Goal: Task Accomplishment & Management: Manage account settings

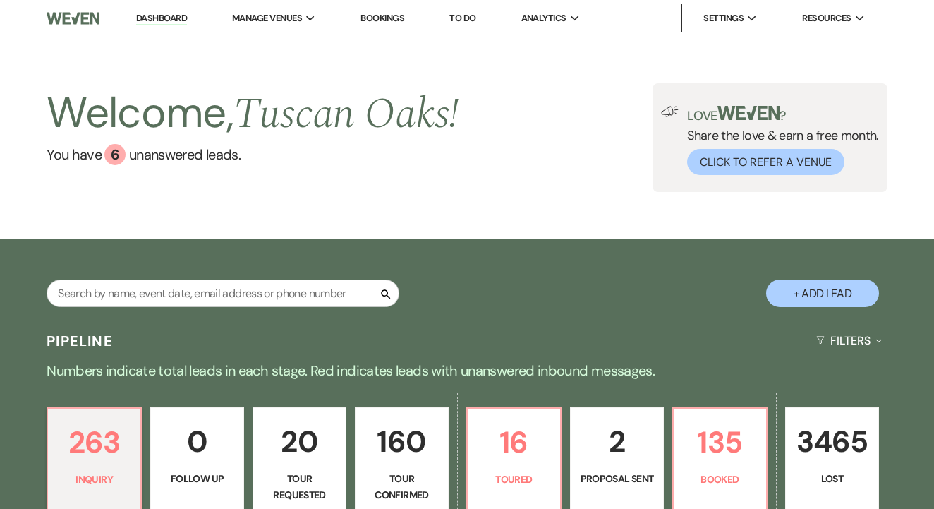
scroll to position [476, 0]
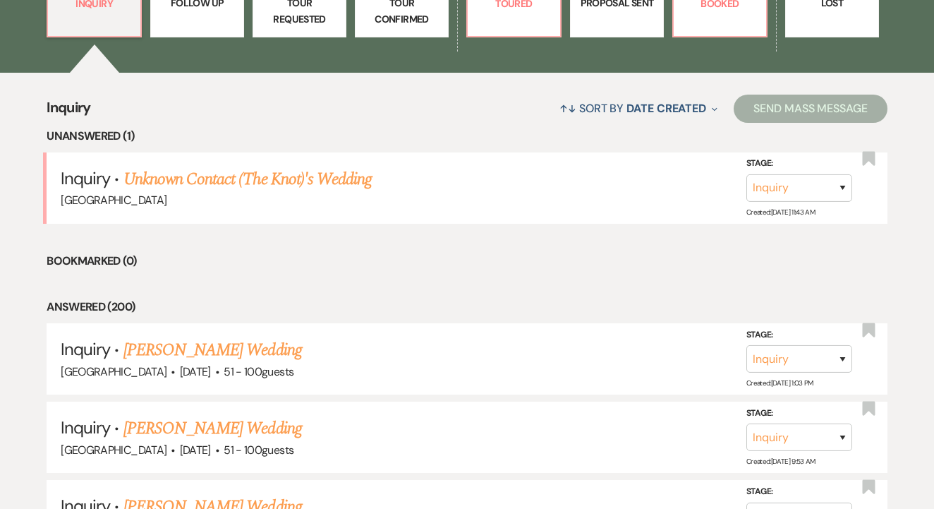
click at [342, 308] on li "Answered (200)" at bounding box center [467, 307] width 841 height 18
click at [358, 181] on link "Unknown Contact (The Knot)'s Wedding" at bounding box center [247, 179] width 248 height 25
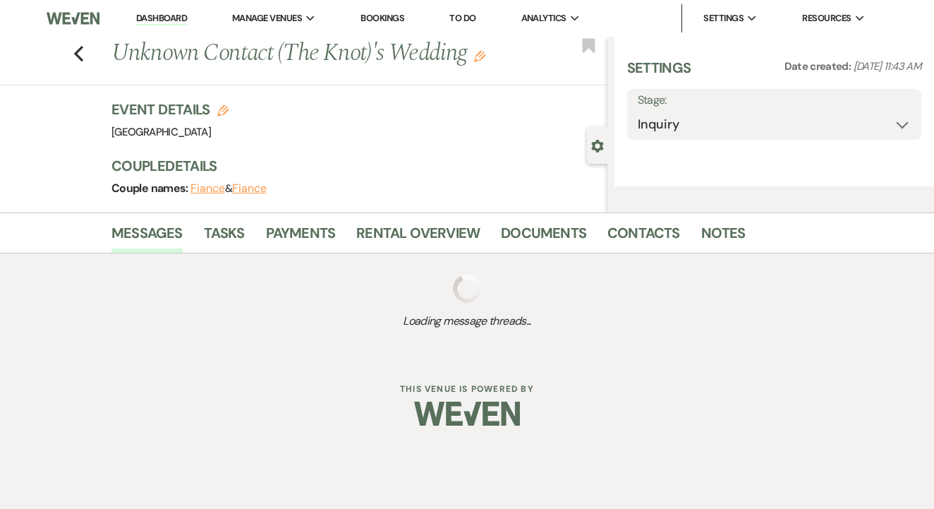
select select "2"
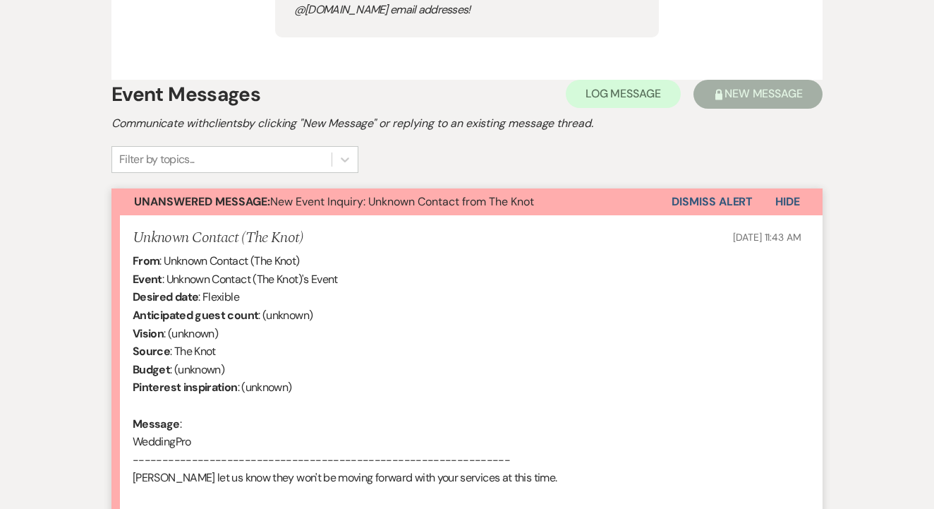
scroll to position [828, 0]
click at [718, 202] on button "Dismiss Alert" at bounding box center [712, 201] width 81 height 27
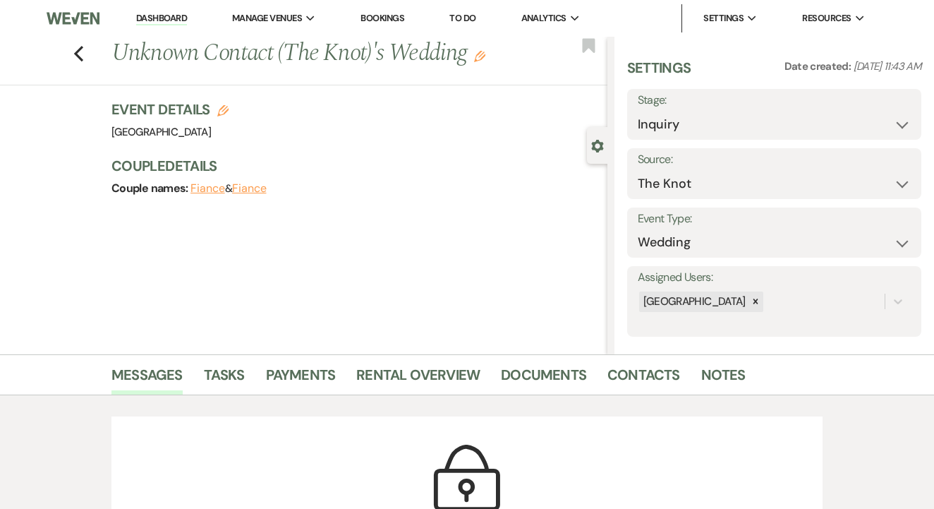
scroll to position [0, 0]
click at [683, 126] on select "Inquiry Follow Up Tour Requested Tour Confirmed Toured Proposal Sent Booked Lost" at bounding box center [774, 125] width 273 height 28
select select "8"
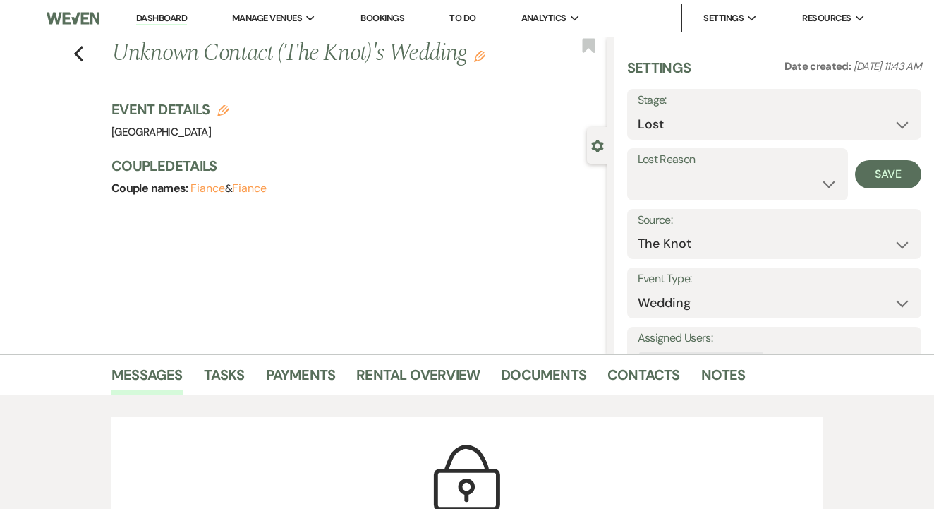
click at [730, 162] on label "Lost Reason" at bounding box center [738, 160] width 200 height 20
click at [730, 185] on select "Booked Elsewhere Budget Date Unavailable No Response Not a Good Match Capacity …" at bounding box center [738, 184] width 200 height 28
select select "4"
click at [879, 167] on button "Save" at bounding box center [888, 174] width 66 height 28
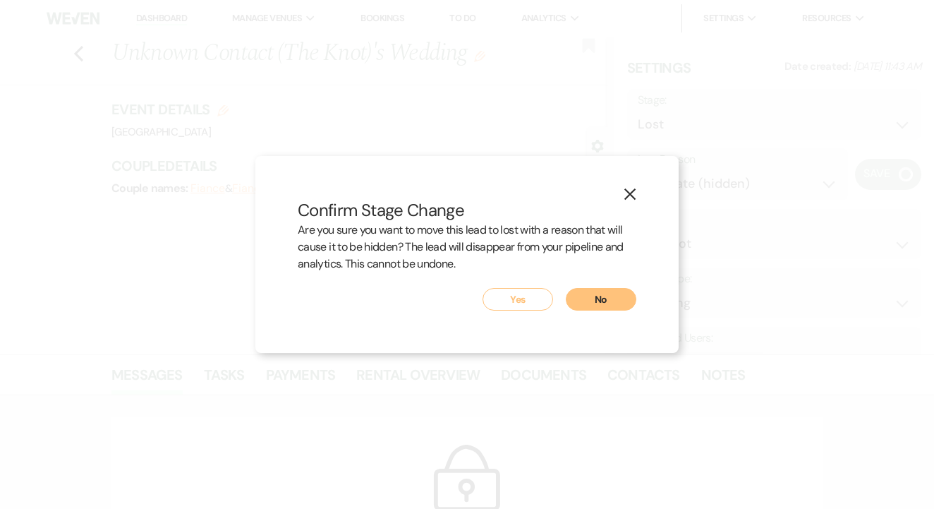
click at [531, 296] on button "Yes" at bounding box center [518, 299] width 71 height 23
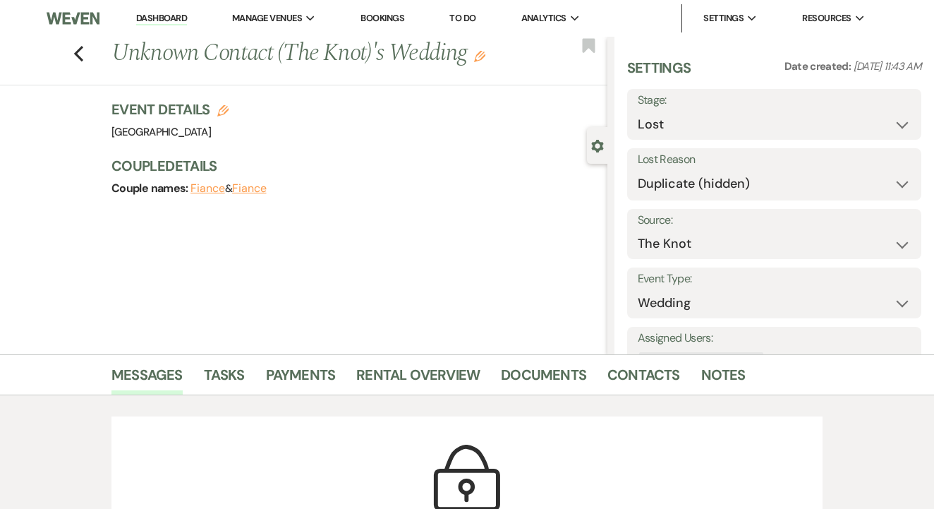
click at [162, 10] on li "Dashboard" at bounding box center [161, 18] width 65 height 28
click at [161, 20] on link "Dashboard" at bounding box center [161, 18] width 51 height 13
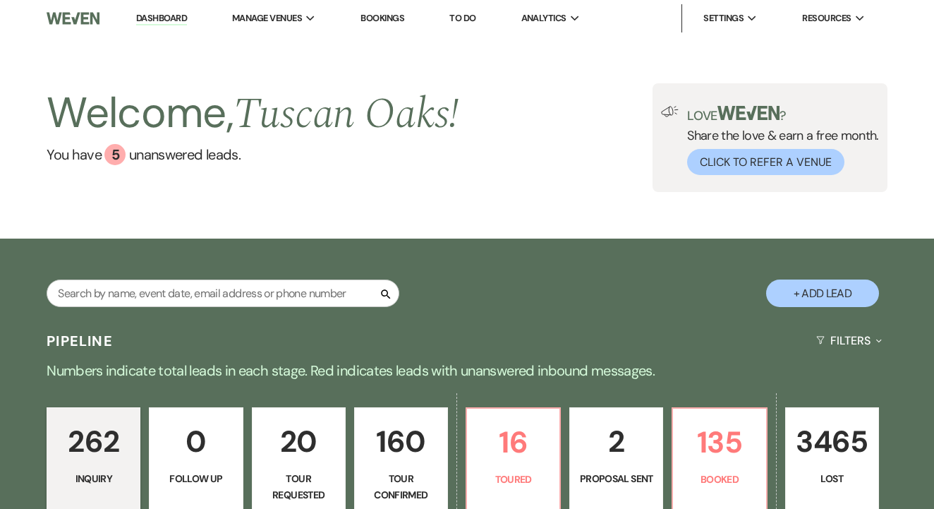
click at [392, 18] on link "Bookings" at bounding box center [383, 18] width 44 height 12
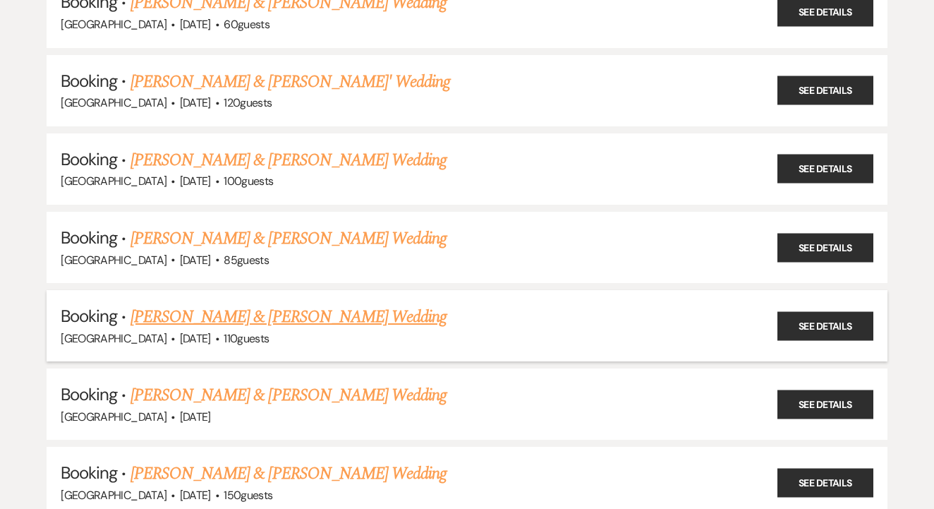
scroll to position [1925, 0]
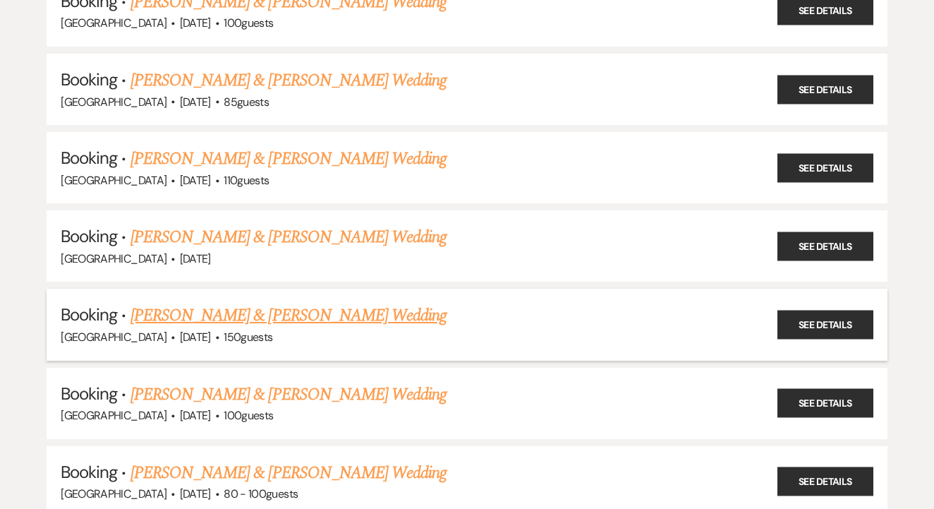
click at [344, 303] on link "[PERSON_NAME] & [PERSON_NAME] Wedding" at bounding box center [289, 315] width 316 height 25
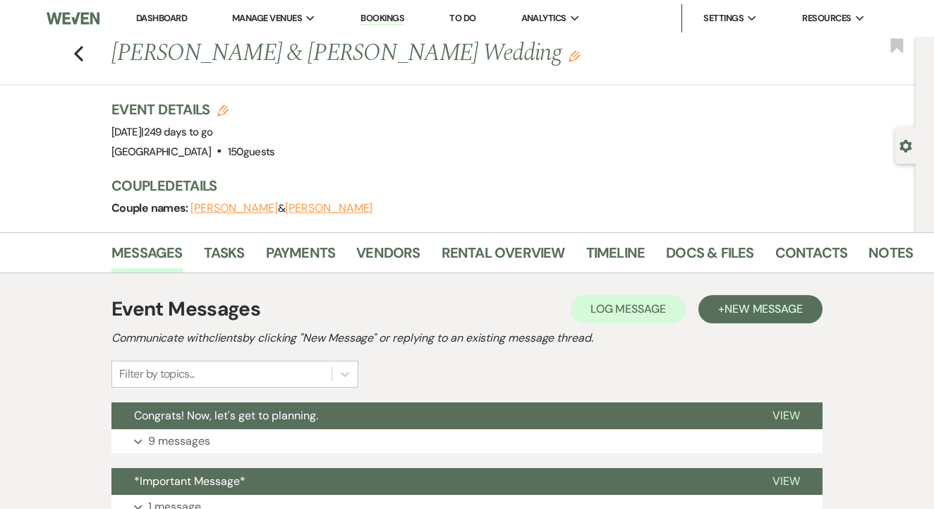
click at [491, 239] on li "Rental Overview" at bounding box center [514, 256] width 145 height 34
click at [502, 259] on link "Rental Overview" at bounding box center [503, 256] width 123 height 31
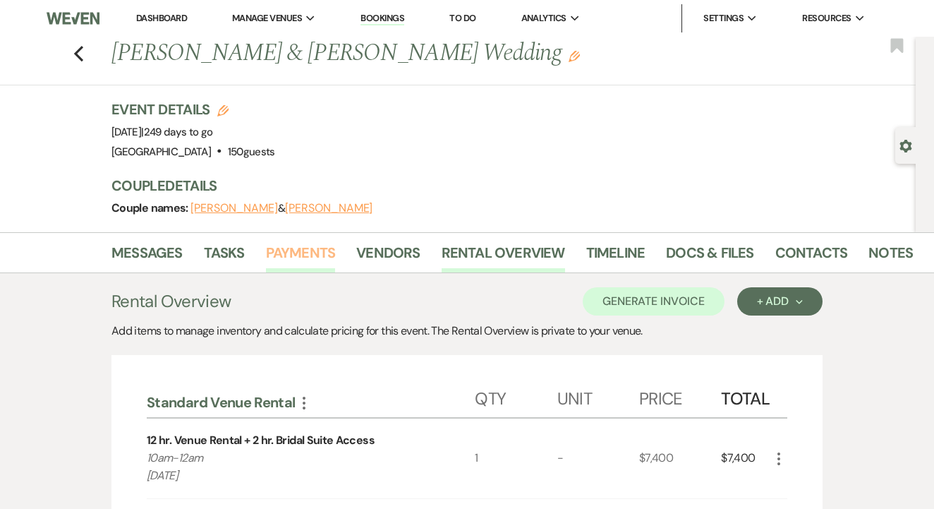
click at [327, 260] on link "Payments" at bounding box center [301, 256] width 70 height 31
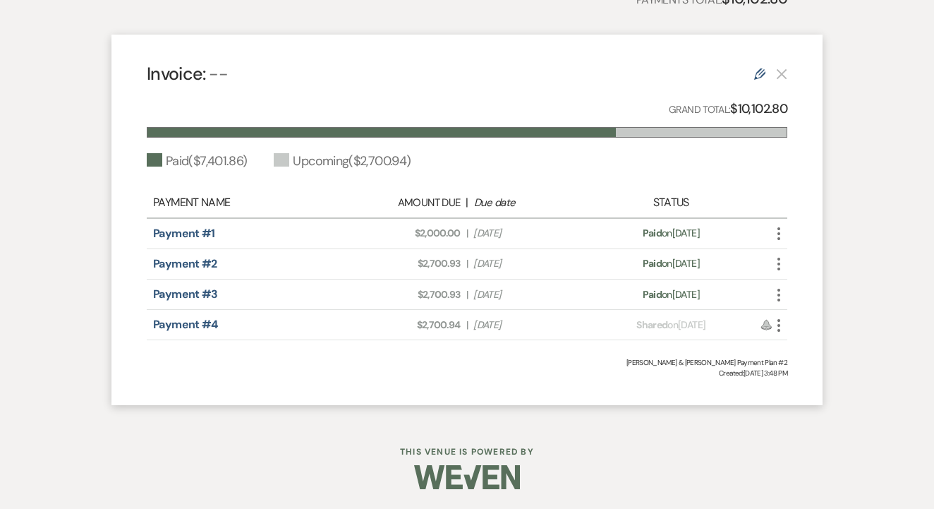
scroll to position [376, 0]
drag, startPoint x: 411, startPoint y: 321, endPoint x: 467, endPoint y: 325, distance: 56.6
click at [469, 325] on div "Amount Due: $2,700.94 | Due Date [DATE]" at bounding box center [467, 325] width 251 height 15
copy div "$2,700.94 |"
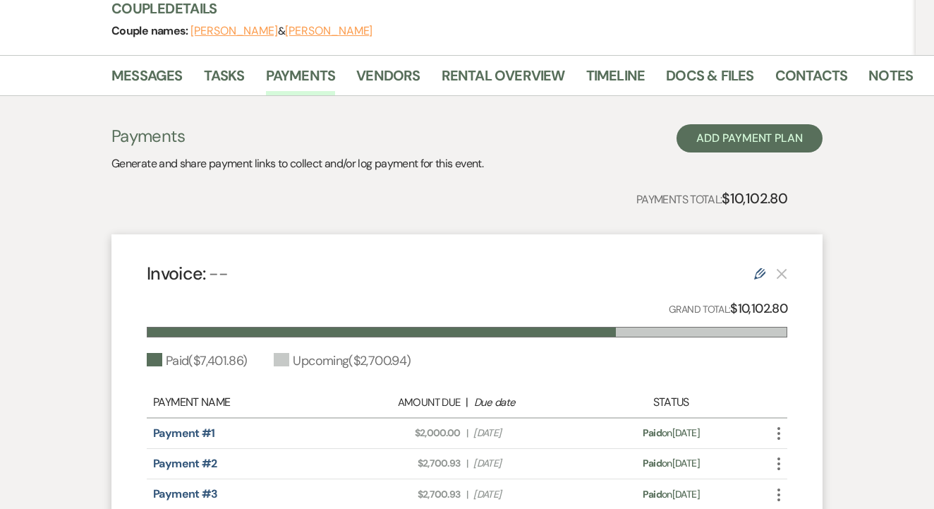
scroll to position [164, 0]
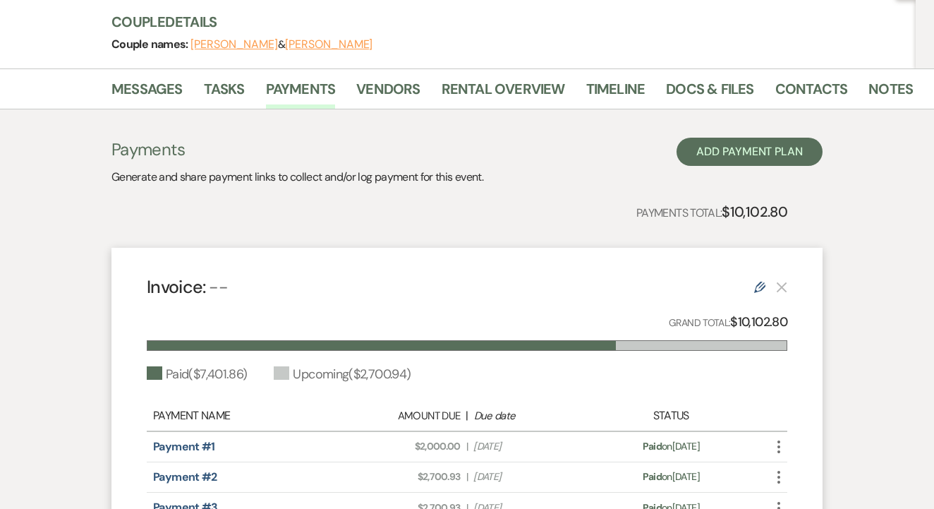
click at [493, 76] on li "Rental Overview" at bounding box center [514, 92] width 145 height 34
click at [679, 90] on link "Docs & Files" at bounding box center [709, 93] width 87 height 31
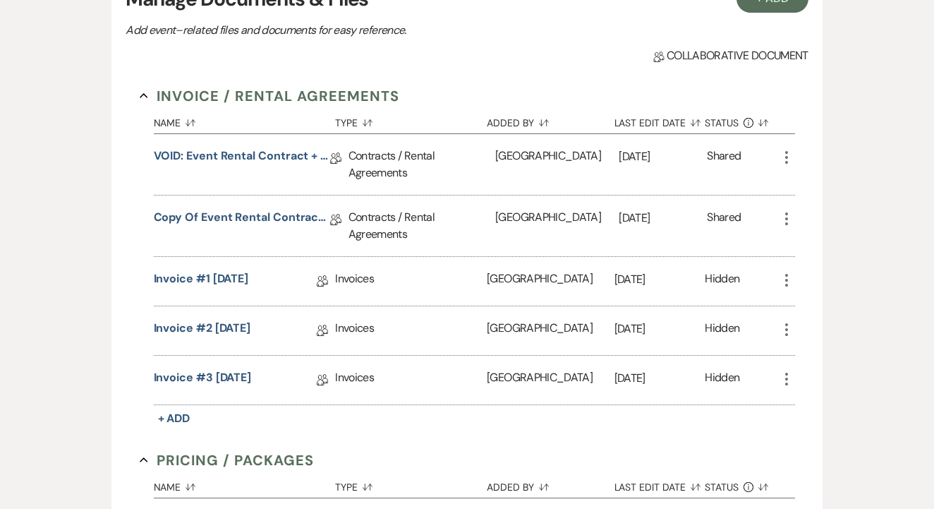
scroll to position [327, 0]
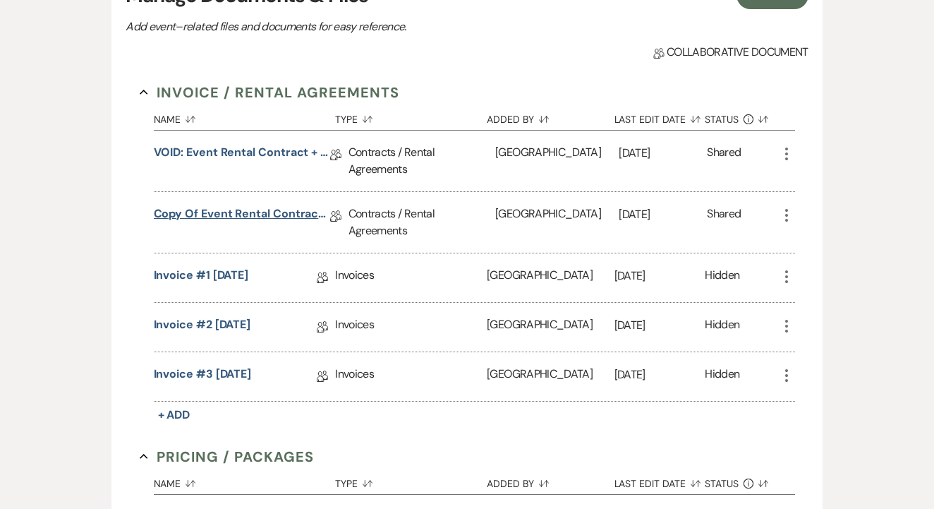
click at [277, 218] on link "Copy of Event Rental Contract + Short Term Lease" at bounding box center [242, 216] width 176 height 22
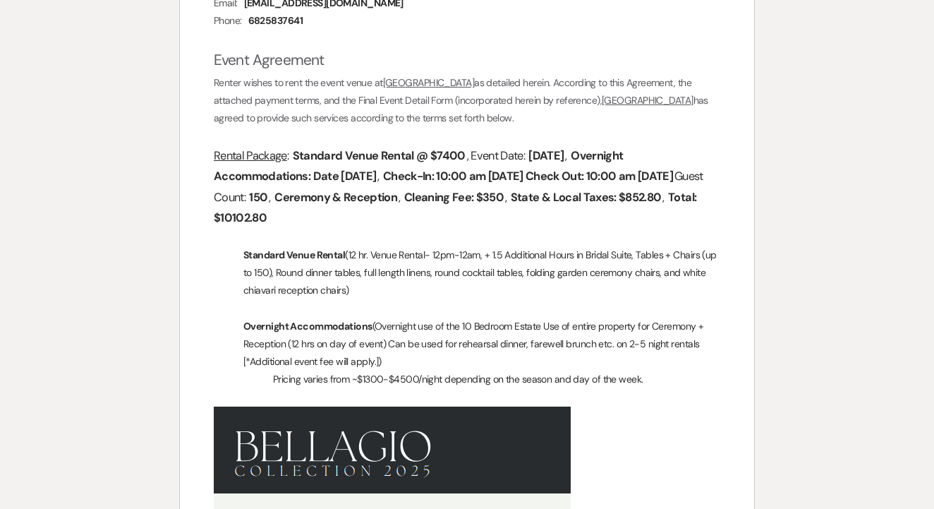
scroll to position [724, 0]
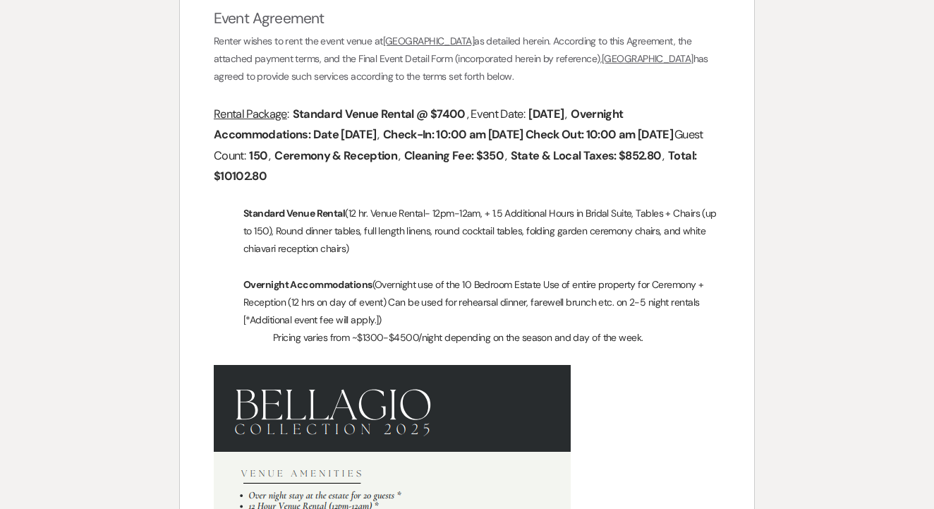
click at [419, 6] on h2 "Event Agreement" at bounding box center [467, 19] width 507 height 27
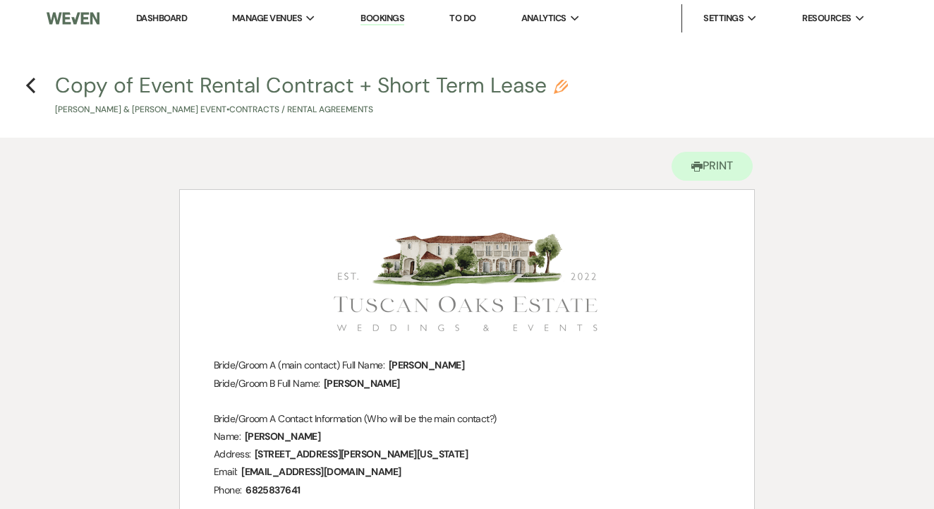
scroll to position [0, 0]
click at [29, 83] on icon "Previous" at bounding box center [30, 85] width 11 height 17
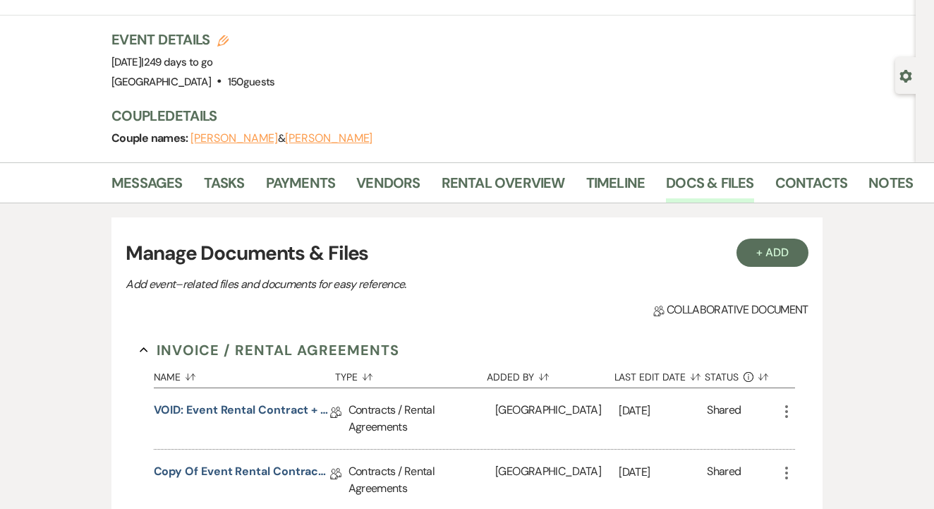
scroll to position [46, 0]
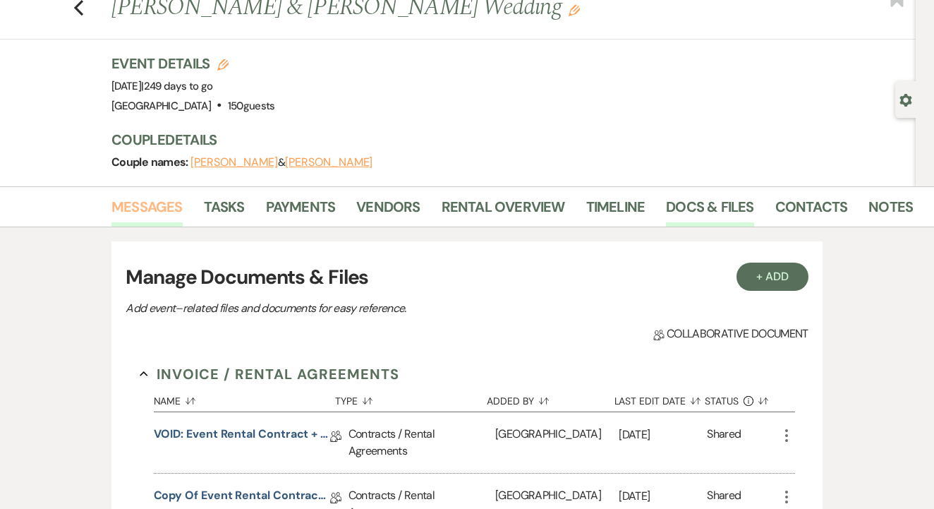
click at [150, 223] on link "Messages" at bounding box center [146, 210] width 71 height 31
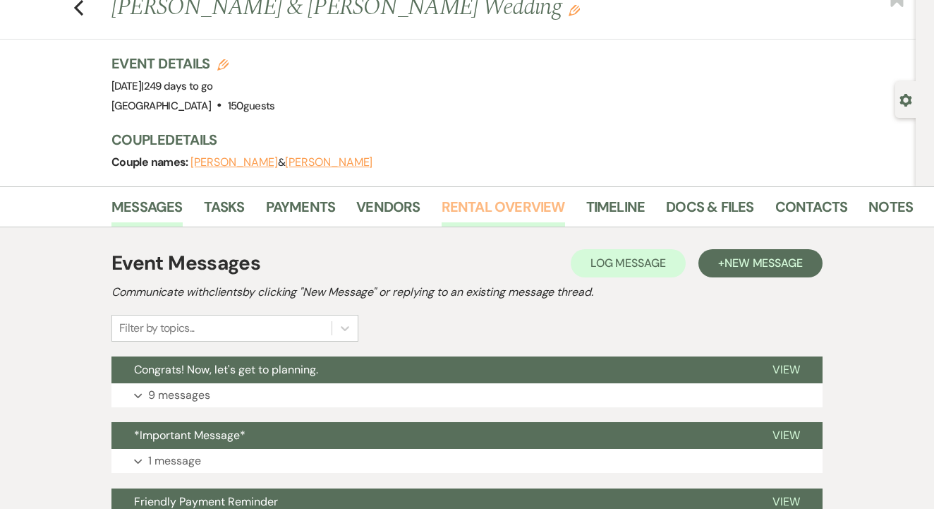
click at [466, 199] on link "Rental Overview" at bounding box center [503, 210] width 123 height 31
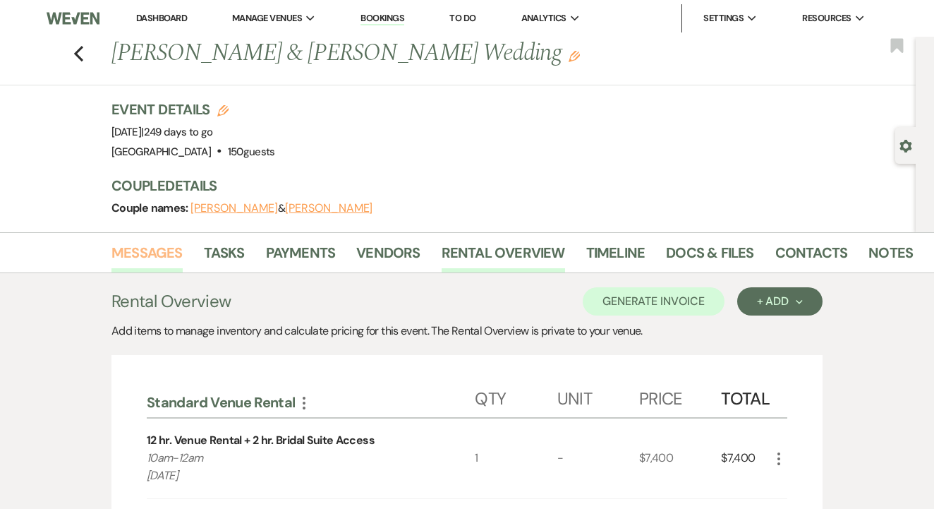
click at [126, 259] on link "Messages" at bounding box center [146, 256] width 71 height 31
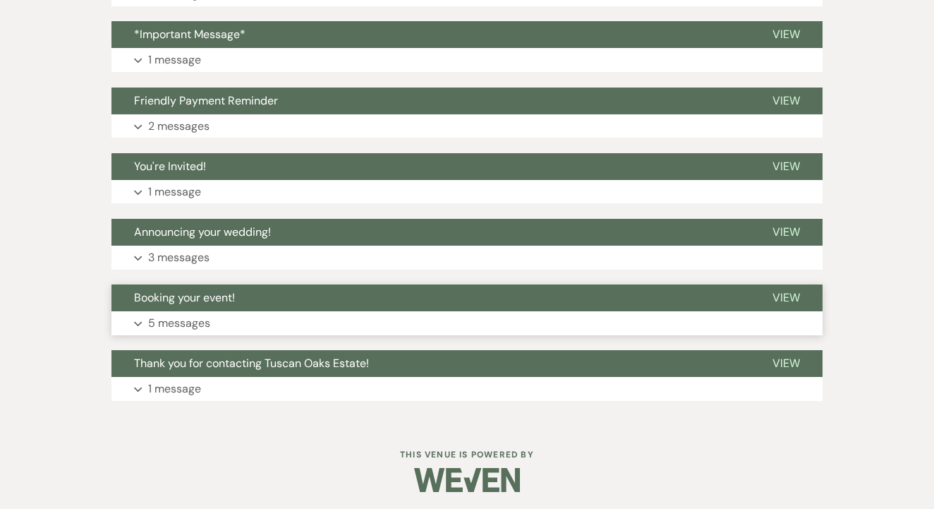
click at [413, 307] on button "Booking your event!" at bounding box center [430, 297] width 639 height 27
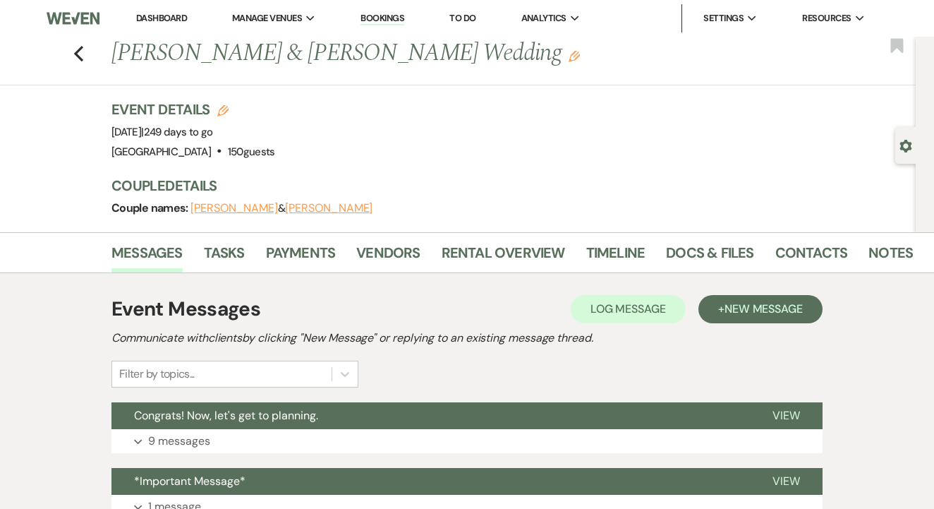
click at [174, 19] on link "Dashboard" at bounding box center [161, 18] width 51 height 12
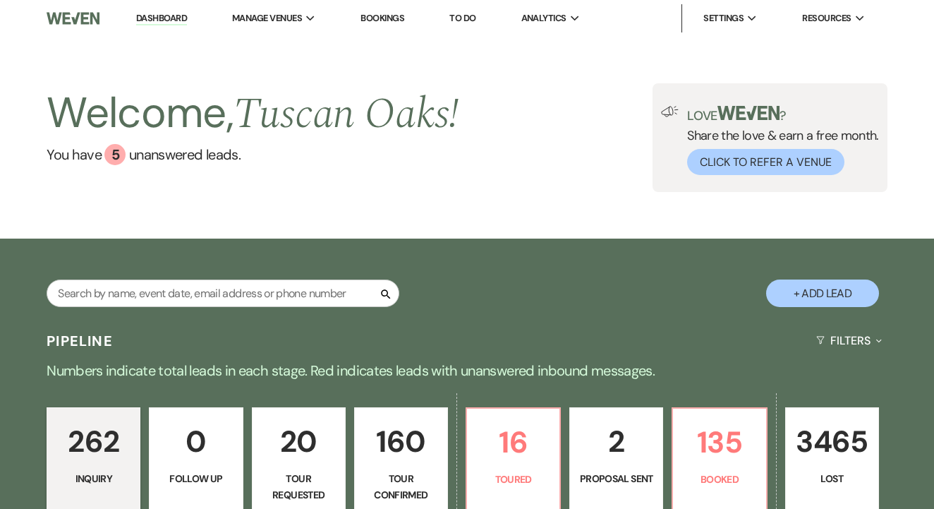
click at [382, 13] on link "Bookings" at bounding box center [383, 18] width 44 height 12
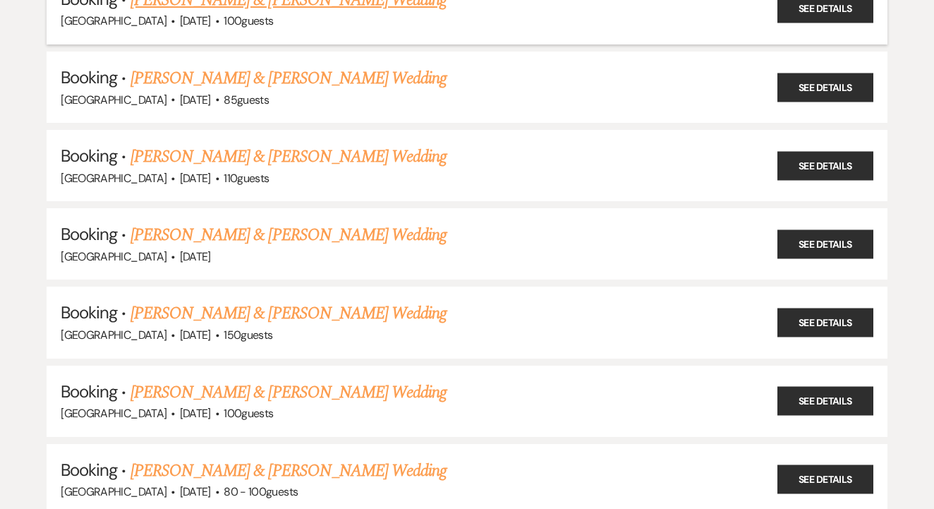
scroll to position [1969, 0]
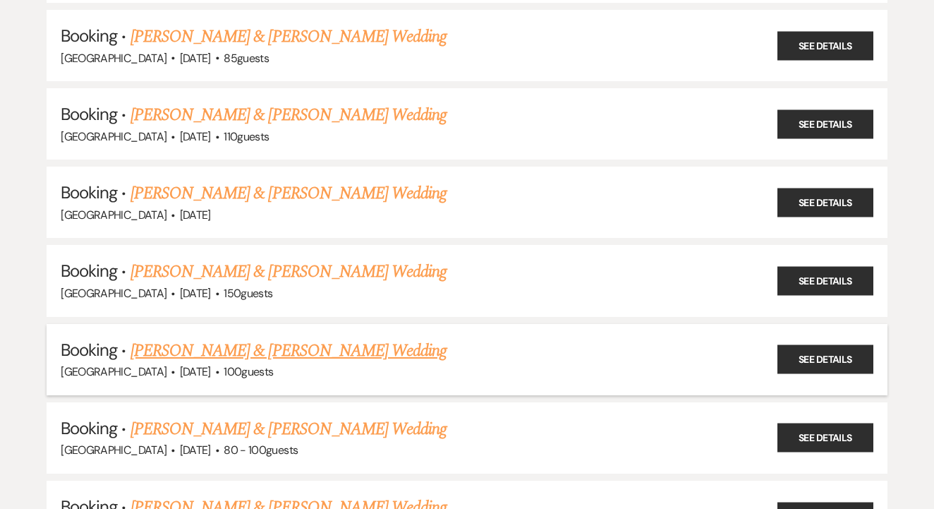
click at [296, 338] on link "[PERSON_NAME] & [PERSON_NAME] Wedding" at bounding box center [289, 350] width 316 height 25
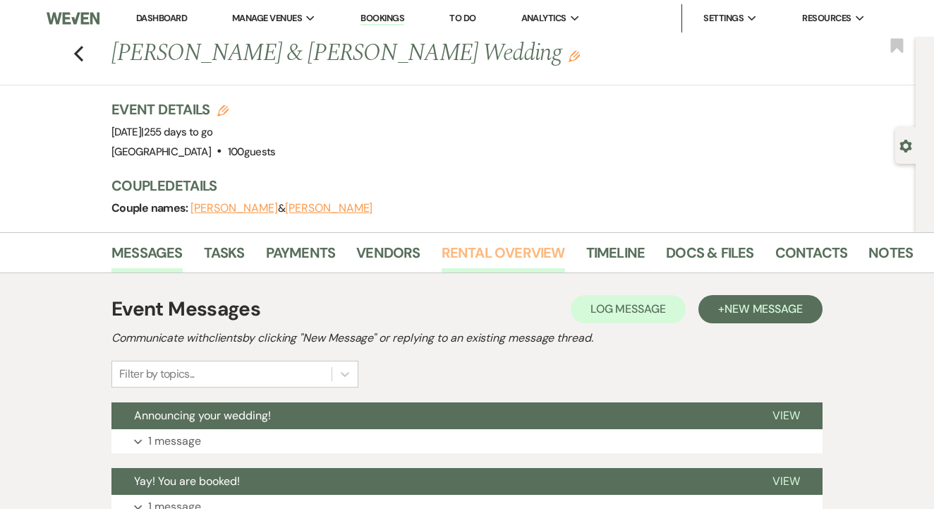
click at [493, 253] on link "Rental Overview" at bounding box center [503, 256] width 123 height 31
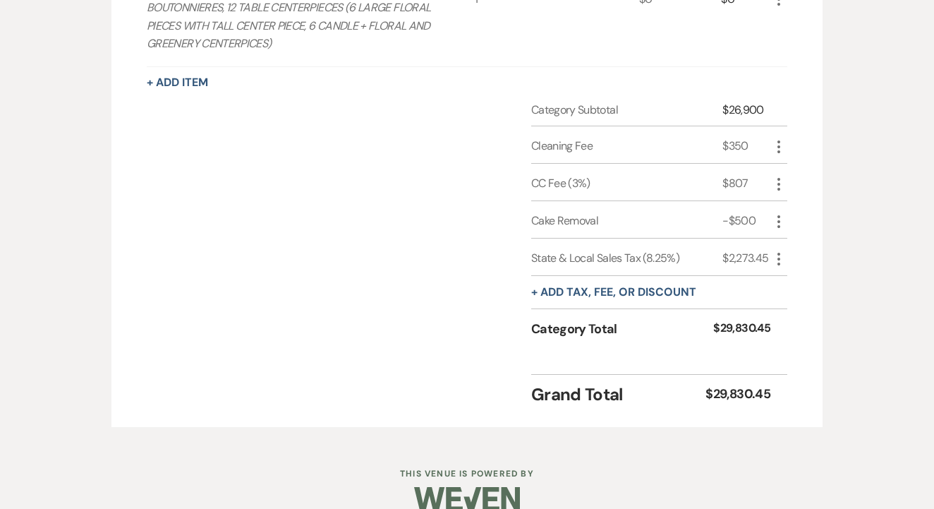
scroll to position [1717, 0]
drag, startPoint x: 720, startPoint y: 242, endPoint x: 773, endPoint y: 243, distance: 52.9
click at [773, 241] on div "State & Local Sales Tax (8.25%) $2,273.45 More" at bounding box center [659, 258] width 256 height 37
copy div "$2,273.45"
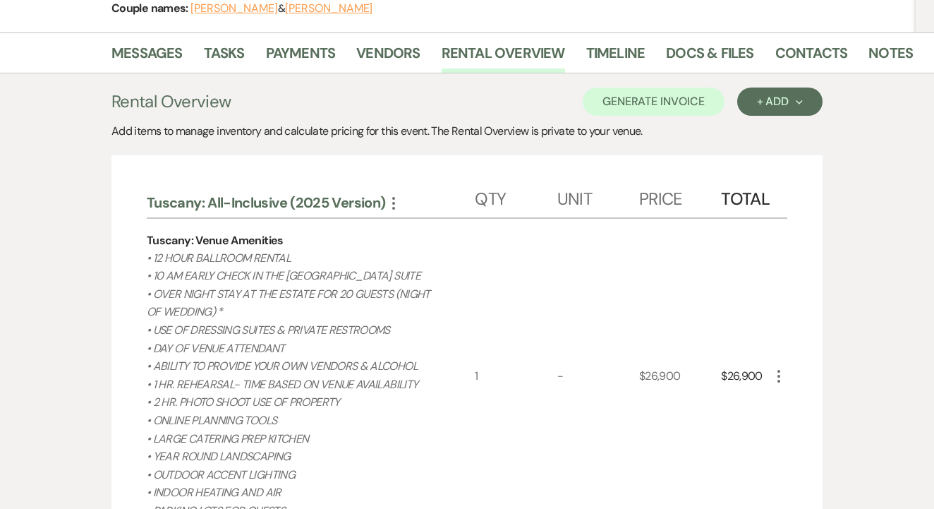
scroll to position [0, 0]
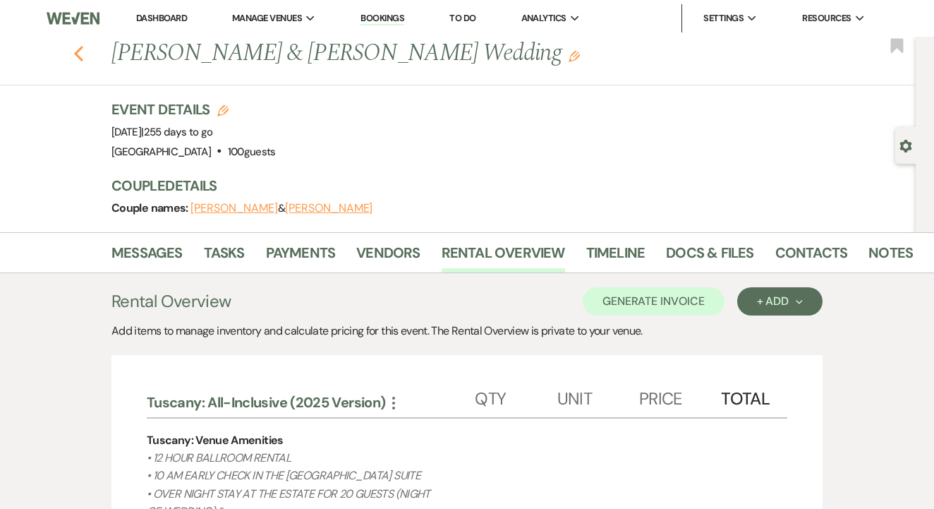
click at [83, 52] on icon "Previous" at bounding box center [78, 53] width 11 height 17
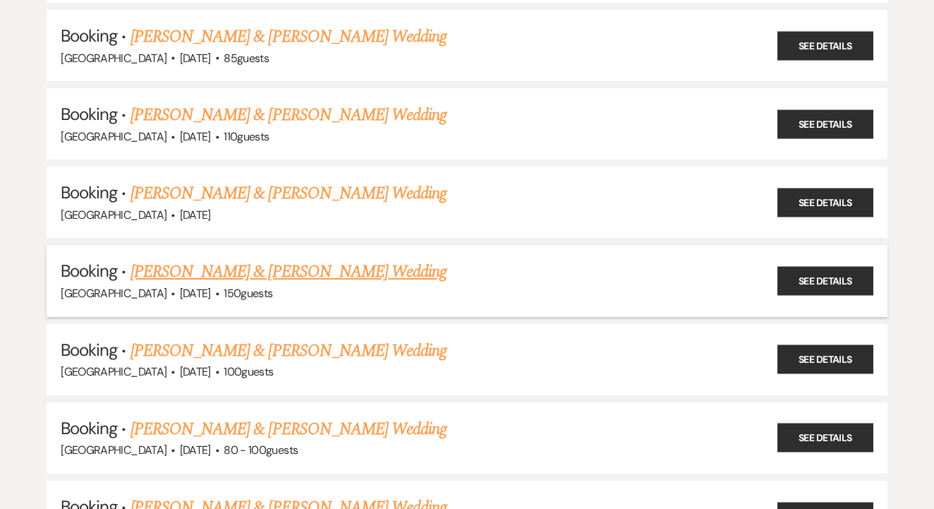
click at [264, 259] on link "[PERSON_NAME] & [PERSON_NAME] Wedding" at bounding box center [289, 271] width 316 height 25
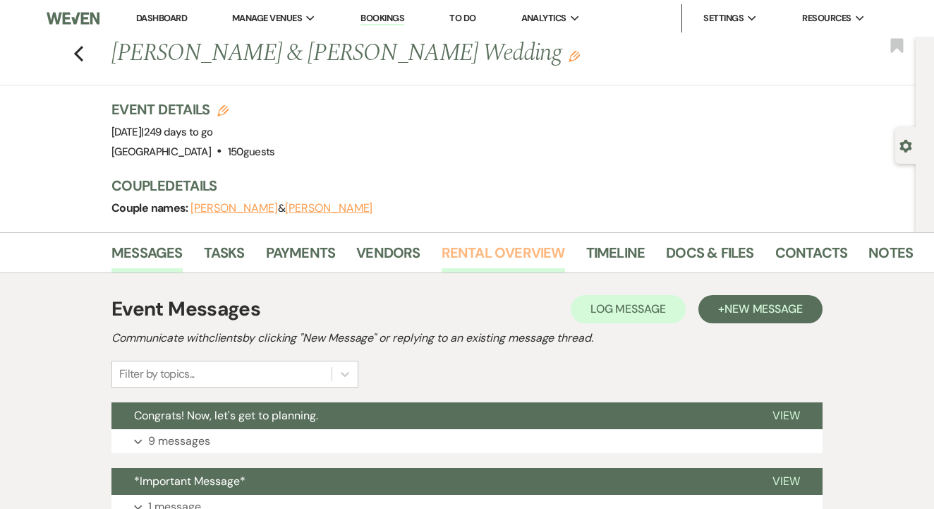
click at [484, 270] on link "Rental Overview" at bounding box center [503, 256] width 123 height 31
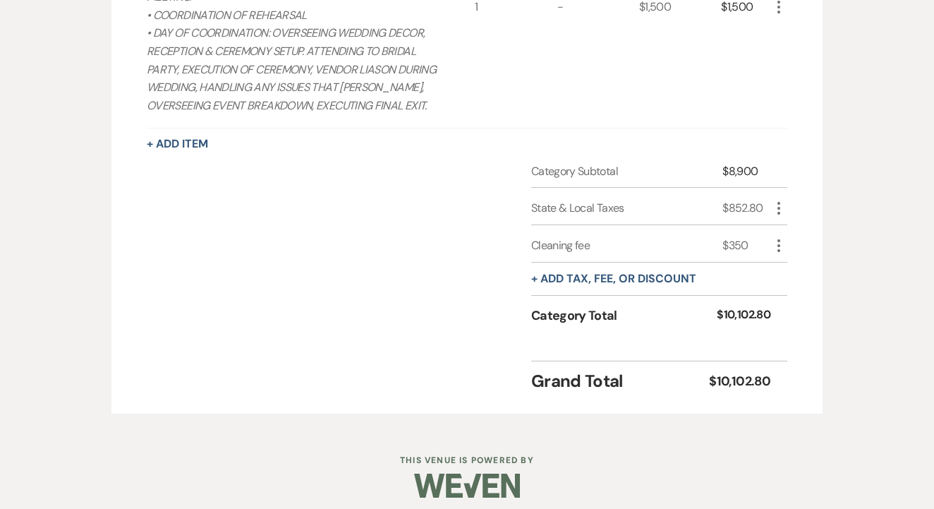
scroll to position [1184, 0]
drag, startPoint x: 713, startPoint y: 202, endPoint x: 768, endPoint y: 202, distance: 55.7
click at [768, 202] on div "State & Local Taxes $852.80 More" at bounding box center [659, 207] width 256 height 37
copy div "$852.80"
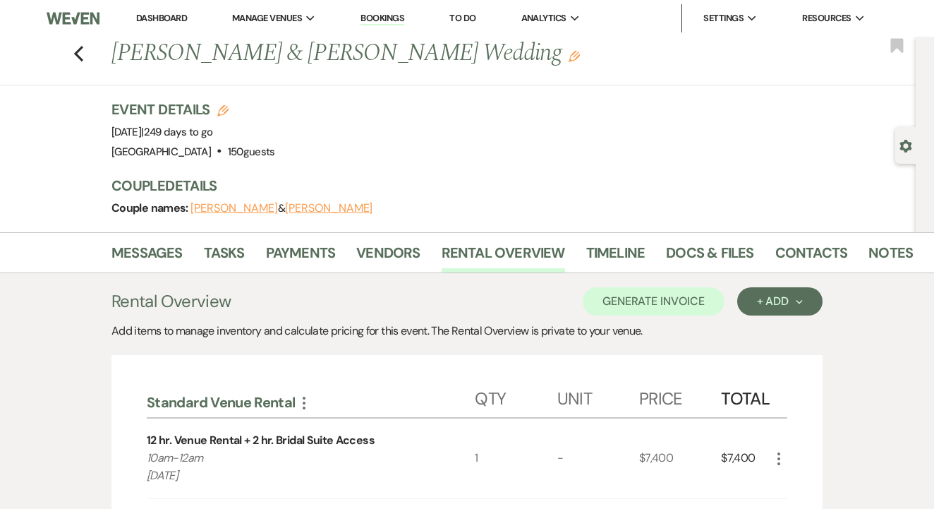
scroll to position [0, 0]
click at [317, 252] on link "Payments" at bounding box center [301, 256] width 70 height 31
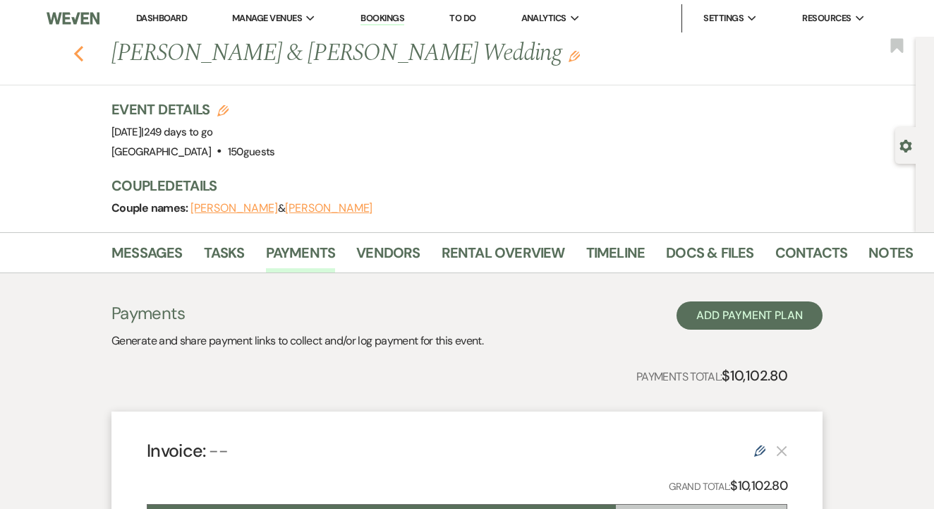
click at [73, 50] on icon "Previous" at bounding box center [78, 53] width 11 height 17
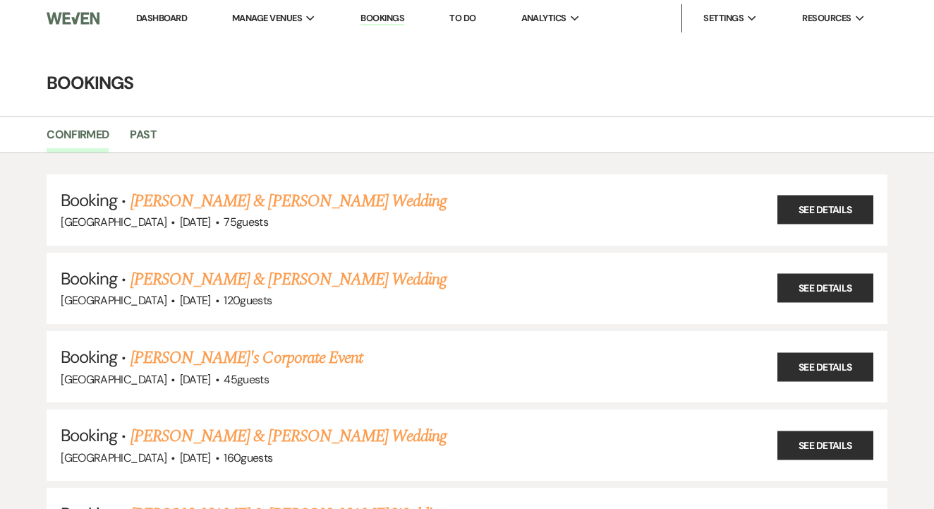
scroll to position [1969, 0]
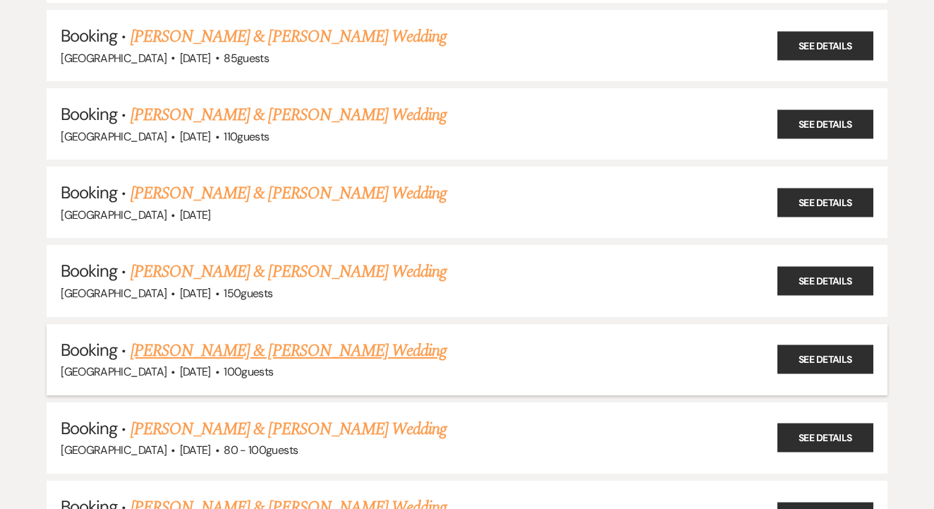
click at [290, 338] on link "[PERSON_NAME] & [PERSON_NAME] Wedding" at bounding box center [289, 350] width 316 height 25
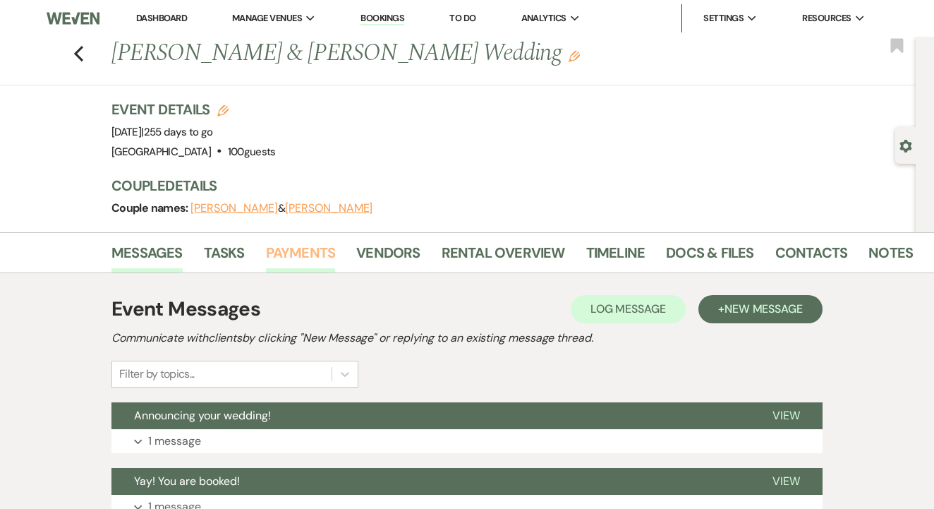
click at [320, 252] on link "Payments" at bounding box center [301, 256] width 70 height 31
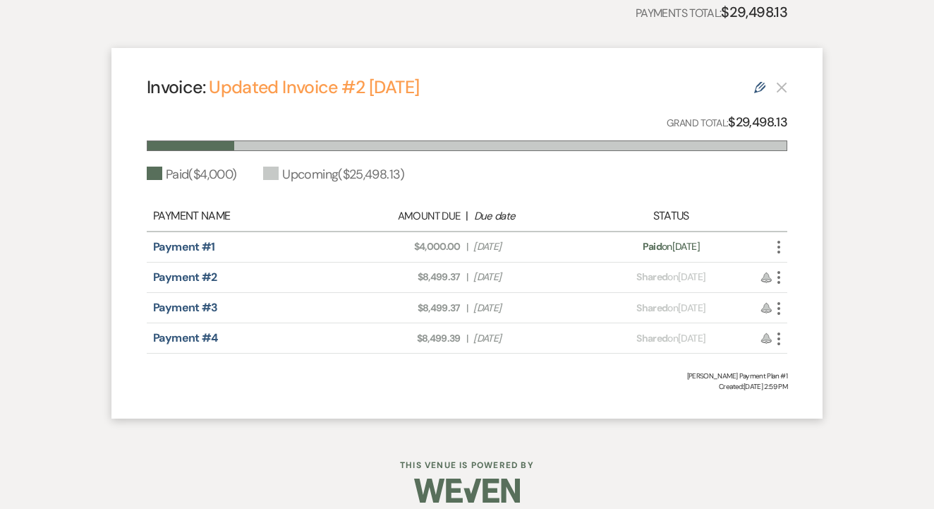
scroll to position [373, 0]
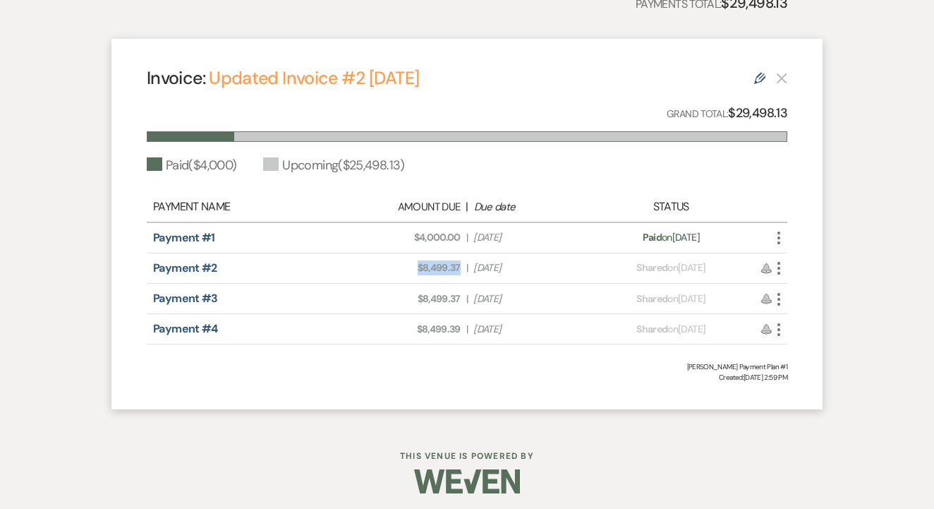
drag, startPoint x: 418, startPoint y: 268, endPoint x: 461, endPoint y: 271, distance: 43.1
click at [461, 271] on div "Amount Due: $8,499.37 | Due Date [DATE]" at bounding box center [467, 267] width 251 height 15
copy span "$8,499.37"
drag, startPoint x: 414, startPoint y: 286, endPoint x: 464, endPoint y: 294, distance: 50.7
click at [464, 294] on div "Payment #3 Amount Due: $8,499.37 | Due Date [DATE] Payment status: Shared on [D…" at bounding box center [467, 299] width 641 height 30
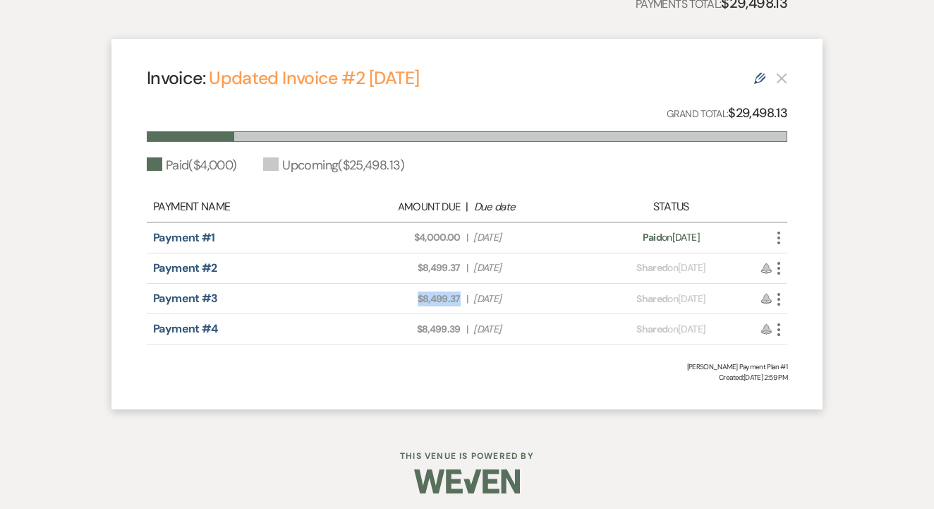
copy span "$8,499.37"
drag, startPoint x: 413, startPoint y: 324, endPoint x: 467, endPoint y: 331, distance: 54.8
click at [467, 331] on div "Amount Due: $8,499.39 | Due Date [DATE]" at bounding box center [467, 329] width 251 height 15
copy span "$8,499.39"
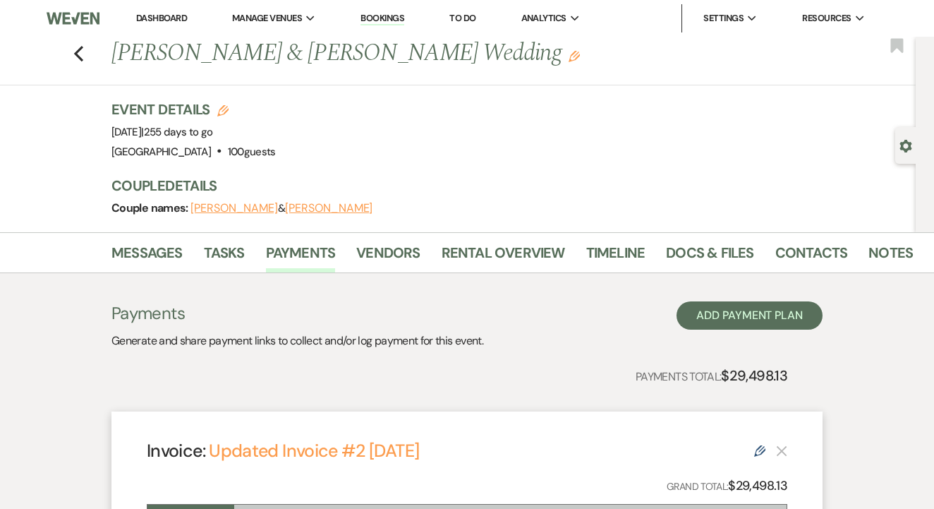
scroll to position [0, 0]
click at [78, 54] on use "button" at bounding box center [78, 54] width 9 height 16
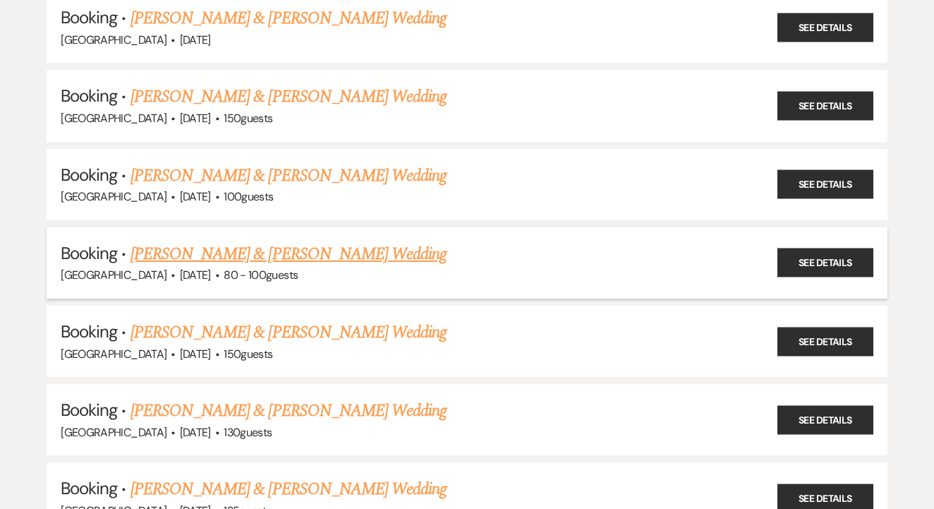
scroll to position [2167, 0]
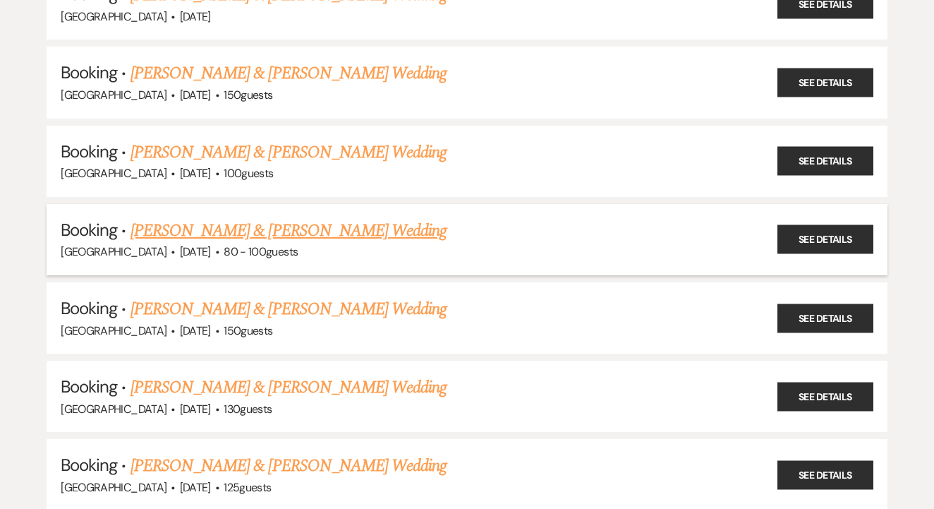
click at [380, 218] on link "[PERSON_NAME] & [PERSON_NAME] Wedding" at bounding box center [289, 230] width 316 height 25
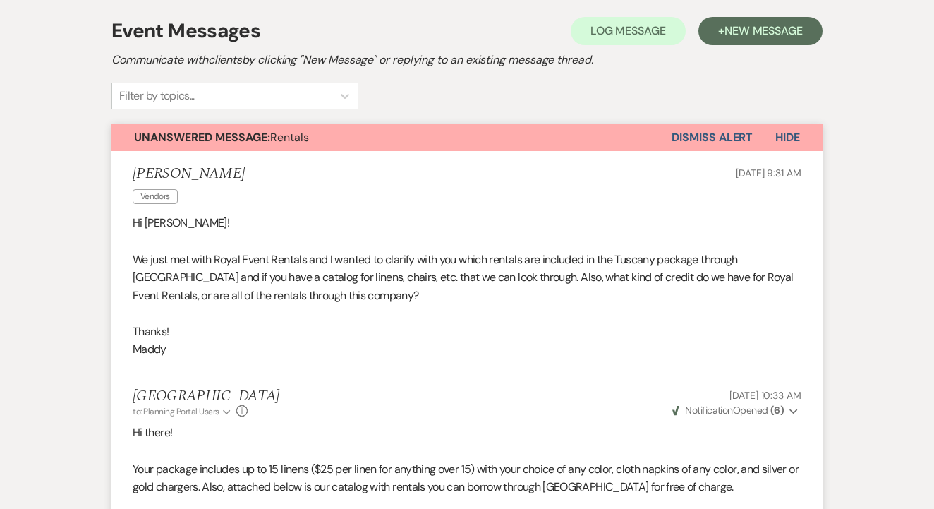
scroll to position [268, 0]
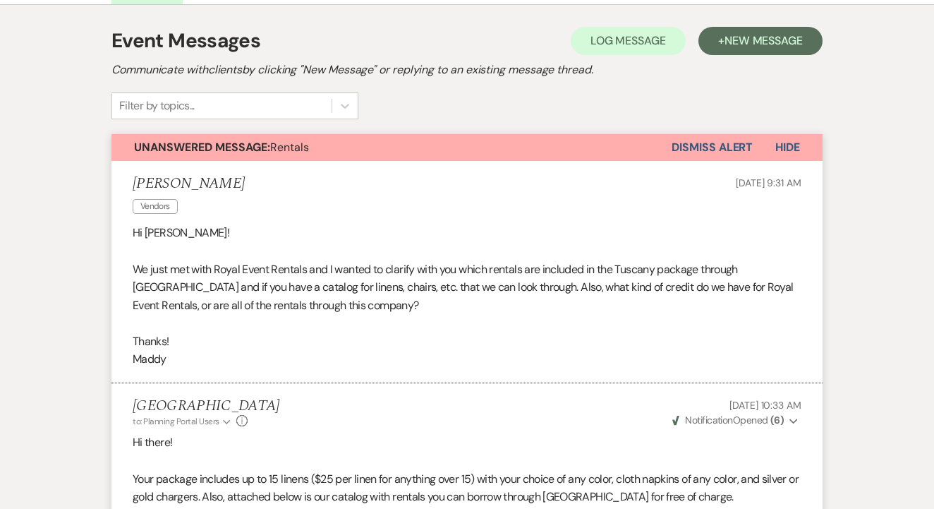
click at [699, 151] on button "Dismiss Alert" at bounding box center [712, 147] width 81 height 27
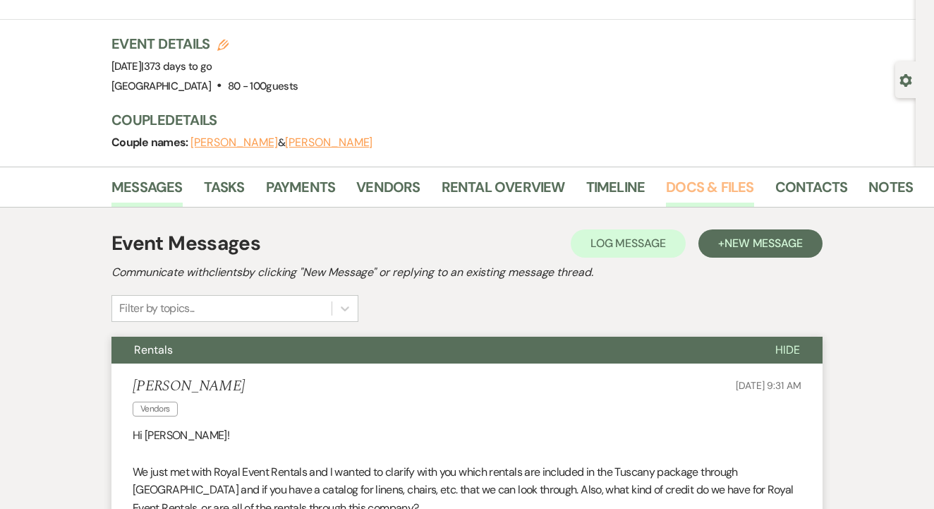
scroll to position [66, 0]
click at [701, 202] on link "Docs & Files" at bounding box center [709, 191] width 87 height 31
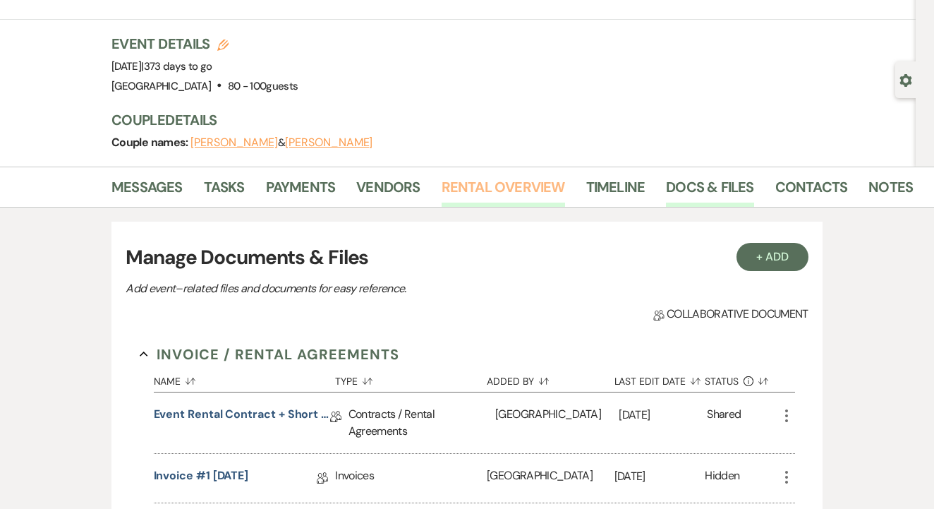
click at [513, 196] on link "Rental Overview" at bounding box center [503, 191] width 123 height 31
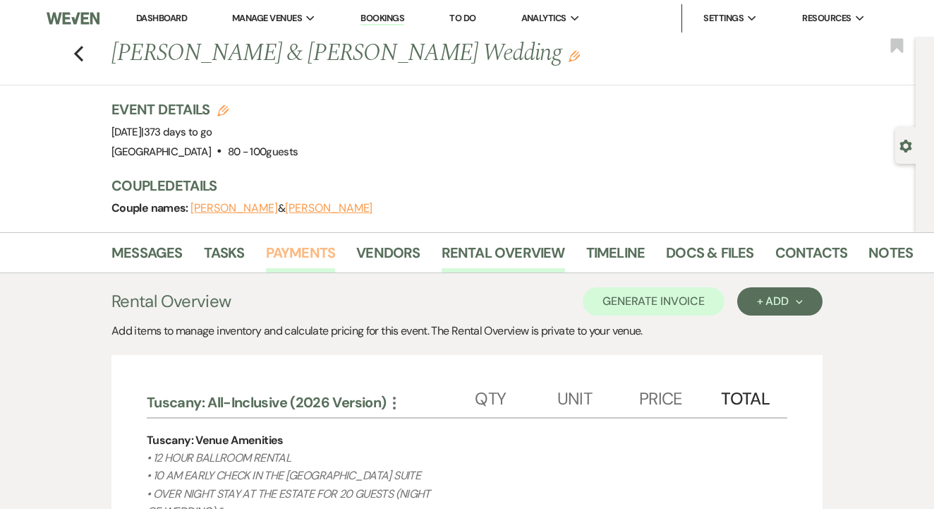
click at [282, 257] on link "Payments" at bounding box center [301, 256] width 70 height 31
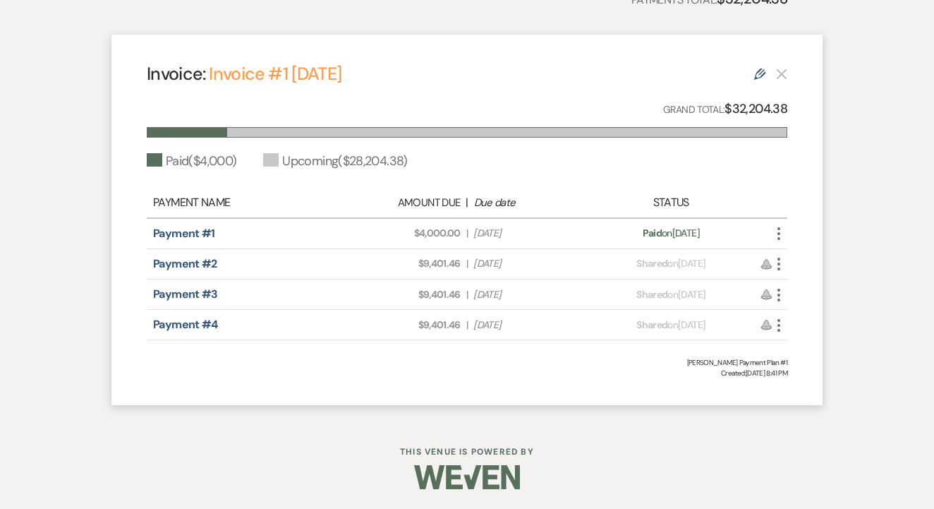
scroll to position [376, 0]
drag, startPoint x: 413, startPoint y: 263, endPoint x: 467, endPoint y: 263, distance: 53.6
click at [467, 263] on div "Amount Due: $9,401.46 | Due Date [DATE]" at bounding box center [467, 264] width 251 height 15
copy span "$9,401.46"
drag, startPoint x: 418, startPoint y: 292, endPoint x: 464, endPoint y: 291, distance: 45.9
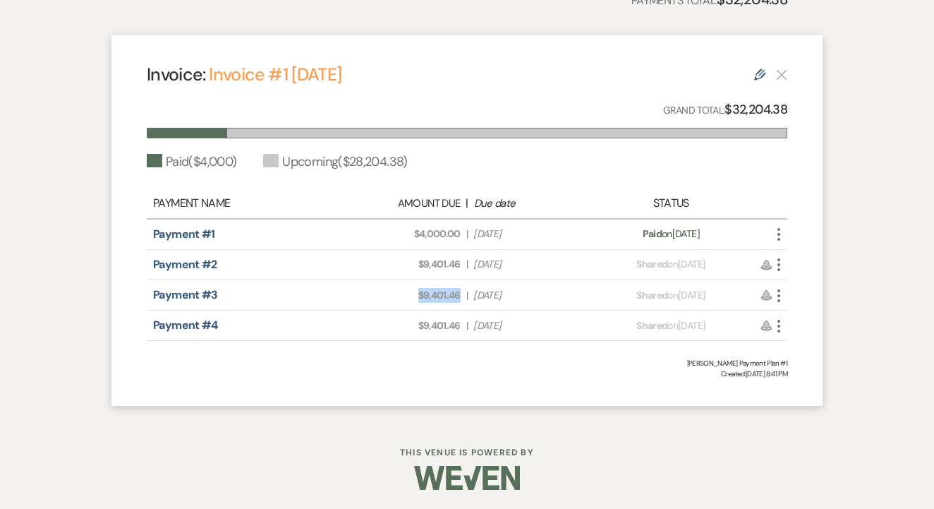
click at [464, 291] on div "Amount Due: $9,401.46 | Due Date [DATE]" at bounding box center [467, 295] width 251 height 15
copy span "$9,401.46"
drag, startPoint x: 413, startPoint y: 320, endPoint x: 470, endPoint y: 323, distance: 57.2
click at [470, 323] on div "Amount Due: $9,401.46 | Due Date [DATE]" at bounding box center [467, 325] width 251 height 15
copy div "$9,401.46 |"
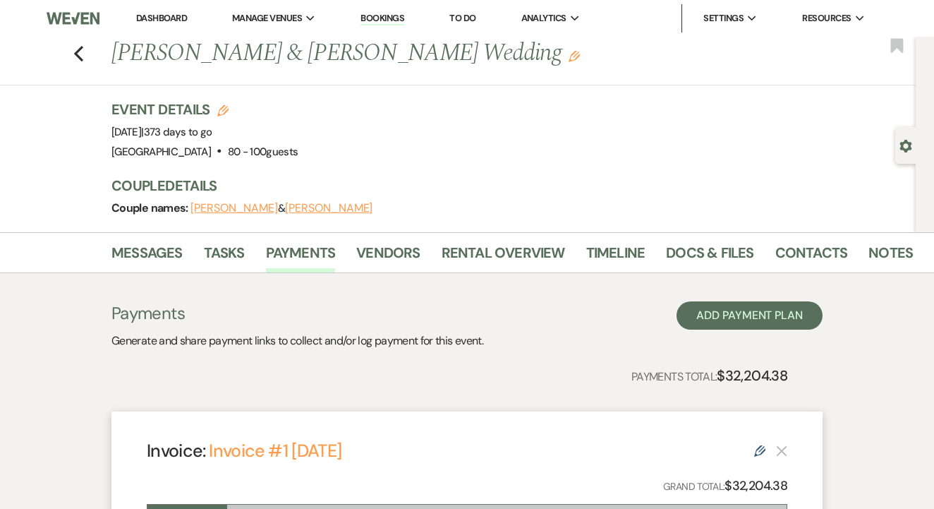
scroll to position [0, 0]
click at [82, 48] on use "button" at bounding box center [78, 54] width 9 height 16
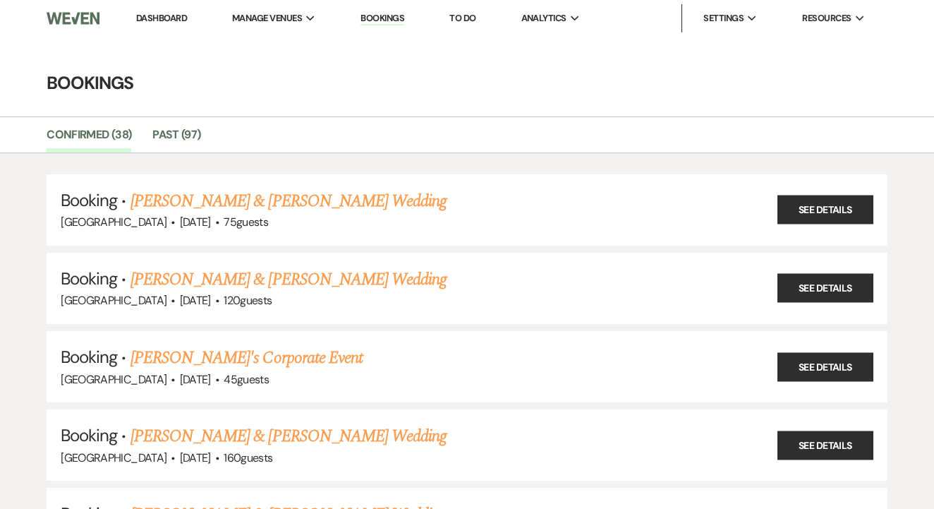
scroll to position [2167, 0]
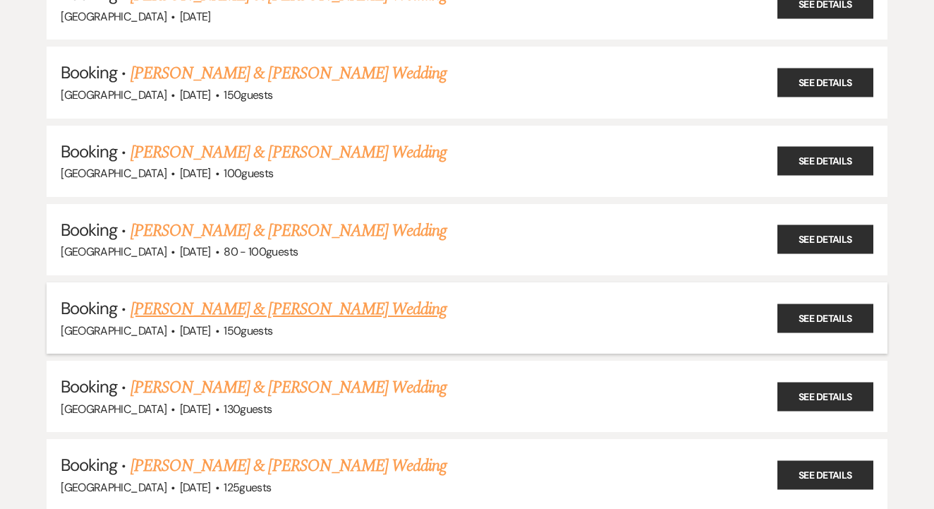
click at [318, 296] on link "[PERSON_NAME] & [PERSON_NAME] Wedding" at bounding box center [289, 308] width 316 height 25
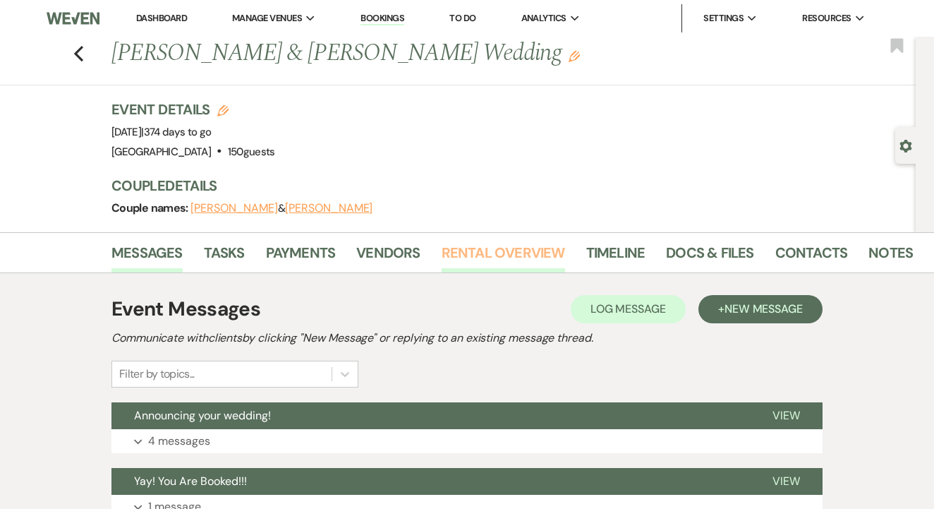
click at [496, 245] on link "Rental Overview" at bounding box center [503, 256] width 123 height 31
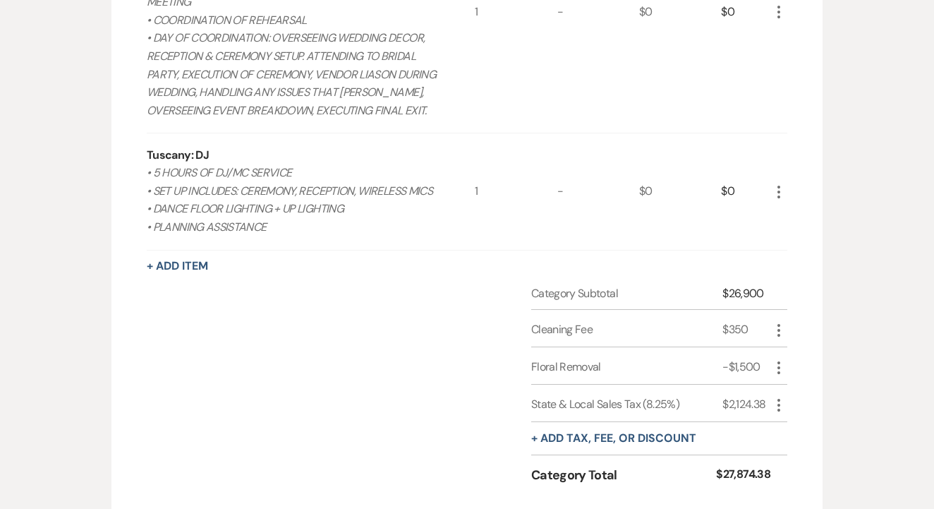
scroll to position [1501, 0]
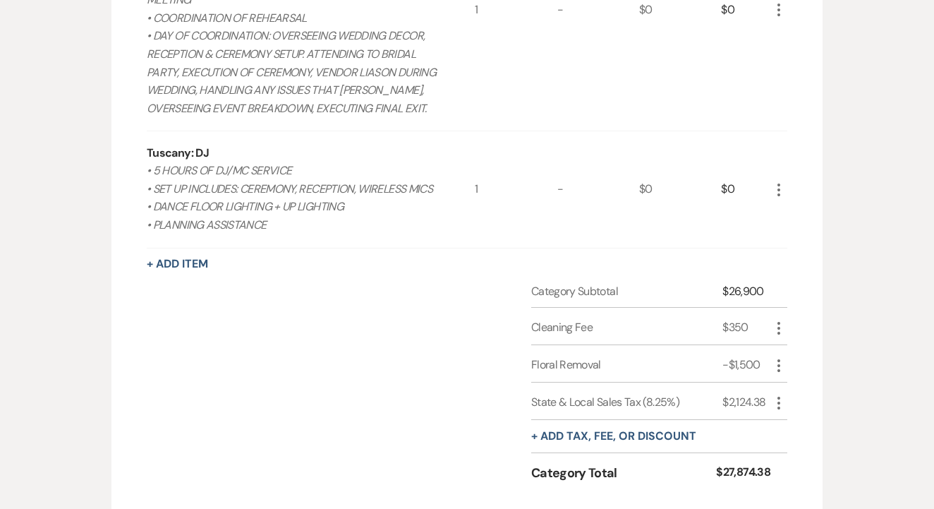
click at [411, 3] on p "• INITIAL VIRTUAL PLANNING MEETING • TIMELINE CREATION • VENDOR COMMUNICATION S…" at bounding box center [295, 18] width 296 height 199
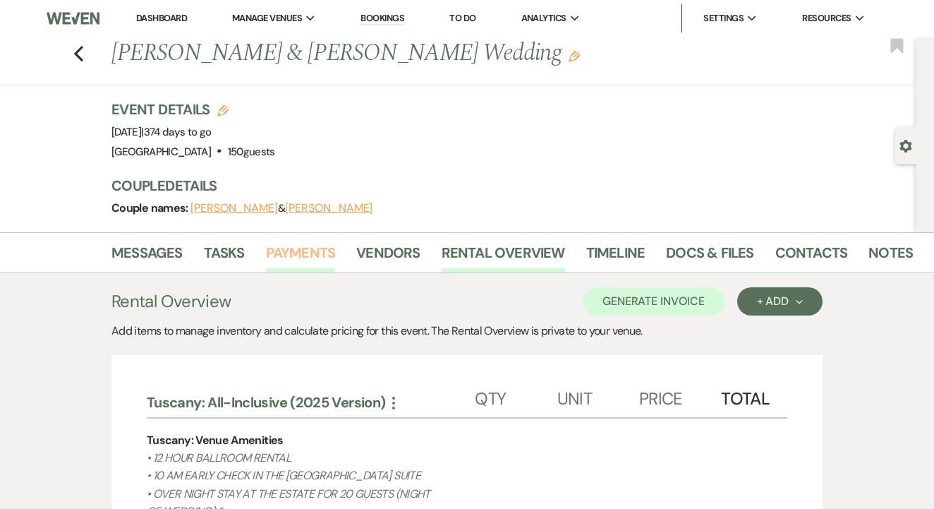
scroll to position [0, 0]
click at [305, 241] on link "Payments" at bounding box center [301, 256] width 70 height 31
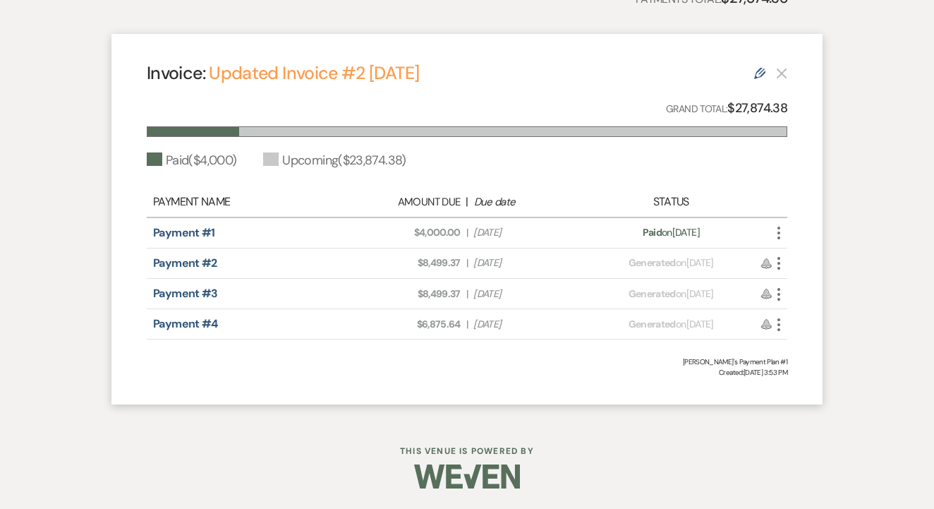
scroll to position [376, 0]
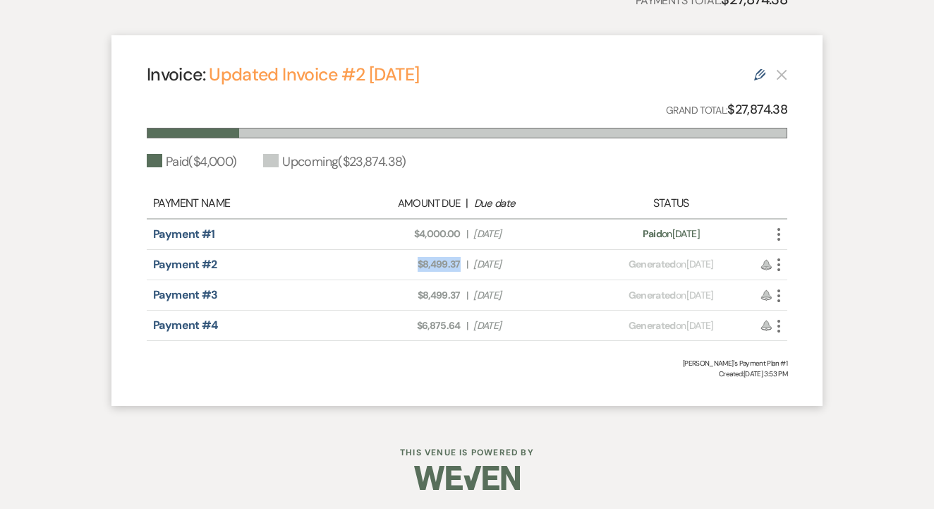
drag, startPoint x: 416, startPoint y: 262, endPoint x: 464, endPoint y: 262, distance: 48.7
click at [464, 262] on div "Amount Due: $8,499.37 | Due Date [DATE]" at bounding box center [467, 264] width 251 height 15
copy span "$8,499.37"
drag, startPoint x: 413, startPoint y: 294, endPoint x: 463, endPoint y: 294, distance: 50.1
click at [463, 294] on div "Amount Due: $8,499.37 | Due Date [DATE]" at bounding box center [467, 295] width 251 height 15
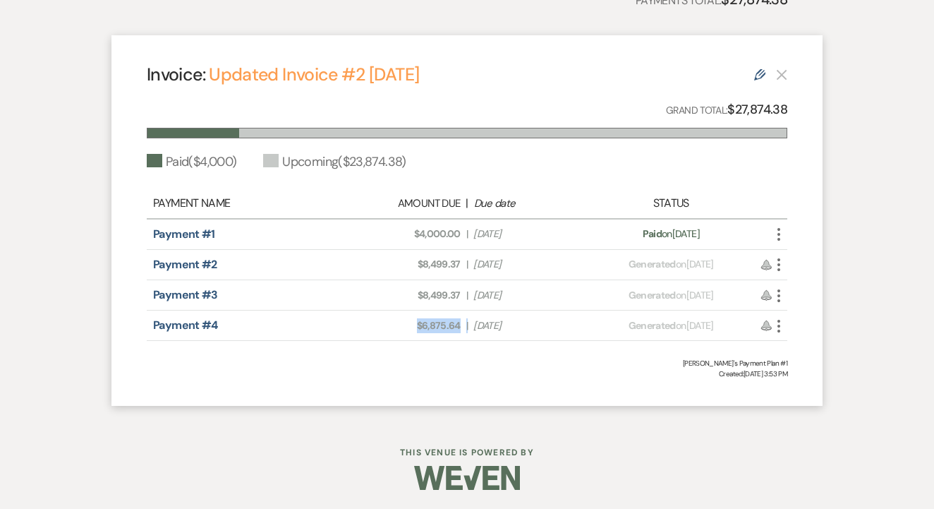
drag, startPoint x: 411, startPoint y: 326, endPoint x: 472, endPoint y: 327, distance: 61.4
click at [472, 327] on div "Amount Due: $6,875.64 | Due Date [DATE]" at bounding box center [467, 325] width 251 height 15
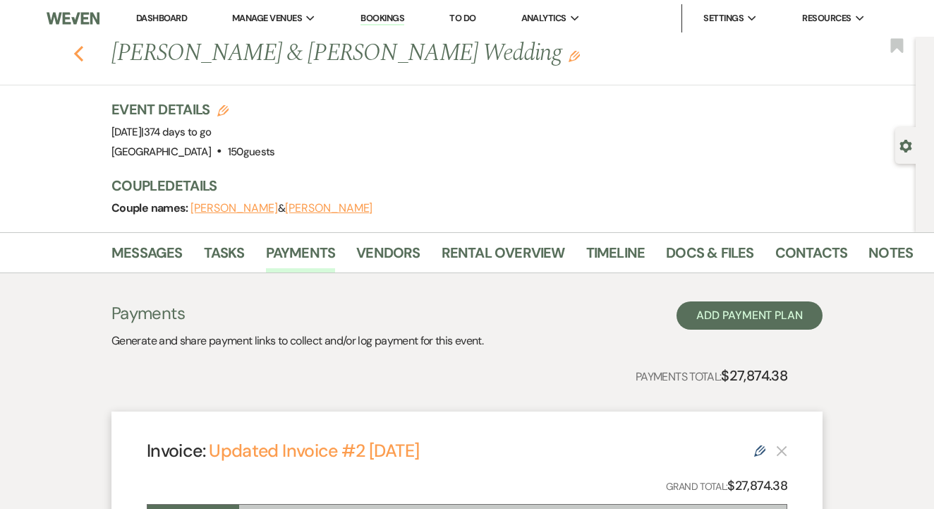
scroll to position [0, 0]
click at [77, 49] on icon "Previous" at bounding box center [78, 53] width 11 height 17
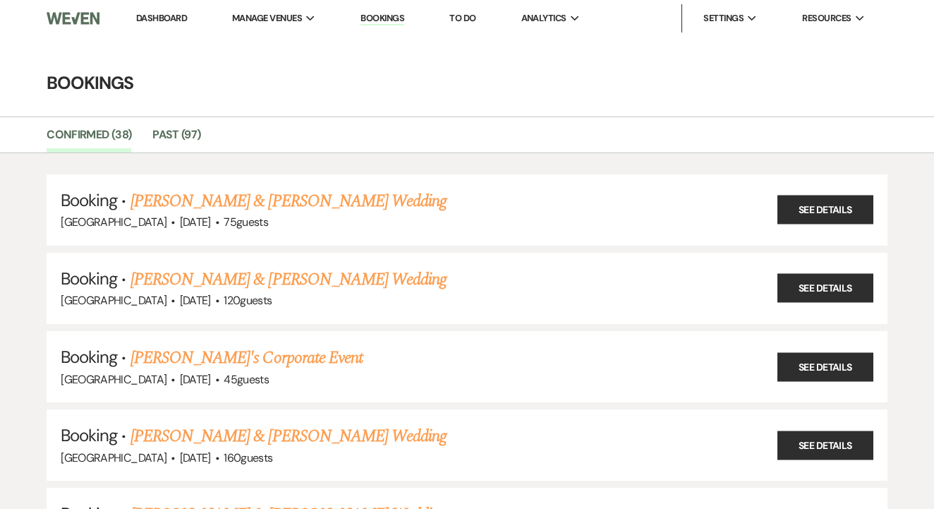
scroll to position [2167, 0]
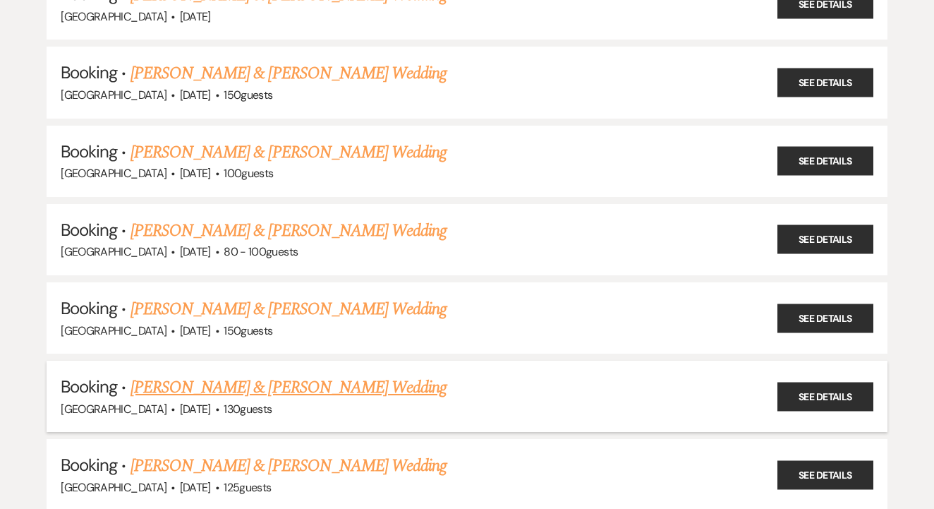
click at [267, 375] on link "[PERSON_NAME] & [PERSON_NAME] Wedding" at bounding box center [289, 387] width 316 height 25
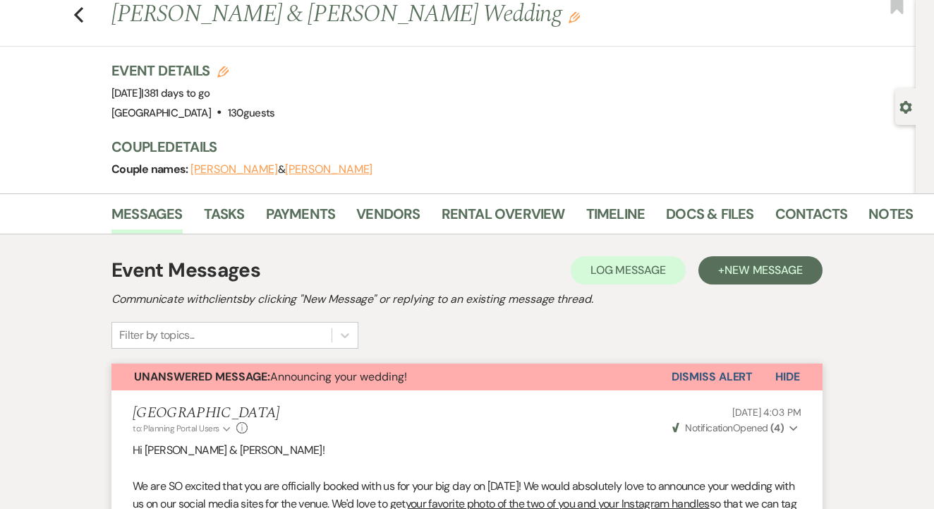
scroll to position [13, 0]
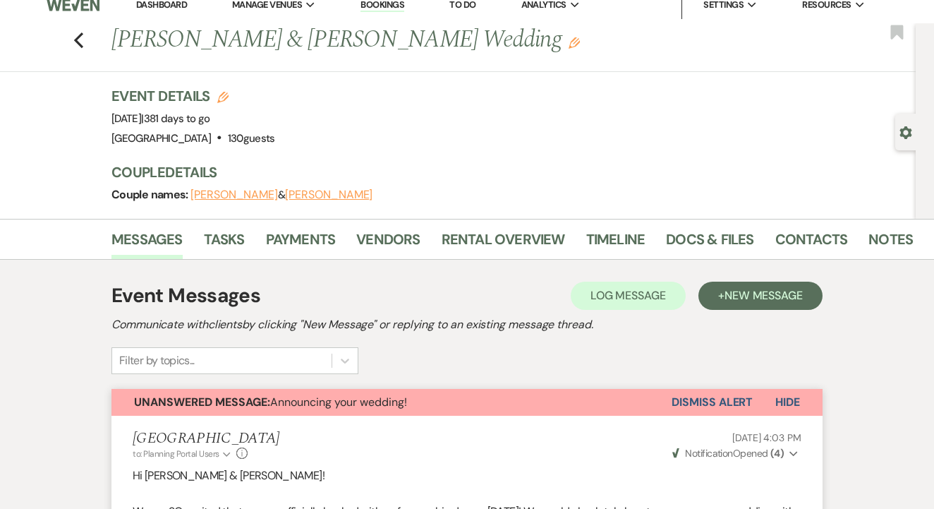
click at [680, 396] on button "Dismiss Alert" at bounding box center [712, 402] width 81 height 27
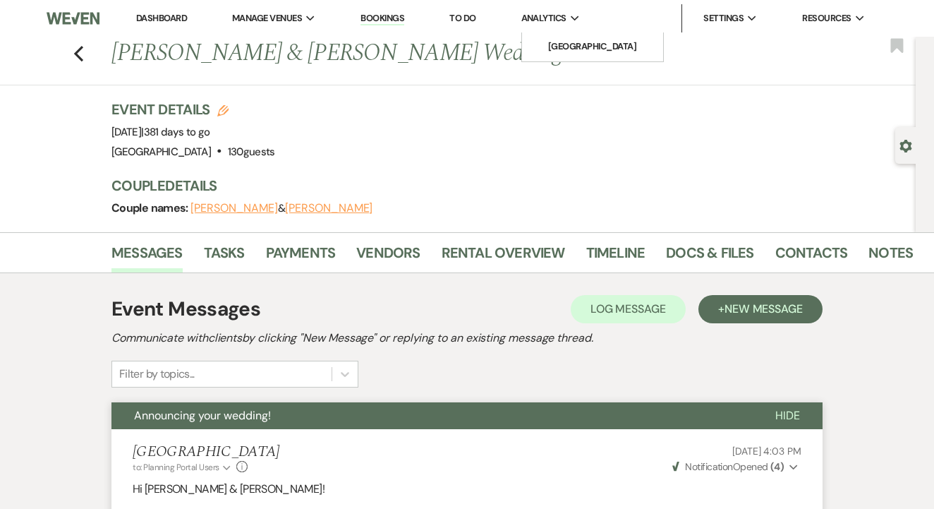
scroll to position [0, 0]
click at [480, 245] on link "Rental Overview" at bounding box center [503, 256] width 123 height 31
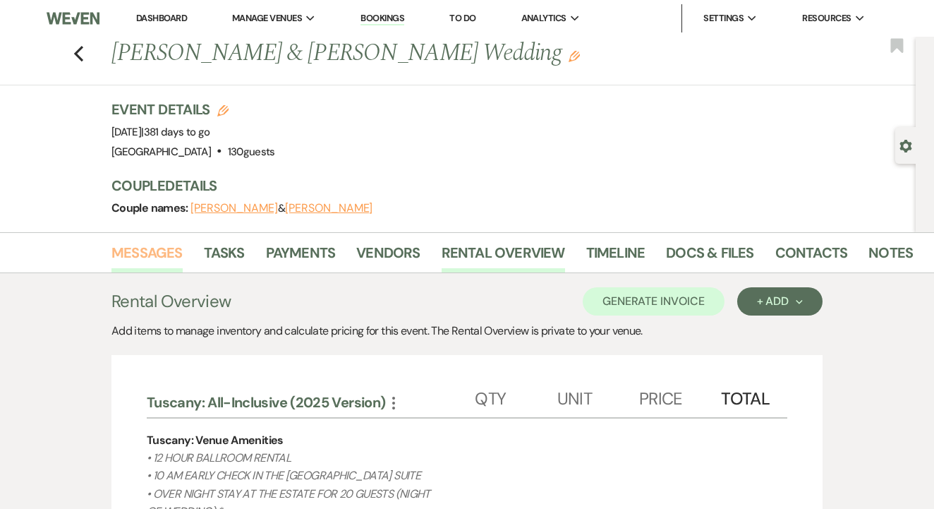
click at [166, 257] on link "Messages" at bounding box center [146, 256] width 71 height 31
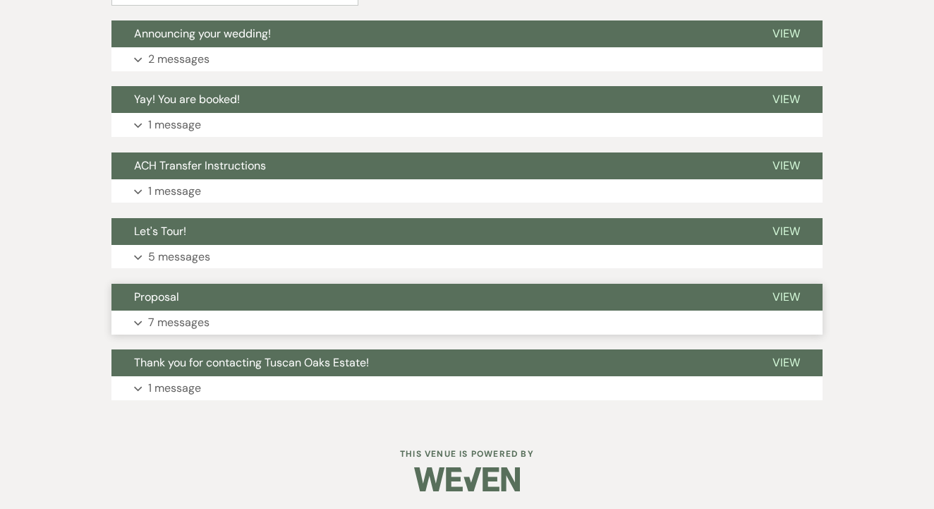
click at [353, 287] on button "Proposal" at bounding box center [430, 297] width 639 height 27
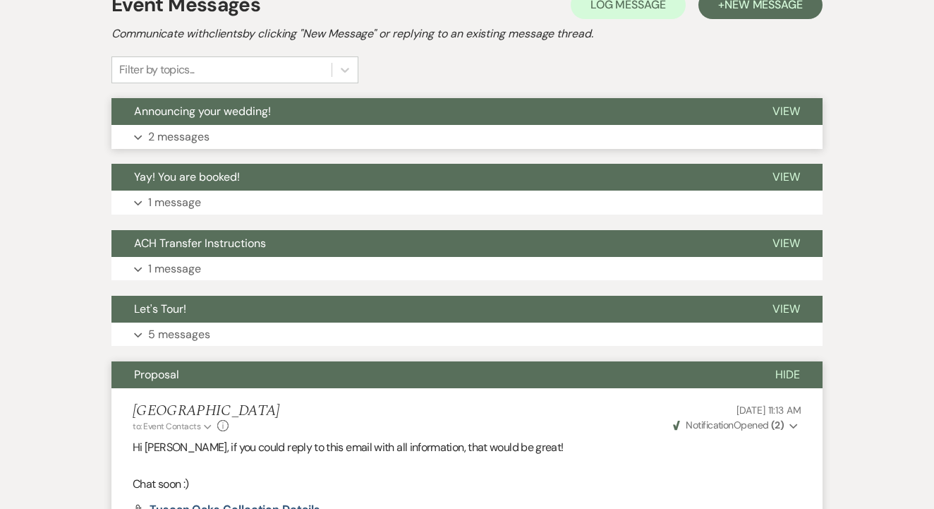
scroll to position [307, 0]
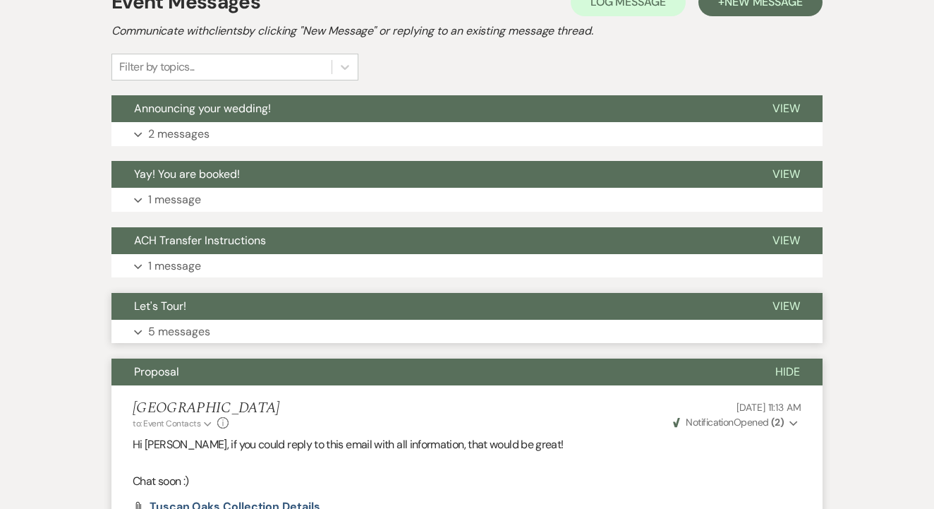
click at [330, 318] on button "Let's Tour!" at bounding box center [430, 306] width 639 height 27
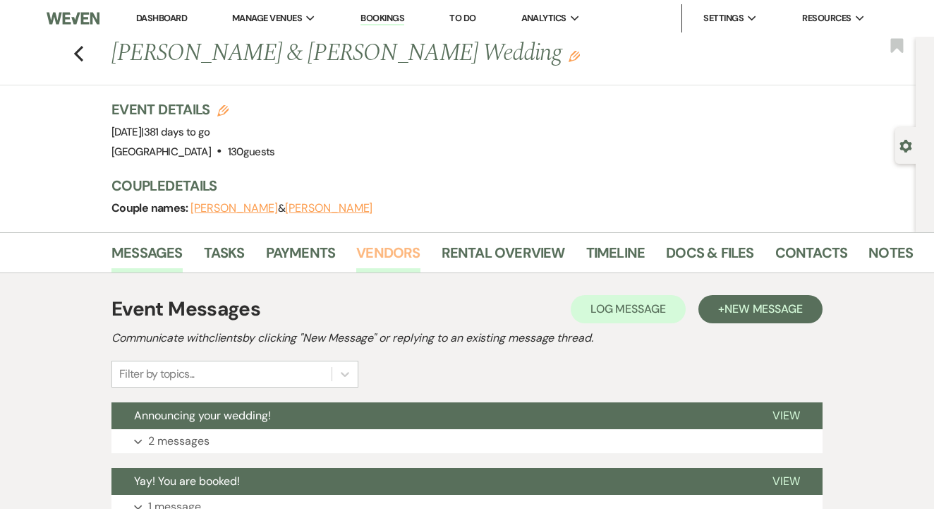
scroll to position [0, 0]
click at [489, 262] on link "Rental Overview" at bounding box center [503, 256] width 123 height 31
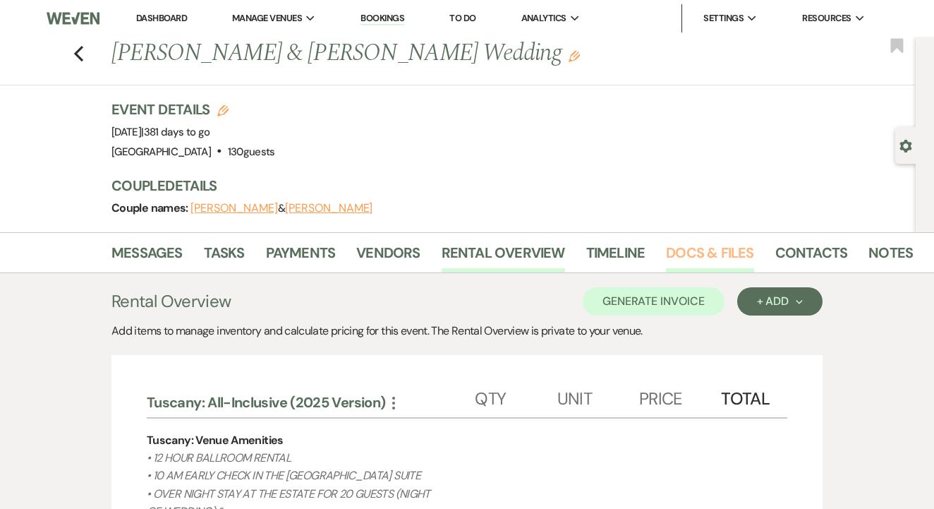
click at [677, 262] on link "Docs & Files" at bounding box center [709, 256] width 87 height 31
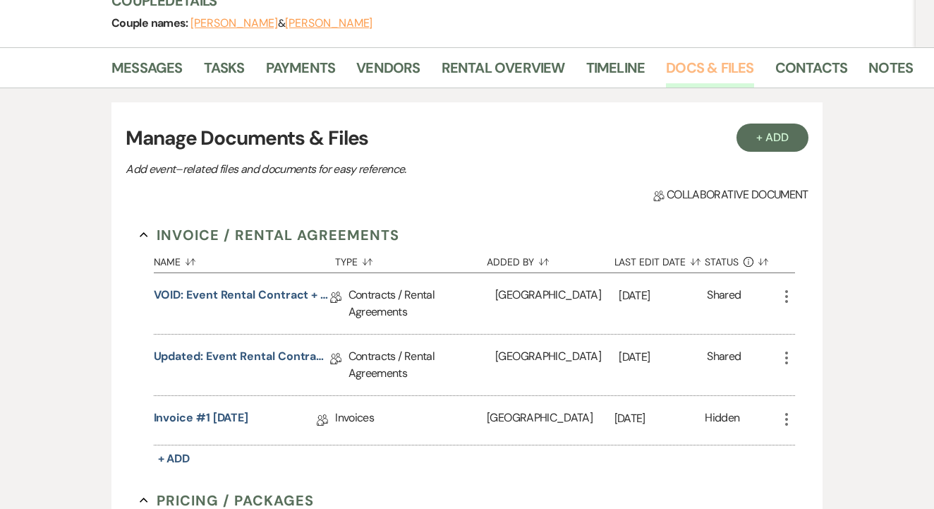
scroll to position [204, 0]
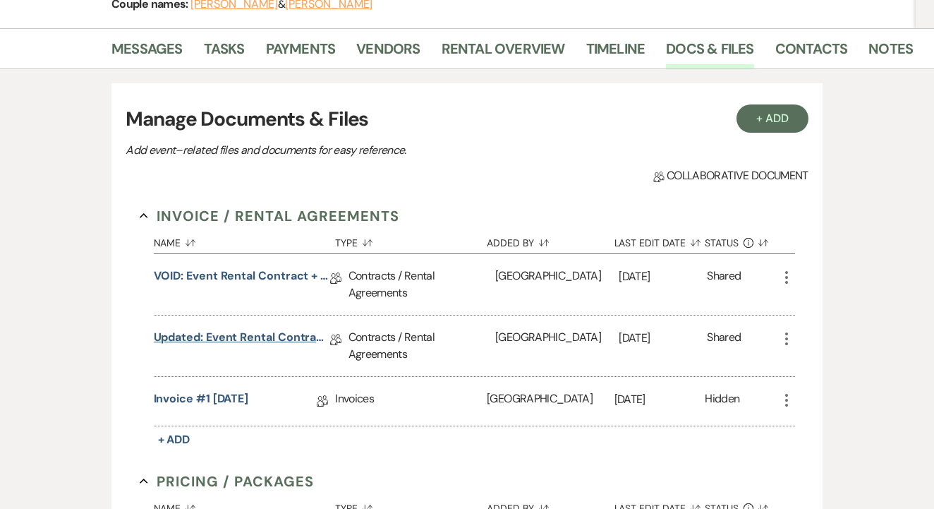
click at [305, 330] on link "Updated: Event Rental Contract + Short Term Lease [DATE]" at bounding box center [242, 340] width 176 height 22
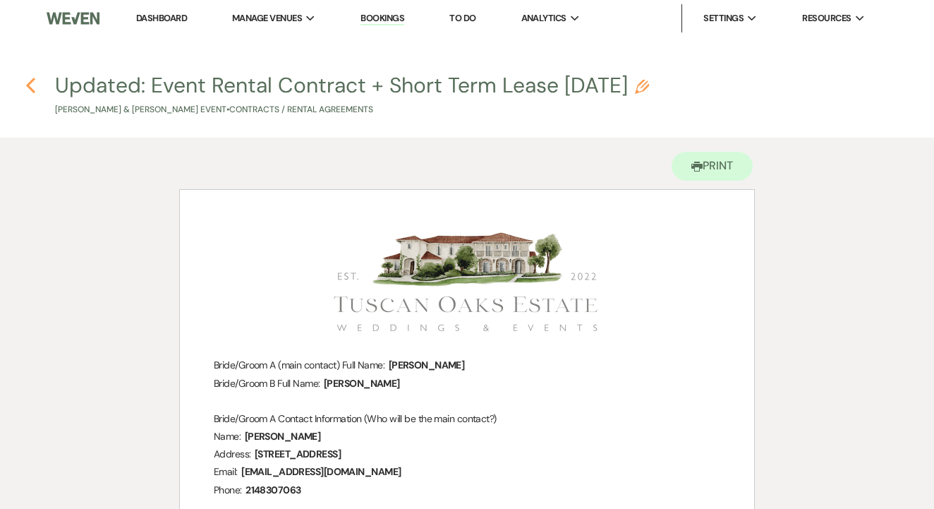
click at [33, 86] on icon "Previous" at bounding box center [30, 85] width 11 height 17
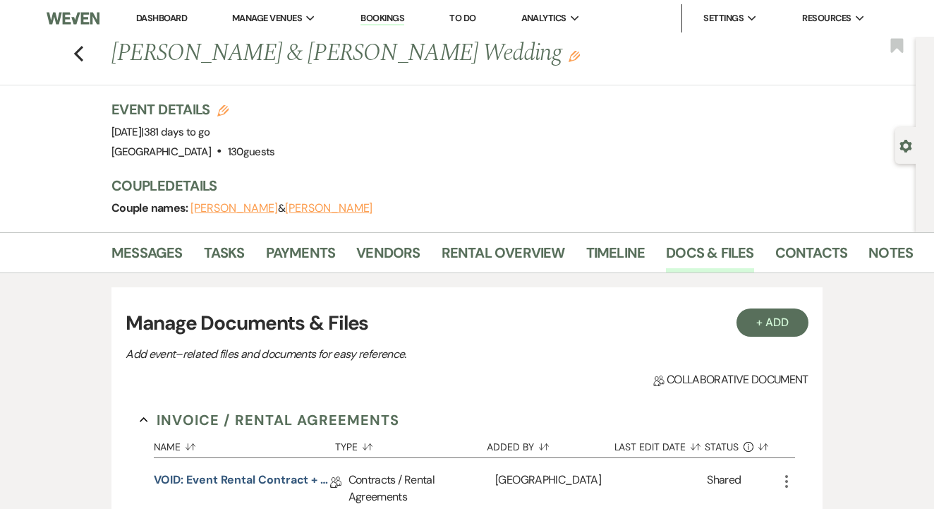
scroll to position [204, 0]
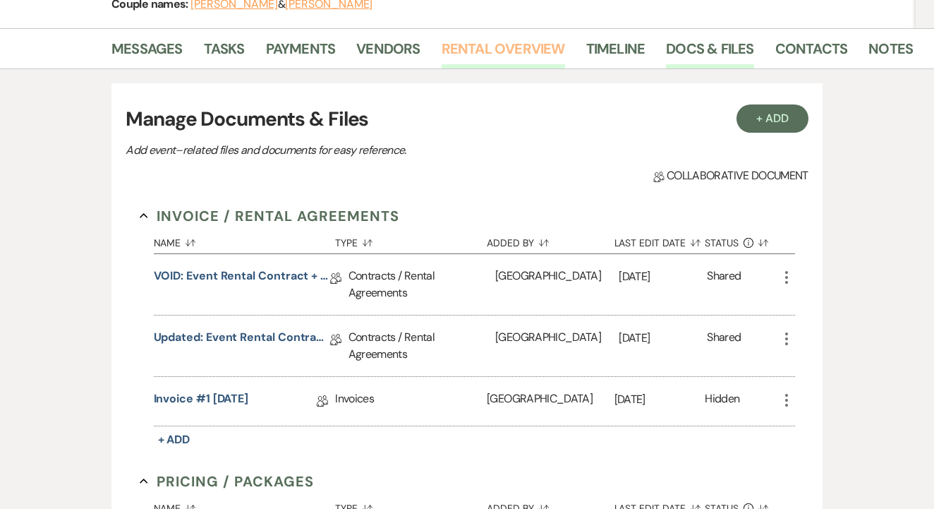
click at [500, 43] on link "Rental Overview" at bounding box center [503, 52] width 123 height 31
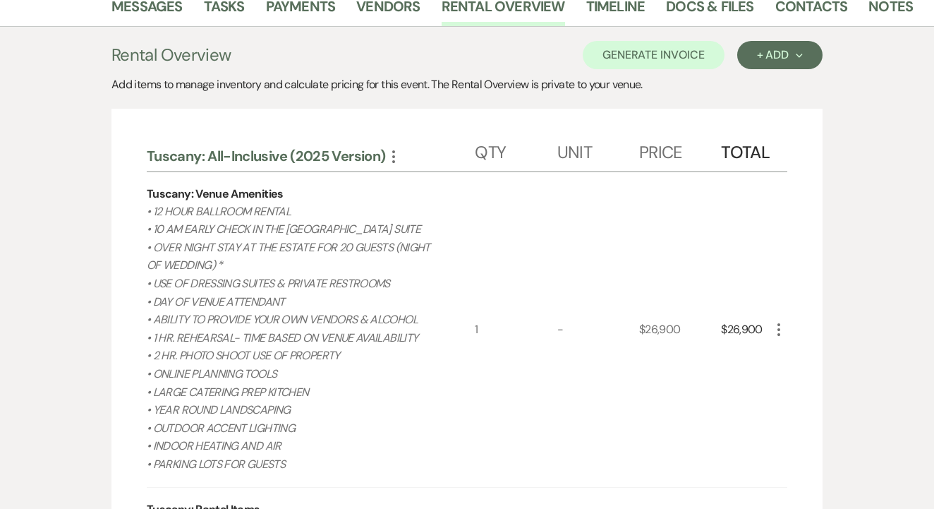
scroll to position [247, 0]
click at [306, 3] on link "Payments" at bounding box center [301, 9] width 70 height 31
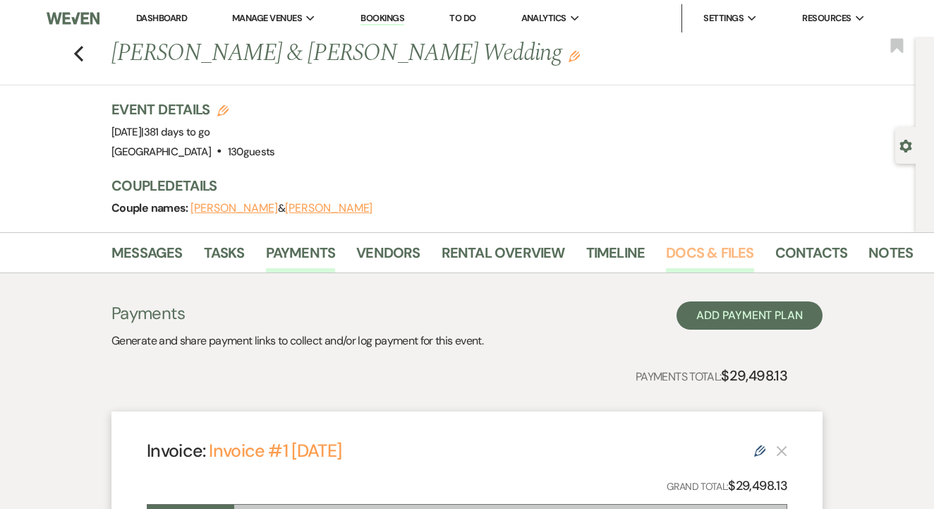
click at [719, 270] on link "Docs & Files" at bounding box center [709, 256] width 87 height 31
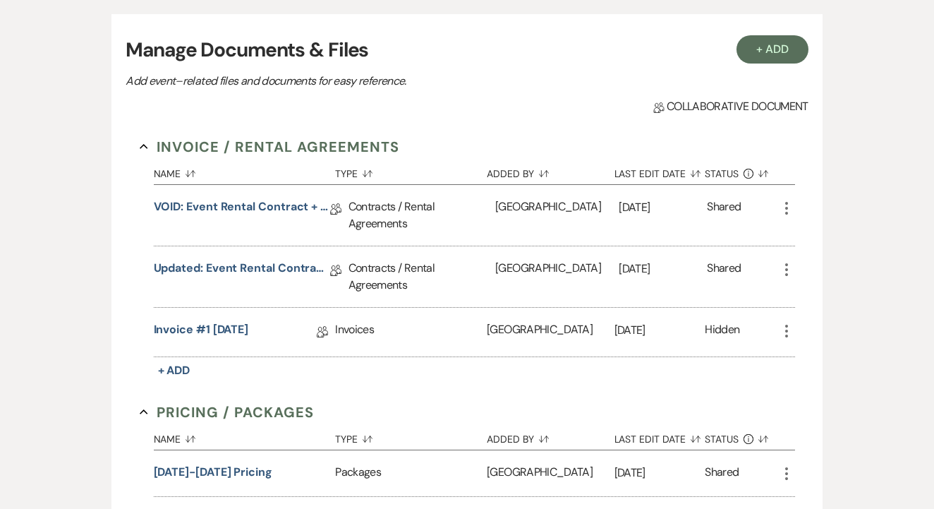
scroll to position [276, 0]
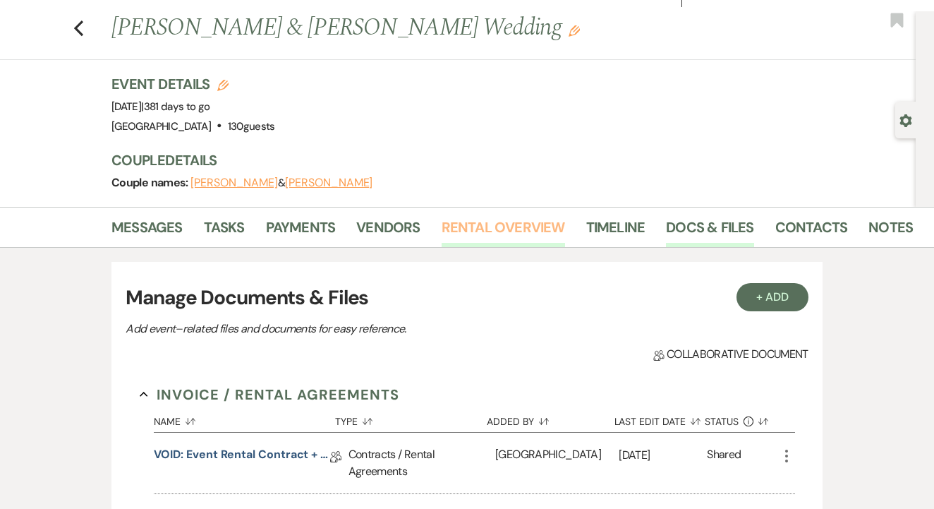
click at [469, 233] on link "Rental Overview" at bounding box center [503, 231] width 123 height 31
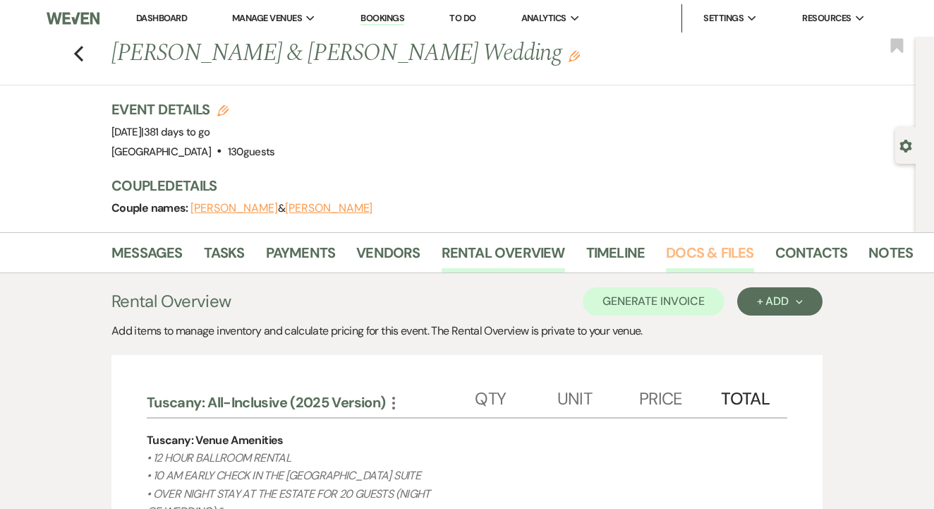
click at [701, 258] on link "Docs & Files" at bounding box center [709, 256] width 87 height 31
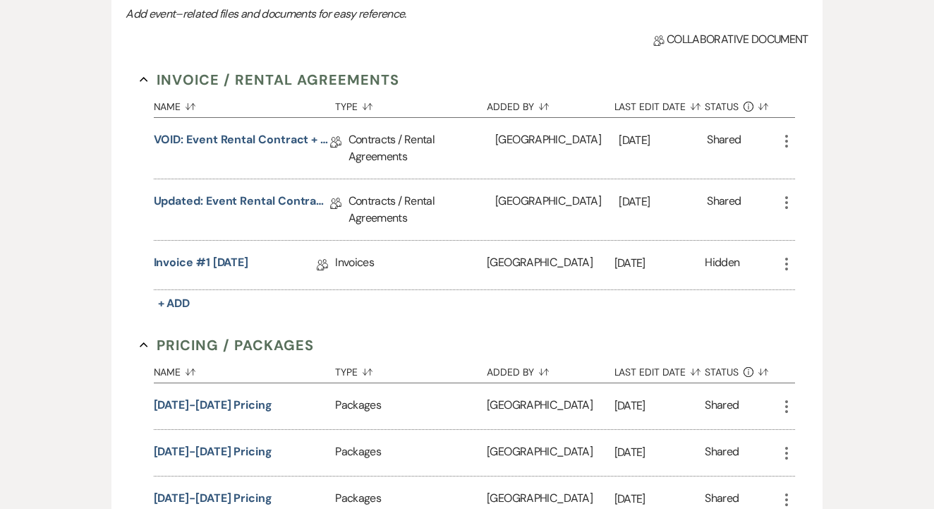
scroll to position [343, 0]
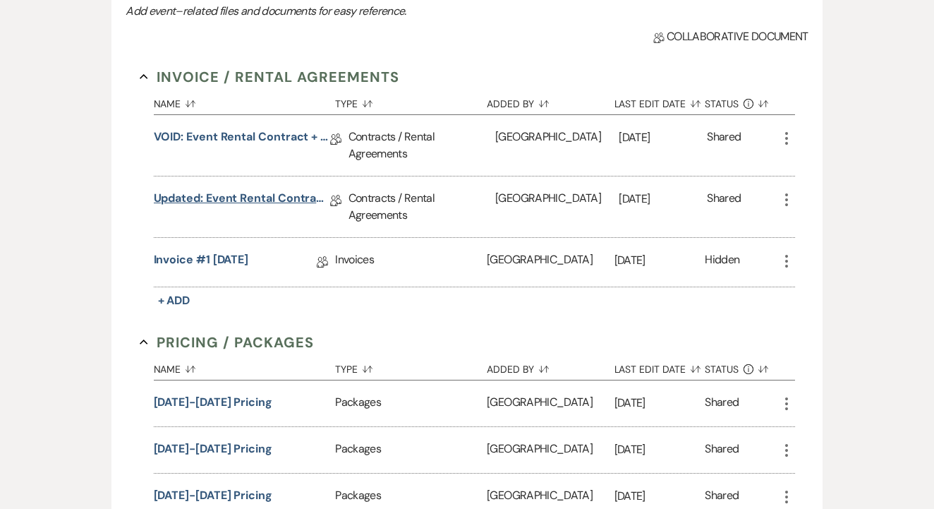
click at [269, 208] on link "Updated: Event Rental Contract + Short Term Lease [DATE]" at bounding box center [242, 201] width 176 height 22
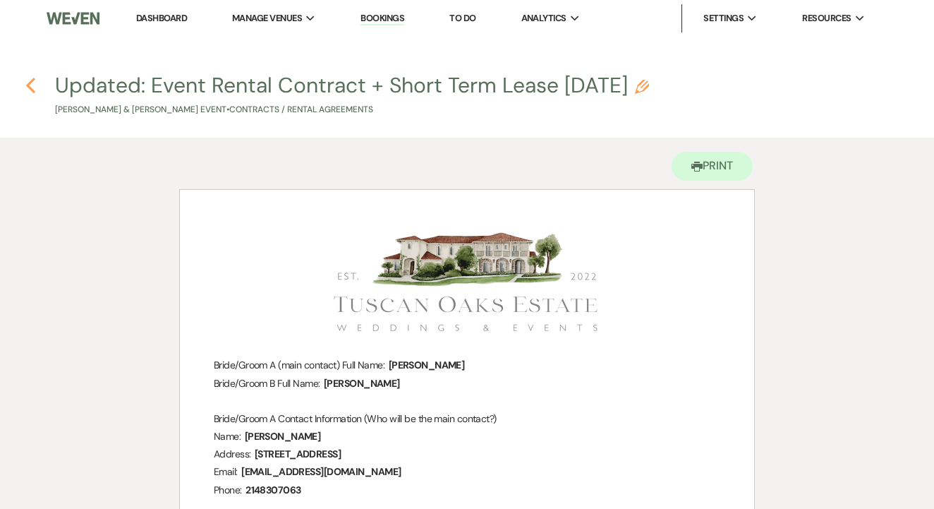
click at [26, 80] on icon "Previous" at bounding box center [30, 85] width 11 height 17
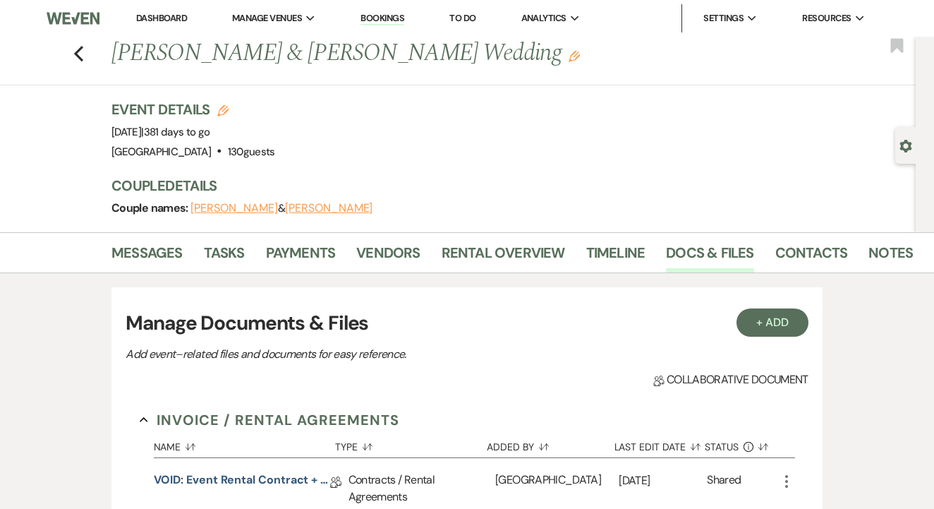
click at [476, 258] on link "Rental Overview" at bounding box center [503, 256] width 123 height 31
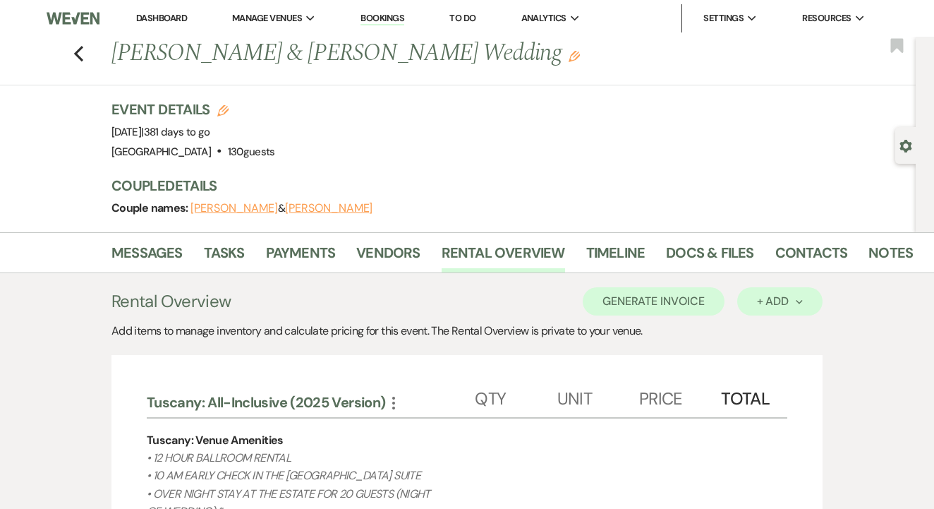
click at [753, 308] on button "+ Add Next" at bounding box center [779, 301] width 85 height 28
click at [757, 337] on button "Item" at bounding box center [772, 333] width 71 height 22
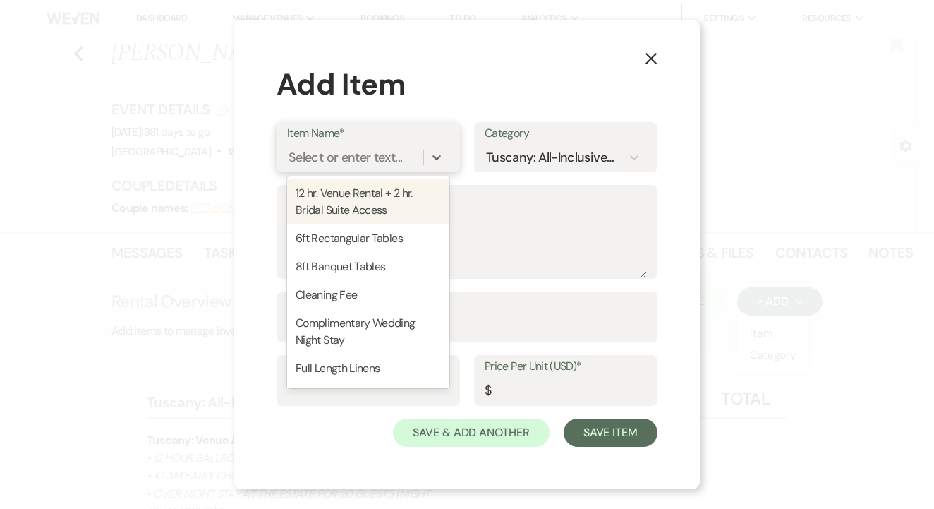
click at [415, 151] on div "Select or enter text..." at bounding box center [355, 157] width 136 height 25
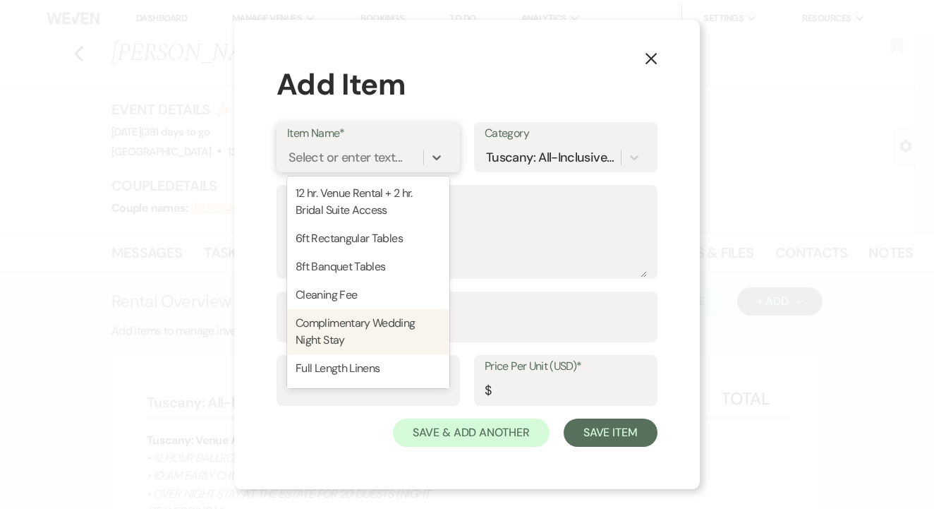
click at [364, 351] on div "Complimentary Wedding Night Stay" at bounding box center [368, 331] width 162 height 45
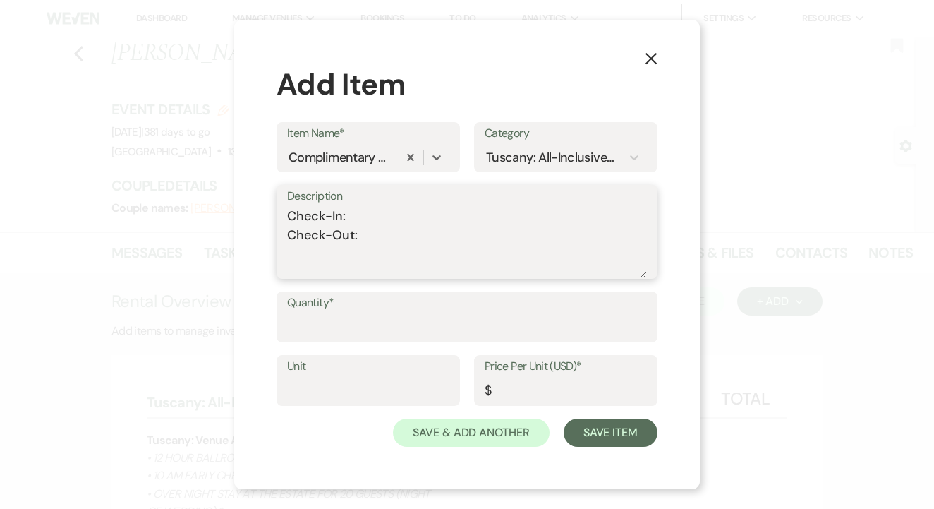
click at [421, 216] on textarea "Check-In: Check-Out:" at bounding box center [467, 242] width 360 height 71
click at [374, 239] on textarea "Check-In: 12pm on [DATE] Check-Out:" at bounding box center [467, 242] width 360 height 71
type textarea "Check-In: 12pm on [DATE] Check-Out: 10am on [DATE]"
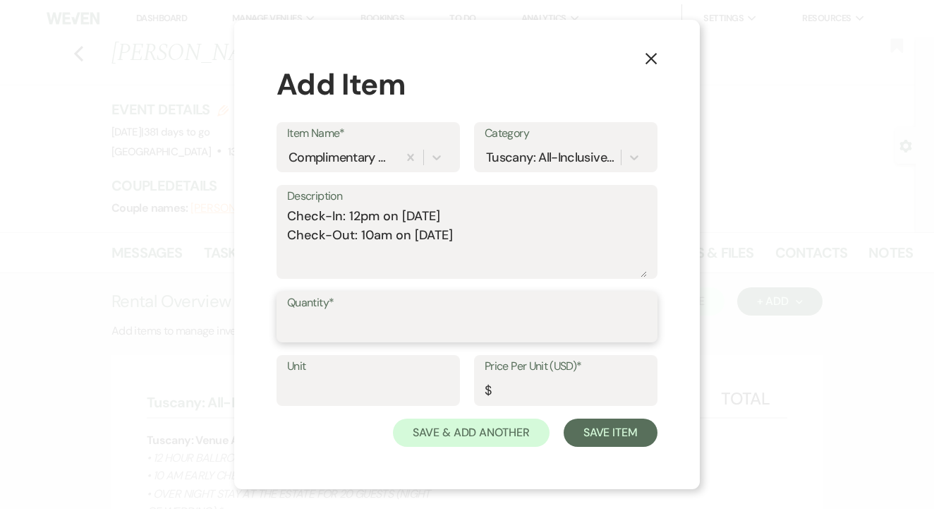
click at [328, 325] on input "Quantity*" at bounding box center [467, 327] width 360 height 28
type input "1"
click at [552, 399] on input "Price Per Unit (USD)*" at bounding box center [566, 391] width 162 height 28
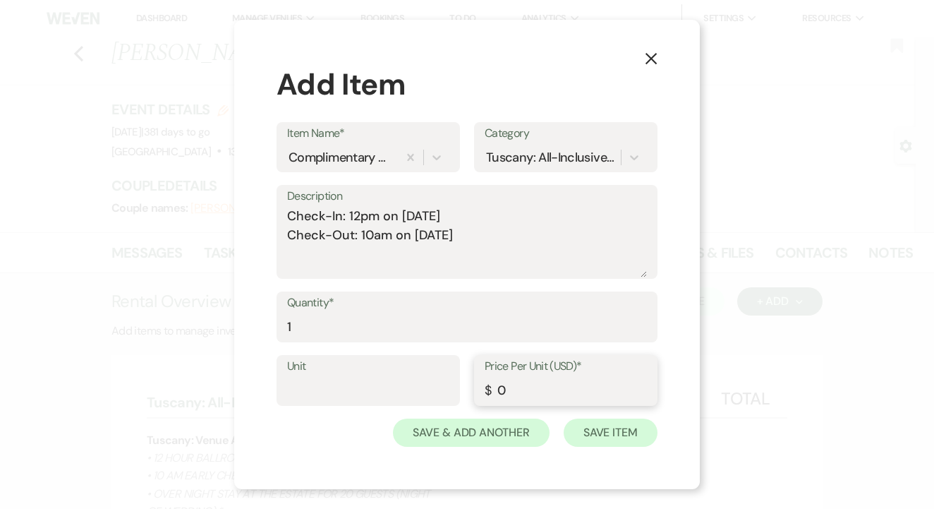
type input "0"
click at [635, 435] on button "Save Item" at bounding box center [611, 432] width 94 height 28
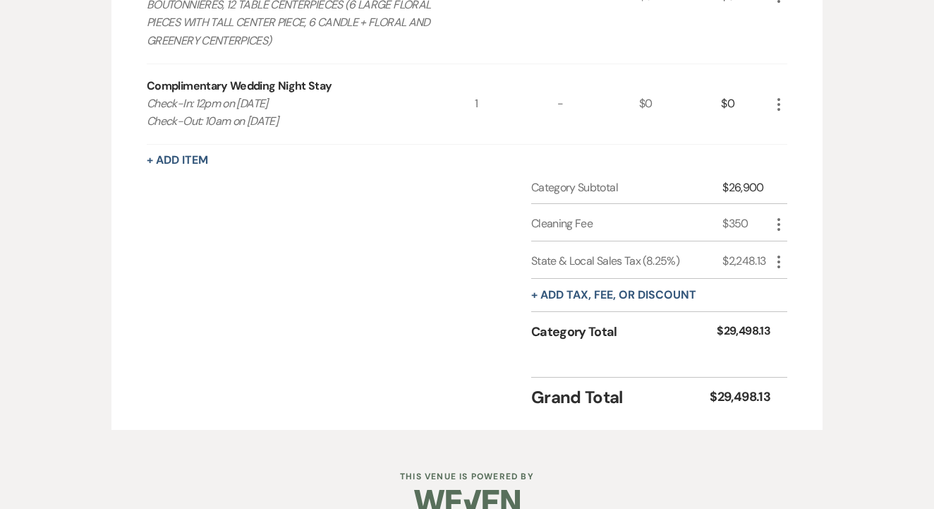
scroll to position [1819, 0]
drag, startPoint x: 148, startPoint y: 80, endPoint x: 294, endPoint y: 104, distance: 147.4
click at [294, 104] on p "Check-In: 12pm on [DATE] Check-Out: 10am on [DATE]" at bounding box center [295, 113] width 296 height 36
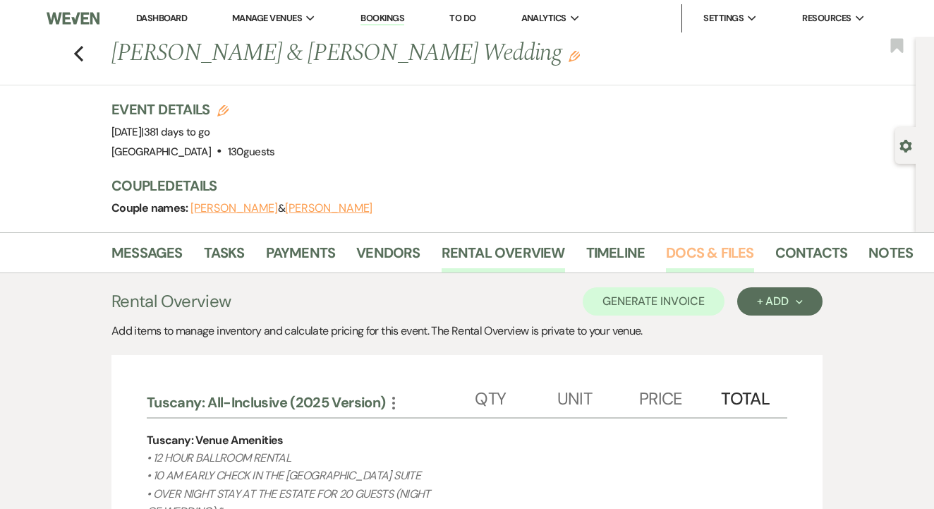
scroll to position [0, 0]
click at [704, 267] on link "Docs & Files" at bounding box center [709, 256] width 87 height 31
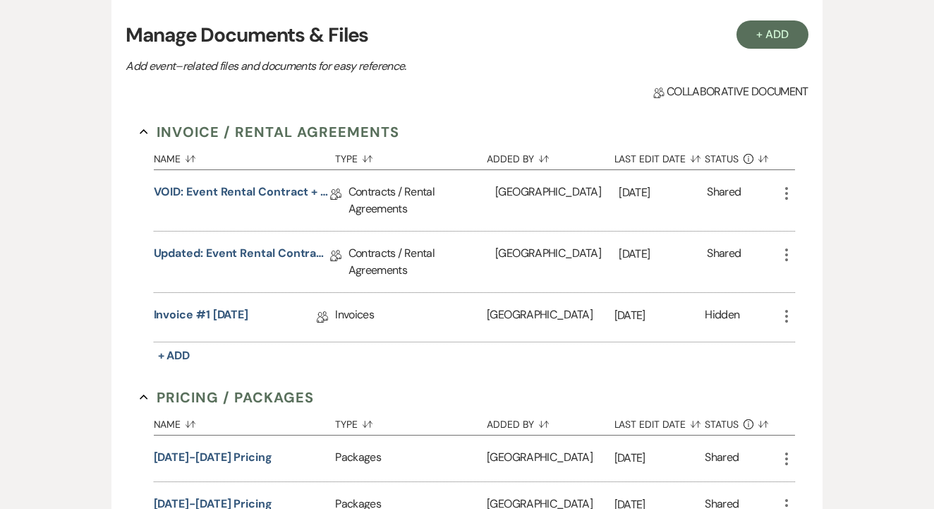
scroll to position [324, 0]
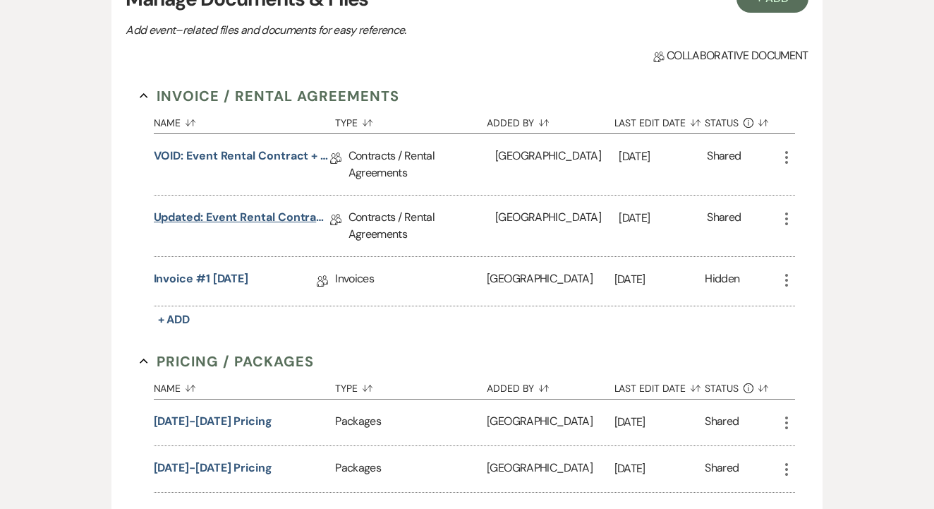
click at [275, 224] on link "Updated: Event Rental Contract + Short Term Lease [DATE]" at bounding box center [242, 220] width 176 height 22
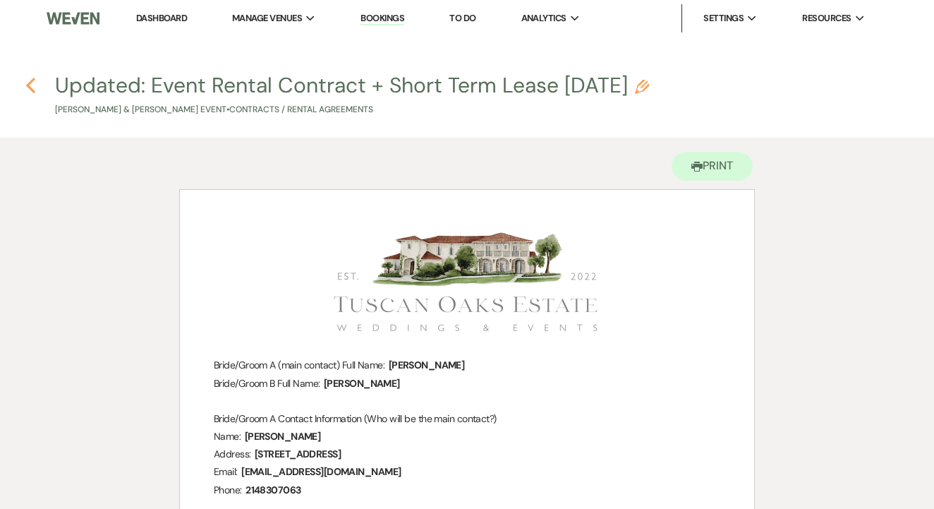
click at [26, 90] on icon "Previous" at bounding box center [30, 85] width 11 height 17
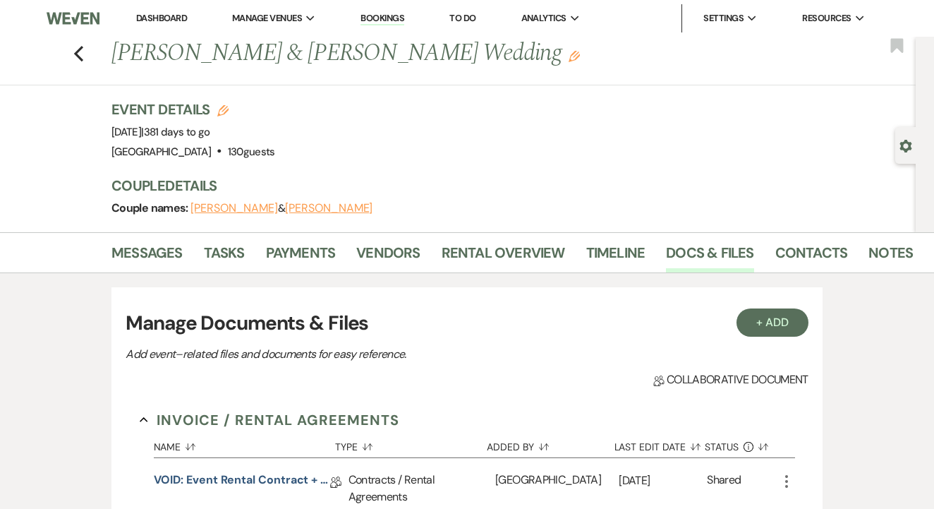
click at [411, 1] on nav "Dashboard Manage Venues Expand [GEOGRAPHIC_DATA] Bookings To Do Analytics Expan…" at bounding box center [467, 18] width 934 height 37
click at [293, 254] on link "Payments" at bounding box center [301, 256] width 70 height 31
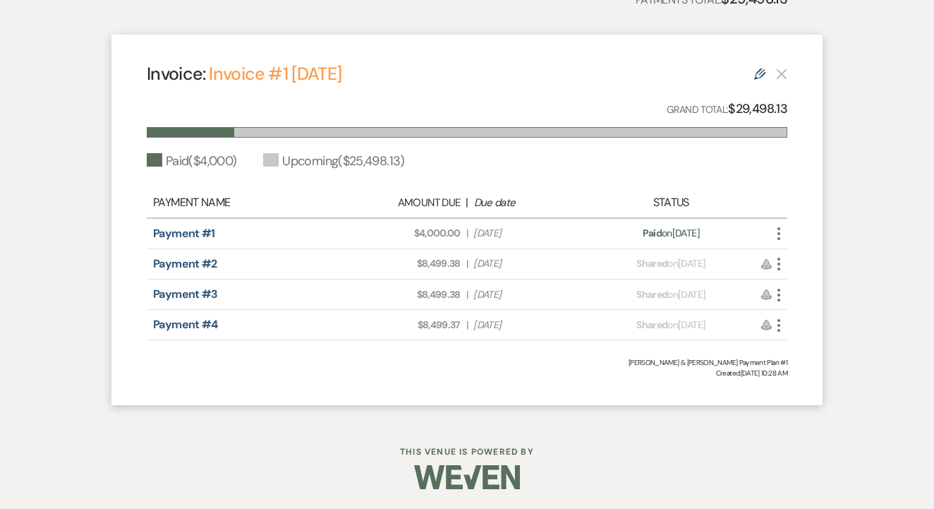
scroll to position [376, 0]
drag, startPoint x: 416, startPoint y: 238, endPoint x: 525, endPoint y: 322, distance: 137.9
click at [525, 322] on div "Payment Name Amount Due | Due date Status Payment #1 Amount Due: $4,000.00 | Du…" at bounding box center [467, 264] width 641 height 153
click at [525, 322] on span "Due Date [DATE]" at bounding box center [528, 325] width 111 height 15
drag, startPoint x: 420, startPoint y: 260, endPoint x: 549, endPoint y: 319, distance: 141.8
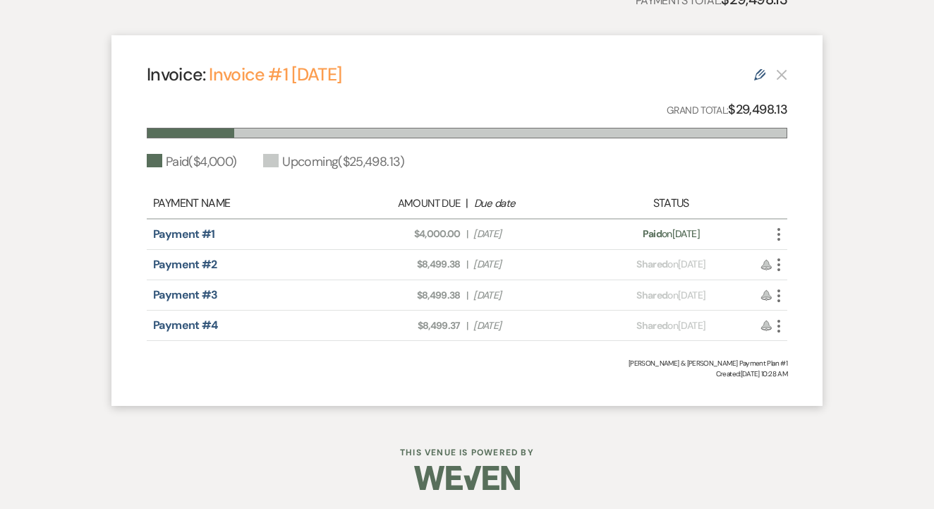
click at [549, 319] on div "Payment Name Amount Due | Due date Status Payment #1 Amount Due: $4,000.00 | Du…" at bounding box center [467, 264] width 641 height 153
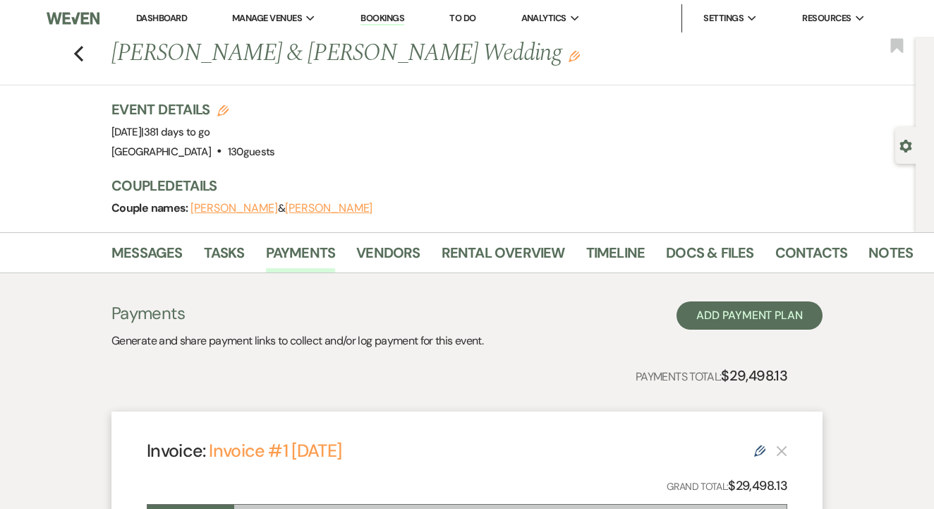
scroll to position [0, 0]
click at [80, 59] on use "button" at bounding box center [78, 54] width 9 height 16
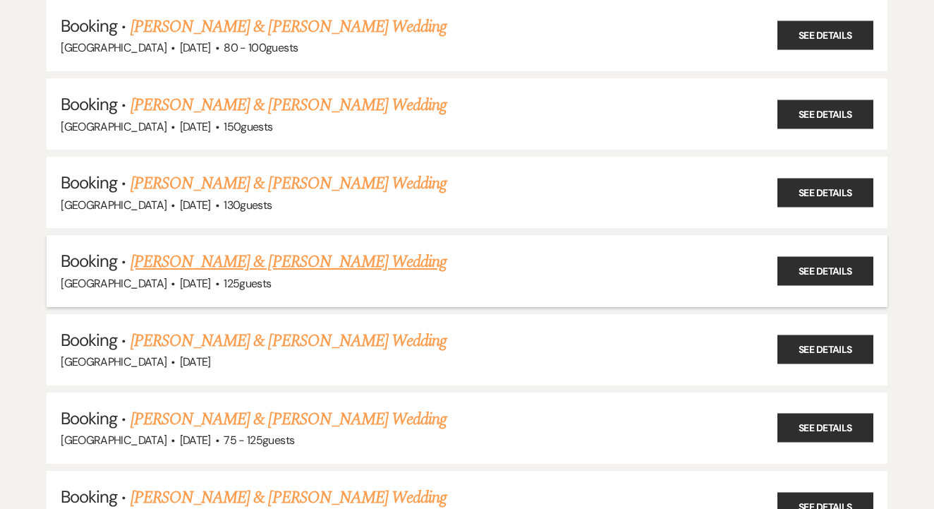
scroll to position [2377, 0]
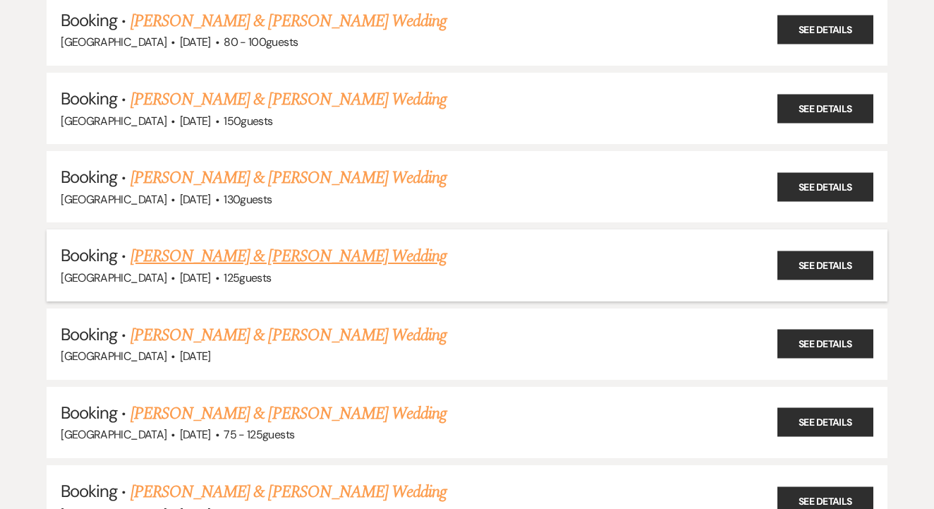
click at [342, 243] on link "[PERSON_NAME] & [PERSON_NAME] Wedding" at bounding box center [289, 255] width 316 height 25
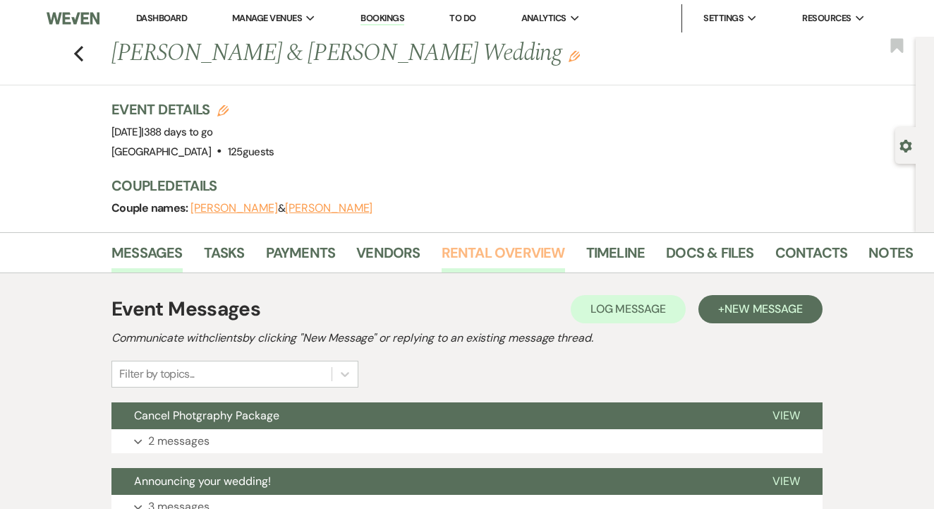
click at [471, 255] on link "Rental Overview" at bounding box center [503, 256] width 123 height 31
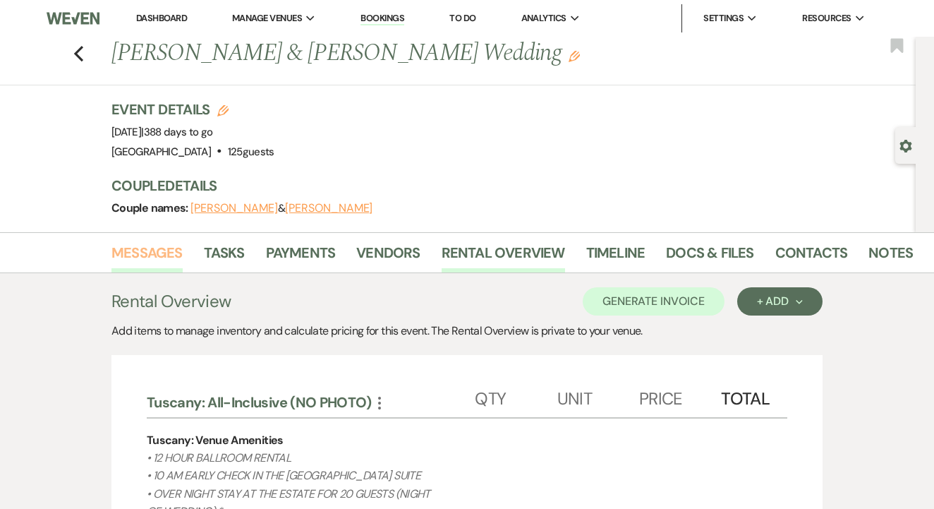
click at [170, 250] on link "Messages" at bounding box center [146, 256] width 71 height 31
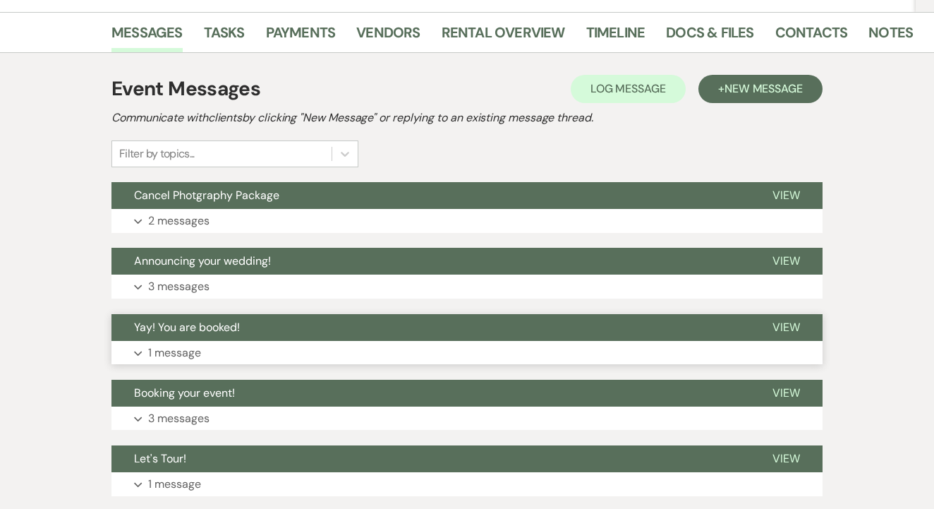
scroll to position [227, 0]
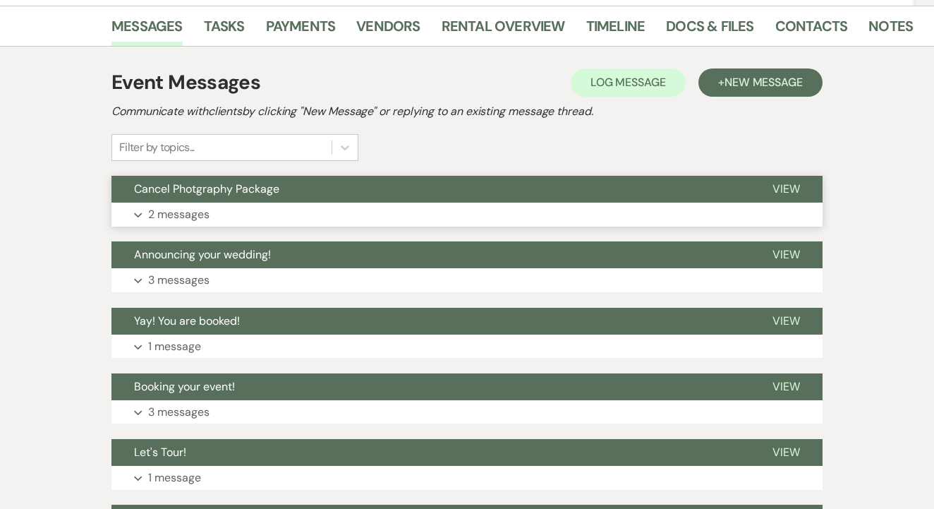
click at [413, 198] on button "Cancel Photgraphy Package" at bounding box center [430, 189] width 639 height 27
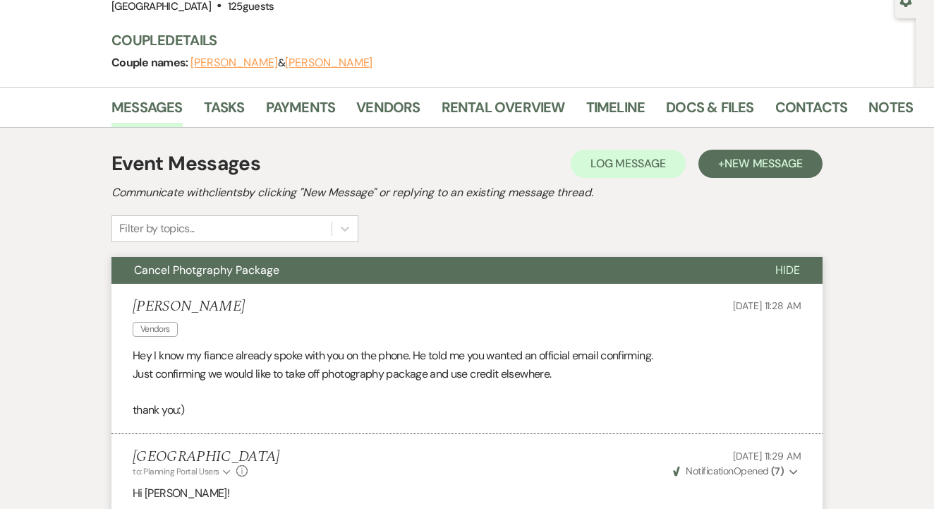
scroll to position [141, 0]
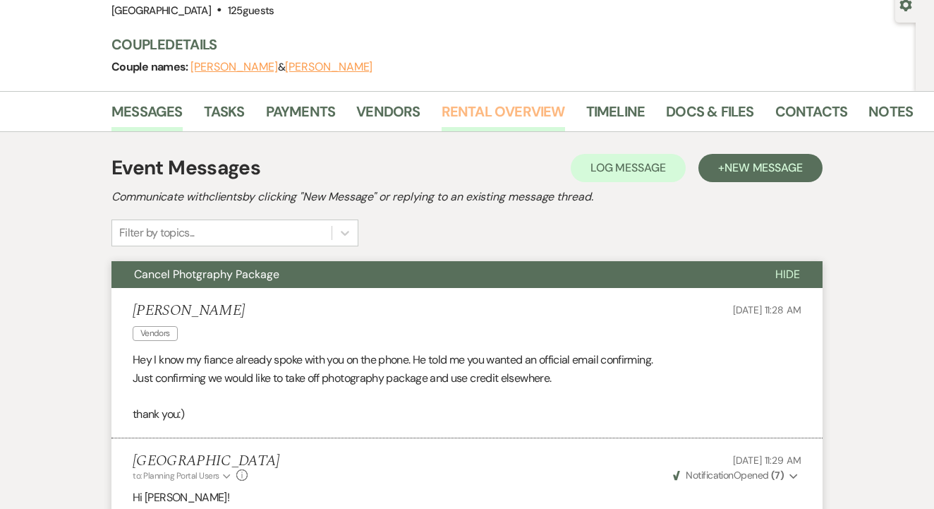
click at [493, 110] on link "Rental Overview" at bounding box center [503, 115] width 123 height 31
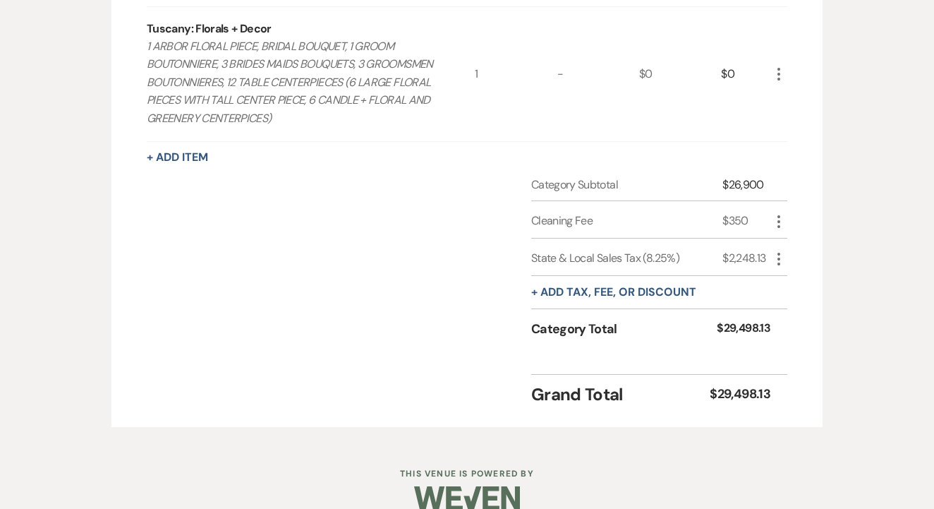
scroll to position [1607, 0]
click at [406, 8] on div "Tuscany: Florals + Decor 1 ARBOR FLORAL PIECE, BRIDAL BOUQUET, 1 GROOM BOUTONNI…" at bounding box center [311, 75] width 328 height 134
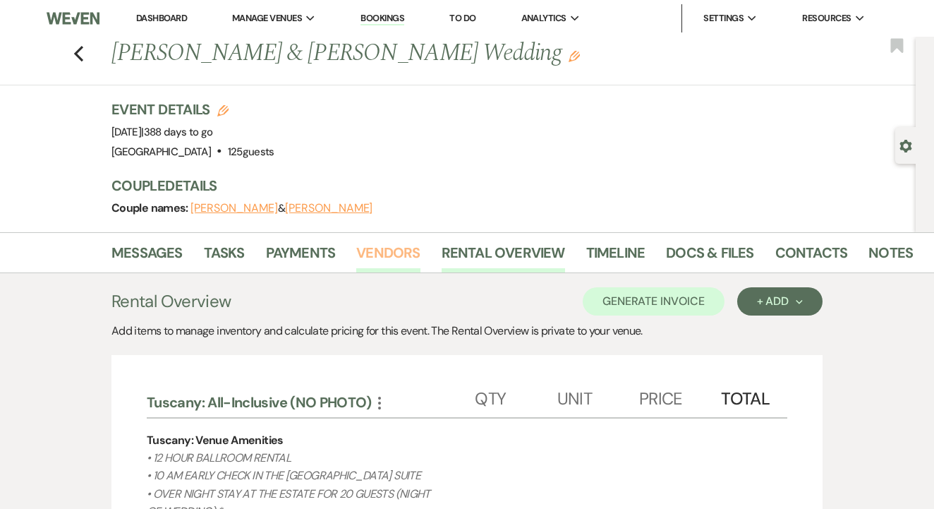
scroll to position [0, 0]
click at [298, 252] on link "Payments" at bounding box center [301, 256] width 70 height 31
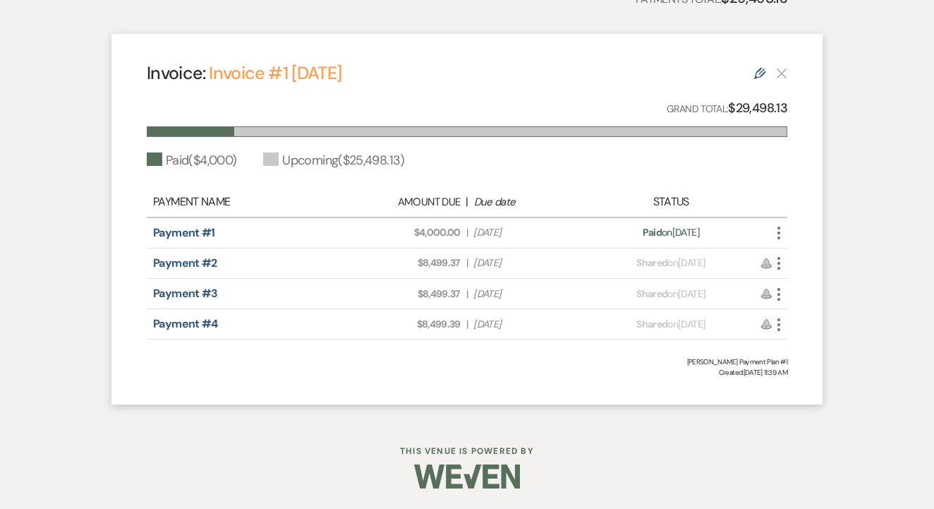
scroll to position [376, 0]
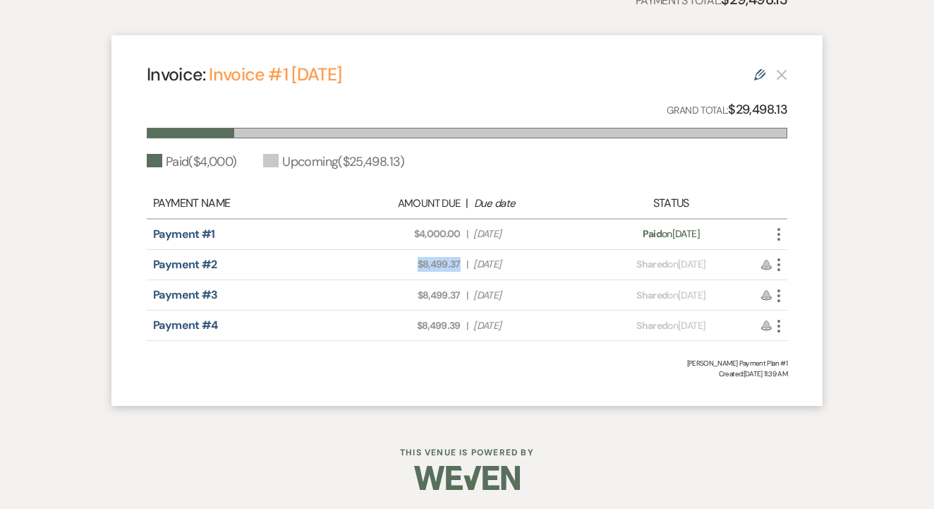
drag, startPoint x: 416, startPoint y: 263, endPoint x: 464, endPoint y: 264, distance: 47.3
click at [463, 264] on div "Amount Due: $8,499.37 | Due Date [DATE]" at bounding box center [467, 264] width 251 height 15
drag, startPoint x: 413, startPoint y: 289, endPoint x: 467, endPoint y: 296, distance: 54.8
click at [467, 296] on div "Amount Due: $8,499.37 | Due Date [DATE]" at bounding box center [467, 295] width 251 height 15
drag, startPoint x: 409, startPoint y: 329, endPoint x: 466, endPoint y: 325, distance: 57.3
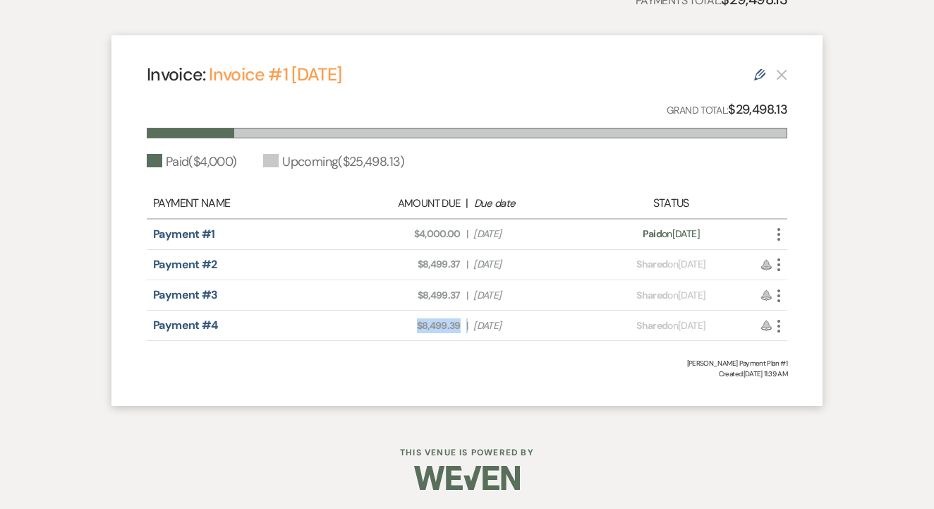
click at [471, 325] on div "Amount Due: $8,499.39 | Due Date [DATE]" at bounding box center [467, 325] width 251 height 15
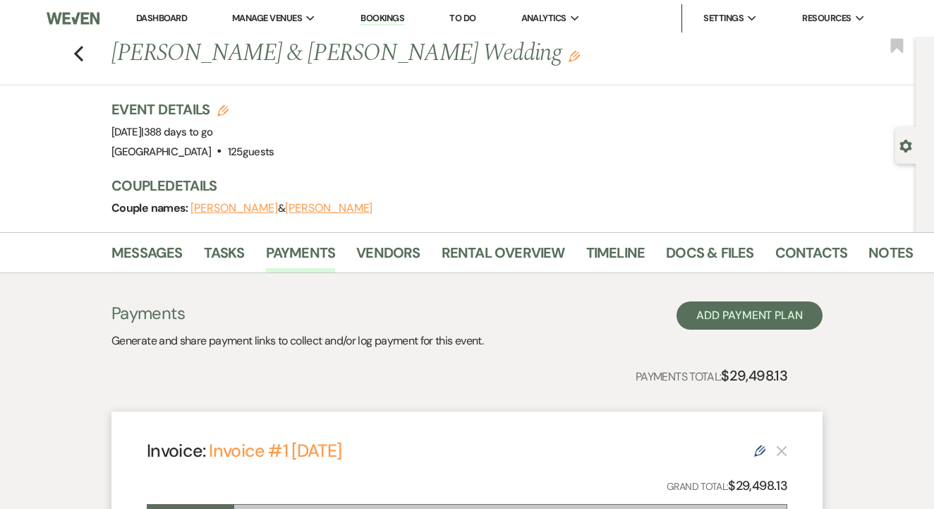
scroll to position [0, 0]
click at [78, 52] on use "button" at bounding box center [78, 54] width 9 height 16
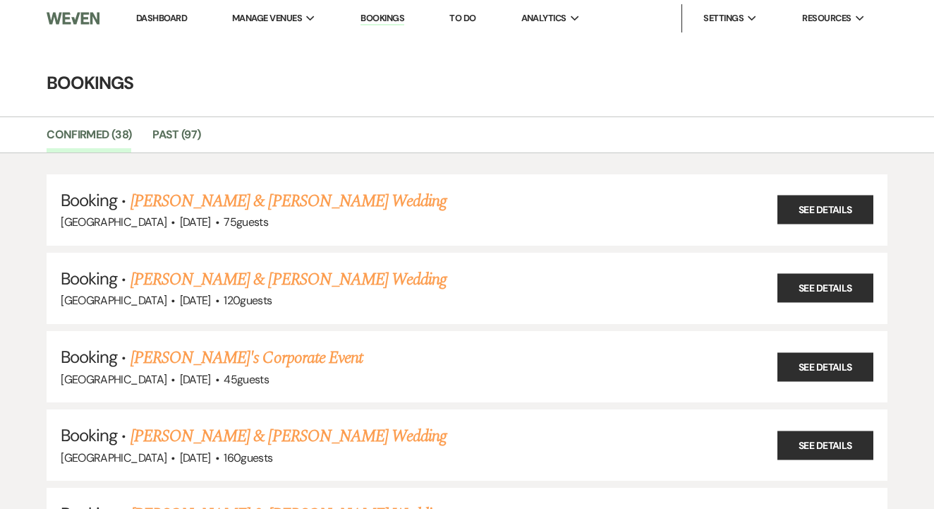
scroll to position [2377, 0]
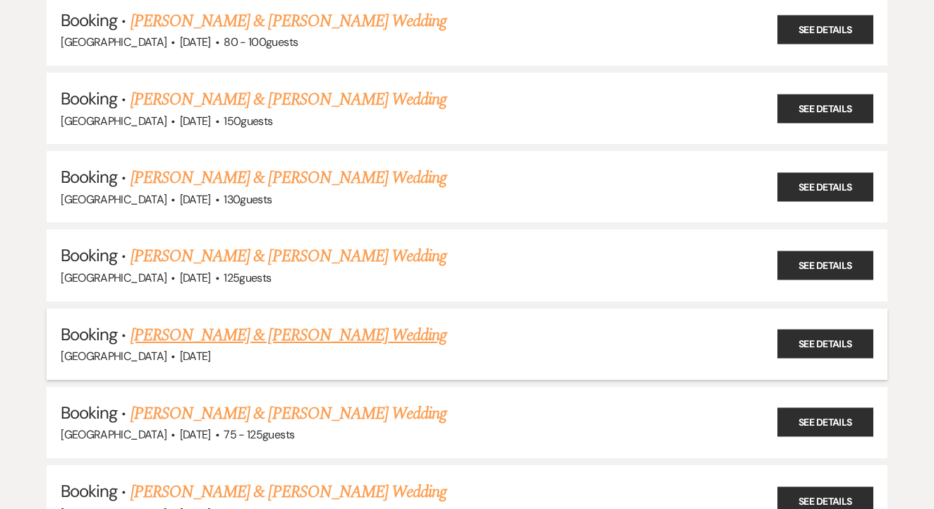
click at [258, 322] on link "[PERSON_NAME] & [PERSON_NAME] Wedding" at bounding box center [289, 334] width 316 height 25
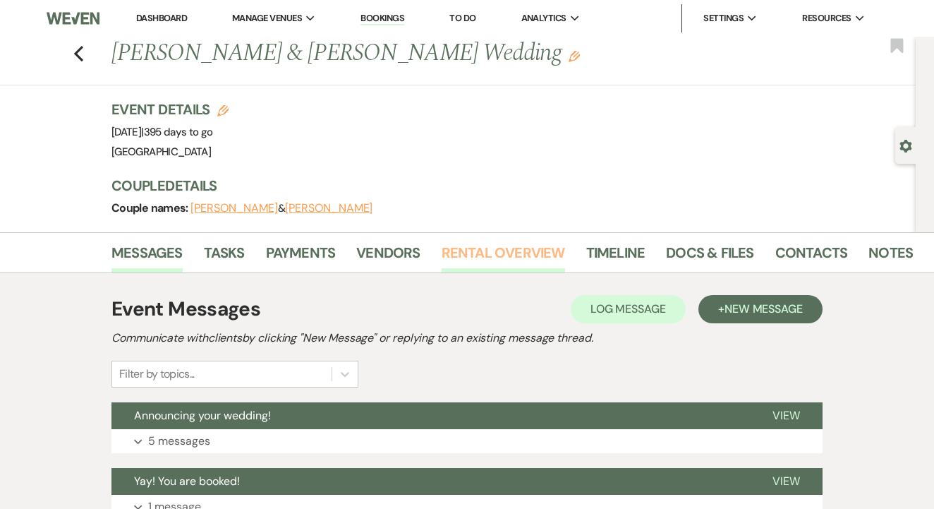
click at [471, 246] on link "Rental Overview" at bounding box center [503, 256] width 123 height 31
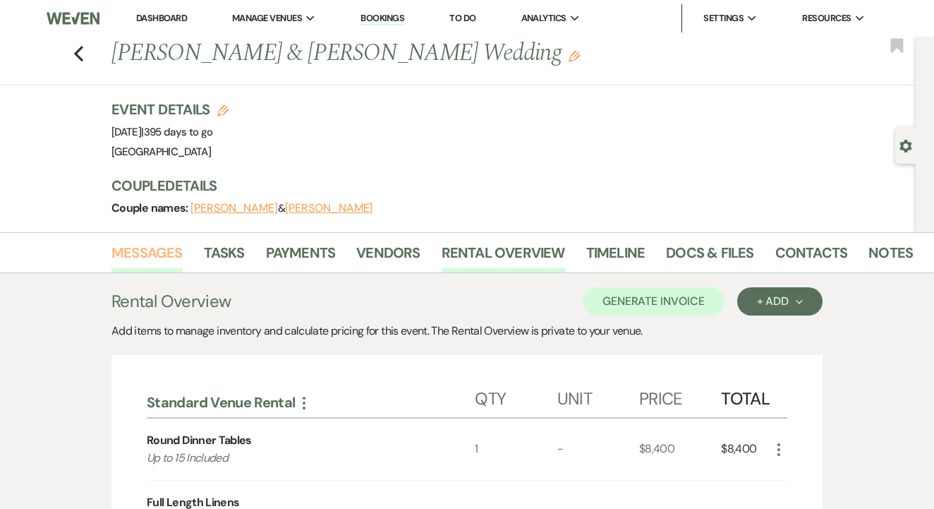
click at [128, 248] on link "Messages" at bounding box center [146, 256] width 71 height 31
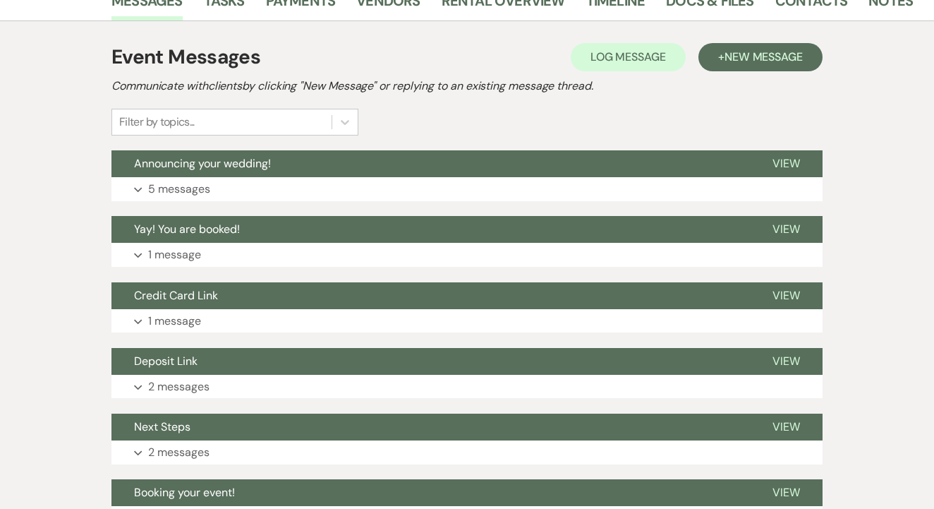
scroll to position [260, 0]
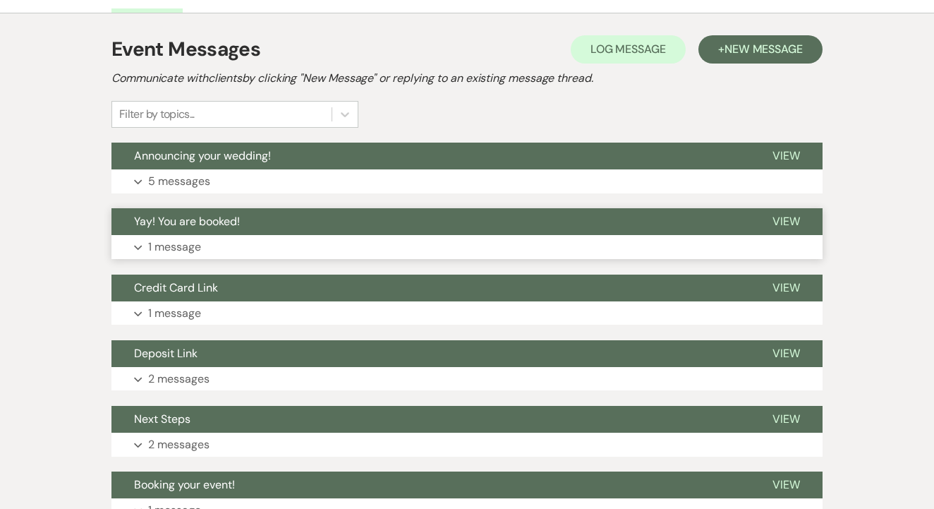
click at [373, 222] on button "Yay! You are booked!" at bounding box center [430, 221] width 639 height 27
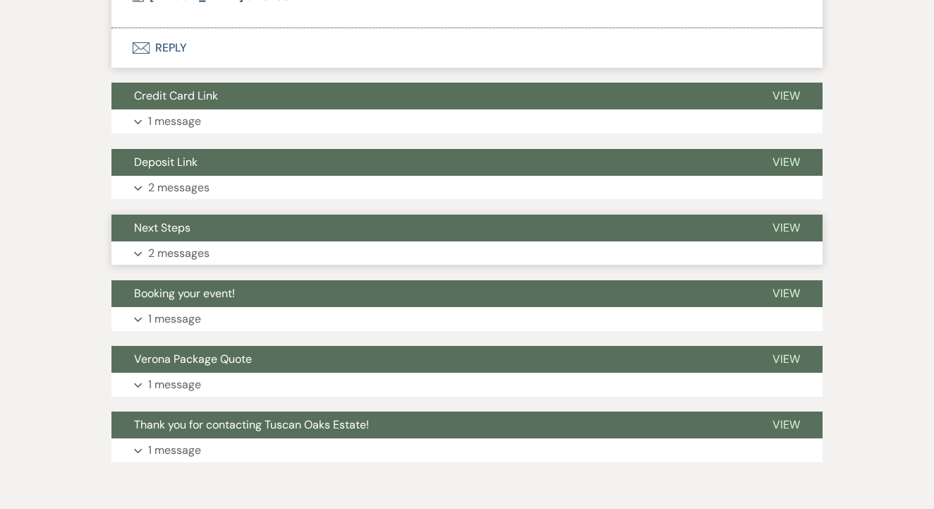
scroll to position [986, 0]
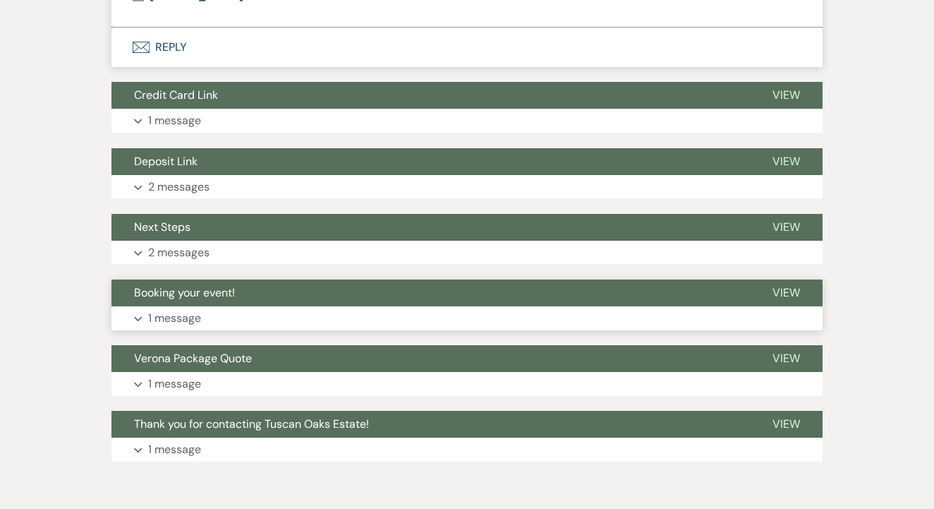
click at [342, 306] on button "Expand 1 message" at bounding box center [466, 318] width 711 height 24
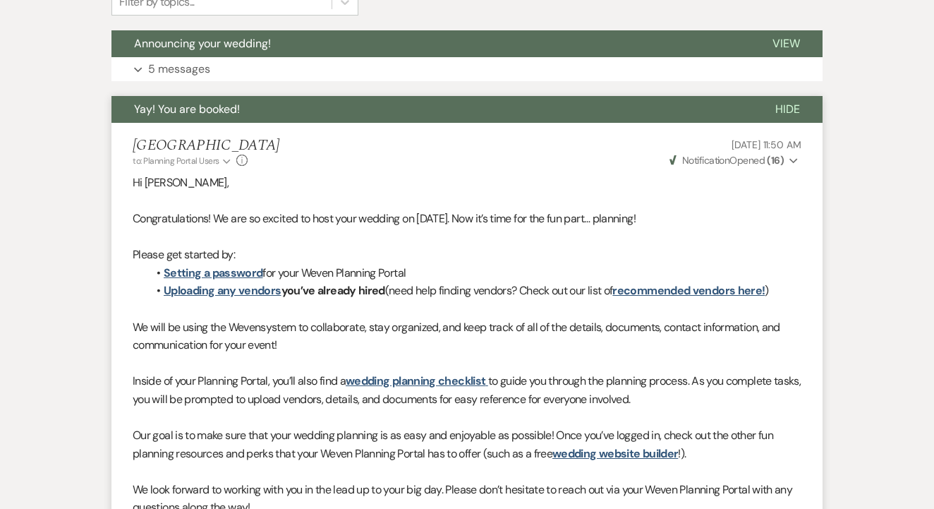
scroll to position [134, 0]
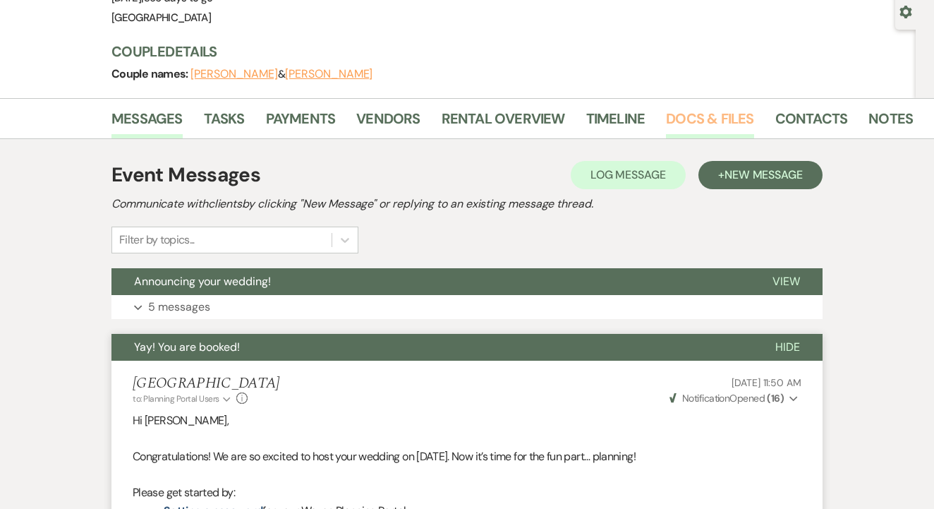
click at [730, 123] on link "Docs & Files" at bounding box center [709, 122] width 87 height 31
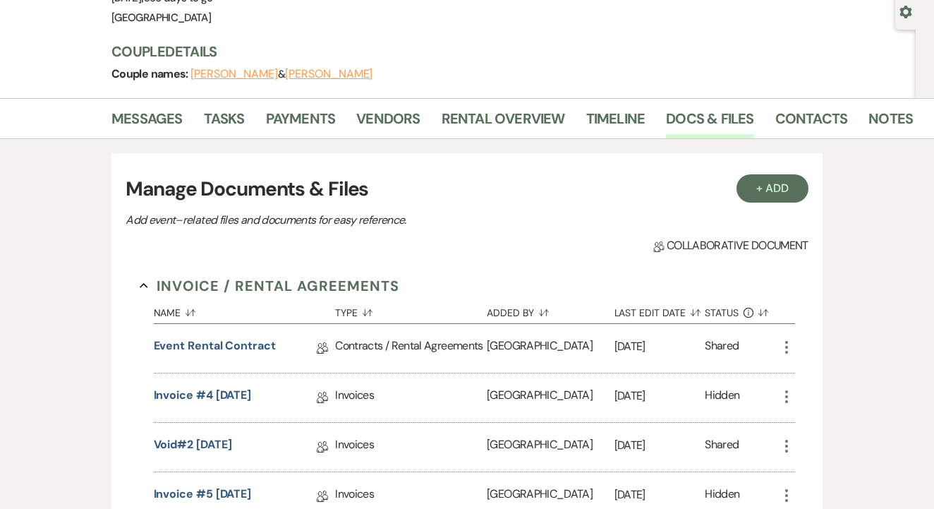
scroll to position [312, 0]
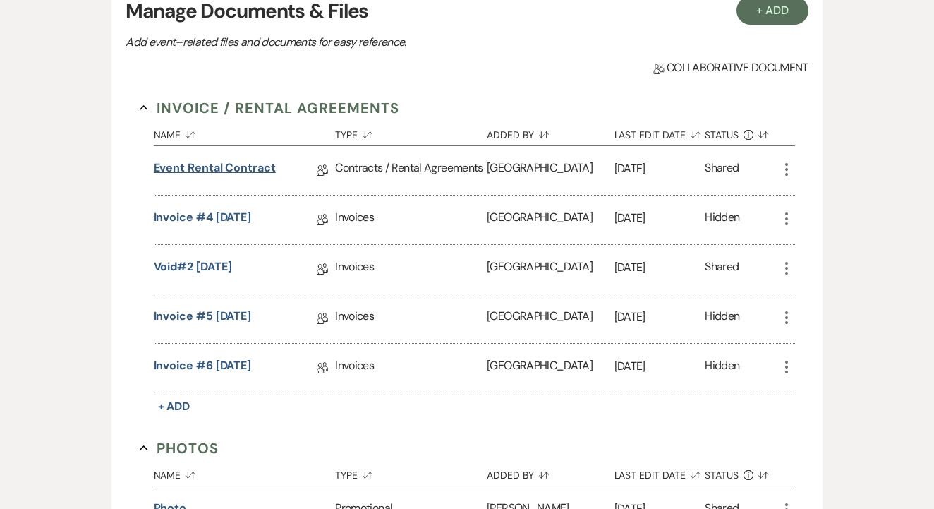
click at [260, 171] on link "Event Rental Contract" at bounding box center [215, 170] width 122 height 22
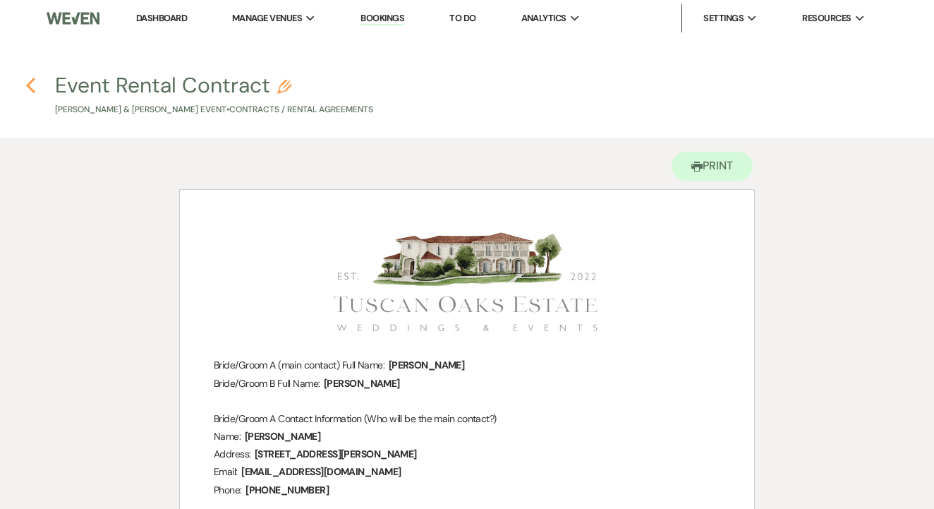
click at [27, 81] on icon "Previous" at bounding box center [30, 85] width 11 height 17
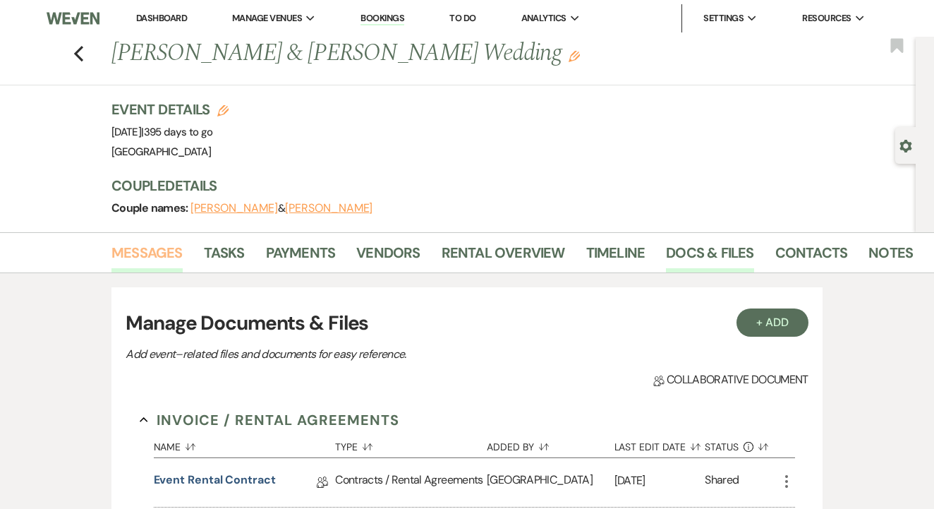
click at [152, 248] on link "Messages" at bounding box center [146, 256] width 71 height 31
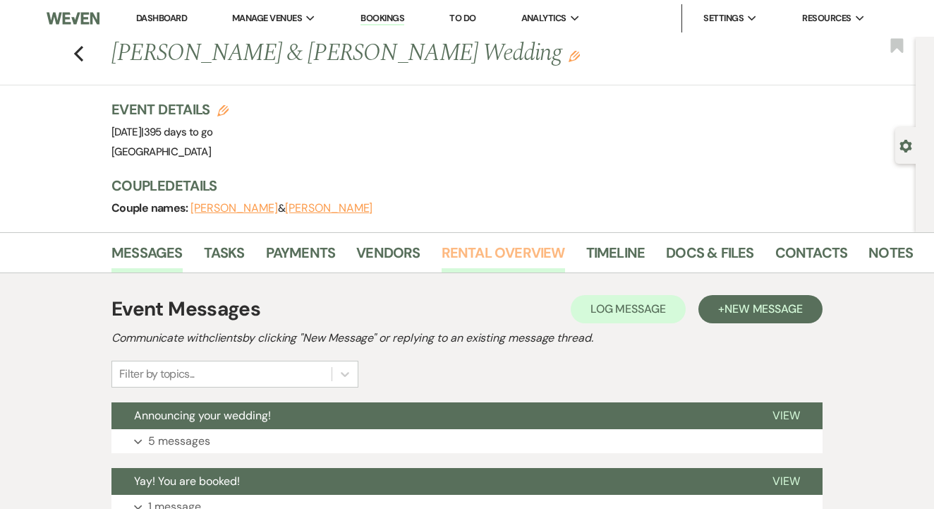
click at [476, 250] on link "Rental Overview" at bounding box center [503, 256] width 123 height 31
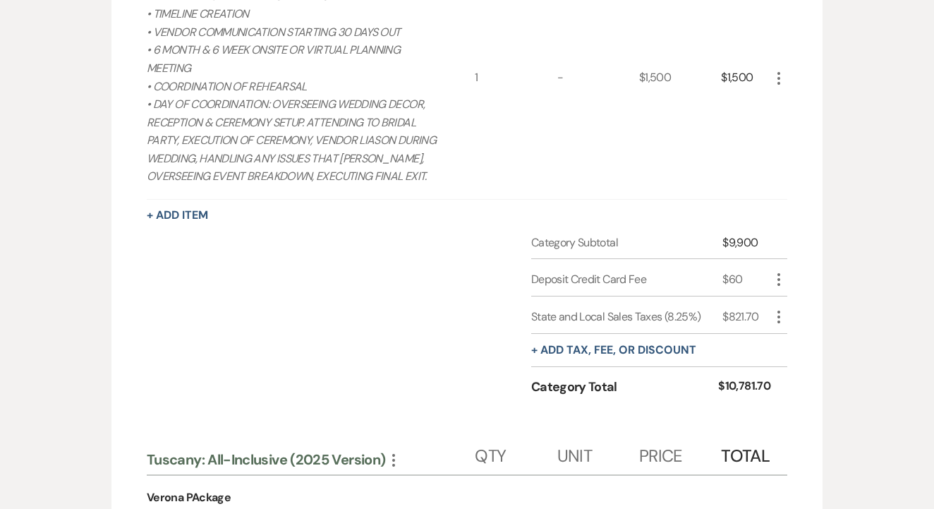
scroll to position [955, 0]
drag, startPoint x: 718, startPoint y: 306, endPoint x: 763, endPoint y: 308, distance: 44.5
click at [763, 308] on div "State and Local Sales Taxes (8.25%) $821.70 More" at bounding box center [659, 313] width 256 height 37
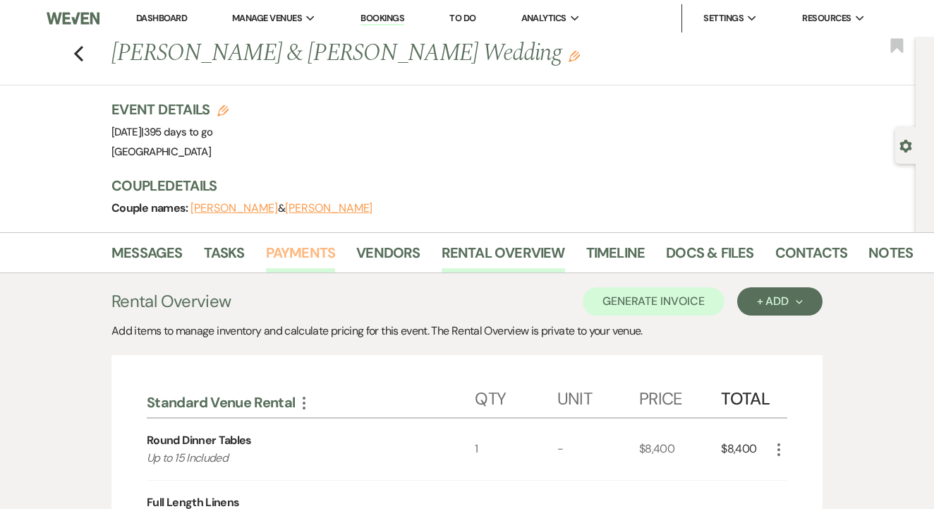
scroll to position [0, 0]
click at [301, 264] on link "Payments" at bounding box center [301, 256] width 70 height 31
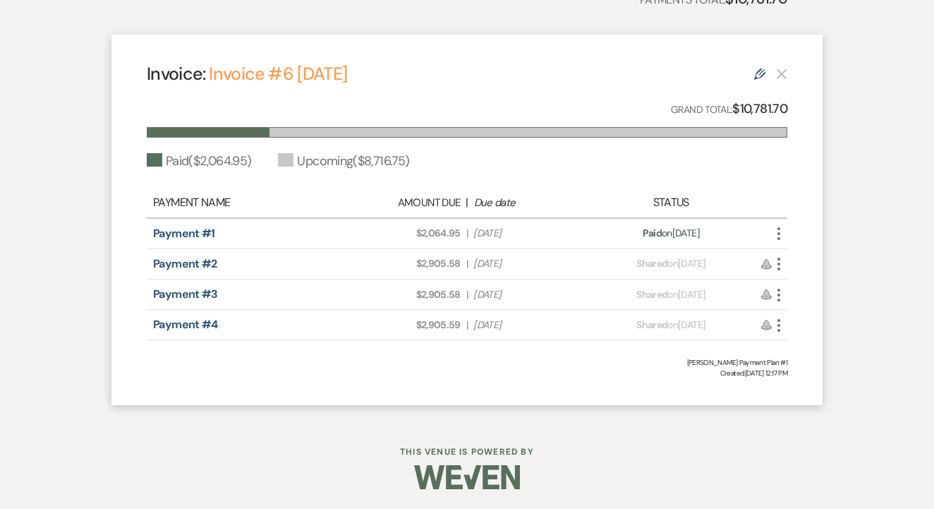
scroll to position [376, 0]
click at [775, 293] on icon "More" at bounding box center [779, 295] width 17 height 17
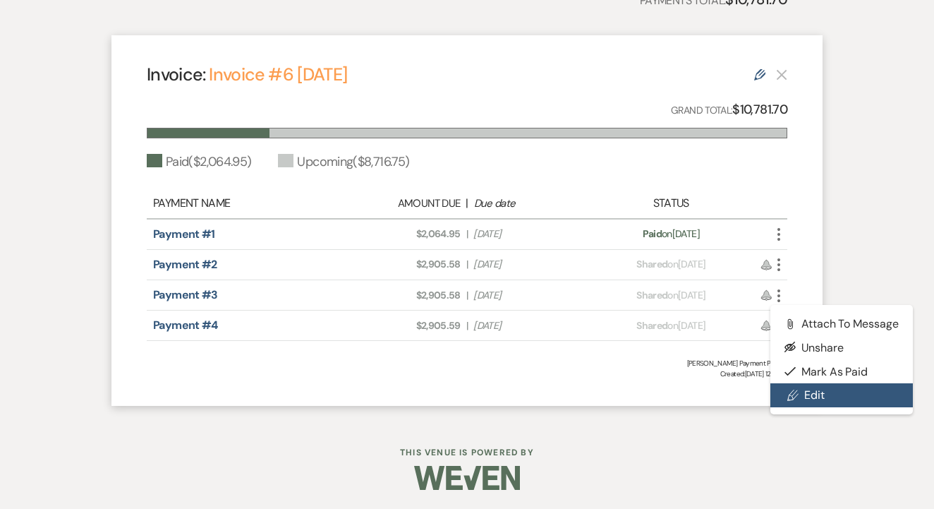
click at [813, 388] on link "Pencil Edit" at bounding box center [842, 395] width 143 height 24
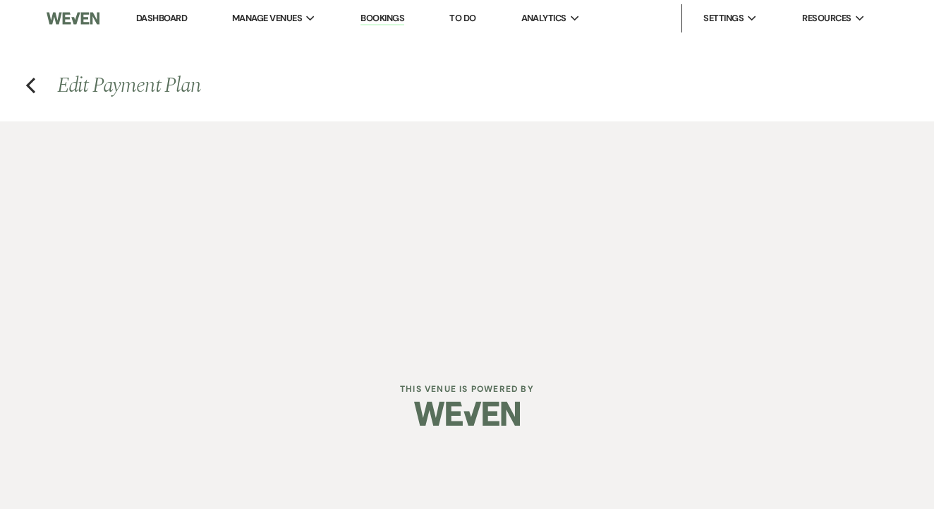
select select "25647"
select select "1"
select select "2"
select select "flat"
select select "true"
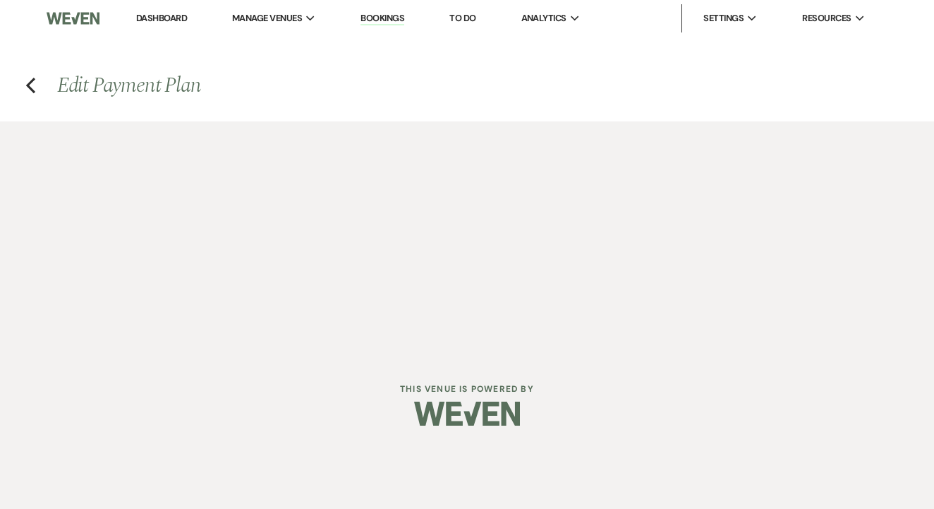
select select "client"
select select "weeks"
select select "both"
select select "daily"
select select "days"
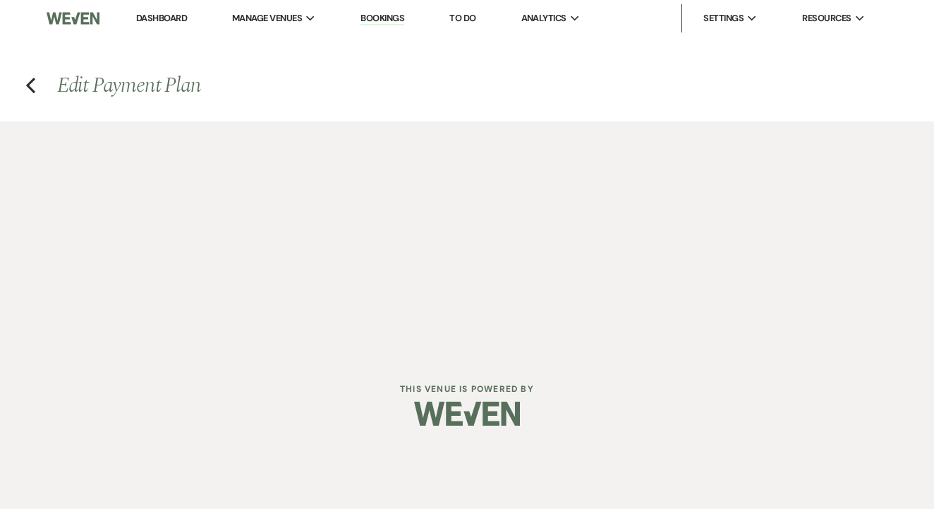
select select "afterDueDate"
select select "complete"
select select "2"
select select "flat"
select select "true"
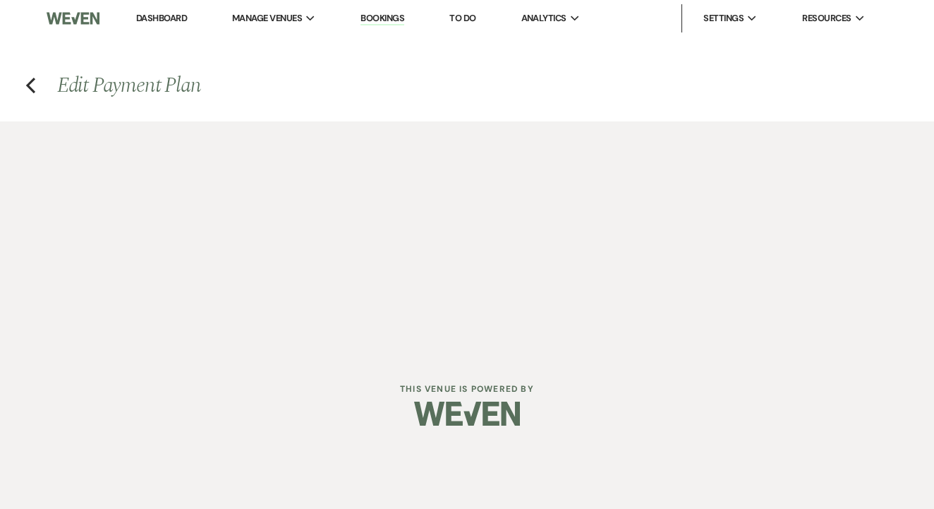
select select "client"
select select "weeks"
select select "both"
select select "daily"
select select "days"
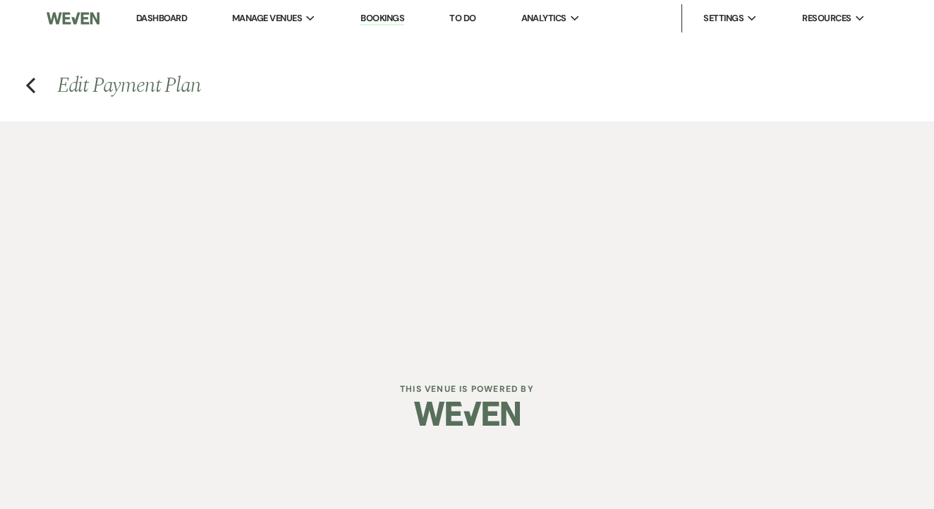
select select "afterDueDate"
select select "complete"
select select "2"
select select "flat"
select select "true"
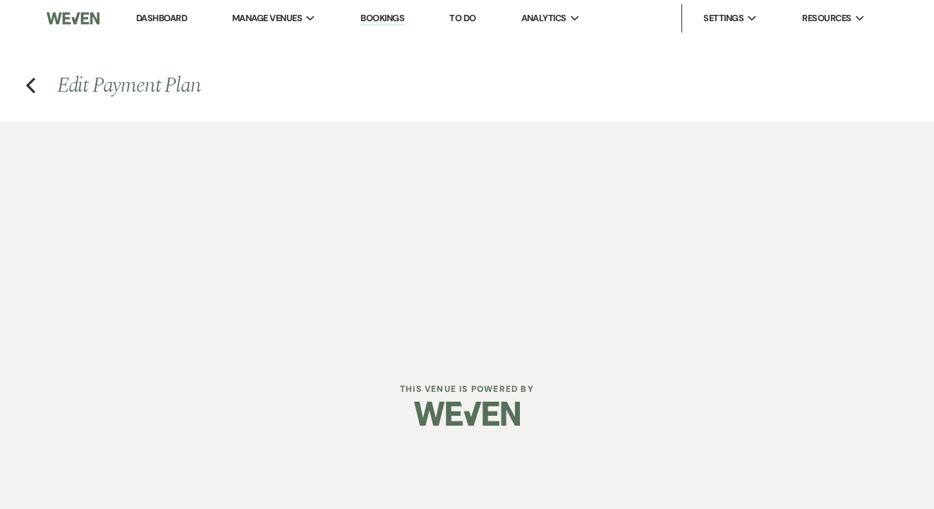
select select "client"
select select "weeks"
select select "both"
select select "daily"
select select "days"
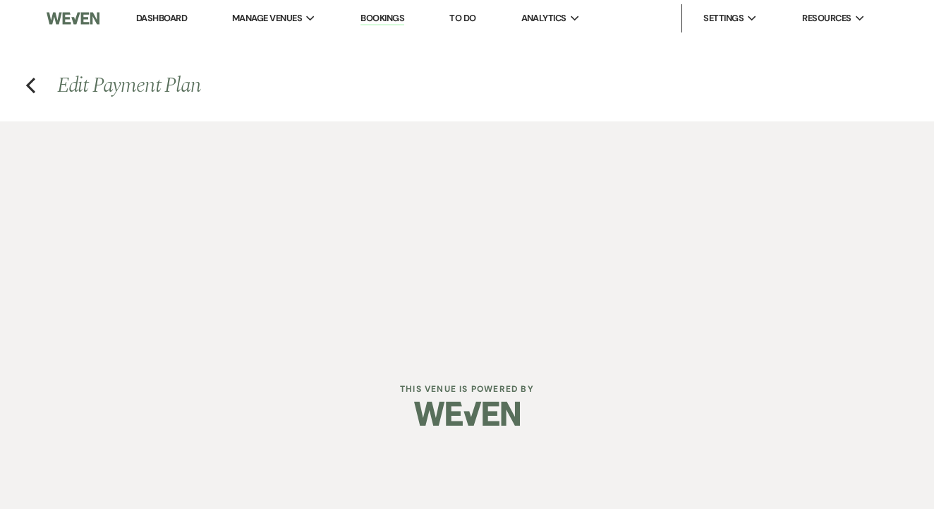
select select "afterDueDate"
select select "complete"
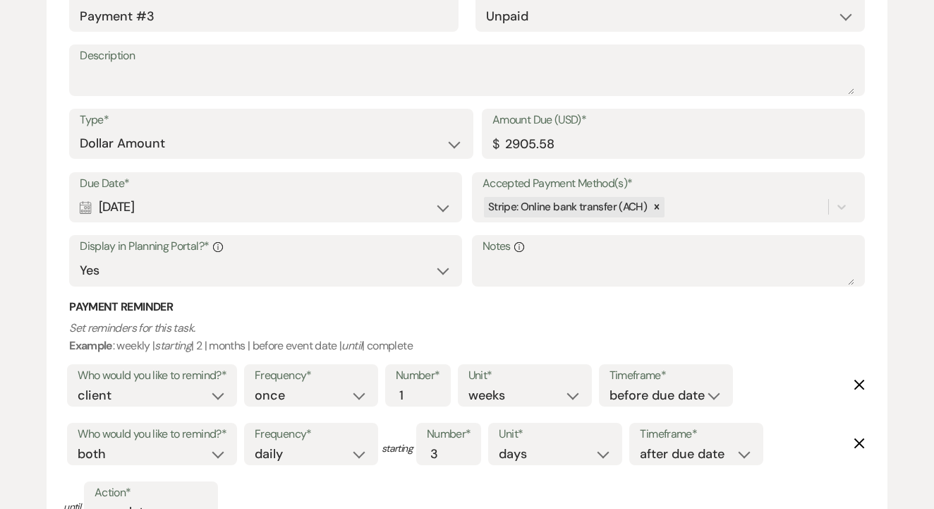
scroll to position [1556, 0]
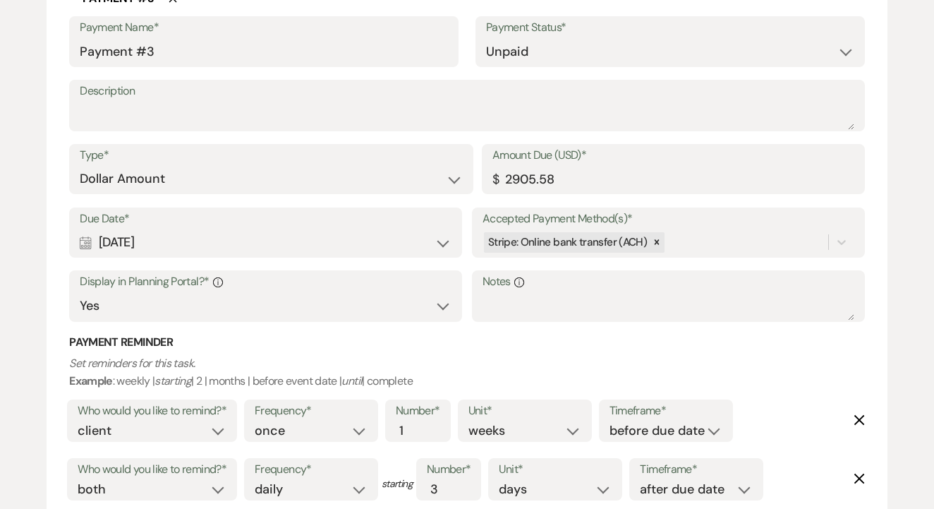
click at [373, 240] on div "Calendar [DATE] Expand" at bounding box center [266, 243] width 372 height 28
select select "day"
select select "beforeEventDate"
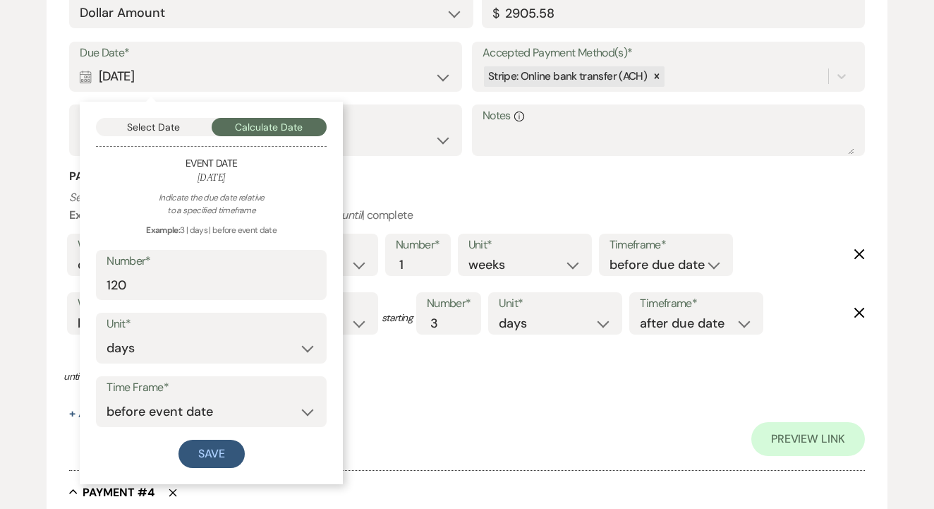
scroll to position [1750, 0]
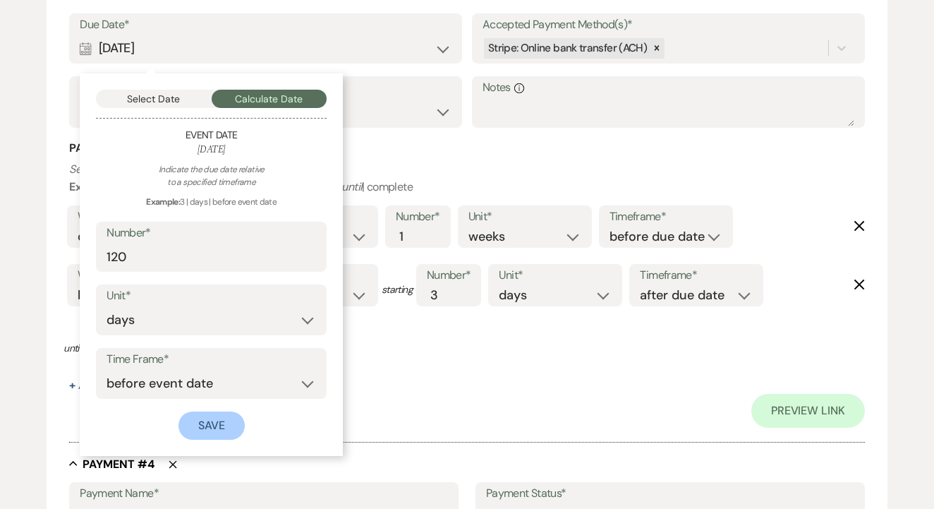
click at [218, 421] on button "Save" at bounding box center [212, 425] width 66 height 28
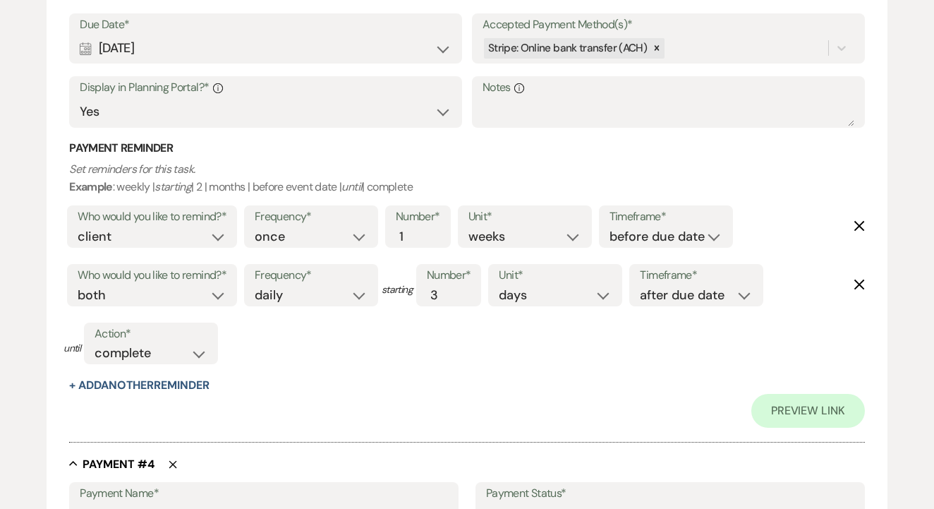
click at [358, 194] on icon "until" at bounding box center [352, 186] width 20 height 15
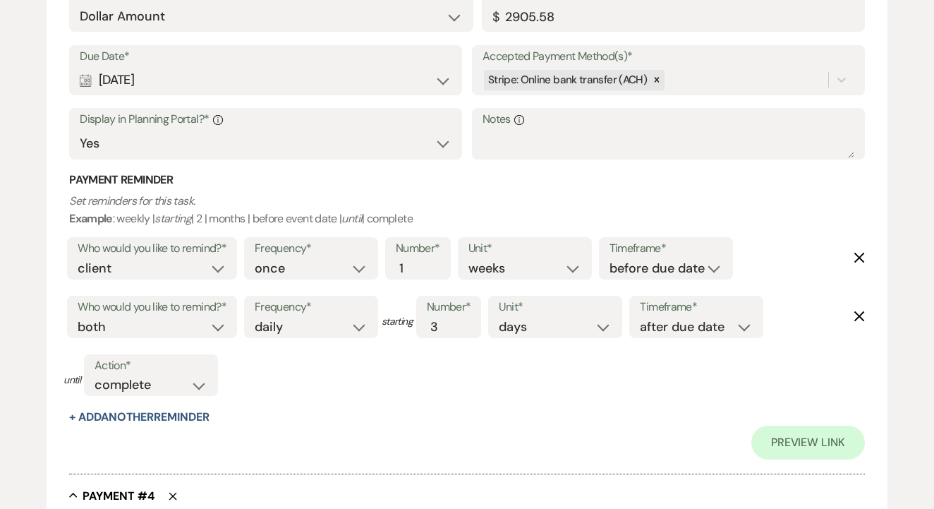
click at [355, 215] on div "Payment Reminder Set reminders for this task. Example : weekly | starting | 2 |…" at bounding box center [467, 298] width 796 height 253
click at [315, 237] on div "Frequency* once daily weekly monthly" at bounding box center [311, 258] width 134 height 42
click at [209, 433] on div "Preview Link" at bounding box center [467, 442] width 796 height 34
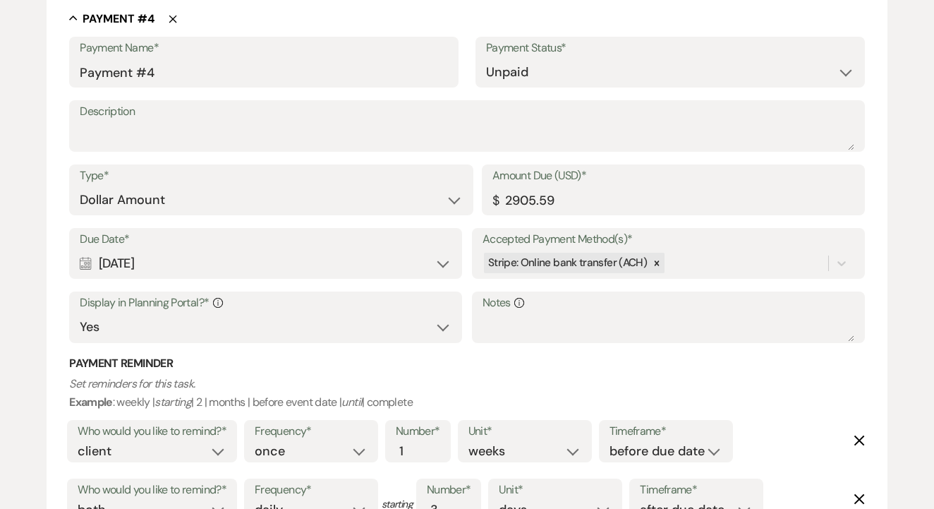
scroll to position [2196, 0]
click at [381, 249] on div "Calendar [DATE] Expand" at bounding box center [266, 263] width 372 height 28
select select "day"
select select "beforeEventDate"
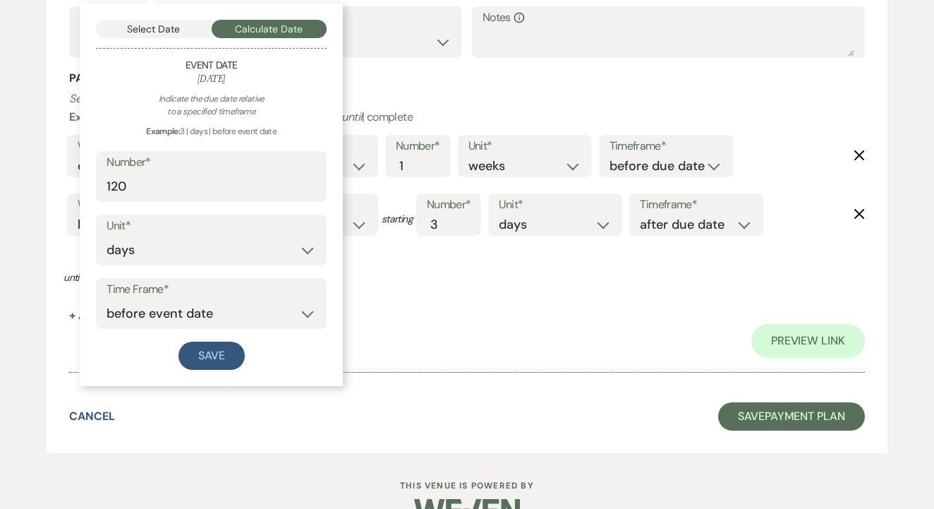
scroll to position [2480, 0]
click at [227, 174] on input "120" at bounding box center [212, 188] width 210 height 28
type input "60"
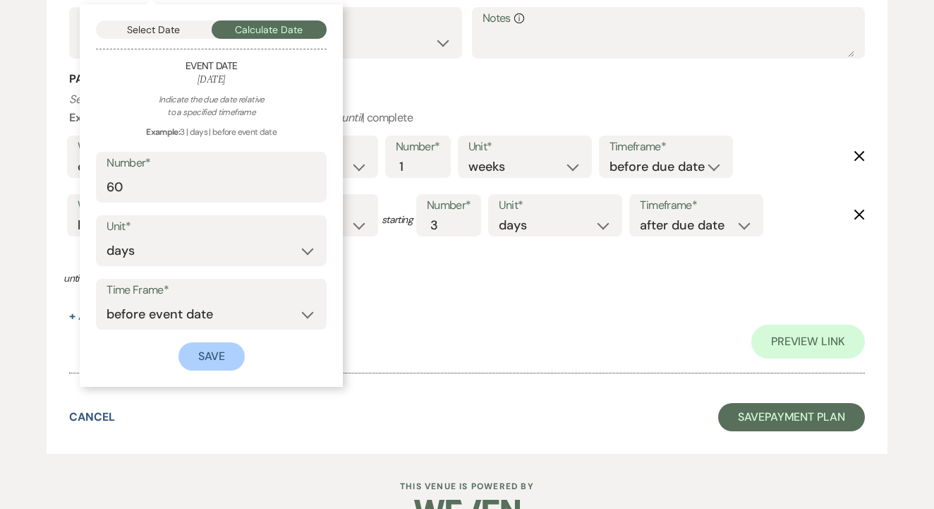
click at [215, 342] on button "Save" at bounding box center [212, 356] width 66 height 28
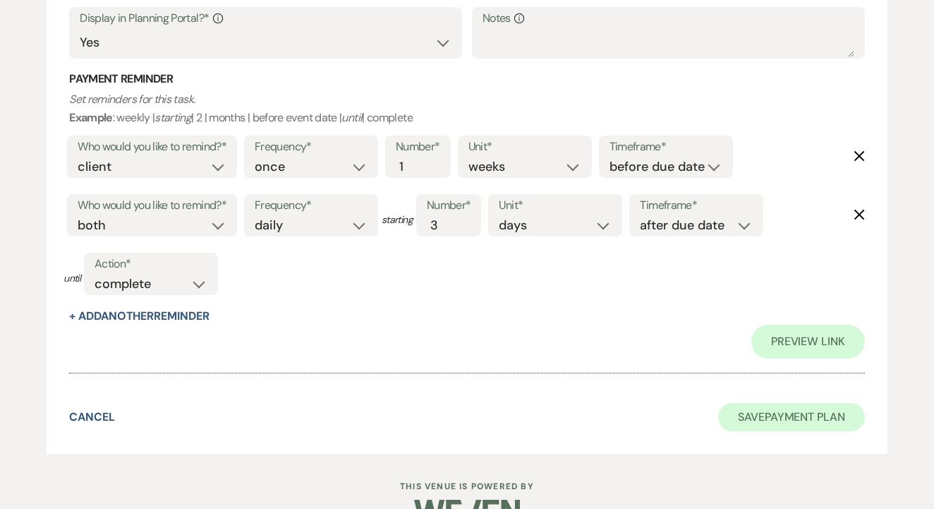
click at [749, 403] on button "Save Payment Plan" at bounding box center [791, 417] width 147 height 28
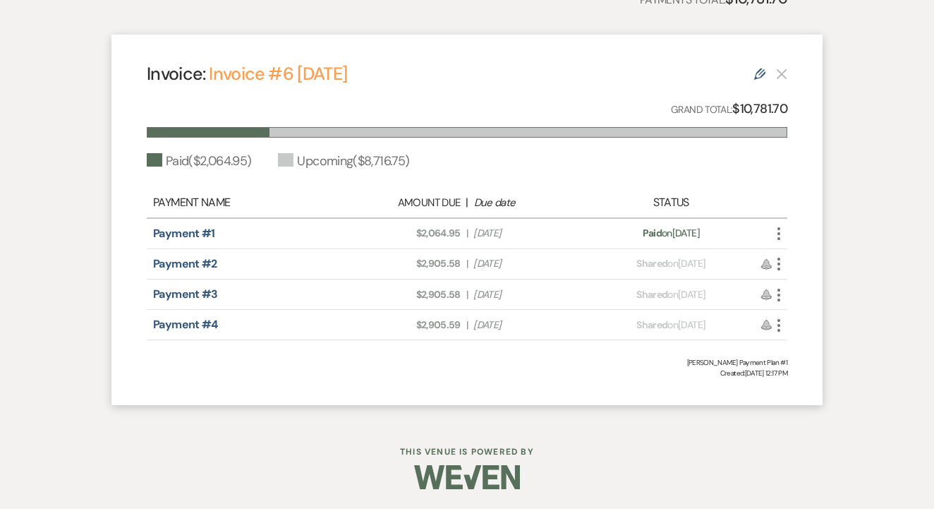
scroll to position [376, 0]
drag, startPoint x: 411, startPoint y: 267, endPoint x: 468, endPoint y: 266, distance: 57.2
click at [468, 266] on div "Amount Due: $2,905.58 | Due Date [DATE]" at bounding box center [467, 264] width 251 height 15
drag, startPoint x: 415, startPoint y: 296, endPoint x: 466, endPoint y: 298, distance: 50.9
click at [466, 298] on div "Amount Due: $2,905.58 | Due Date [DATE]" at bounding box center [467, 295] width 251 height 15
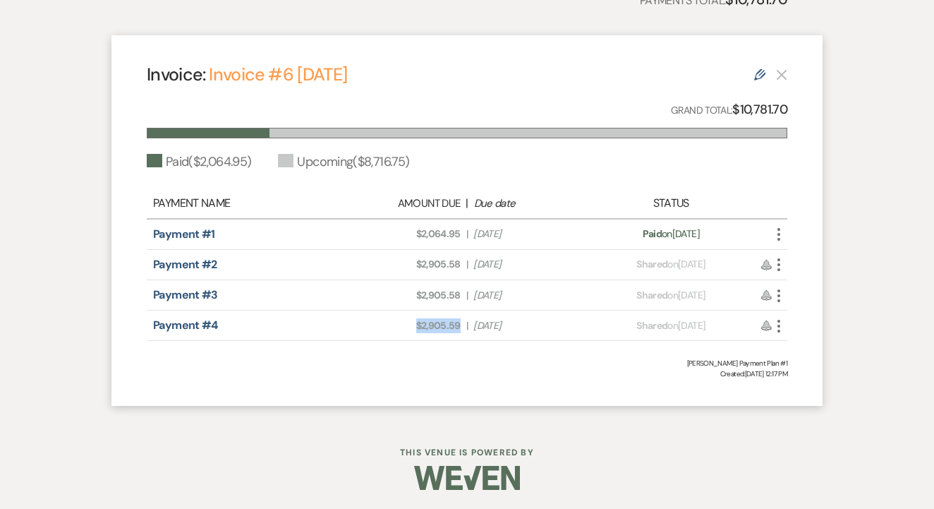
drag, startPoint x: 417, startPoint y: 320, endPoint x: 466, endPoint y: 325, distance: 48.9
click at [466, 325] on div "Amount Due: $2,905.59 | Due Date [DATE]" at bounding box center [467, 325] width 251 height 15
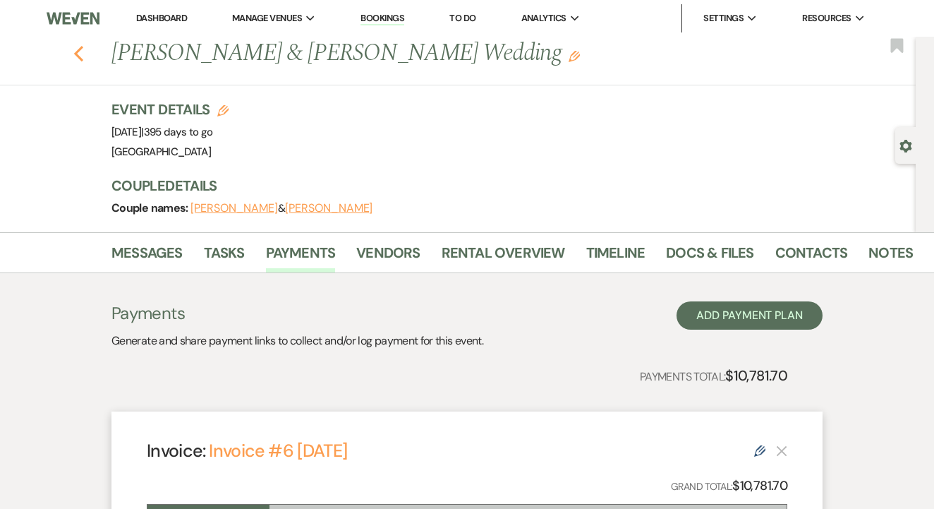
scroll to position [0, 0]
click at [76, 52] on use "button" at bounding box center [78, 54] width 9 height 16
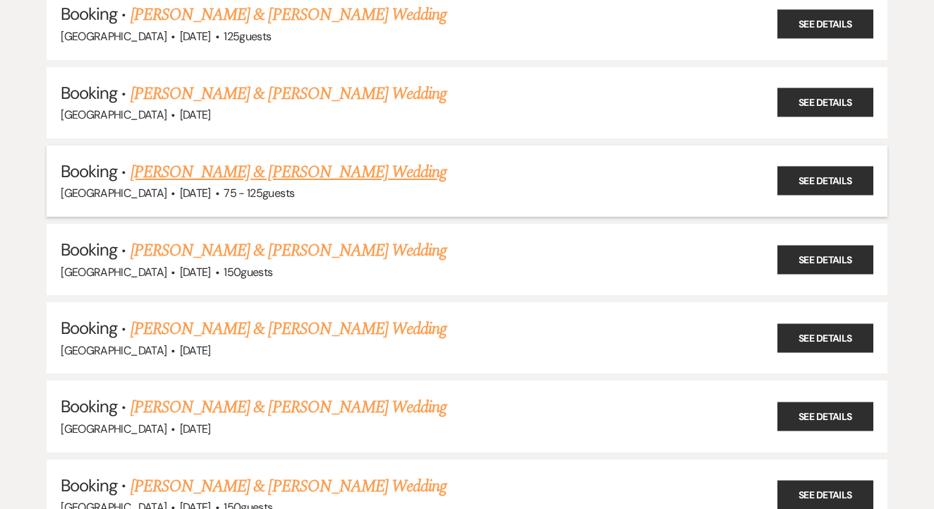
scroll to position [2621, 0]
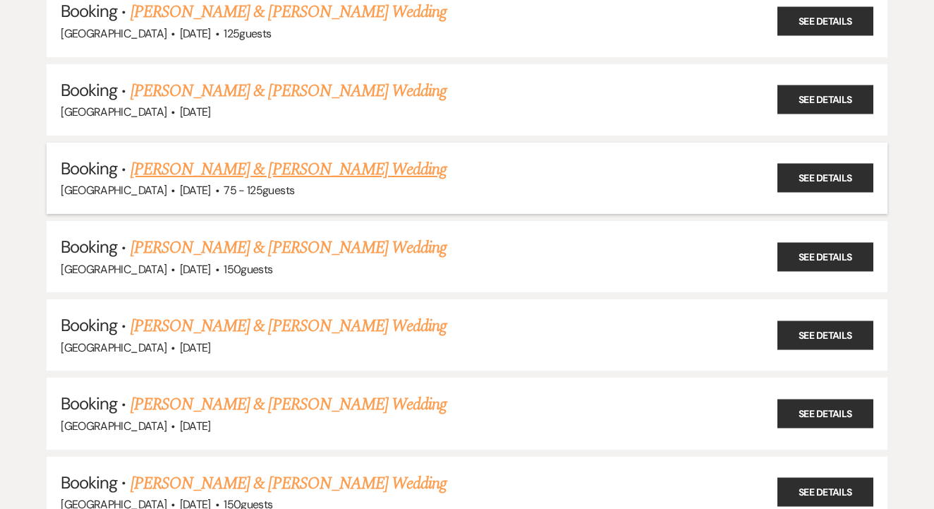
click at [353, 157] on link "[PERSON_NAME] & [PERSON_NAME] Wedding" at bounding box center [289, 169] width 316 height 25
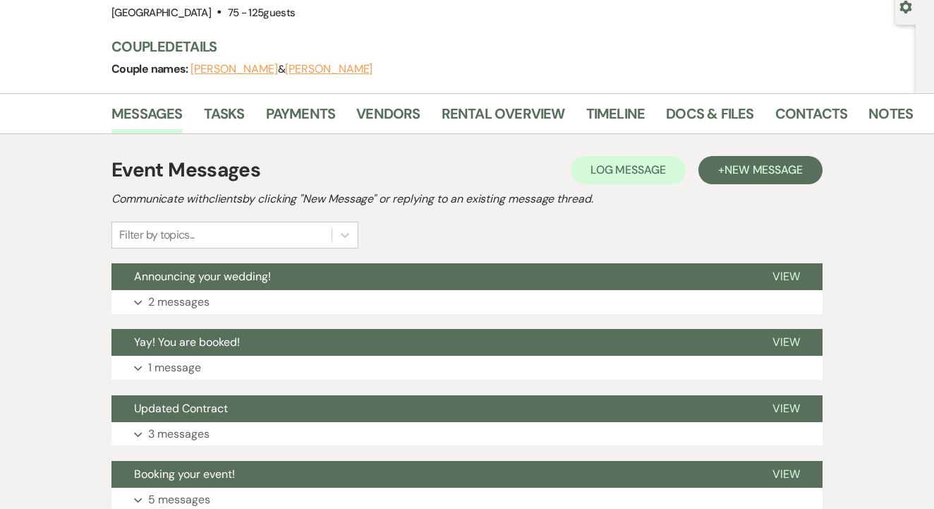
scroll to position [156, 0]
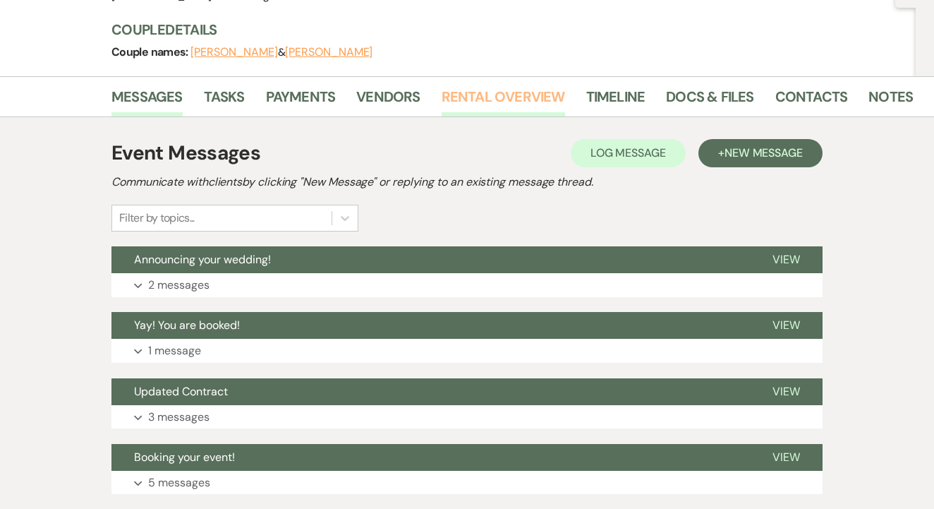
click at [484, 93] on link "Rental Overview" at bounding box center [503, 100] width 123 height 31
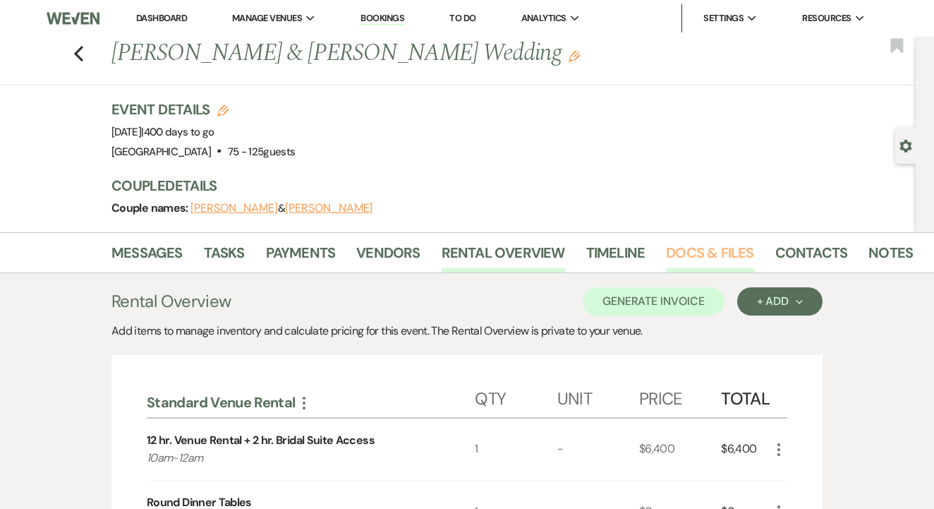
click at [680, 262] on link "Docs & Files" at bounding box center [709, 256] width 87 height 31
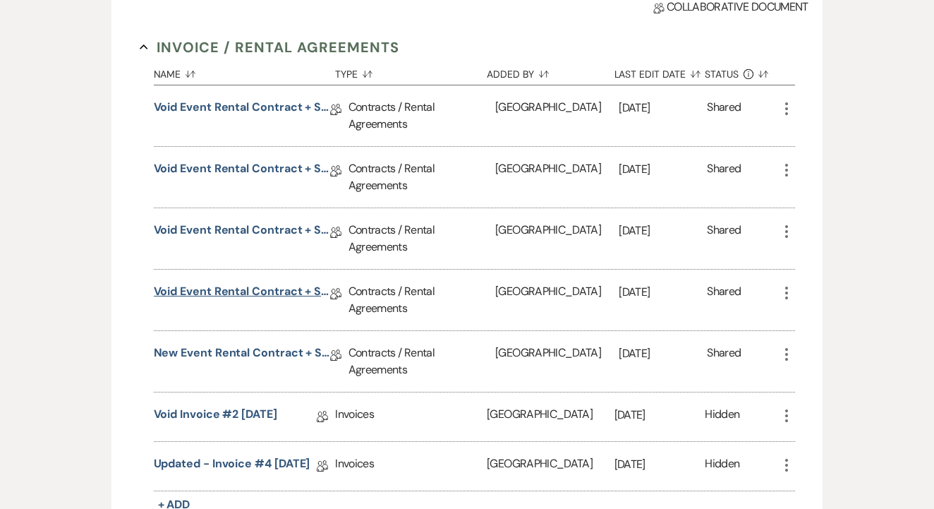
scroll to position [446, 0]
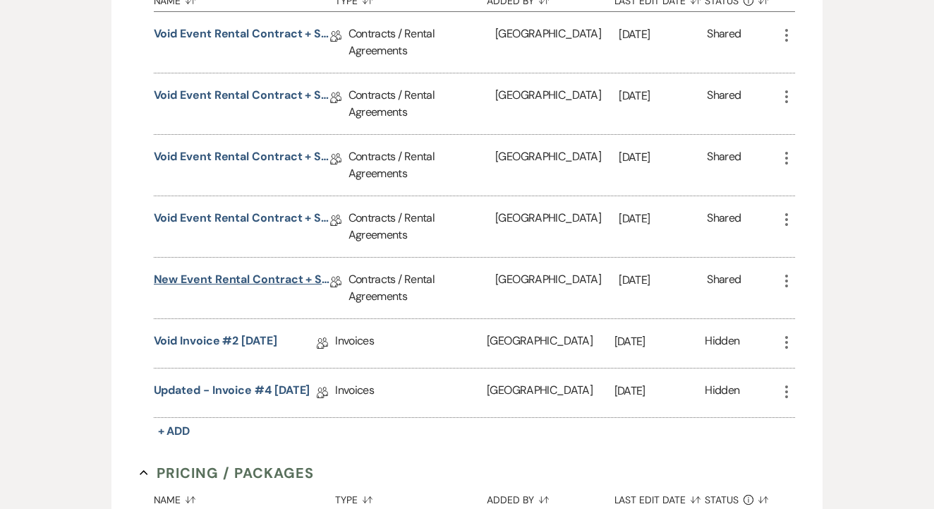
click at [285, 274] on link "New Event Rental Contract + Short Term Lease" at bounding box center [242, 282] width 176 height 22
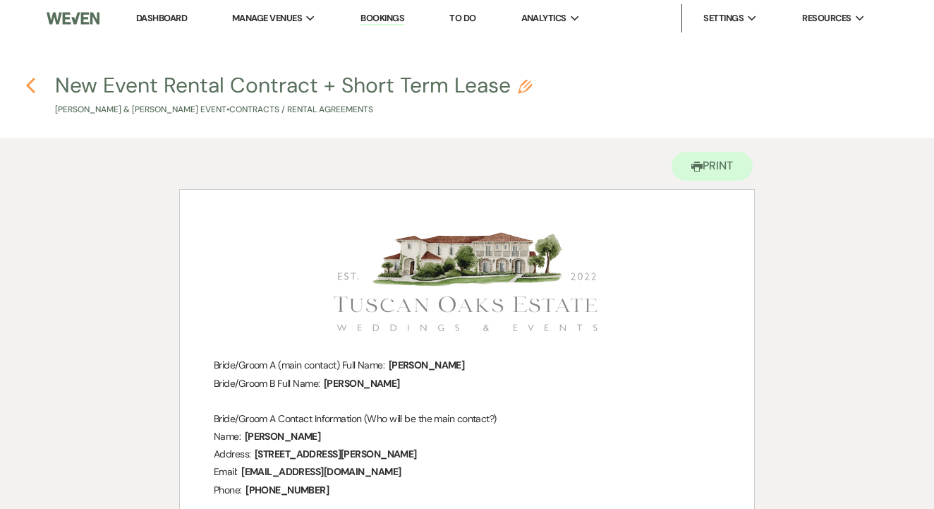
click at [29, 80] on icon "Previous" at bounding box center [30, 85] width 11 height 17
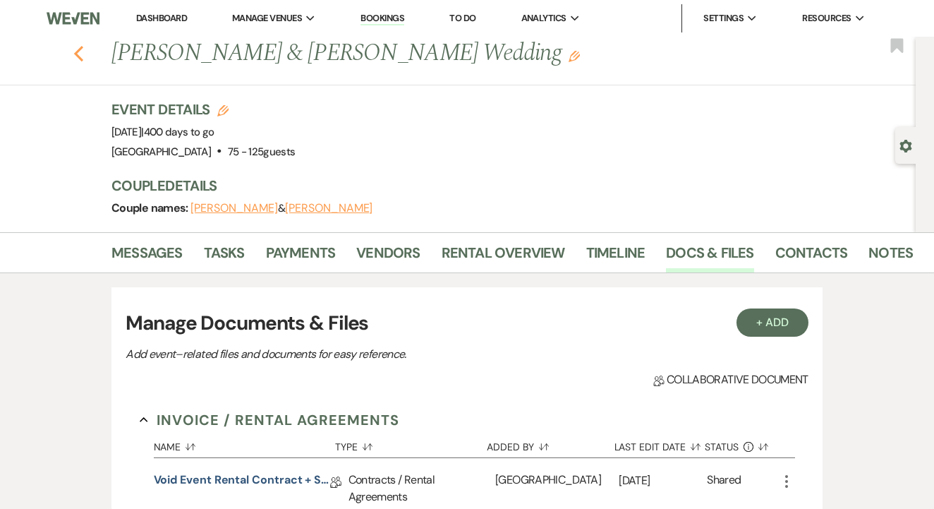
click at [80, 52] on icon "Previous" at bounding box center [78, 53] width 11 height 17
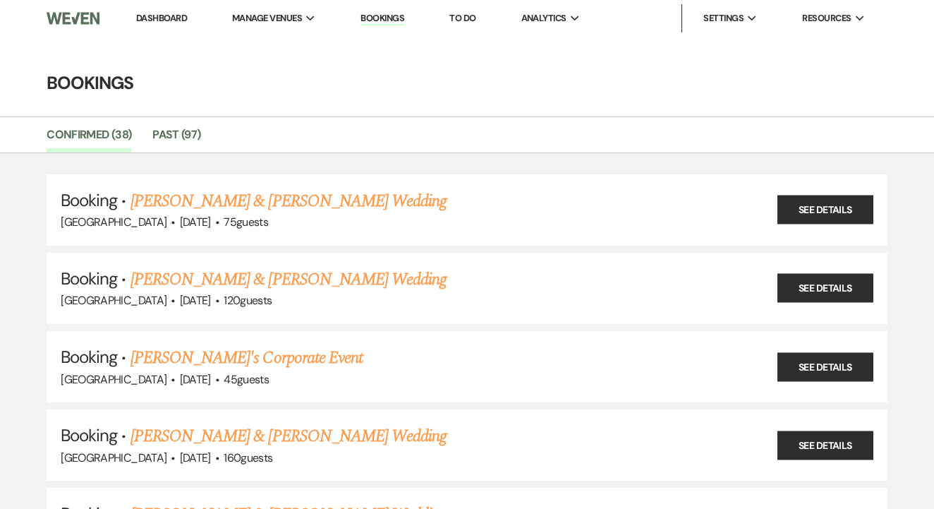
scroll to position [2621, 0]
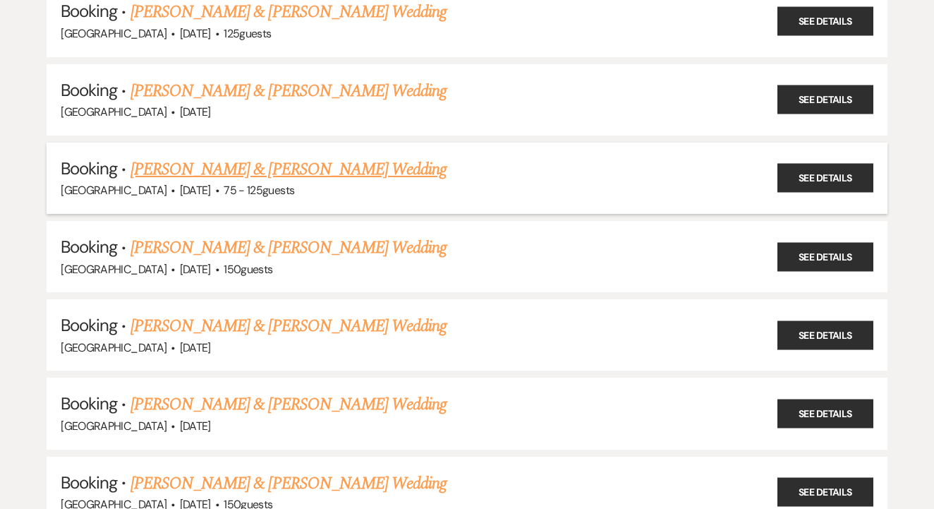
click at [279, 157] on link "[PERSON_NAME] & [PERSON_NAME] Wedding" at bounding box center [289, 169] width 316 height 25
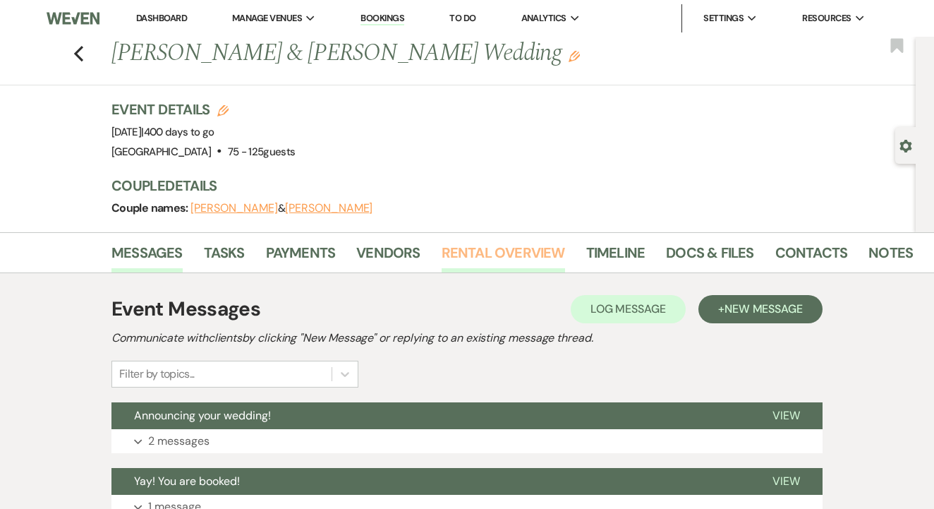
click at [501, 266] on link "Rental Overview" at bounding box center [503, 256] width 123 height 31
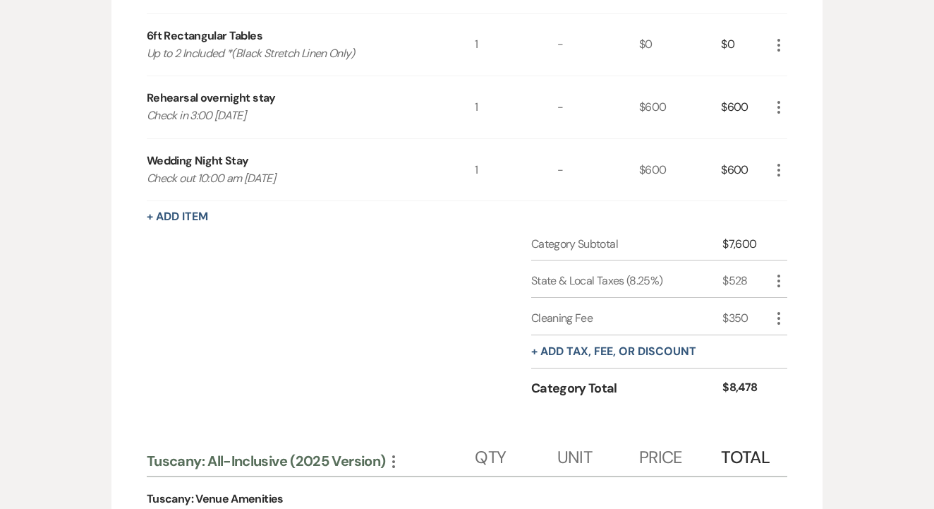
scroll to position [911, 0]
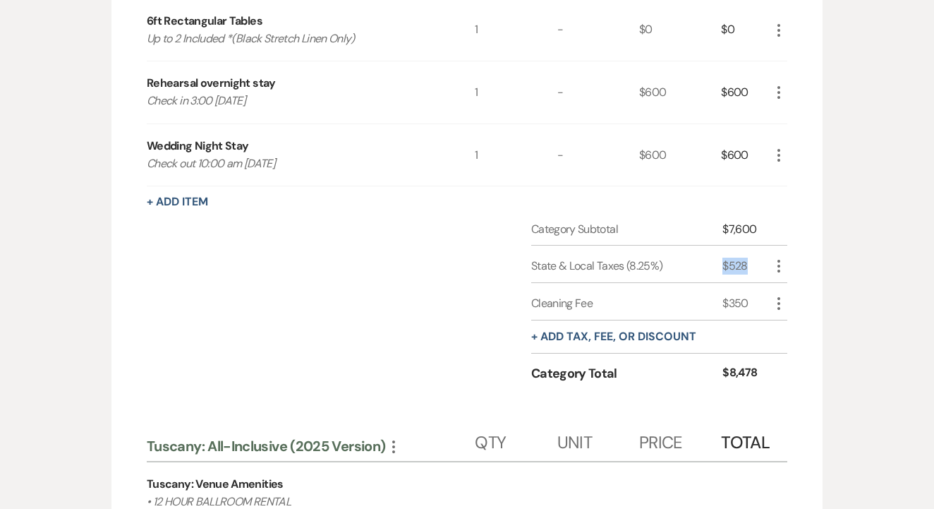
drag, startPoint x: 723, startPoint y: 255, endPoint x: 750, endPoint y: 257, distance: 26.9
click at [750, 258] on div "$528" at bounding box center [747, 266] width 48 height 17
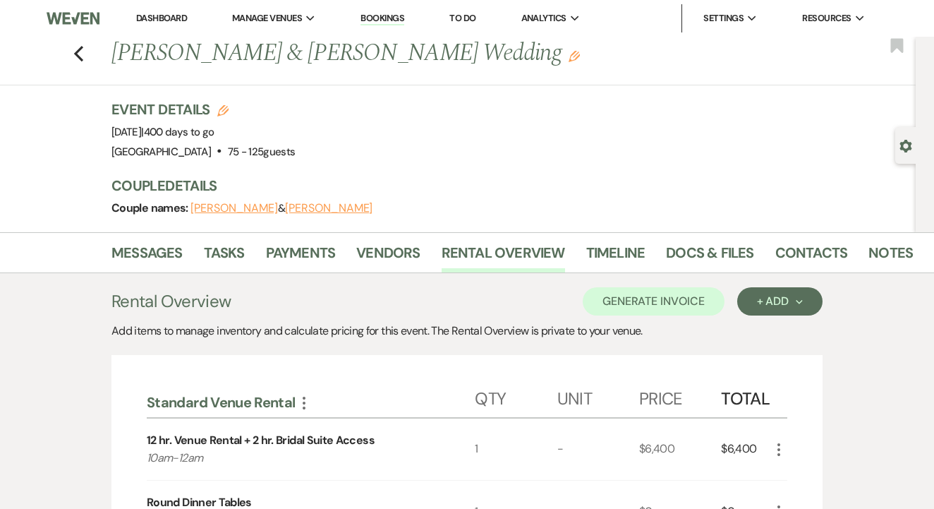
scroll to position [0, 0]
click at [319, 253] on link "Payments" at bounding box center [301, 256] width 70 height 31
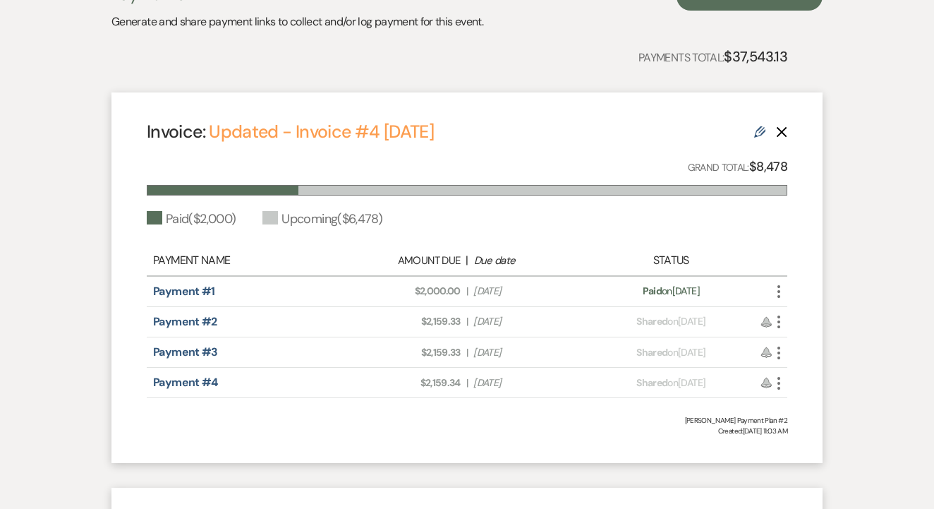
scroll to position [314, 0]
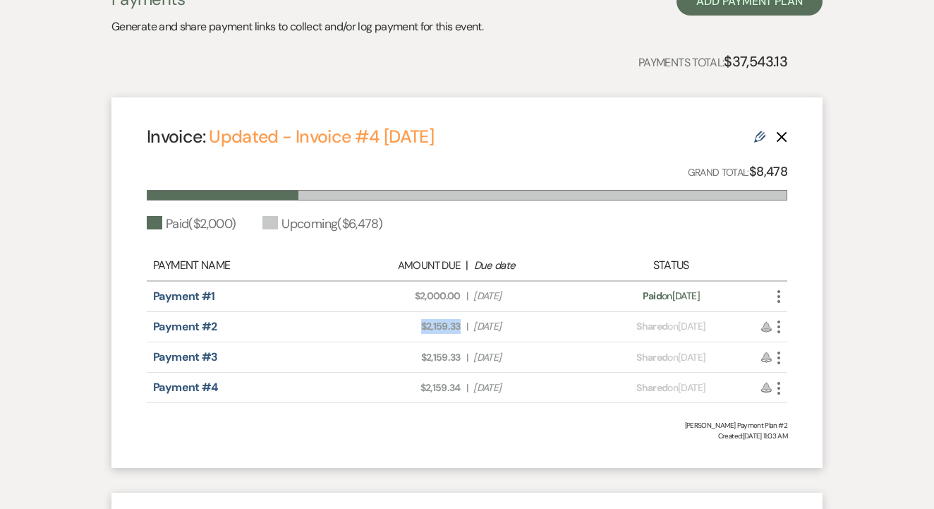
drag, startPoint x: 419, startPoint y: 325, endPoint x: 463, endPoint y: 325, distance: 43.7
click at [463, 325] on div "Amount Due: $2,159.33 | Due Date [DATE]" at bounding box center [467, 326] width 251 height 15
drag, startPoint x: 414, startPoint y: 361, endPoint x: 463, endPoint y: 359, distance: 48.7
click at [463, 359] on div "Amount Due: $2,159.33 | Due Date [DATE]" at bounding box center [467, 357] width 251 height 15
drag, startPoint x: 412, startPoint y: 390, endPoint x: 468, endPoint y: 385, distance: 56.0
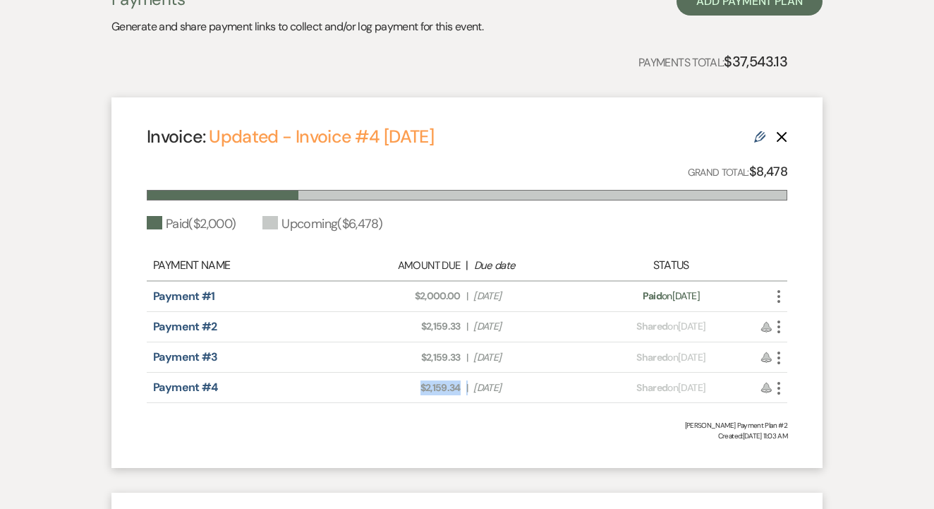
click at [468, 385] on div "Amount Due: $2,159.34 | Due Date [DATE]" at bounding box center [467, 387] width 251 height 15
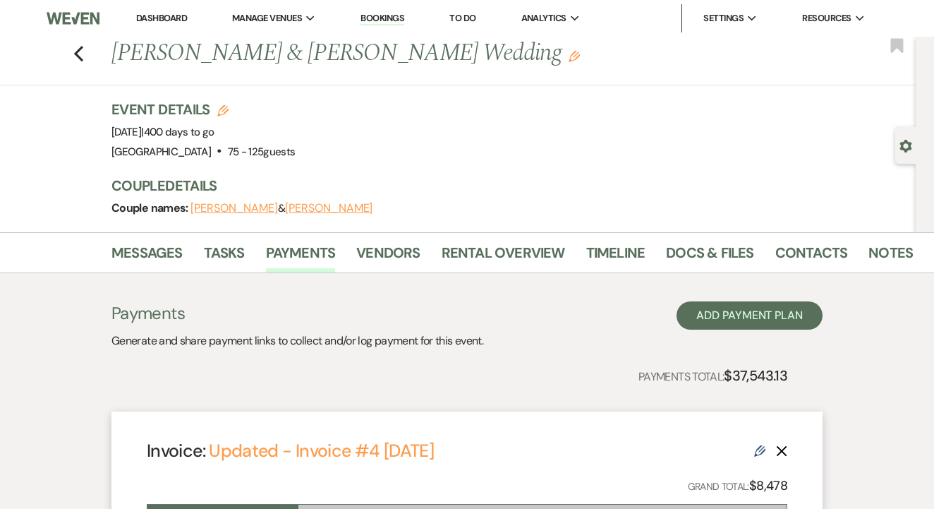
scroll to position [0, 0]
click at [77, 46] on icon "Previous" at bounding box center [78, 53] width 11 height 17
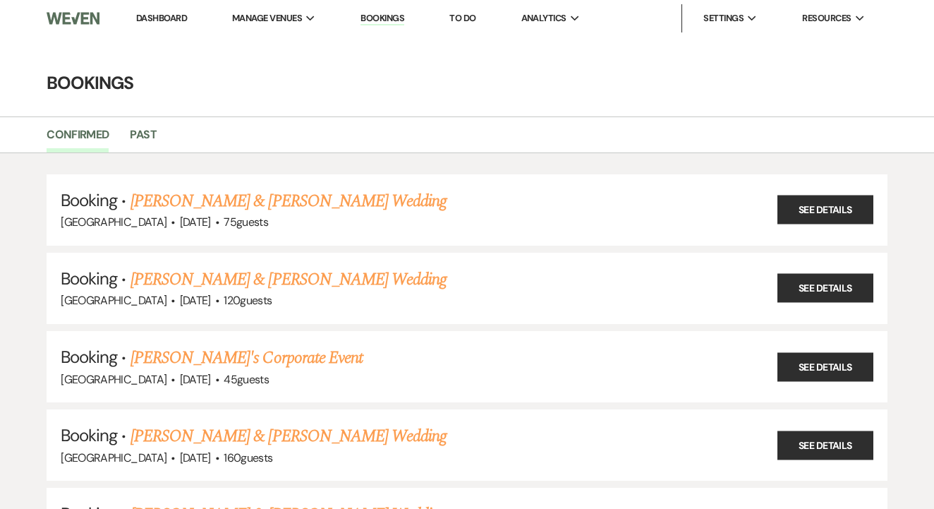
scroll to position [2621, 0]
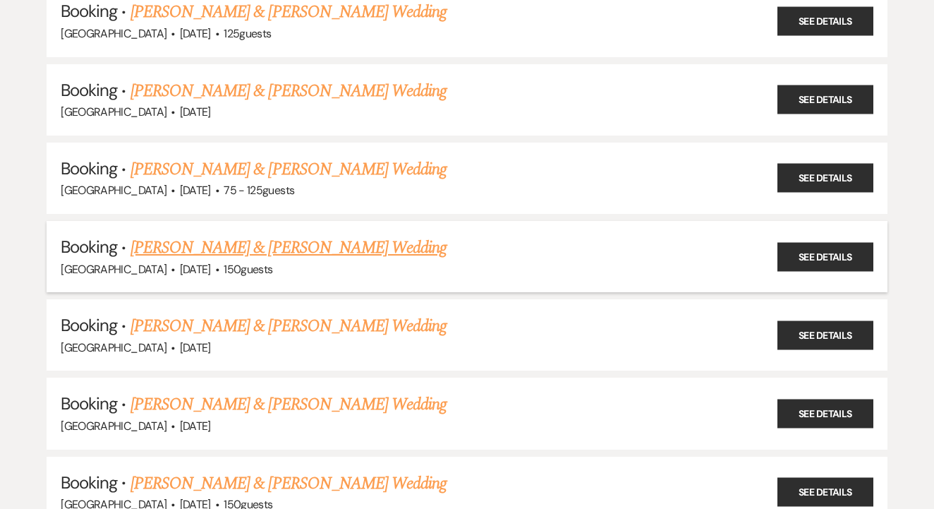
click at [253, 235] on link "[PERSON_NAME] & [PERSON_NAME] Wedding" at bounding box center [289, 247] width 316 height 25
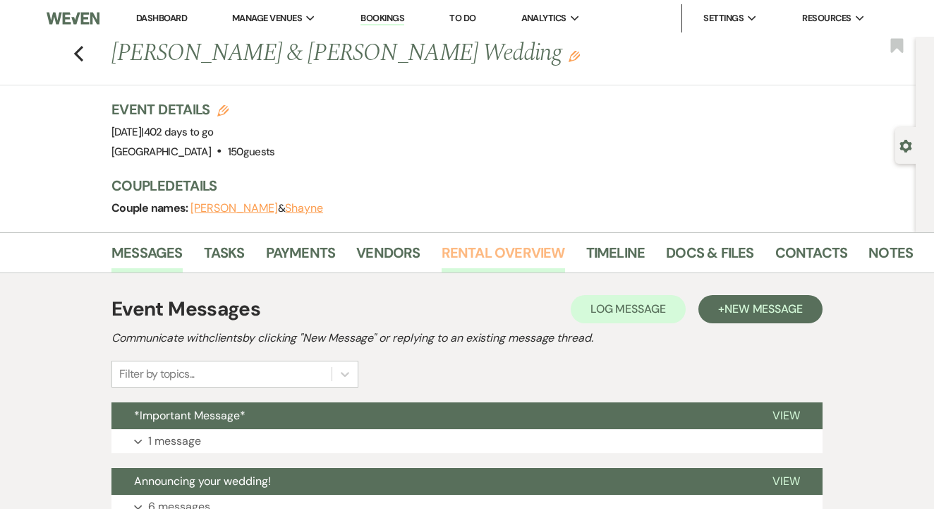
click at [512, 246] on link "Rental Overview" at bounding box center [503, 256] width 123 height 31
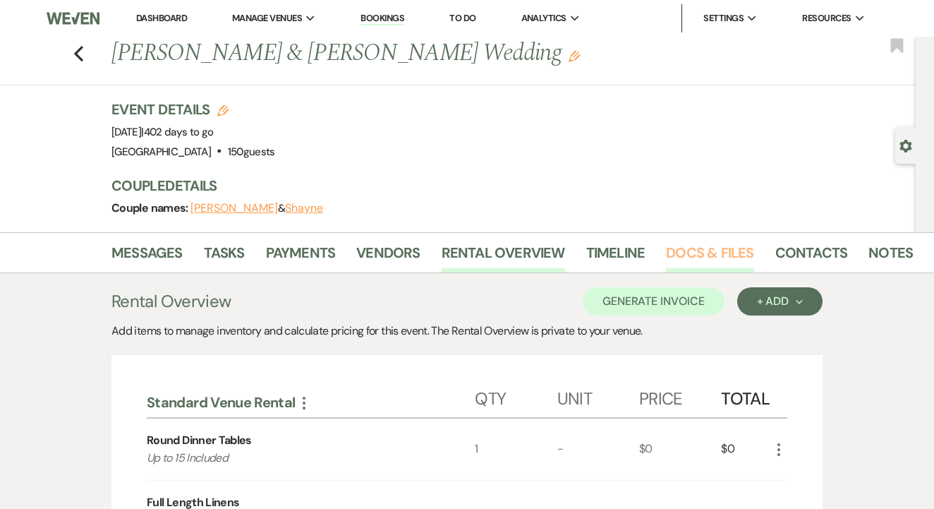
click at [692, 260] on link "Docs & Files" at bounding box center [709, 256] width 87 height 31
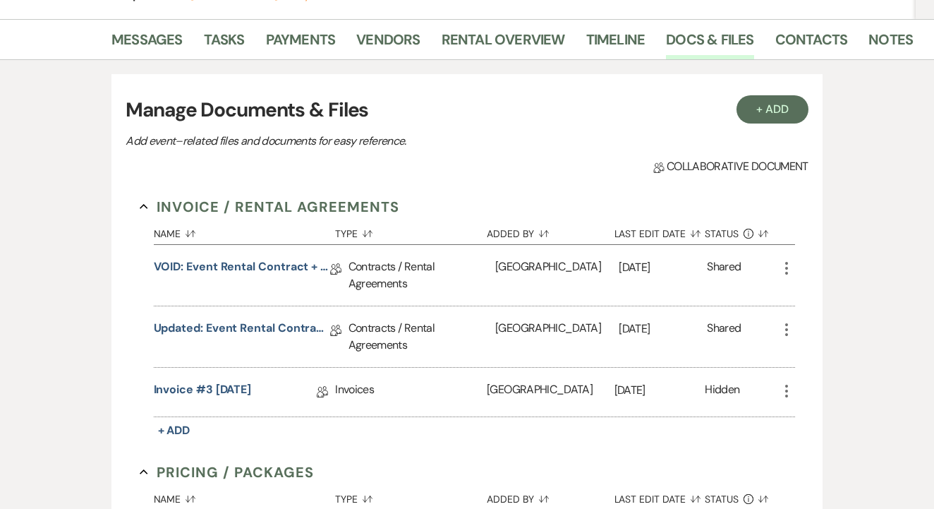
scroll to position [241, 0]
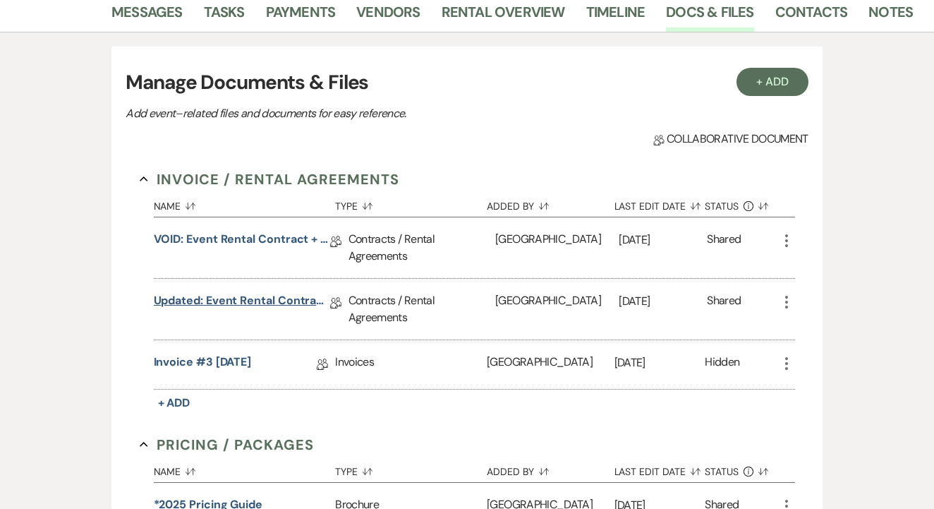
click at [301, 310] on link "Updated: Event Rental Contract + Short Term Lease - [DATE]" at bounding box center [242, 303] width 176 height 22
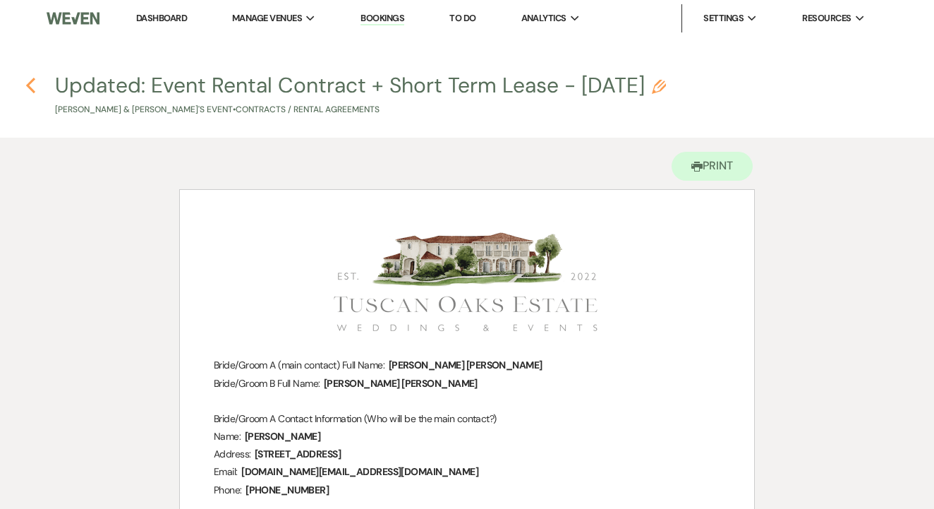
click at [29, 82] on icon "Previous" at bounding box center [30, 85] width 11 height 17
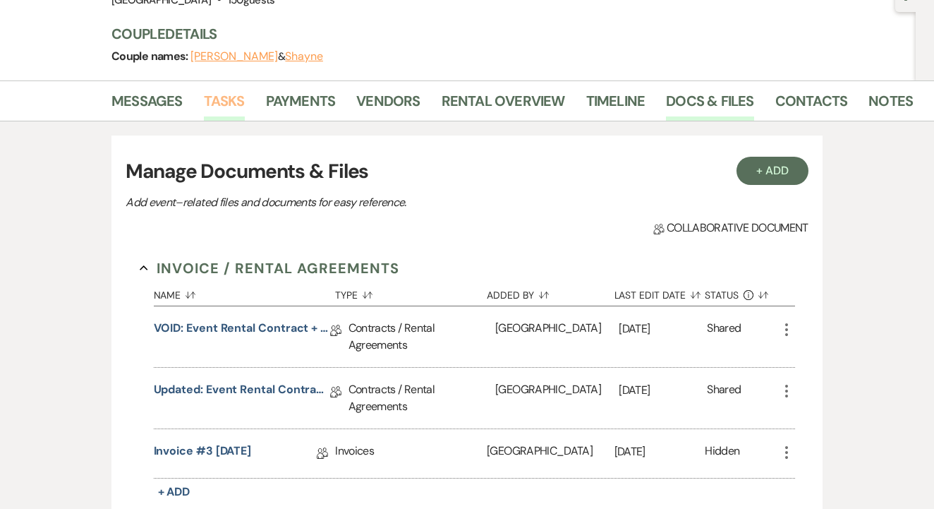
scroll to position [144, 0]
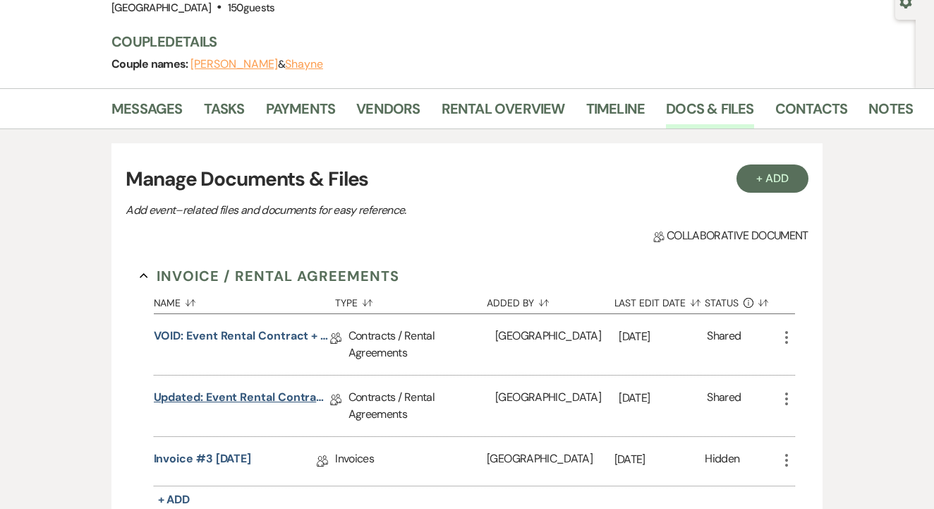
click at [212, 399] on link "Updated: Event Rental Contract + Short Term Lease - [DATE]" at bounding box center [242, 400] width 176 height 22
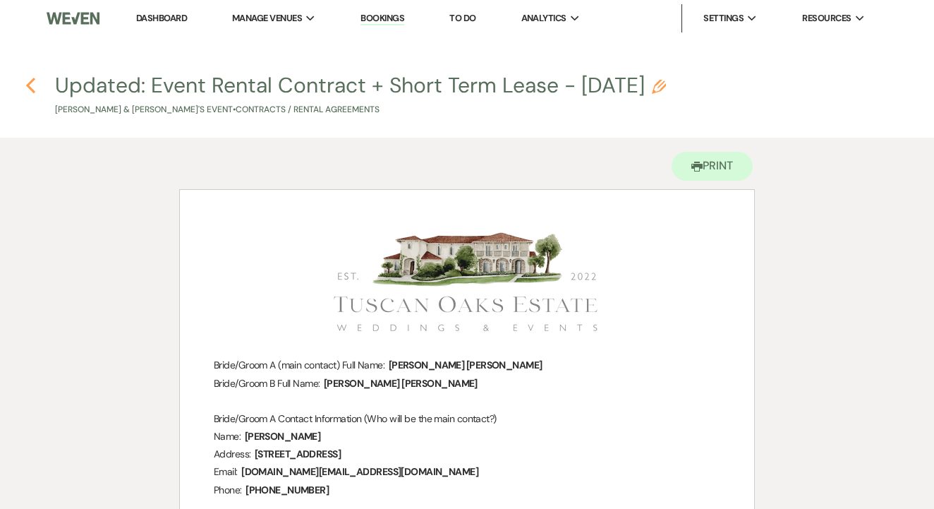
click at [26, 87] on icon "Previous" at bounding box center [30, 85] width 11 height 17
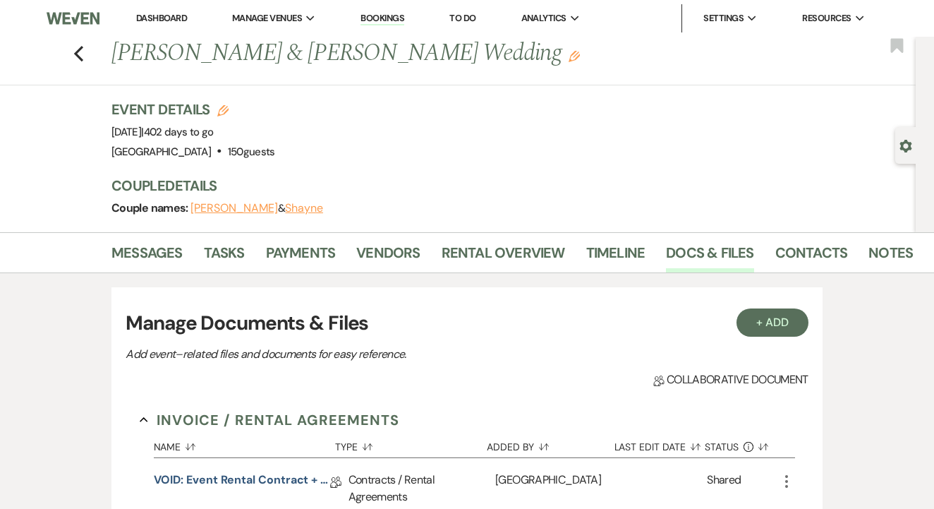
scroll to position [144, 0]
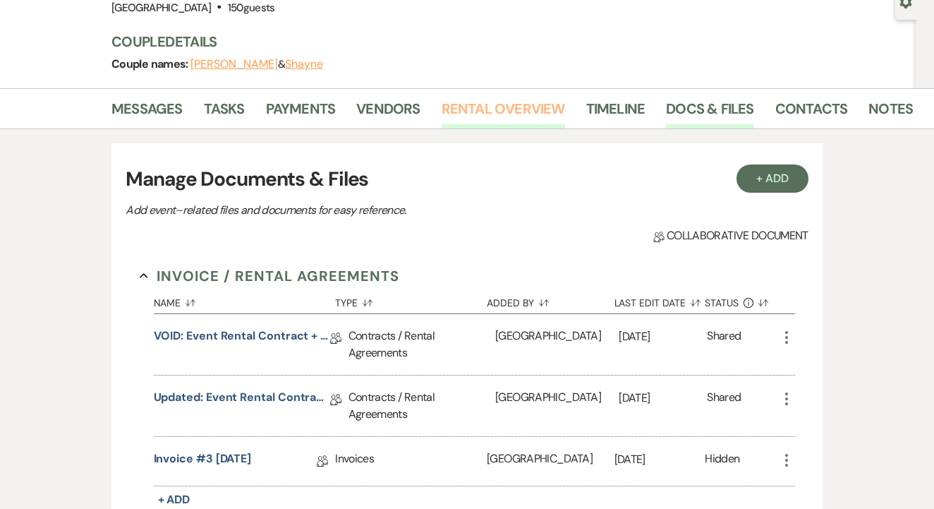
click at [465, 125] on link "Rental Overview" at bounding box center [503, 112] width 123 height 31
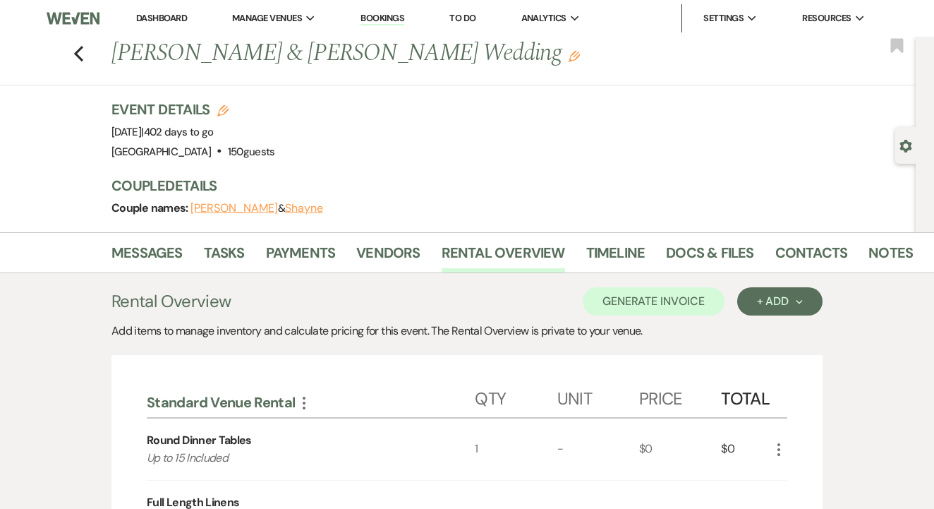
click at [660, 255] on li "Timeline" at bounding box center [626, 256] width 80 height 34
click at [680, 252] on link "Docs & Files" at bounding box center [709, 256] width 87 height 31
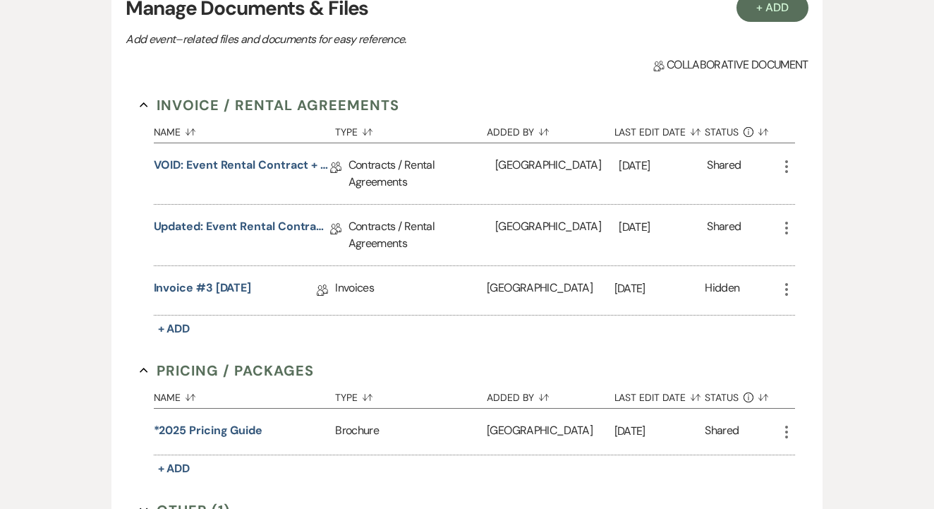
scroll to position [318, 0]
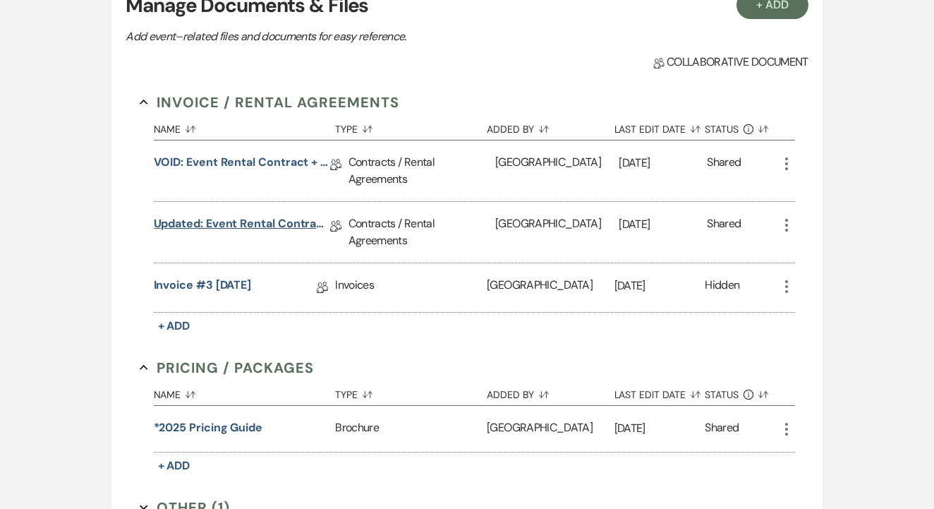
click at [267, 229] on link "Updated: Event Rental Contract + Short Term Lease - [DATE]" at bounding box center [242, 226] width 176 height 22
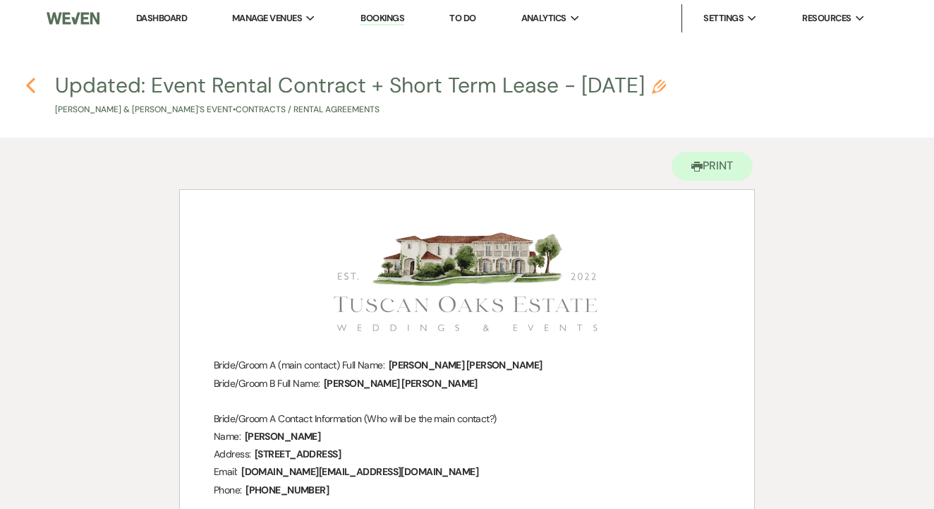
click at [32, 83] on icon "Previous" at bounding box center [30, 85] width 11 height 17
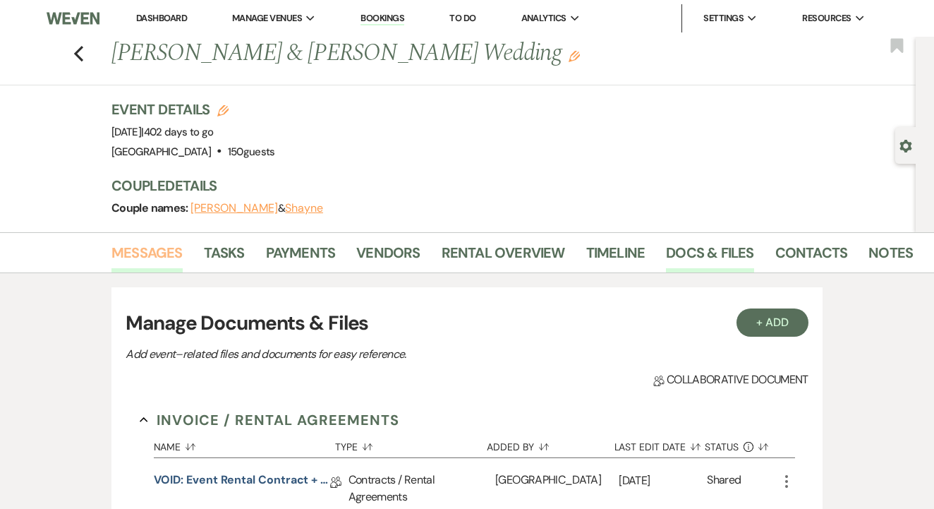
scroll to position [-1, 0]
click at [157, 260] on link "Messages" at bounding box center [146, 256] width 71 height 31
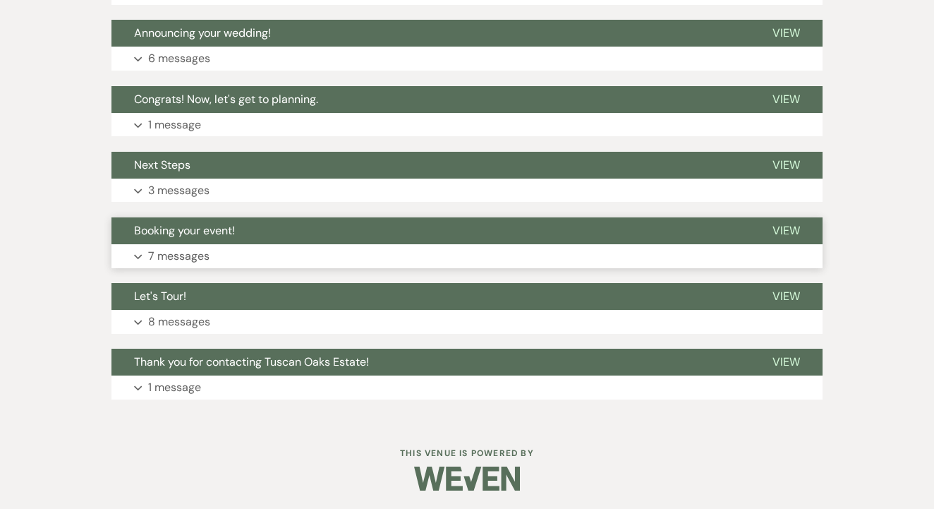
scroll to position [447, 0]
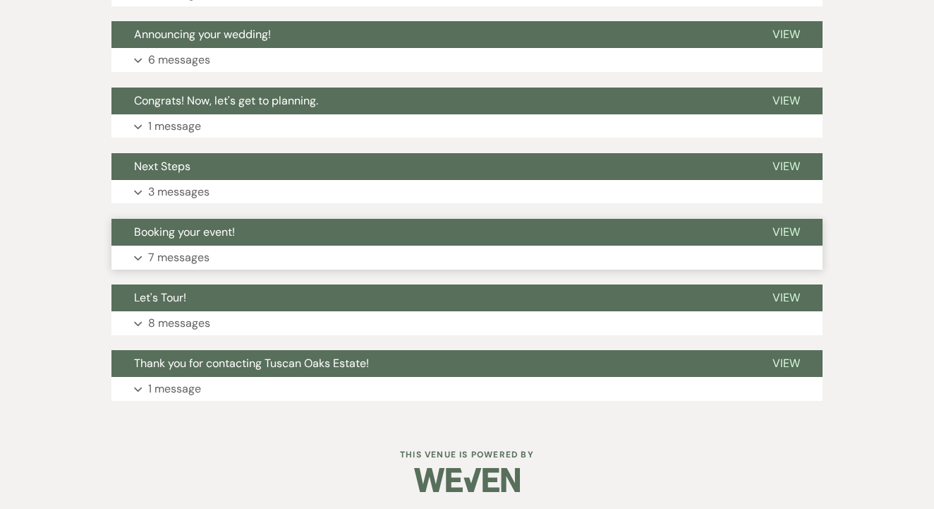
click at [368, 243] on button "Booking your event!" at bounding box center [430, 232] width 639 height 27
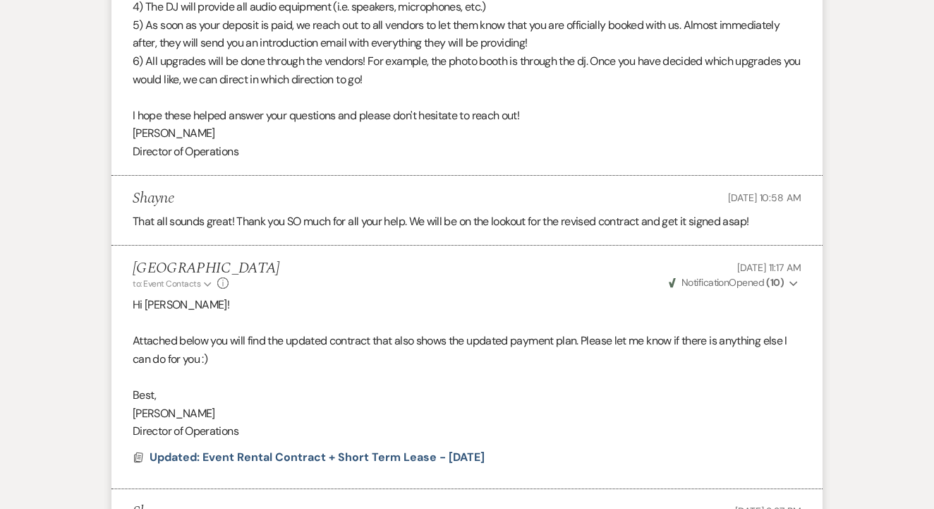
scroll to position [1800, 0]
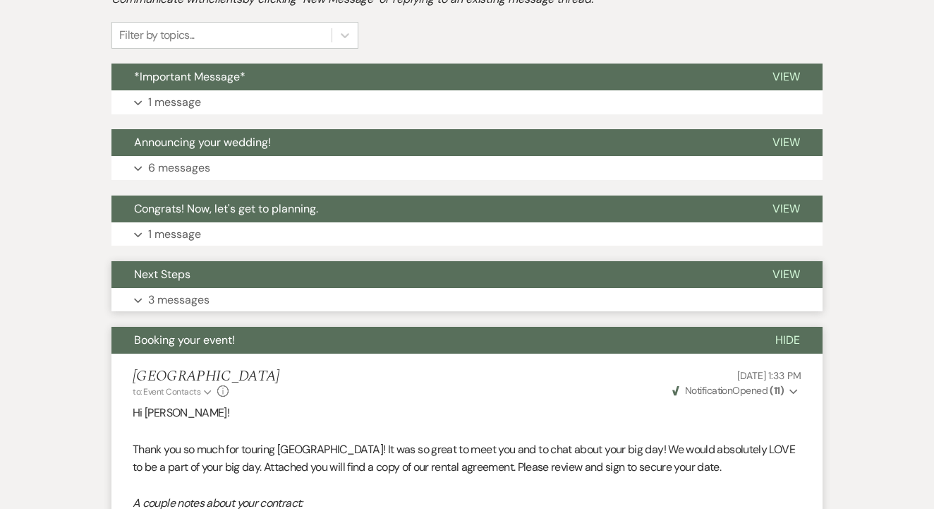
click at [354, 279] on button "Next Steps" at bounding box center [430, 274] width 639 height 27
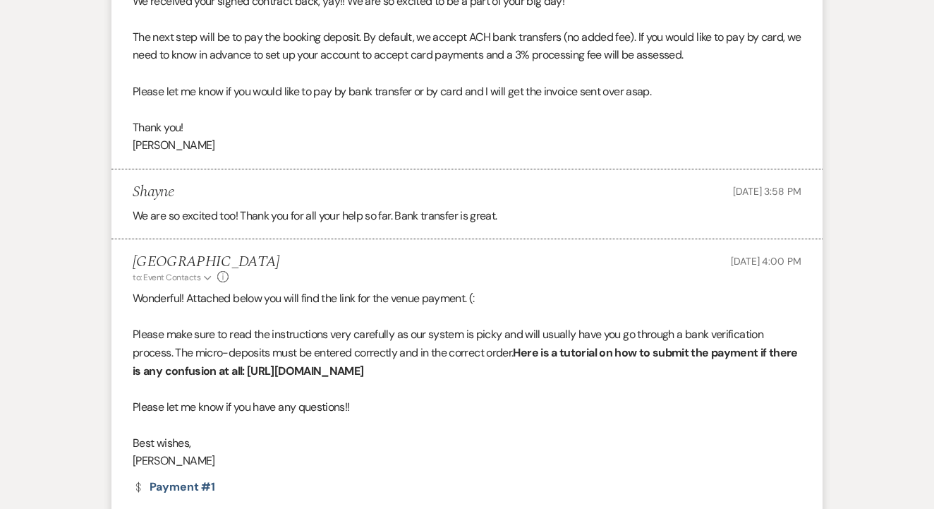
scroll to position [724, 0]
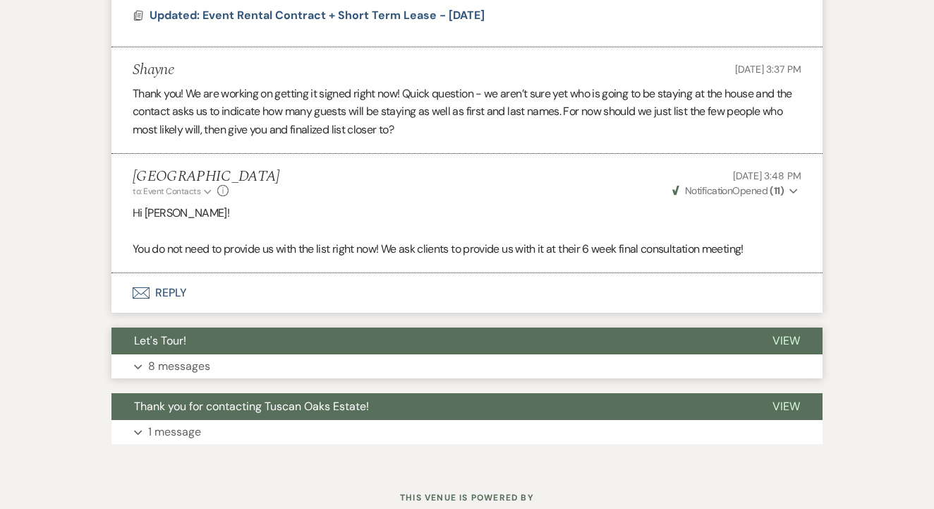
click at [343, 327] on button "Let's Tour!" at bounding box center [430, 340] width 639 height 27
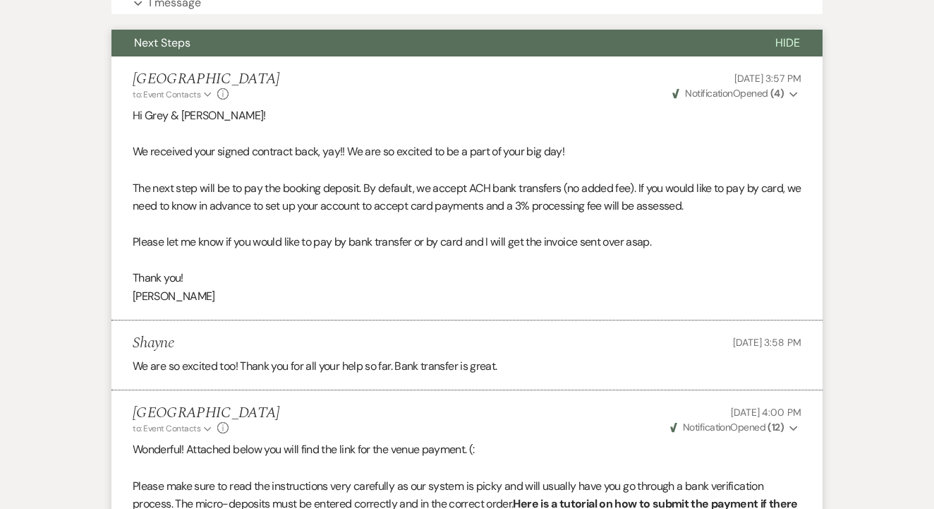
scroll to position [195, 0]
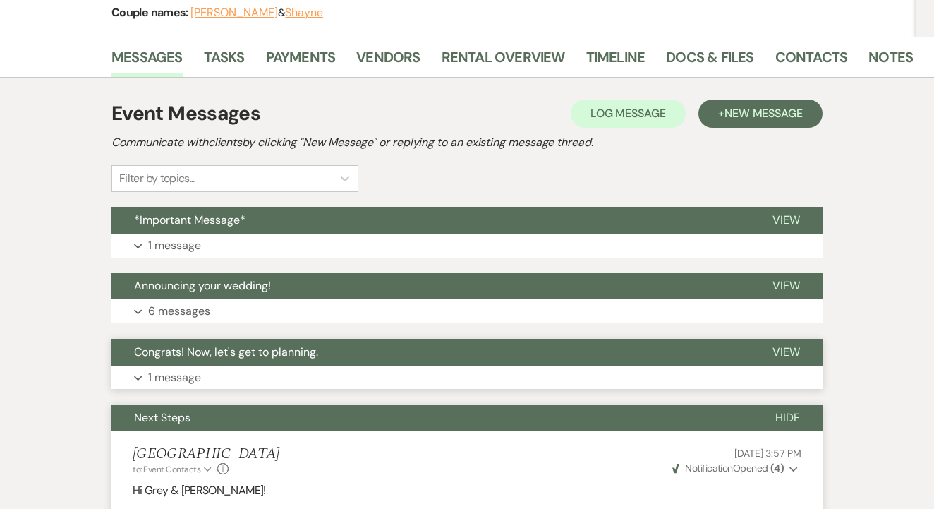
click at [342, 366] on button "Expand 1 message" at bounding box center [466, 378] width 711 height 24
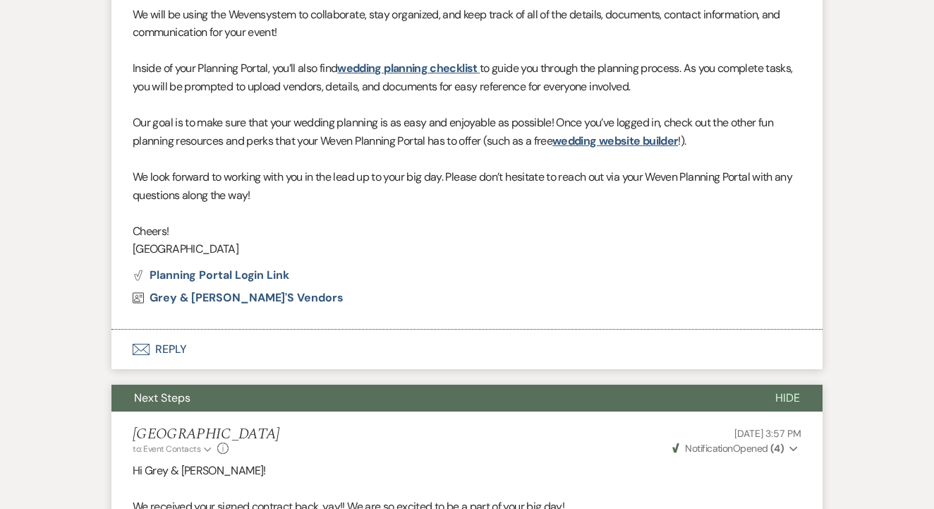
scroll to position [301, 0]
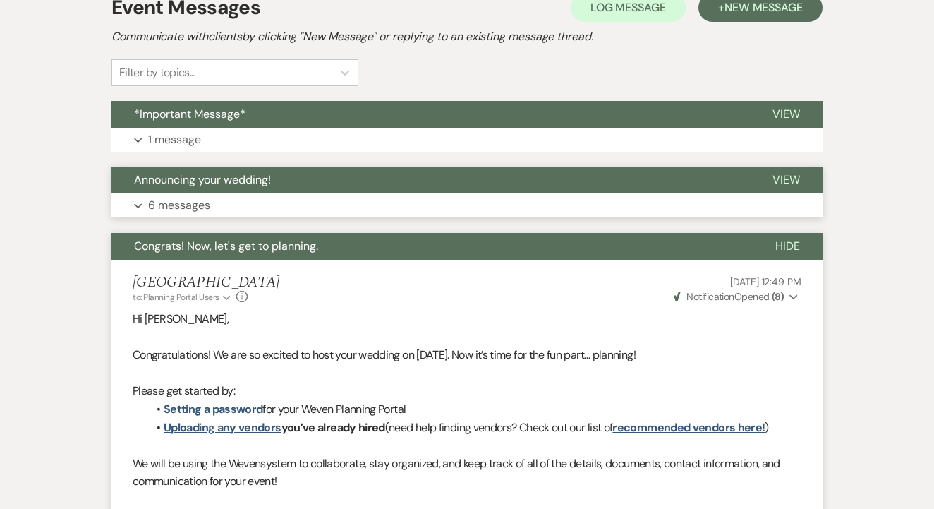
click at [405, 198] on button "Expand 6 messages" at bounding box center [466, 205] width 711 height 24
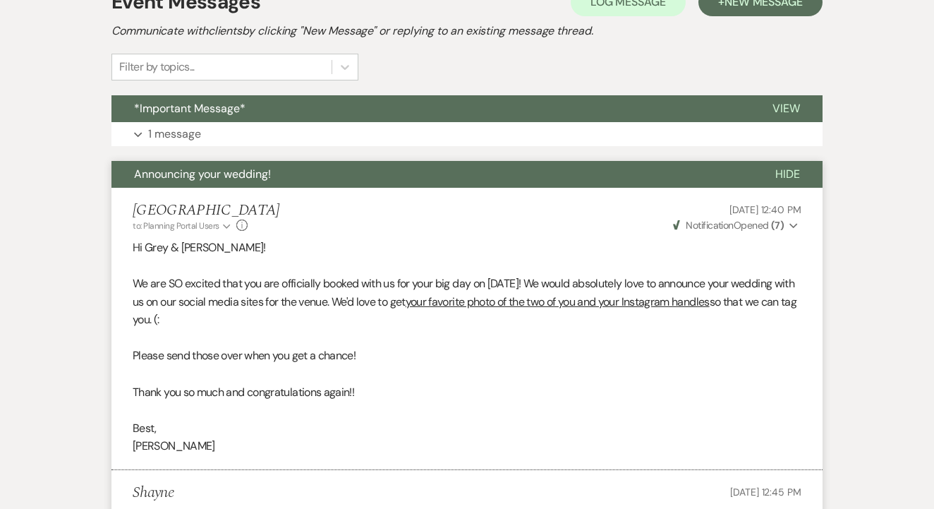
scroll to position [248, 0]
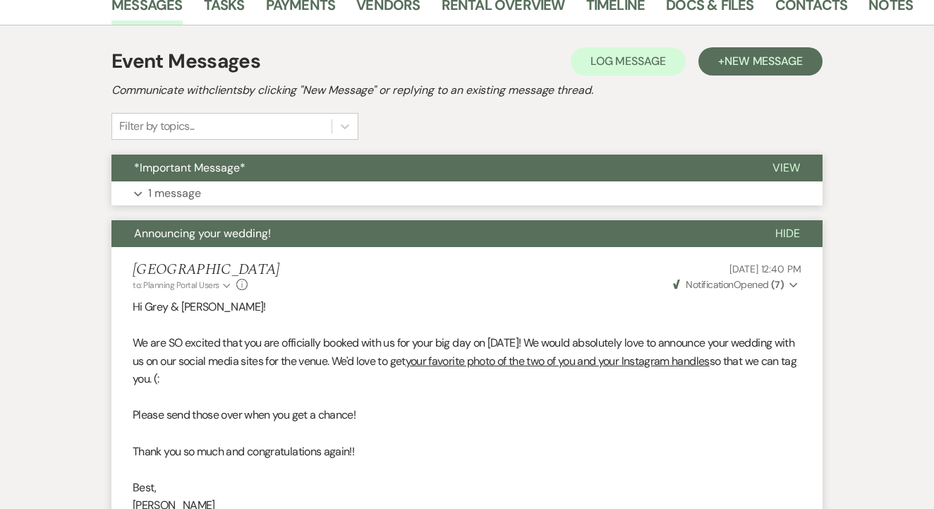
click at [415, 176] on button "*Important Message*" at bounding box center [430, 168] width 639 height 27
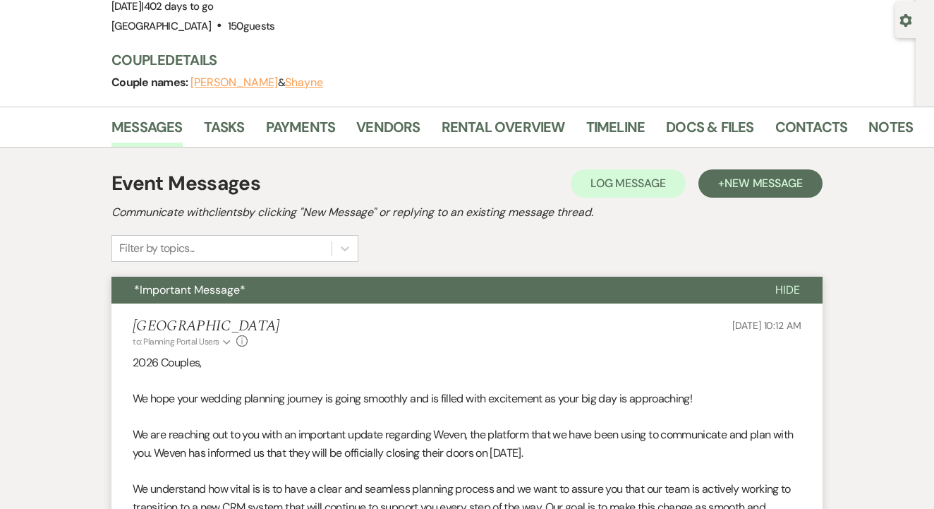
scroll to position [105, 0]
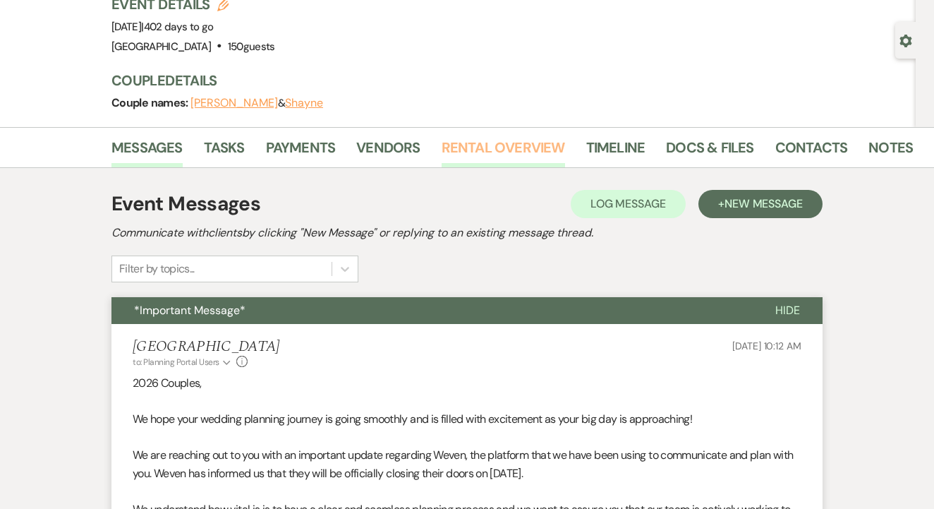
click at [471, 143] on link "Rental Overview" at bounding box center [503, 151] width 123 height 31
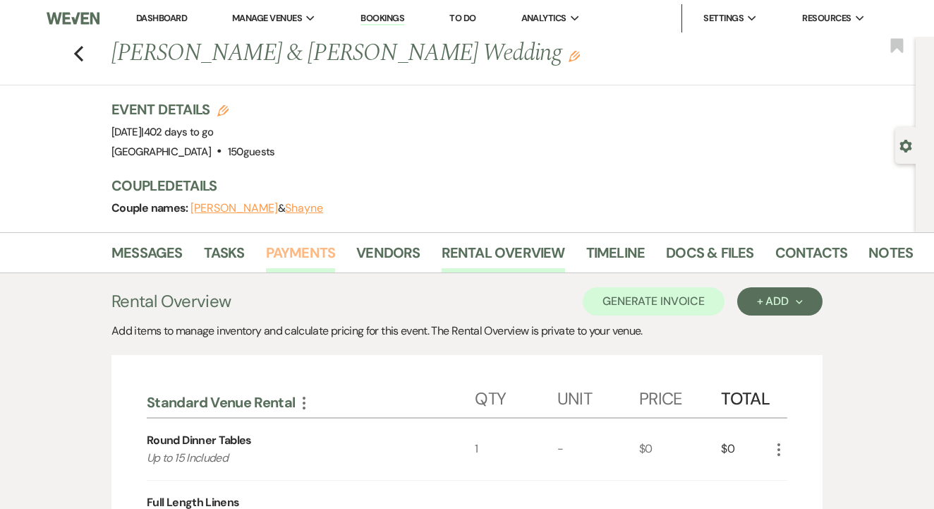
click at [301, 255] on link "Payments" at bounding box center [301, 256] width 70 height 31
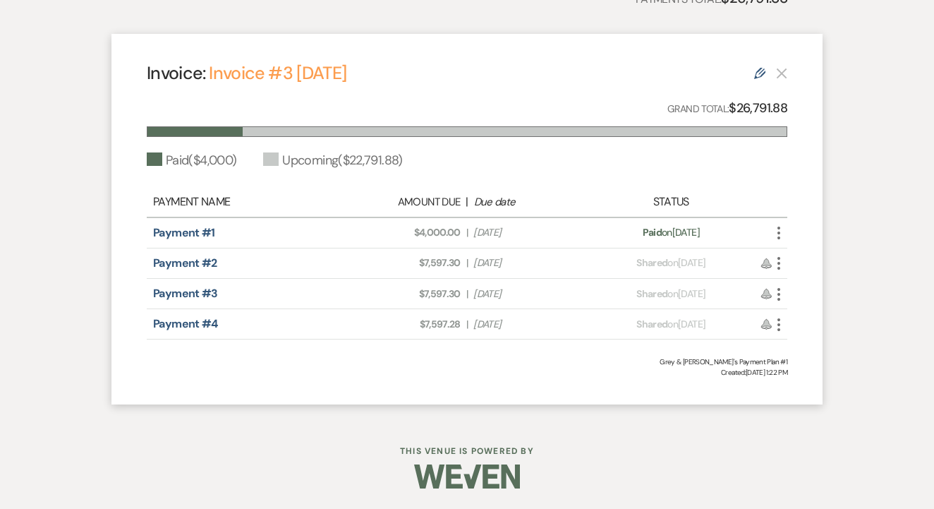
scroll to position [376, 0]
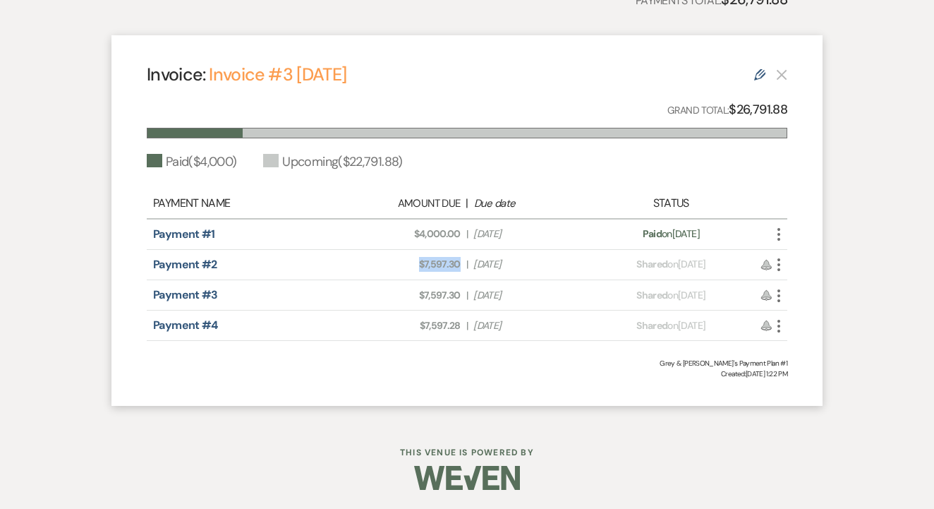
drag, startPoint x: 420, startPoint y: 263, endPoint x: 464, endPoint y: 265, distance: 43.8
click at [464, 265] on div "Amount Due: $7,597.30 | Due Date [DATE]" at bounding box center [467, 264] width 251 height 15
drag, startPoint x: 415, startPoint y: 294, endPoint x: 467, endPoint y: 296, distance: 52.3
click at [467, 296] on div "Amount Due: $7,597.30 | Due Date [DATE]" at bounding box center [467, 295] width 251 height 15
drag, startPoint x: 412, startPoint y: 316, endPoint x: 465, endPoint y: 324, distance: 53.5
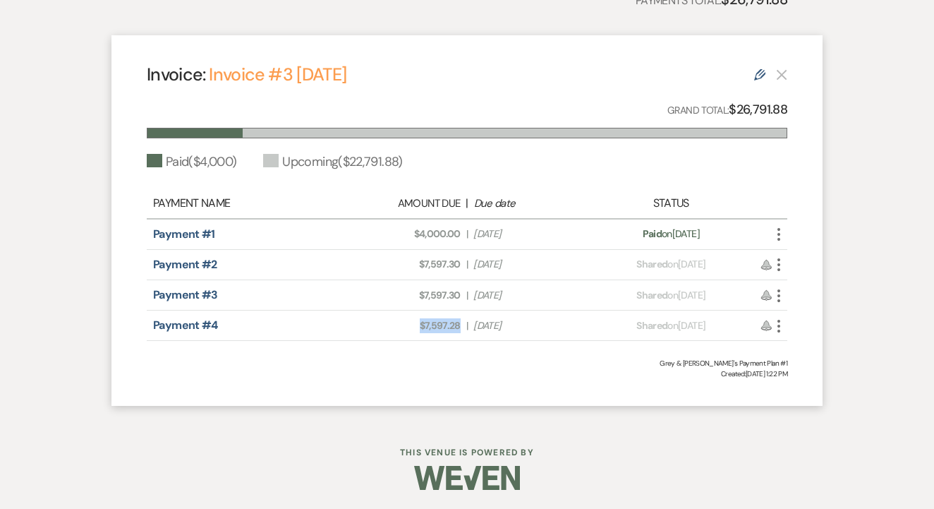
click at [465, 324] on div "Amount Due: $7,597.28 | Due Date [DATE]" at bounding box center [467, 325] width 251 height 15
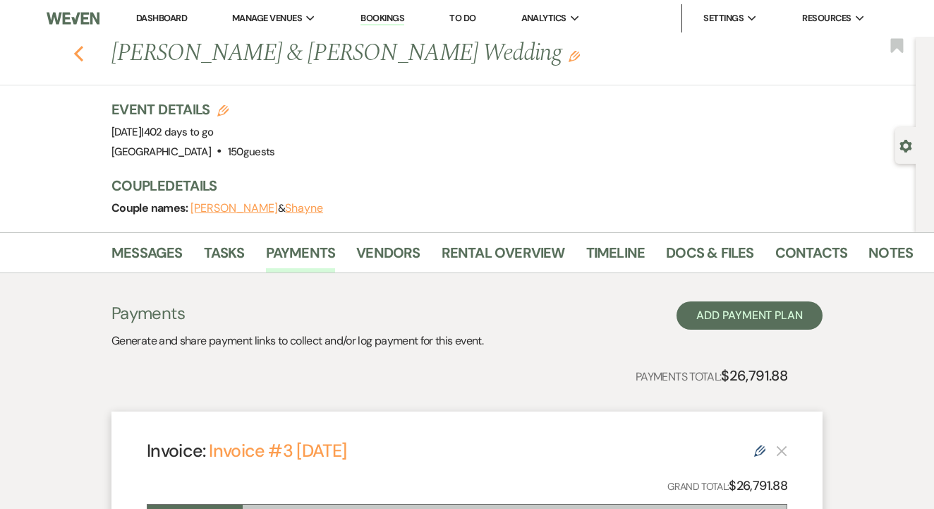
scroll to position [0, 0]
click at [79, 47] on icon "Previous" at bounding box center [78, 53] width 11 height 17
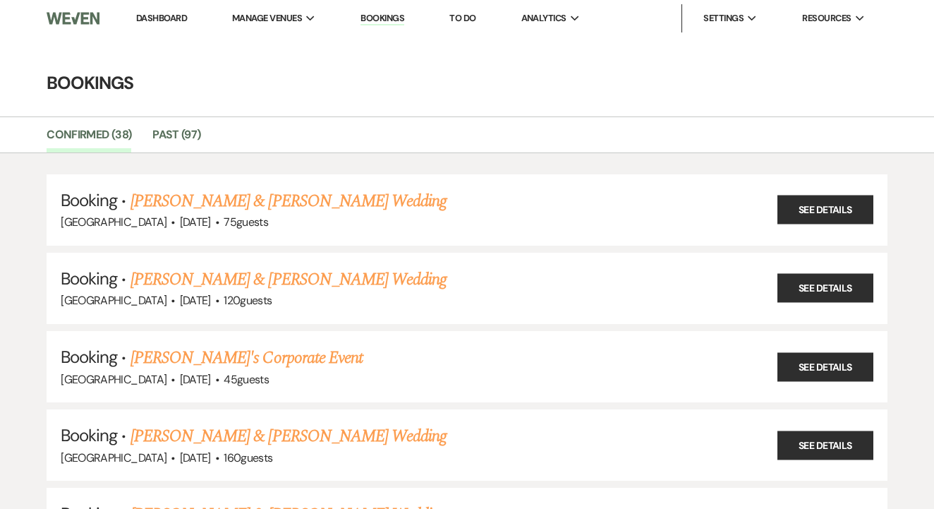
scroll to position [2621, 0]
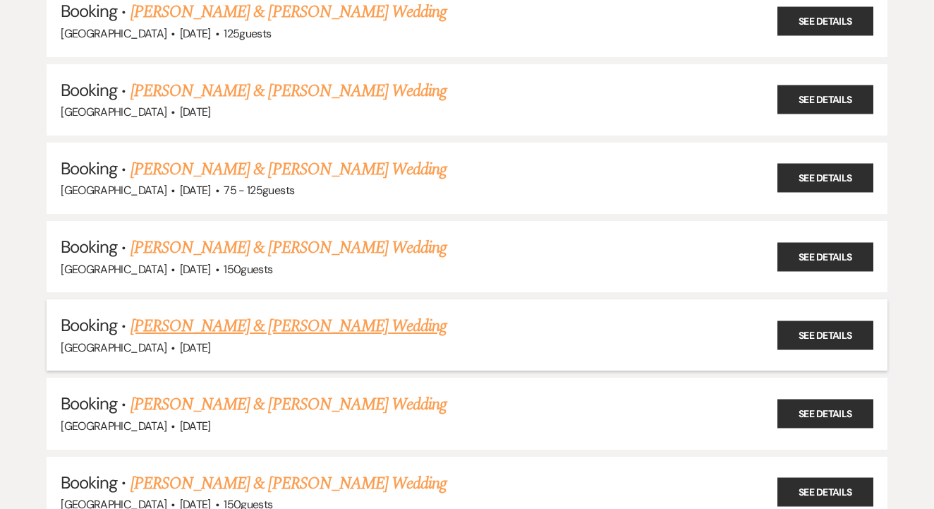
click at [320, 299] on li "Booking · [PERSON_NAME] & [PERSON_NAME] Wedding [GEOGRAPHIC_DATA] · [DATE] See …" at bounding box center [467, 334] width 841 height 71
click at [357, 313] on link "[PERSON_NAME] & [PERSON_NAME] Wedding" at bounding box center [289, 325] width 316 height 25
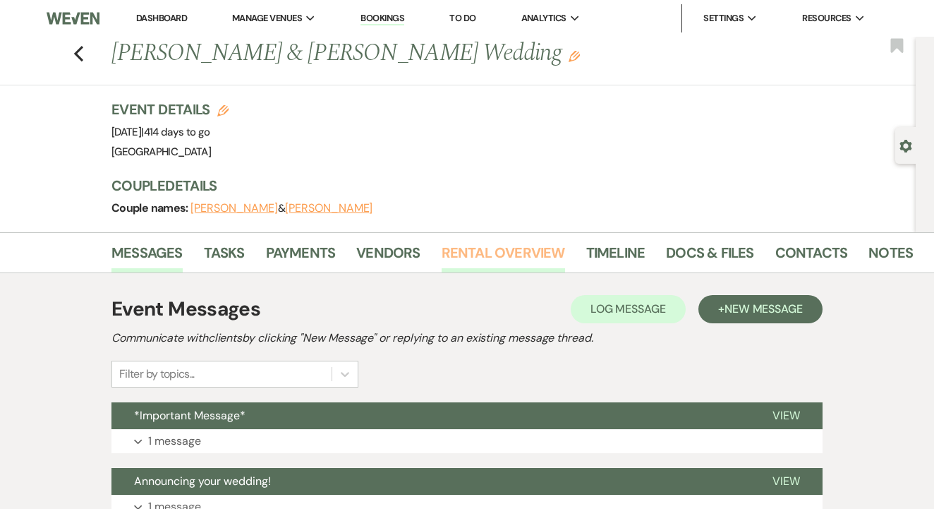
click at [472, 253] on link "Rental Overview" at bounding box center [503, 256] width 123 height 31
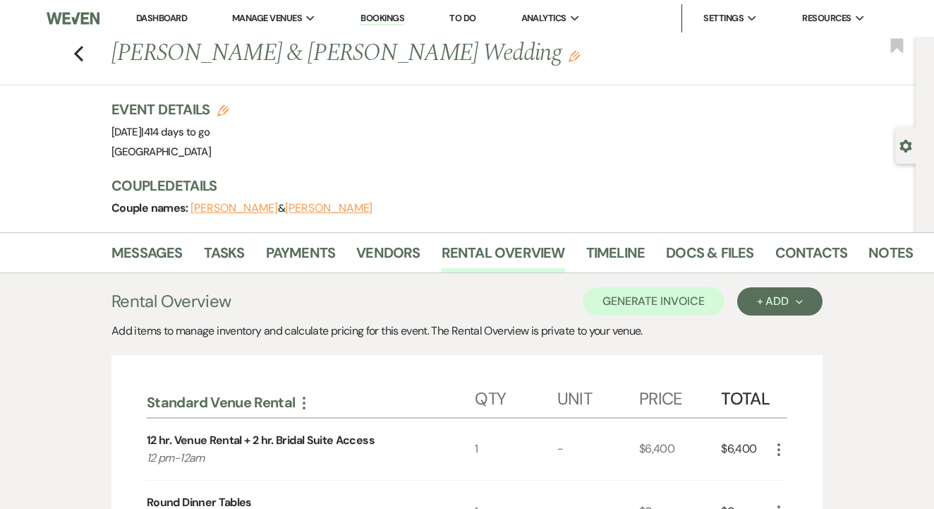
click at [694, 236] on div "Messages Tasks Payments Vendors Rental Overview Timeline Docs & Files Contacts …" at bounding box center [467, 252] width 934 height 41
click at [710, 258] on link "Docs & Files" at bounding box center [709, 256] width 87 height 31
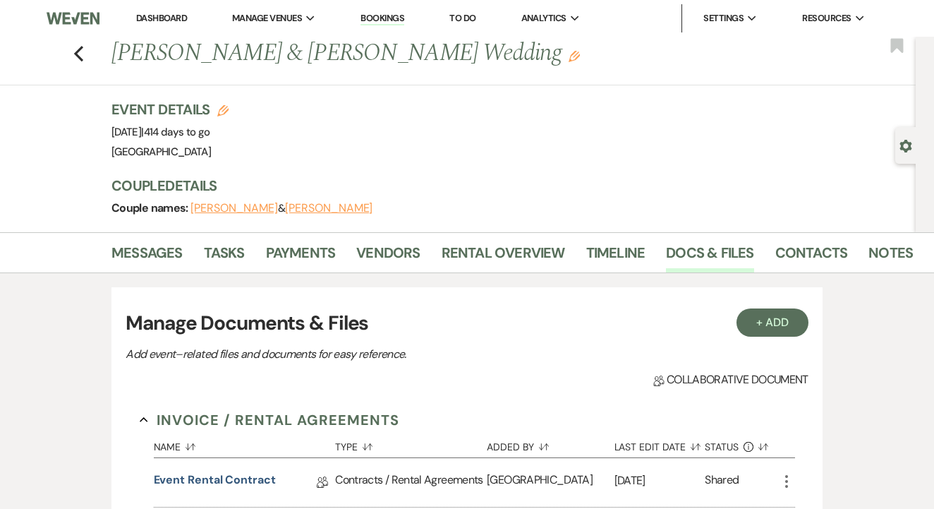
scroll to position [308, 0]
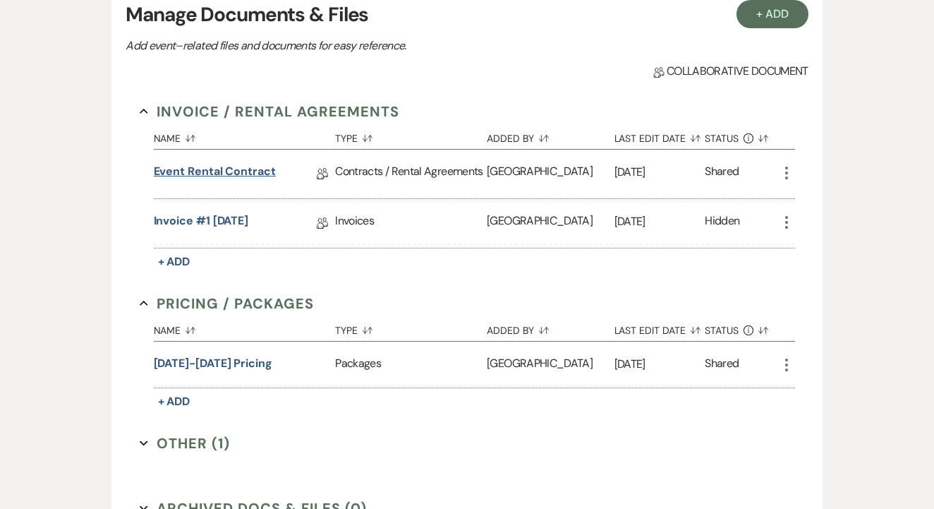
click at [265, 170] on link "Event Rental Contract" at bounding box center [215, 174] width 122 height 22
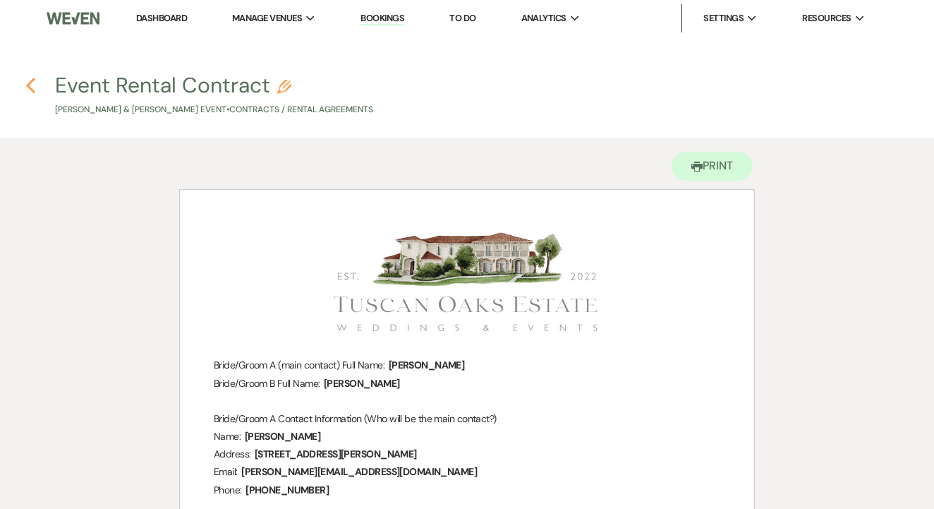
click at [28, 85] on use "button" at bounding box center [30, 86] width 9 height 16
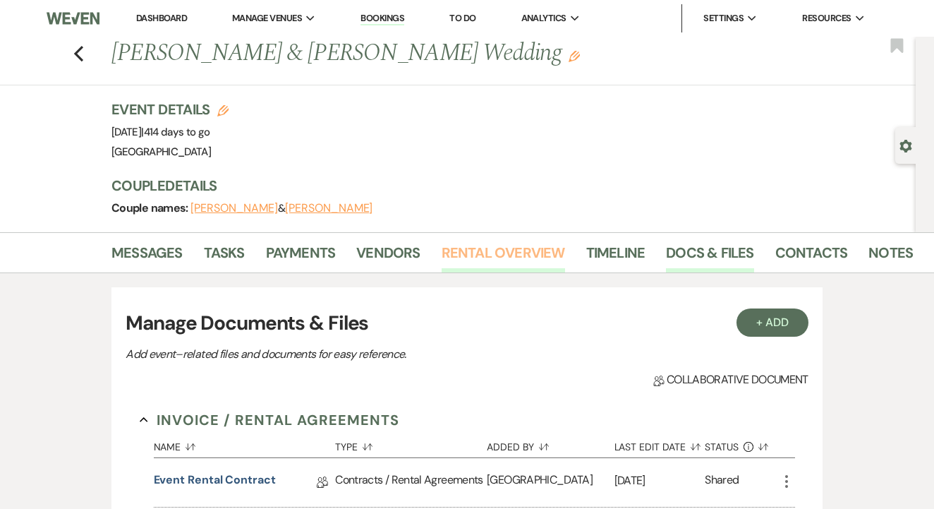
scroll to position [-1, 0]
click at [476, 266] on link "Rental Overview" at bounding box center [503, 256] width 123 height 31
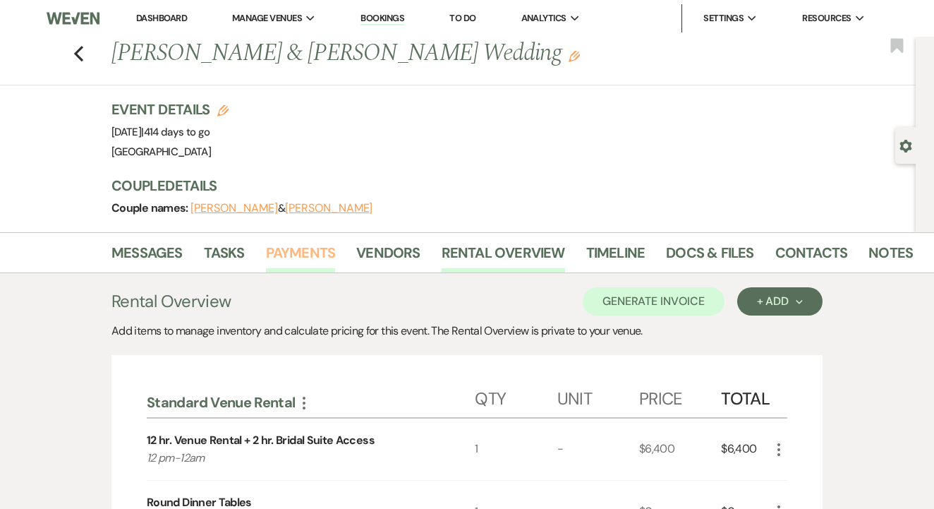
click at [287, 267] on link "Payments" at bounding box center [301, 256] width 70 height 31
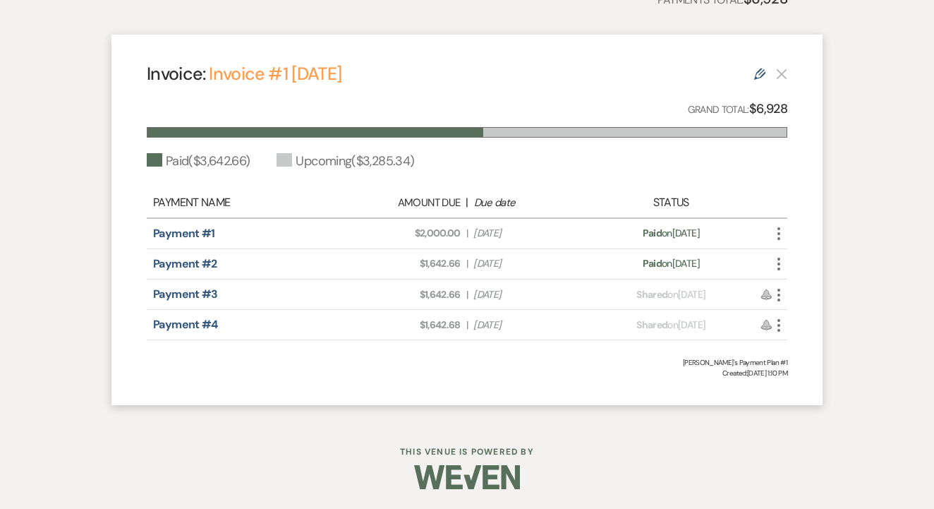
scroll to position [376, 0]
drag, startPoint x: 417, startPoint y: 293, endPoint x: 461, endPoint y: 299, distance: 44.9
click at [461, 299] on div "Amount Due: $1,642.66 | Due Date [DATE]" at bounding box center [467, 295] width 251 height 15
drag, startPoint x: 418, startPoint y: 327, endPoint x: 461, endPoint y: 326, distance: 43.8
click at [461, 326] on div "Amount Due: $1,642.68 | Due Date [DATE]" at bounding box center [467, 325] width 251 height 15
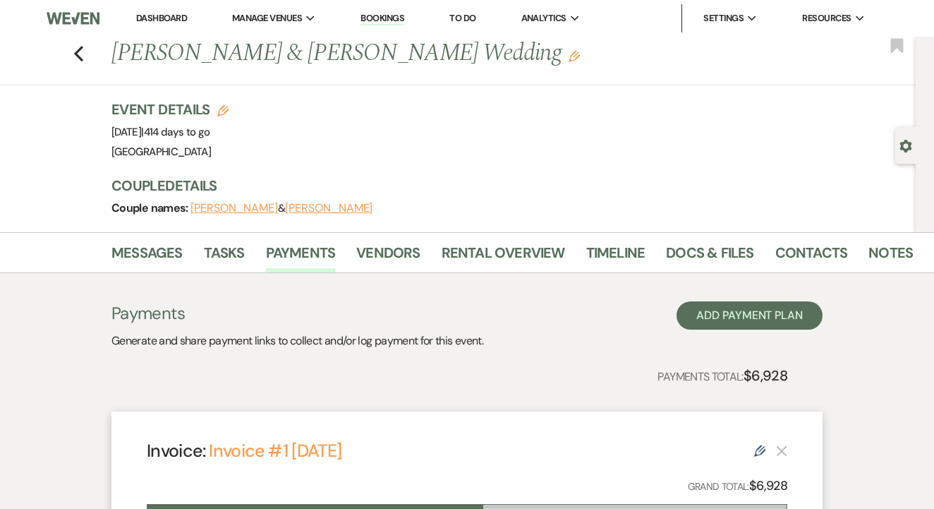
scroll to position [0, 0]
click at [77, 53] on use "button" at bounding box center [78, 54] width 9 height 16
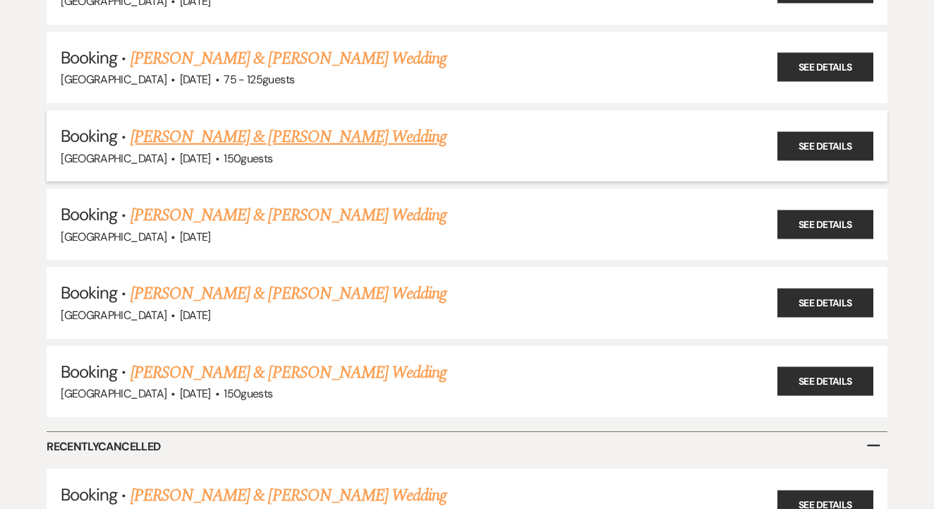
scroll to position [2745, 0]
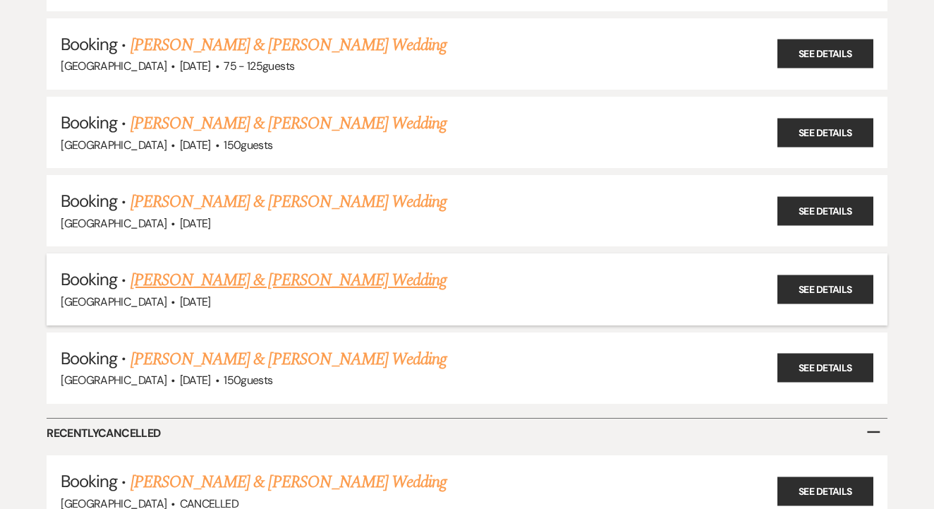
click at [352, 267] on link "[PERSON_NAME] & [PERSON_NAME] Wedding" at bounding box center [289, 279] width 316 height 25
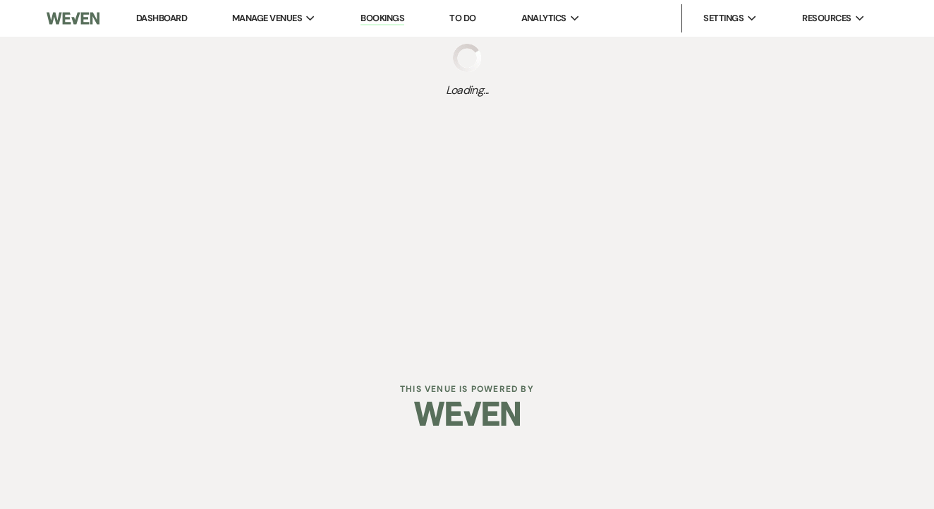
select select "5"
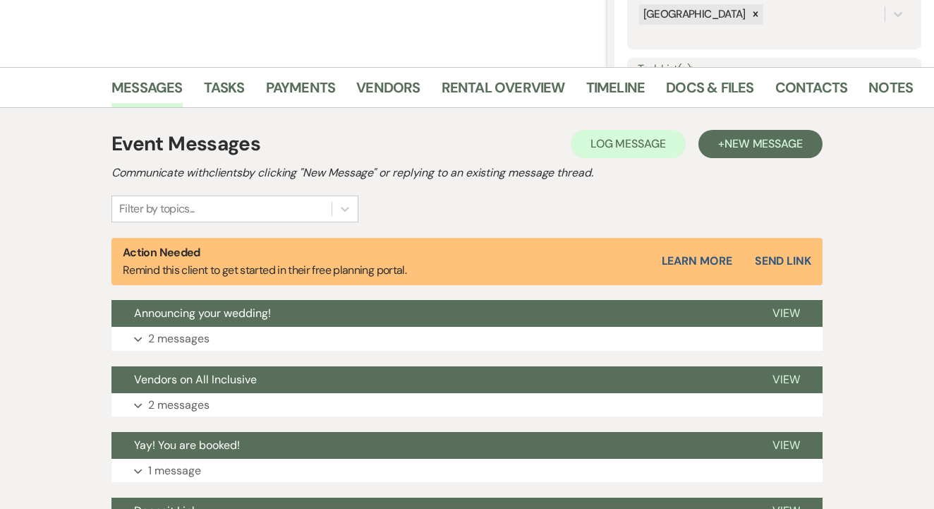
scroll to position [284, 0]
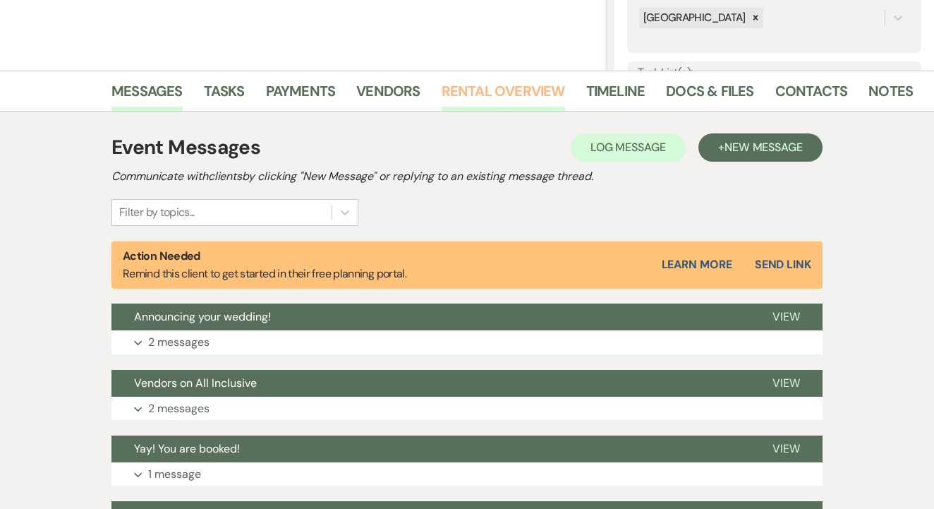
click at [484, 92] on link "Rental Overview" at bounding box center [503, 95] width 123 height 31
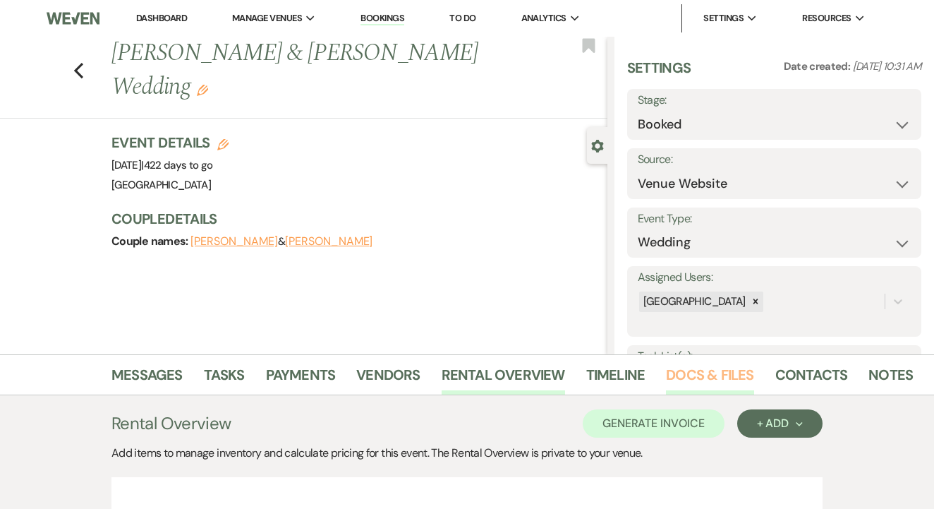
click at [697, 388] on link "Docs & Files" at bounding box center [709, 378] width 87 height 31
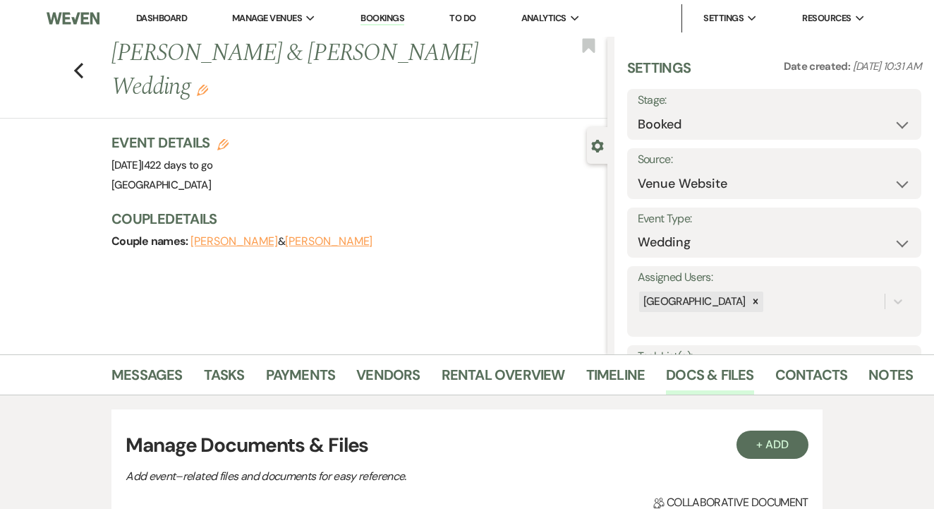
scroll to position [437, 0]
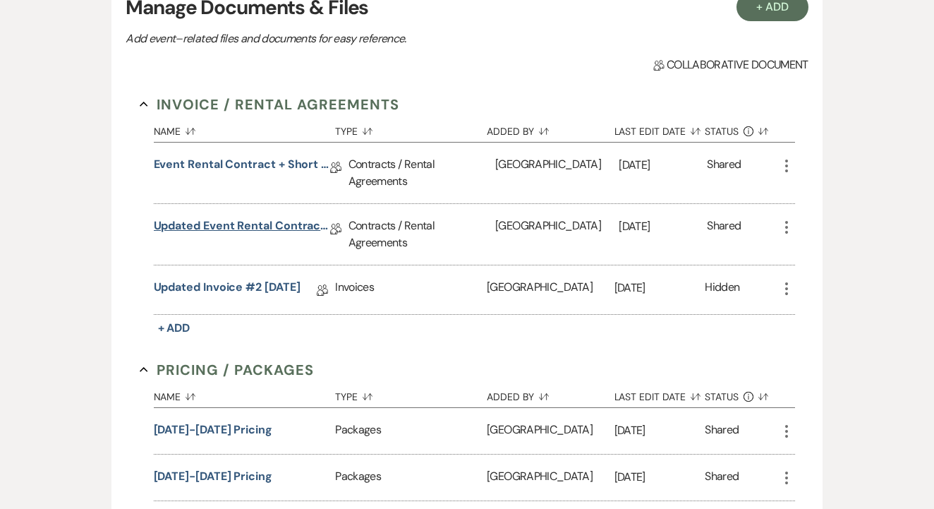
click at [304, 226] on link "Updated Event Rental Contract + Short Term Lease" at bounding box center [242, 228] width 176 height 22
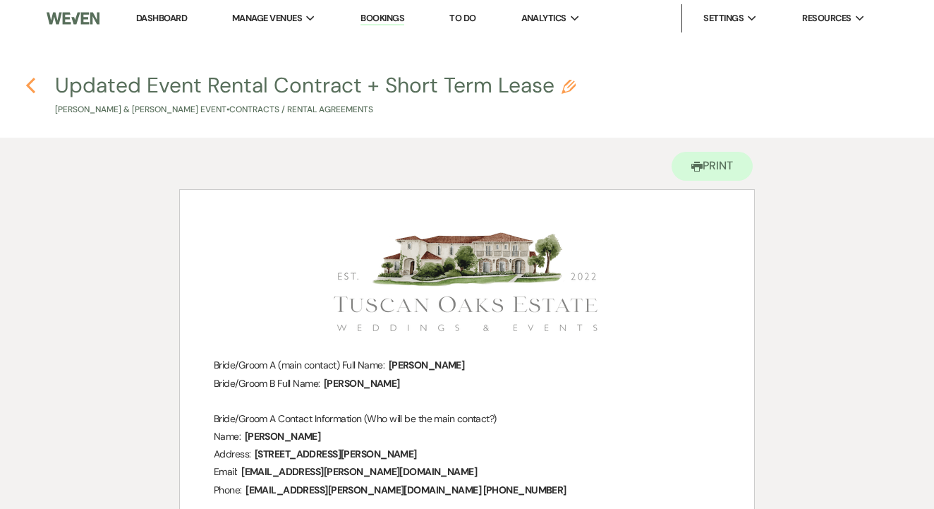
click at [35, 88] on icon "Previous" at bounding box center [30, 85] width 11 height 17
select select "5"
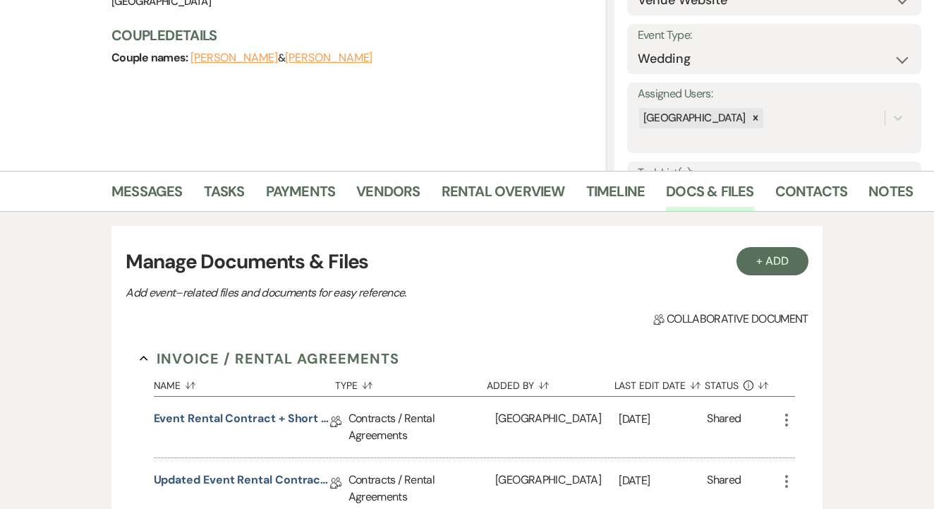
scroll to position [176, 0]
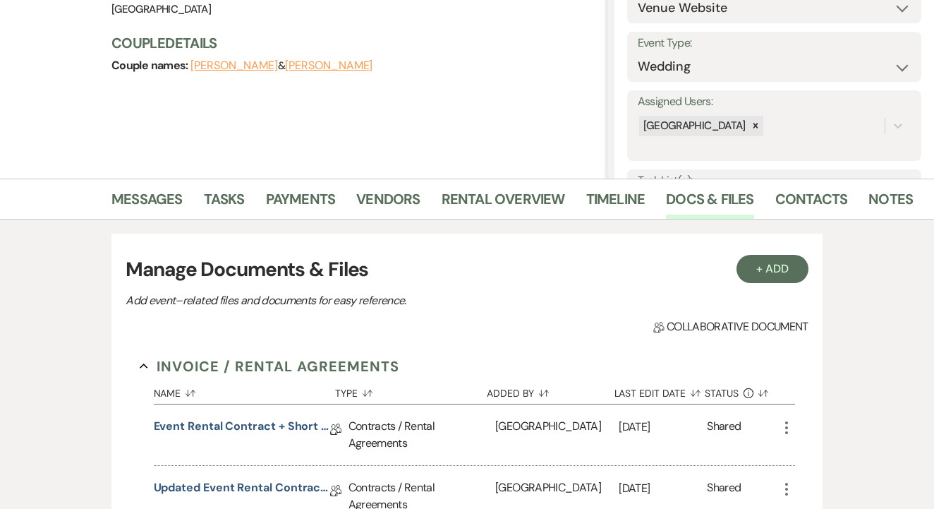
click at [512, 181] on div "Messages Tasks Payments Vendors Rental Overview Timeline Docs & Files Contacts …" at bounding box center [467, 199] width 934 height 41
click at [506, 203] on link "Rental Overview" at bounding box center [503, 203] width 123 height 31
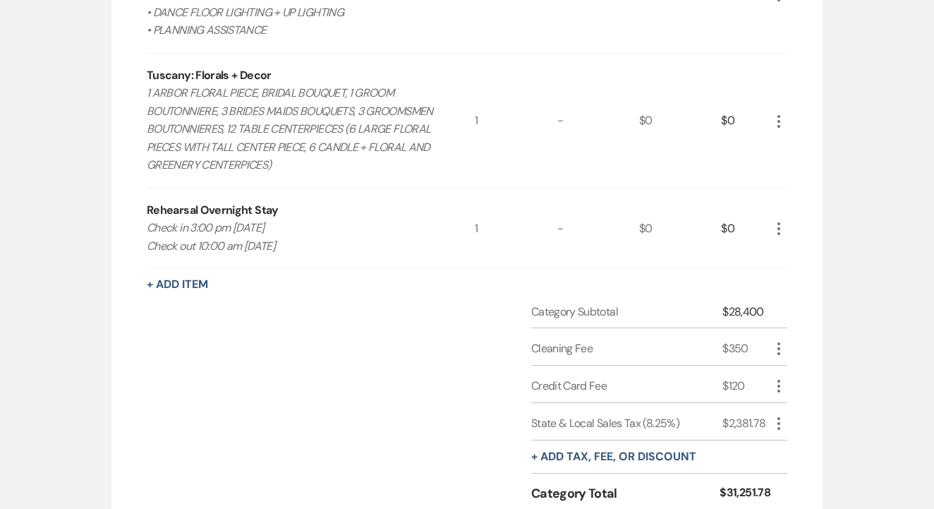
scroll to position [1821, 0]
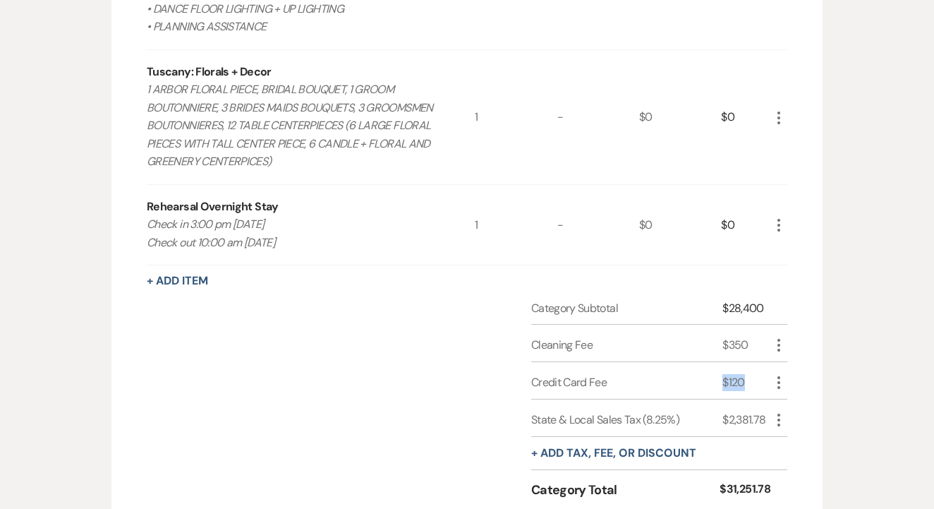
drag, startPoint x: 718, startPoint y: 356, endPoint x: 758, endPoint y: 360, distance: 40.4
click at [758, 362] on div "Credit Card Fee $120 More" at bounding box center [659, 380] width 256 height 37
click at [657, 362] on div "Credit Card Fee $120 More" at bounding box center [659, 380] width 256 height 37
drag, startPoint x: 717, startPoint y: 358, endPoint x: 748, endPoint y: 360, distance: 31.1
click at [748, 362] on div "Credit Card Fee $120 More" at bounding box center [659, 380] width 256 height 37
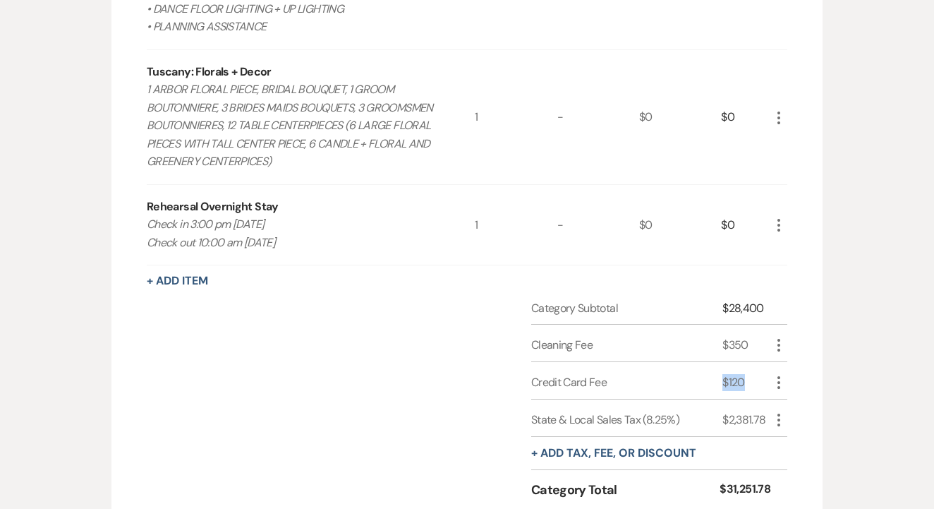
click at [449, 325] on div "Category Subtotal $28,400 Cleaning Fee $350 More Credit Card Fee $120 More Stat…" at bounding box center [467, 412] width 641 height 224
drag, startPoint x: 718, startPoint y: 393, endPoint x: 774, endPoint y: 399, distance: 56.8
click at [774, 399] on div "State & Local Sales Tax (8.25%) $2,381.78 More" at bounding box center [659, 417] width 256 height 37
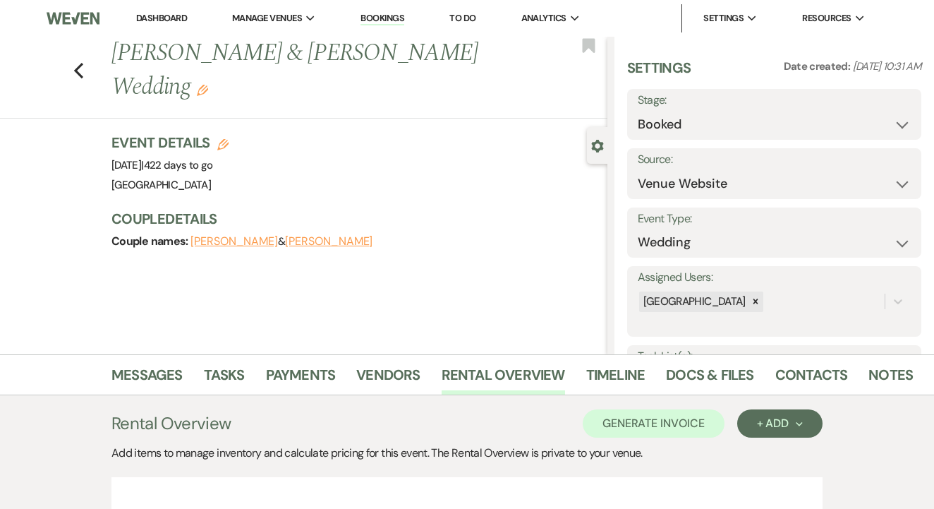
scroll to position [0, 0]
click at [316, 370] on link "Payments" at bounding box center [301, 378] width 70 height 31
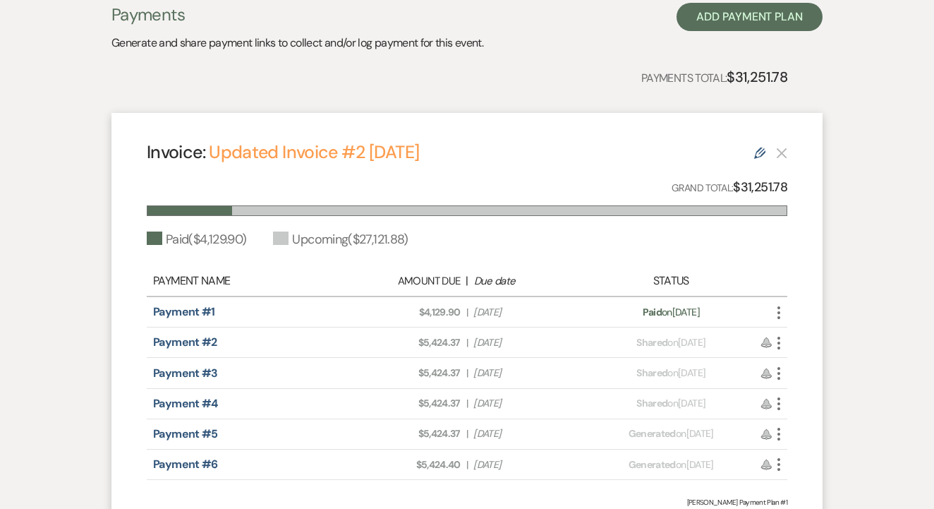
scroll to position [446, 0]
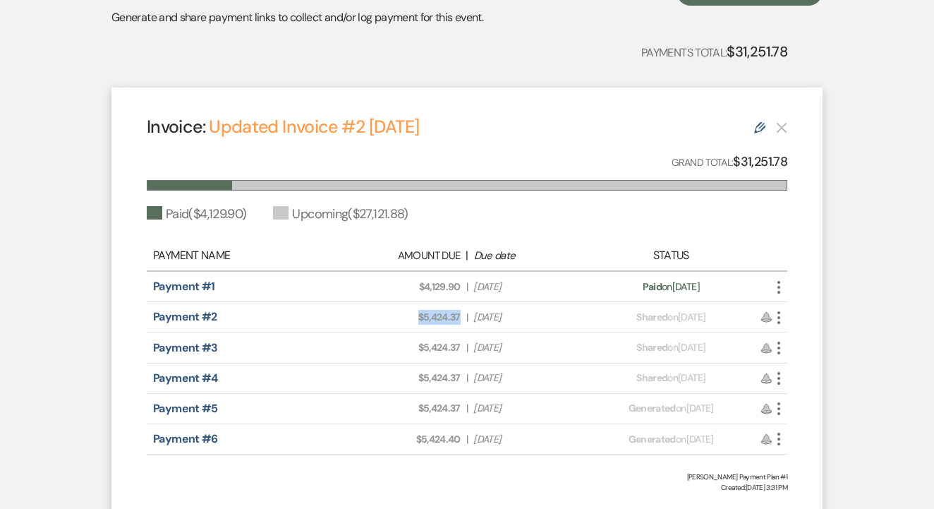
drag, startPoint x: 420, startPoint y: 310, endPoint x: 464, endPoint y: 318, distance: 45.3
click at [464, 318] on div "Amount Due: $5,424.37 | Due Date [DATE]" at bounding box center [467, 317] width 251 height 15
drag, startPoint x: 416, startPoint y: 345, endPoint x: 464, endPoint y: 353, distance: 49.3
click at [464, 353] on div "Amount Due: $5,424.37 | Due Date [DATE]" at bounding box center [467, 347] width 251 height 15
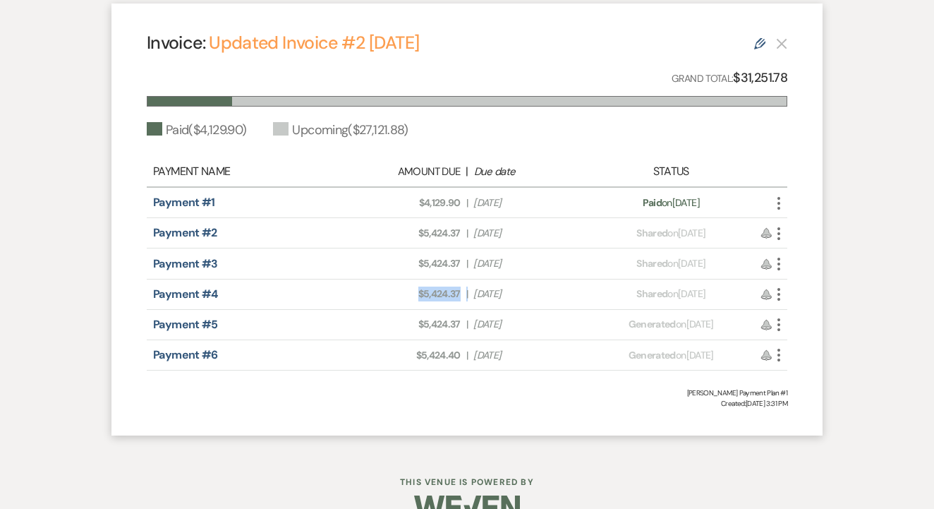
drag, startPoint x: 405, startPoint y: 295, endPoint x: 469, endPoint y: 295, distance: 63.5
click at [469, 295] on div "Amount Due: $5,424.37 | Due Date [DATE]" at bounding box center [467, 293] width 251 height 15
drag, startPoint x: 414, startPoint y: 322, endPoint x: 462, endPoint y: 322, distance: 48.0
click at [462, 322] on div "Amount Due: $5,424.37 | Due Date [DATE]" at bounding box center [467, 324] width 251 height 15
drag, startPoint x: 412, startPoint y: 351, endPoint x: 469, endPoint y: 355, distance: 56.6
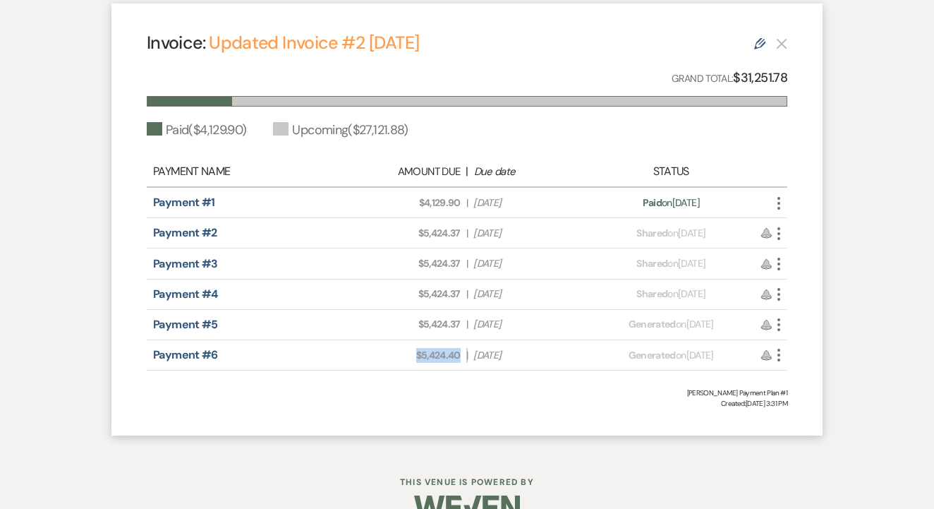
click at [469, 355] on div "Amount Due: $5,424.40 | Due Date [DATE]" at bounding box center [467, 355] width 251 height 15
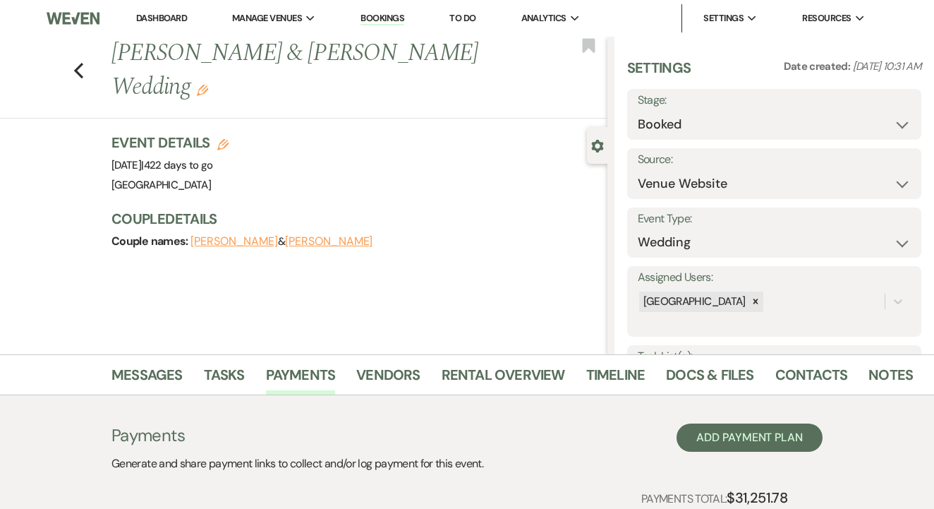
scroll to position [0, 0]
click at [75, 62] on icon "Previous" at bounding box center [78, 70] width 11 height 17
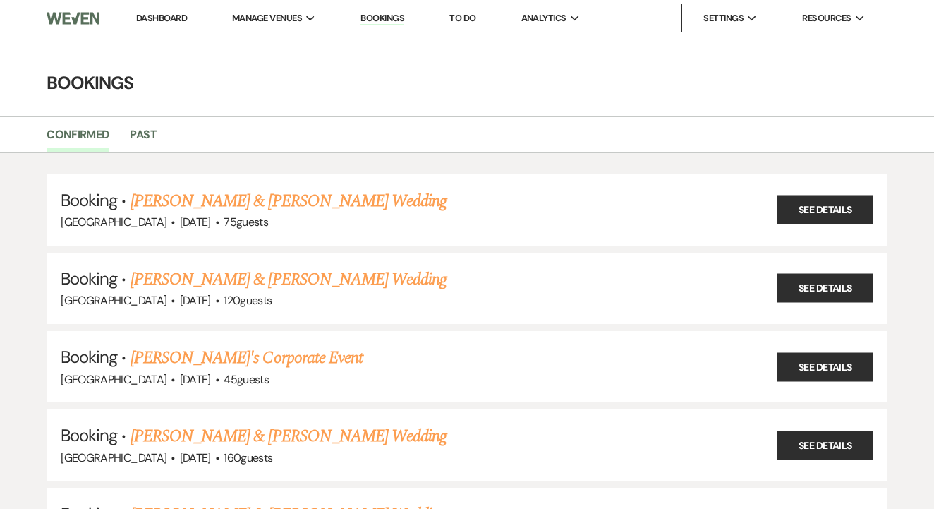
scroll to position [2745, 0]
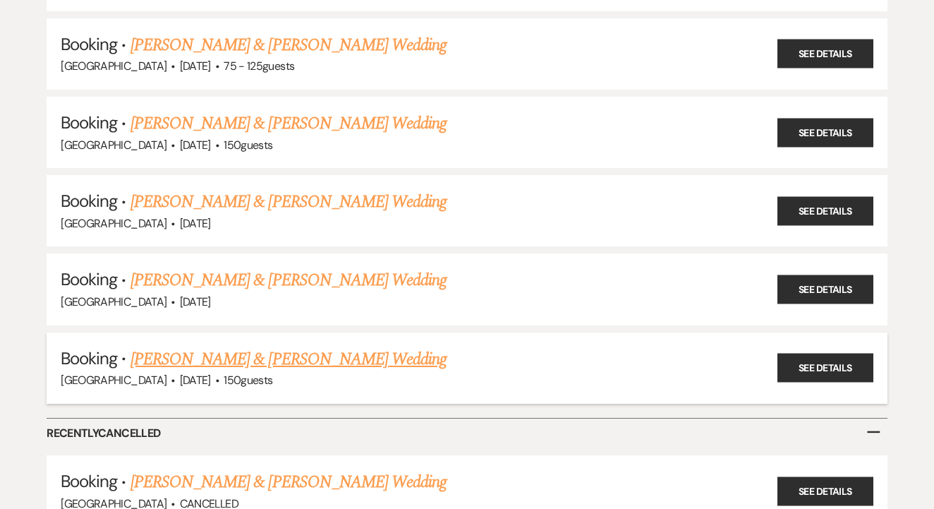
click at [377, 346] on link "[PERSON_NAME] & [PERSON_NAME] Wedding" at bounding box center [289, 358] width 316 height 25
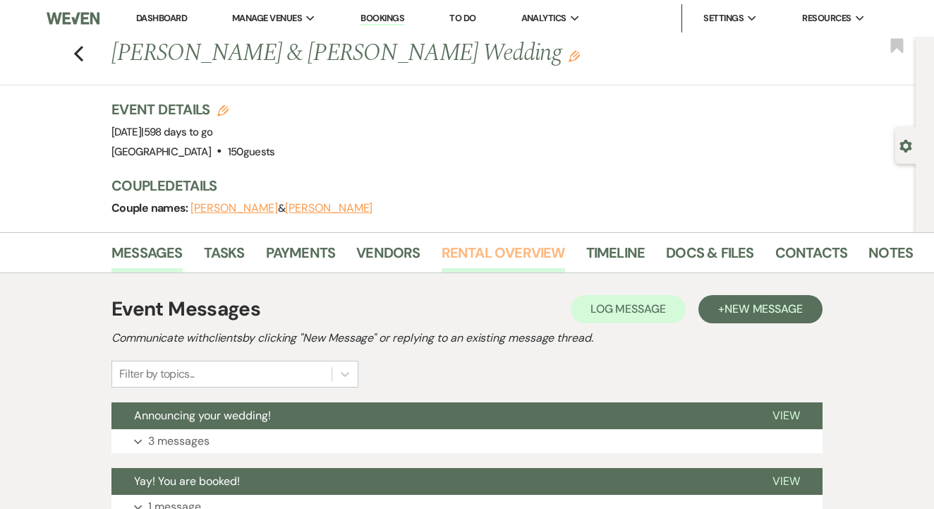
click at [490, 246] on link "Rental Overview" at bounding box center [503, 256] width 123 height 31
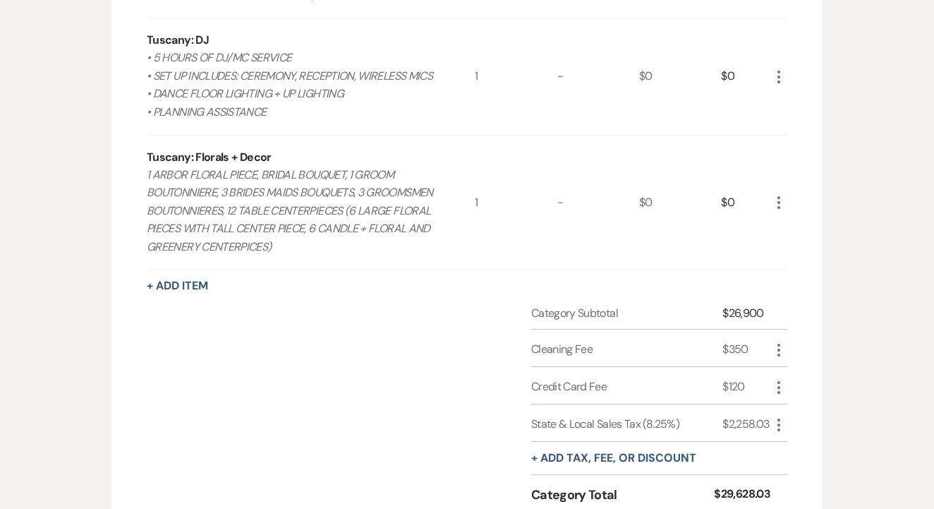
scroll to position [1618, 0]
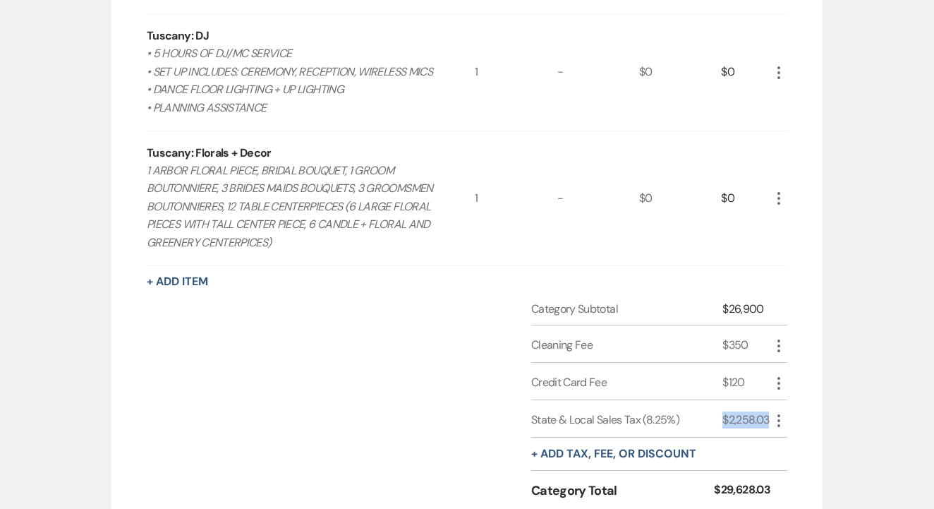
drag, startPoint x: 716, startPoint y: 394, endPoint x: 771, endPoint y: 397, distance: 55.1
click at [773, 400] on div "State & Local Sales Tax (8.25%) $2,258.03 More" at bounding box center [659, 418] width 256 height 37
click at [388, 14] on div "Tuscany: DJ • 5 HOURS OF DJ/MC SERVICE • SET UP INCLUDES: CEREMONY, RECEPTION, …" at bounding box center [311, 72] width 328 height 116
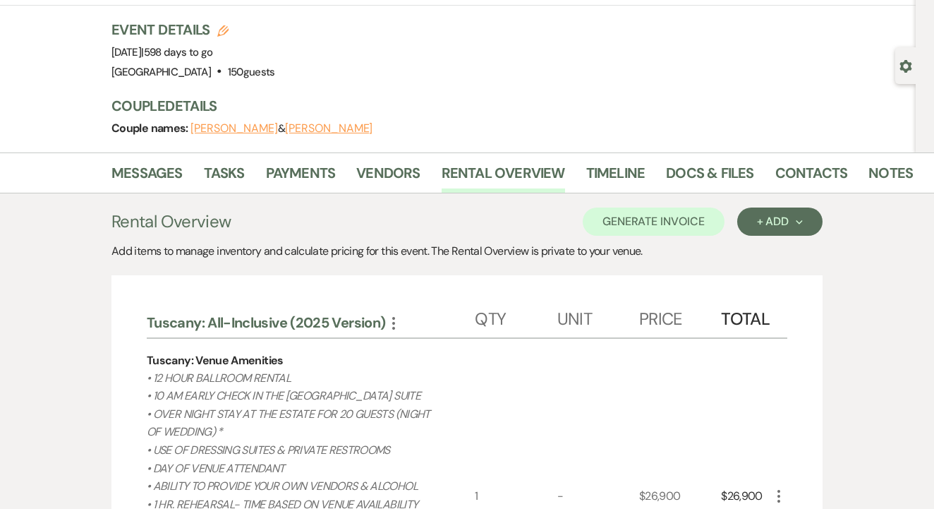
scroll to position [70, 0]
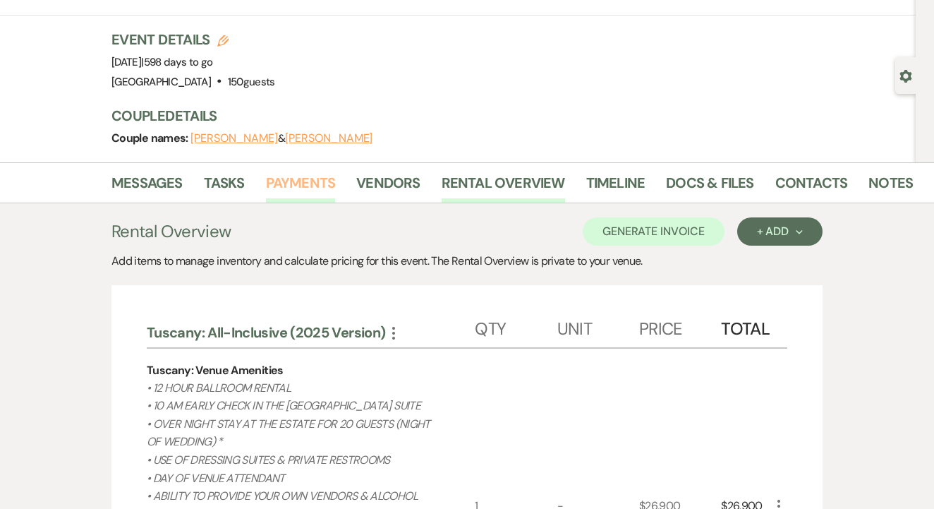
click at [315, 189] on link "Payments" at bounding box center [301, 186] width 70 height 31
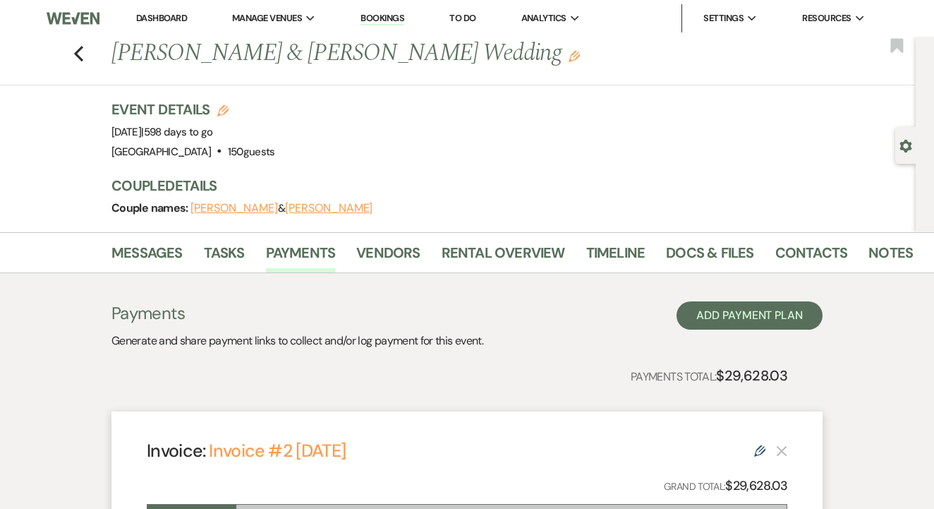
click at [393, 14] on link "Bookings" at bounding box center [383, 18] width 44 height 13
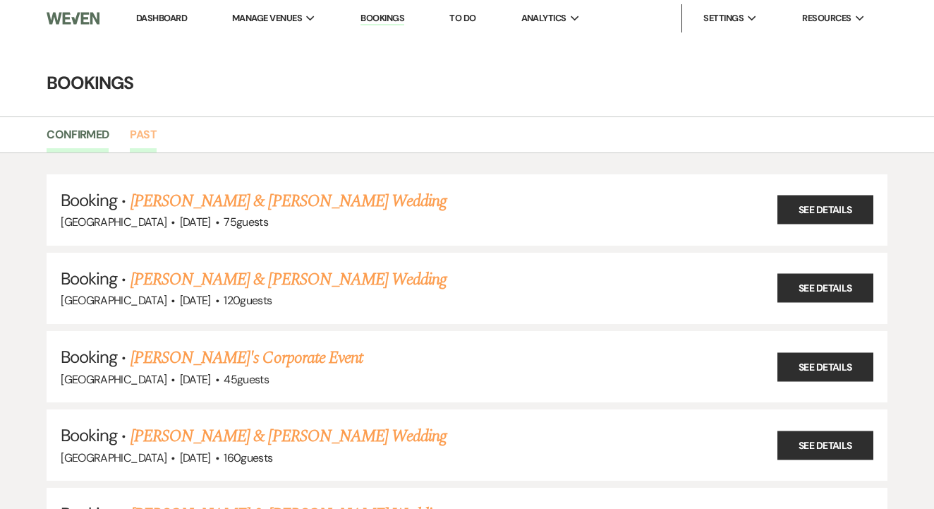
click at [150, 133] on link "Past" at bounding box center [143, 139] width 26 height 27
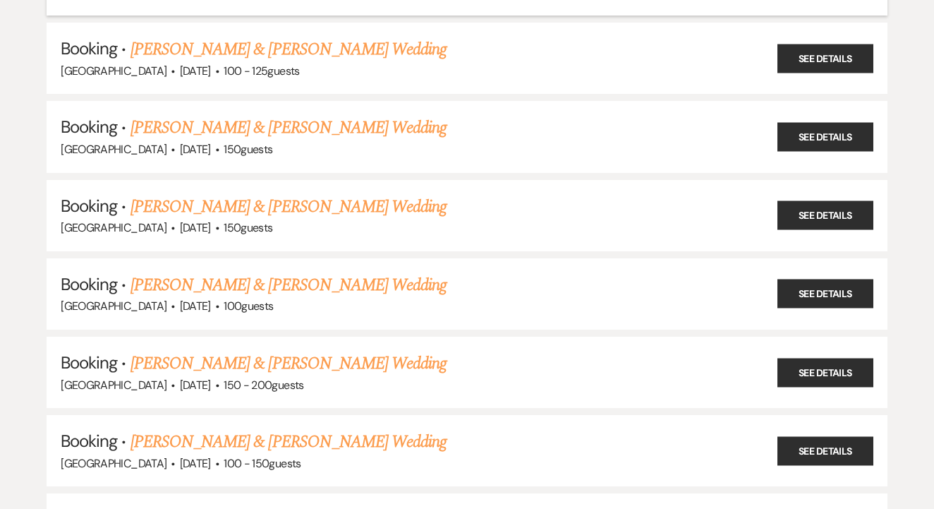
scroll to position [7135, 0]
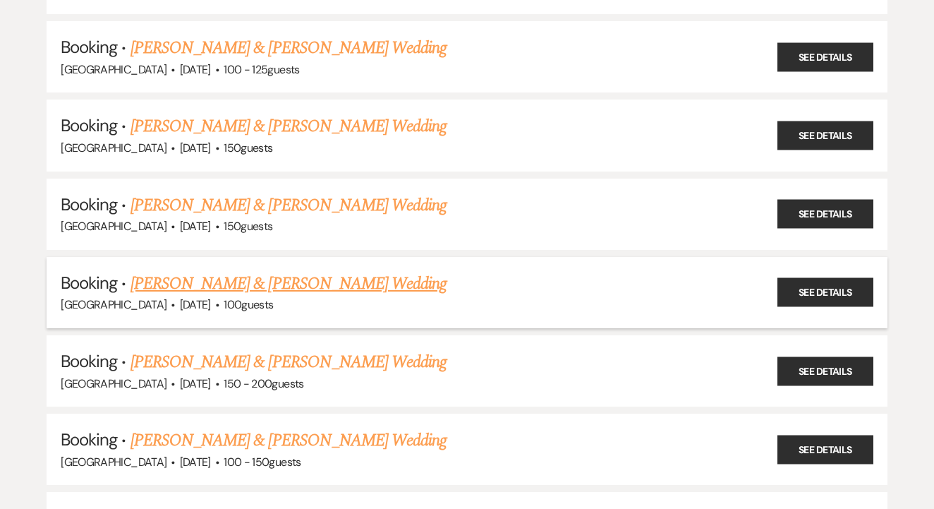
click at [302, 271] on link "[PERSON_NAME] & [PERSON_NAME] Wedding" at bounding box center [289, 283] width 316 height 25
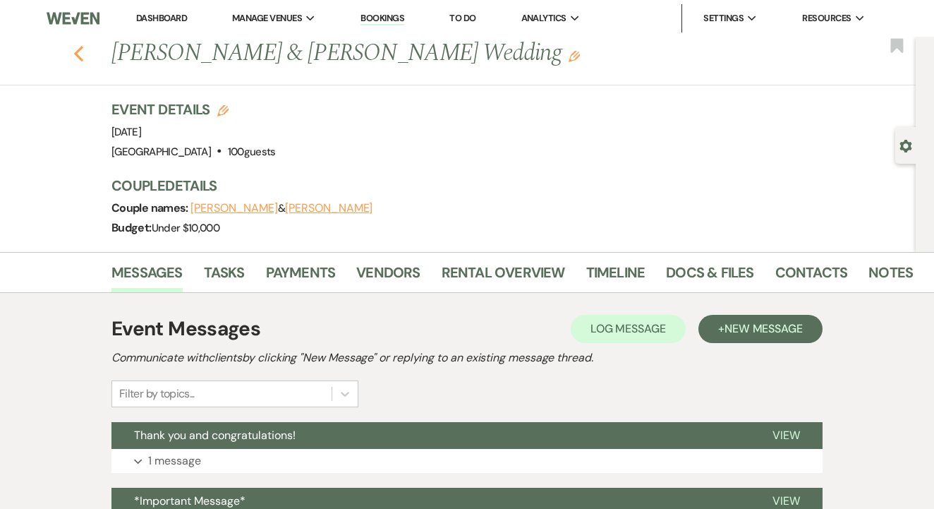
click at [77, 52] on use "button" at bounding box center [78, 54] width 9 height 16
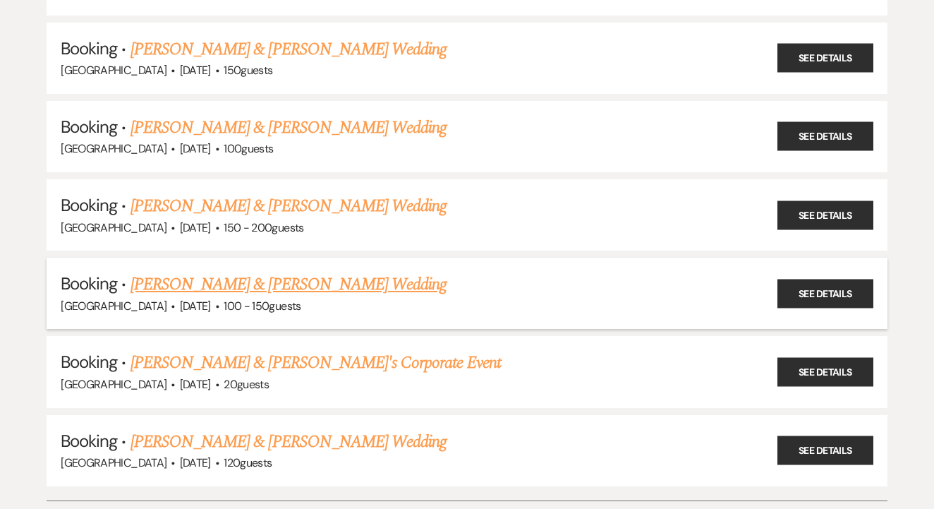
scroll to position [7306, 0]
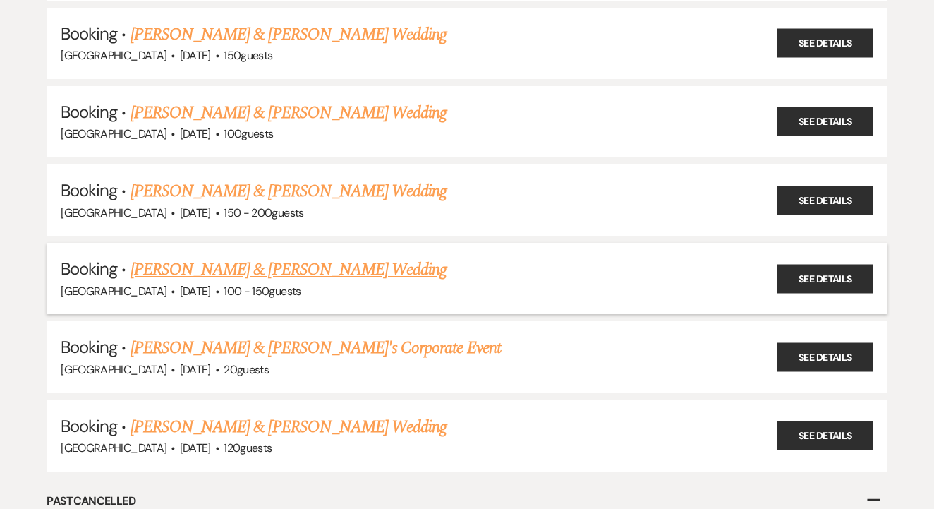
click at [368, 257] on link "[PERSON_NAME] & [PERSON_NAME] Wedding" at bounding box center [289, 269] width 316 height 25
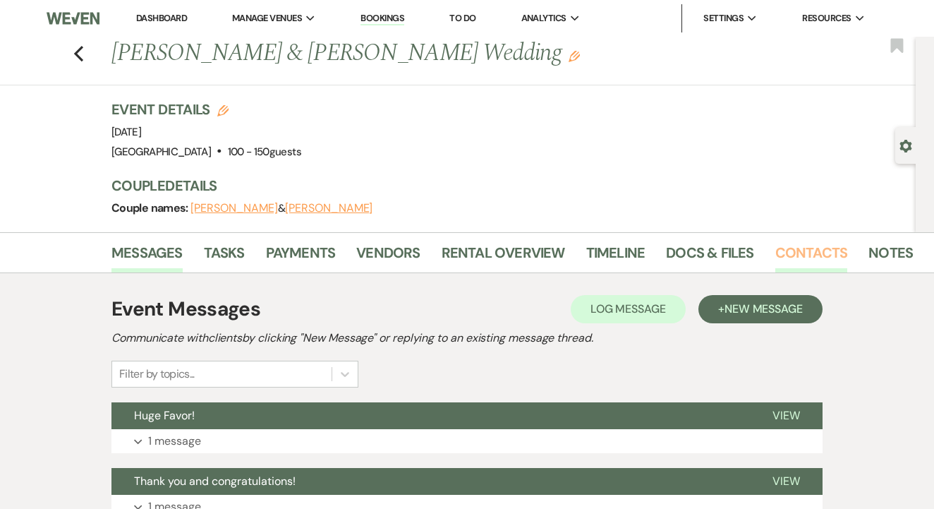
click at [792, 255] on link "Contacts" at bounding box center [811, 256] width 73 height 31
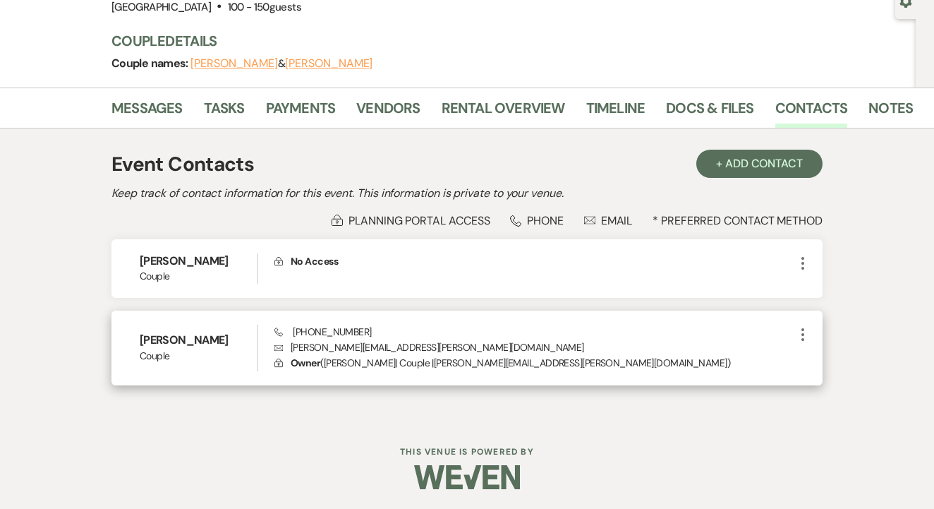
scroll to position [144, 0]
drag, startPoint x: 293, startPoint y: 344, endPoint x: 425, endPoint y: 351, distance: 132.1
click at [425, 351] on p "Envelope [PERSON_NAME][EMAIL_ADDRESS][PERSON_NAME][DOMAIN_NAME]" at bounding box center [534, 348] width 520 height 16
drag, startPoint x: 285, startPoint y: 335, endPoint x: 407, endPoint y: 333, distance: 122.1
click at [423, 336] on div "Phone [PHONE_NUMBER] Envelope [PERSON_NAME][EMAIL_ADDRESS][PERSON_NAME][DOMAIN_…" at bounding box center [534, 348] width 520 height 47
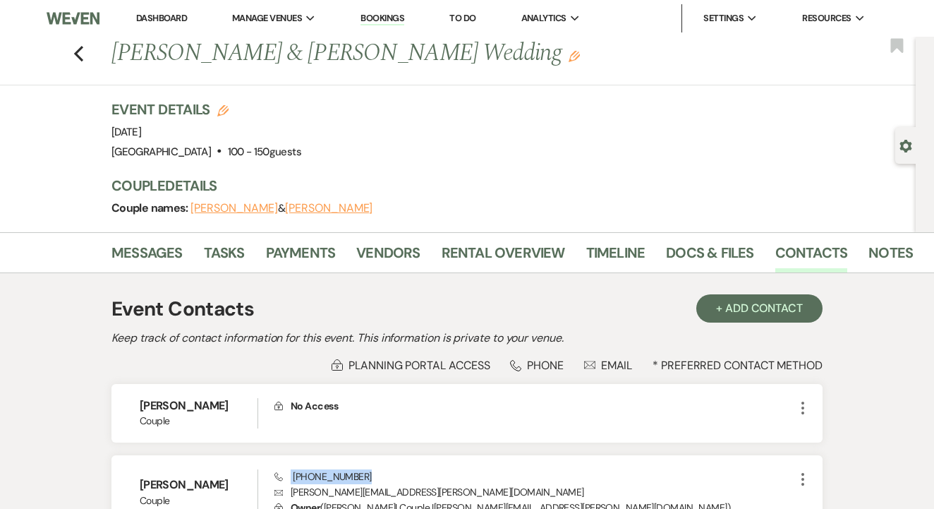
scroll to position [0, 0]
click at [460, 250] on link "Rental Overview" at bounding box center [503, 256] width 123 height 31
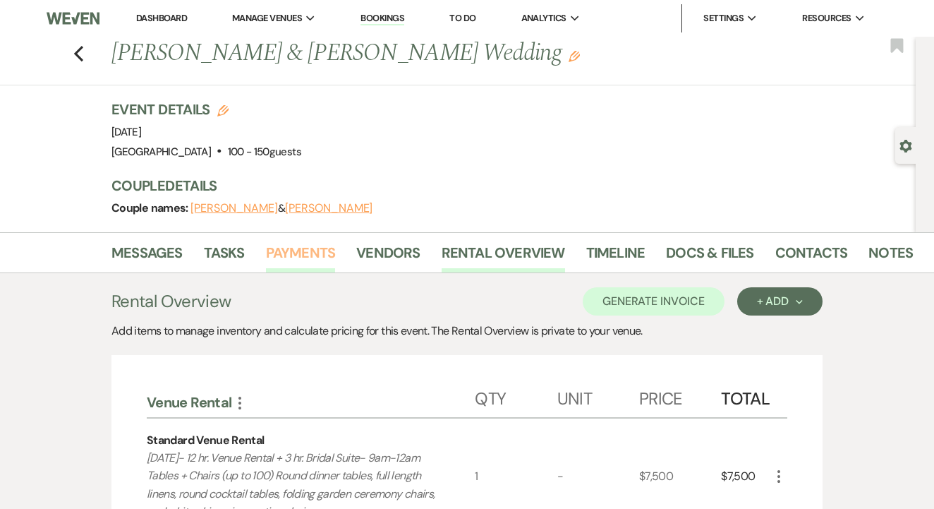
click at [291, 256] on link "Payments" at bounding box center [301, 256] width 70 height 31
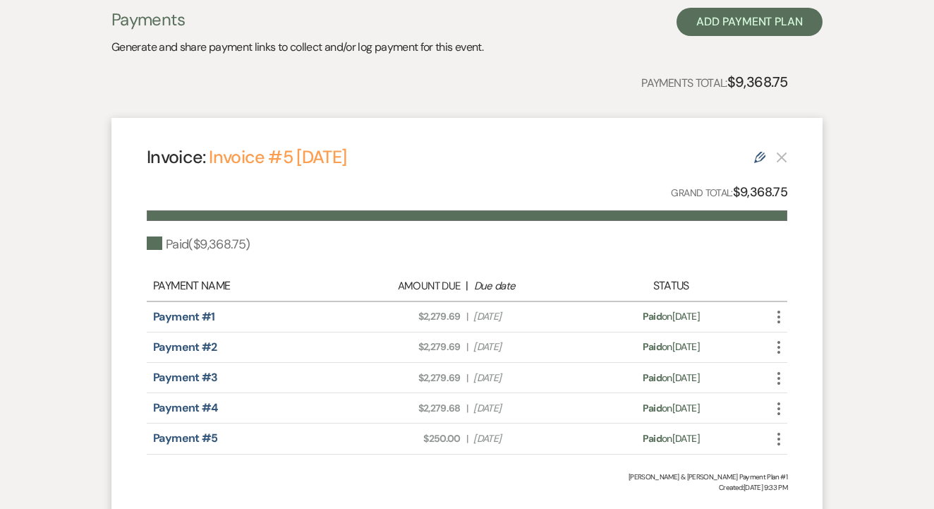
scroll to position [297, 0]
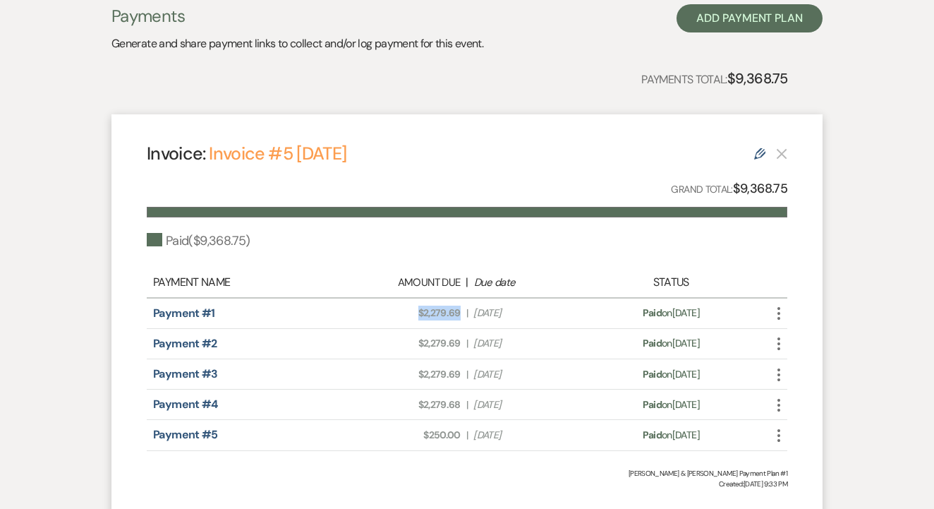
drag, startPoint x: 409, startPoint y: 308, endPoint x: 462, endPoint y: 315, distance: 53.5
click at [462, 315] on div "Amount Due: $2,279.69 | Due Date [DATE]" at bounding box center [467, 313] width 251 height 15
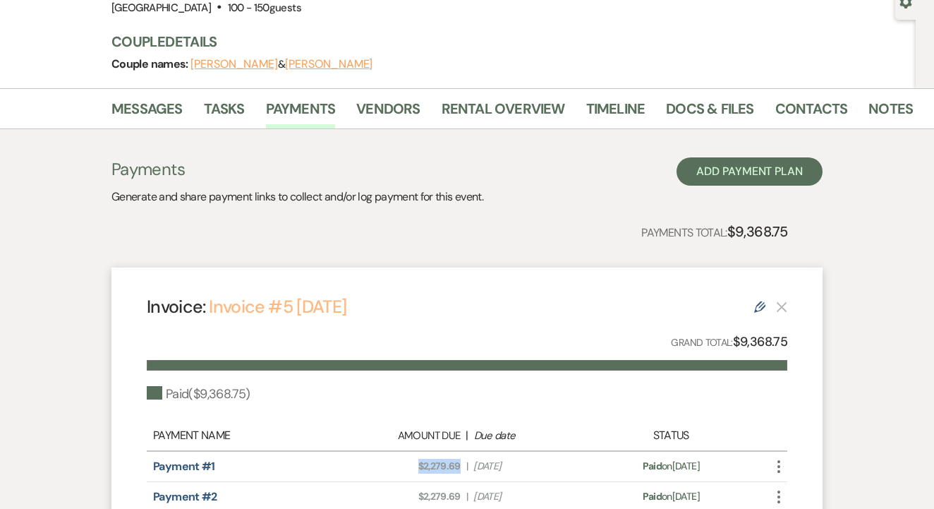
scroll to position [143, 0]
click at [500, 117] on link "Rental Overview" at bounding box center [503, 113] width 123 height 31
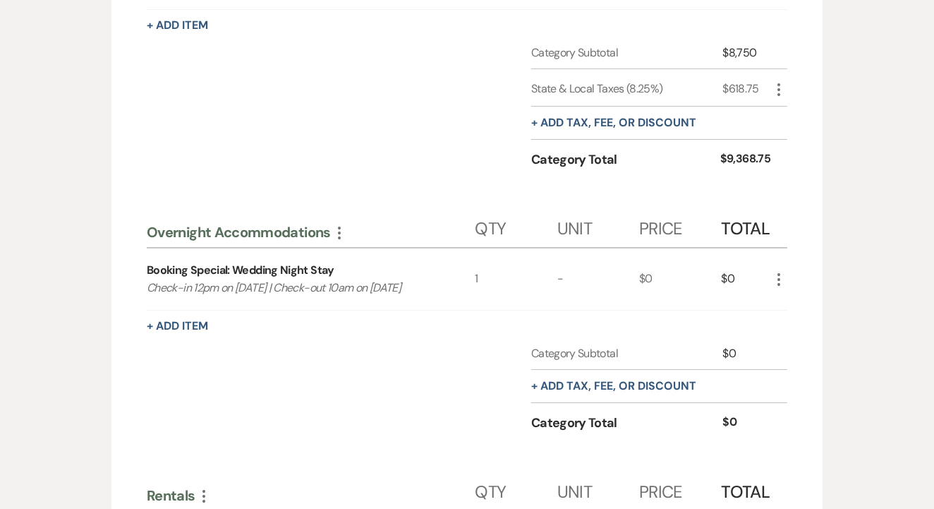
scroll to position [629, 0]
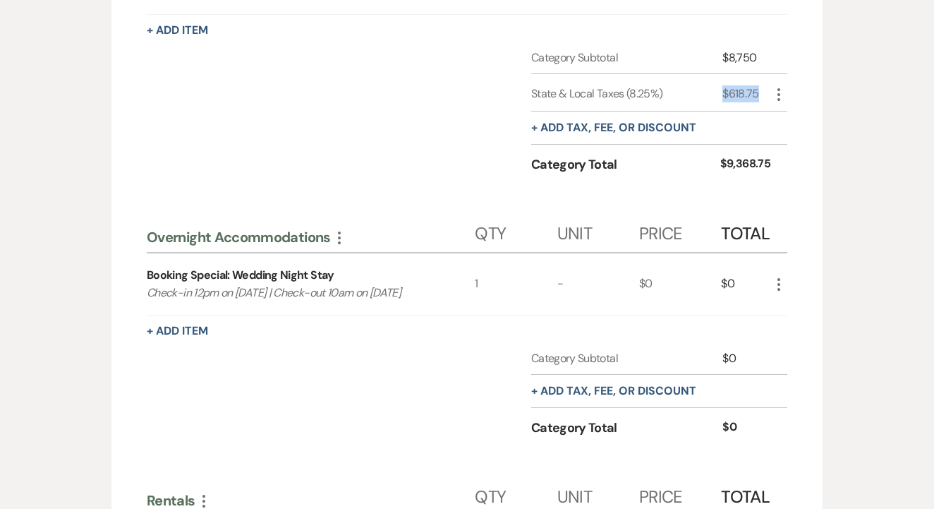
drag, startPoint x: 699, startPoint y: 84, endPoint x: 761, endPoint y: 95, distance: 63.1
click at [761, 95] on div "State & Local Taxes (8.25%) $618.75 More" at bounding box center [659, 92] width 256 height 37
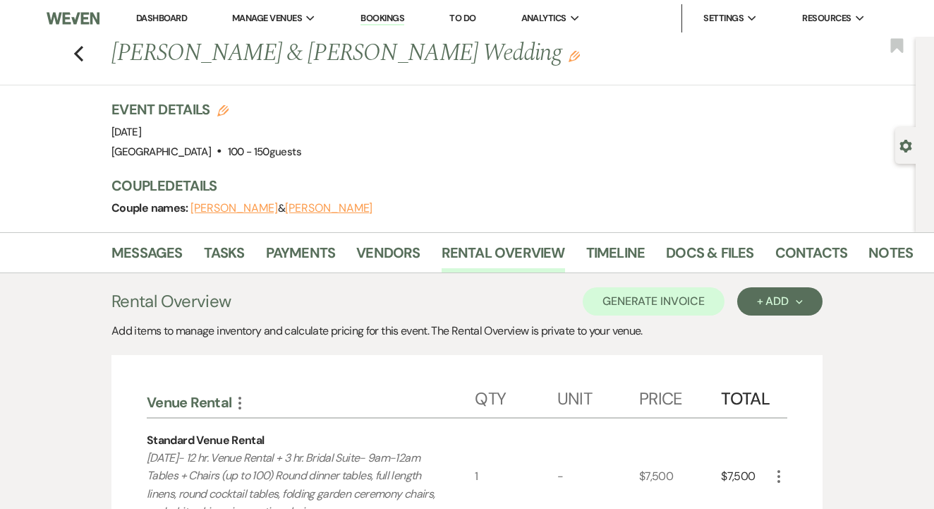
scroll to position [0, 0]
click at [881, 260] on link "Notes" at bounding box center [891, 256] width 44 height 31
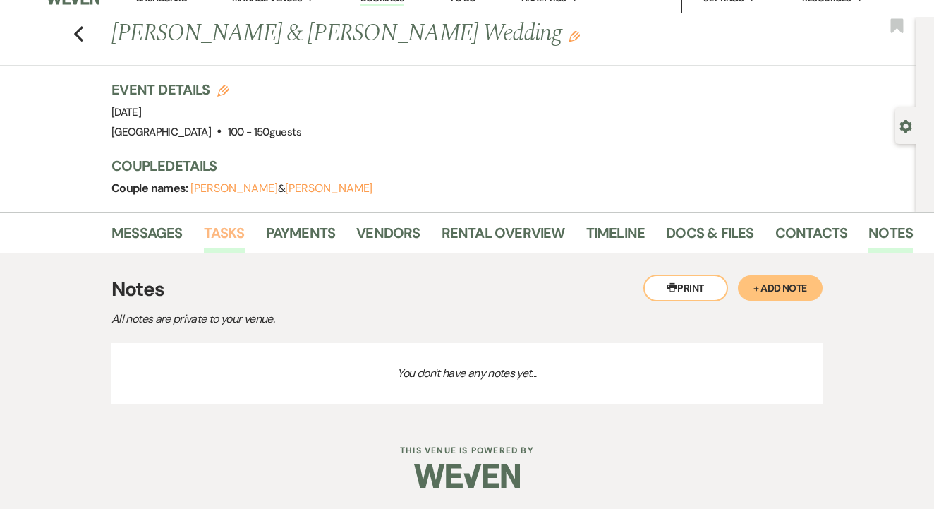
scroll to position [18, 0]
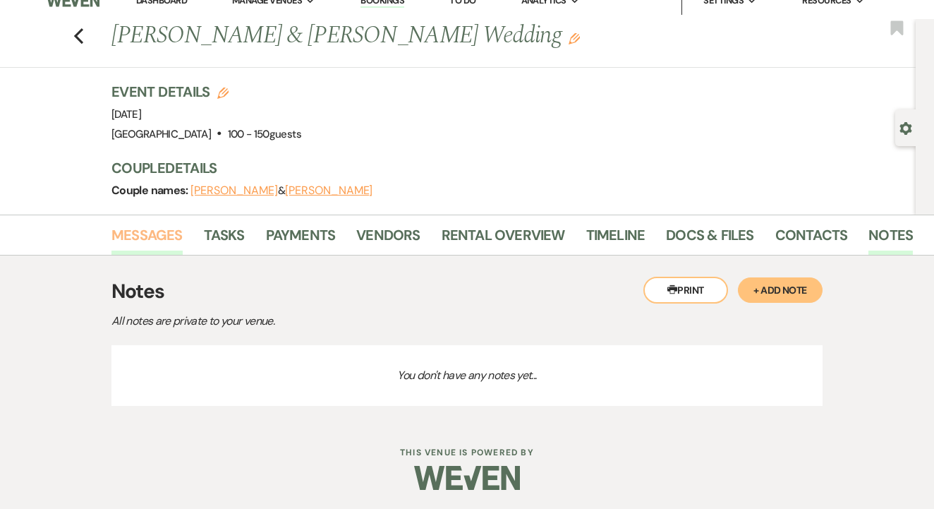
click at [143, 239] on link "Messages" at bounding box center [146, 239] width 71 height 31
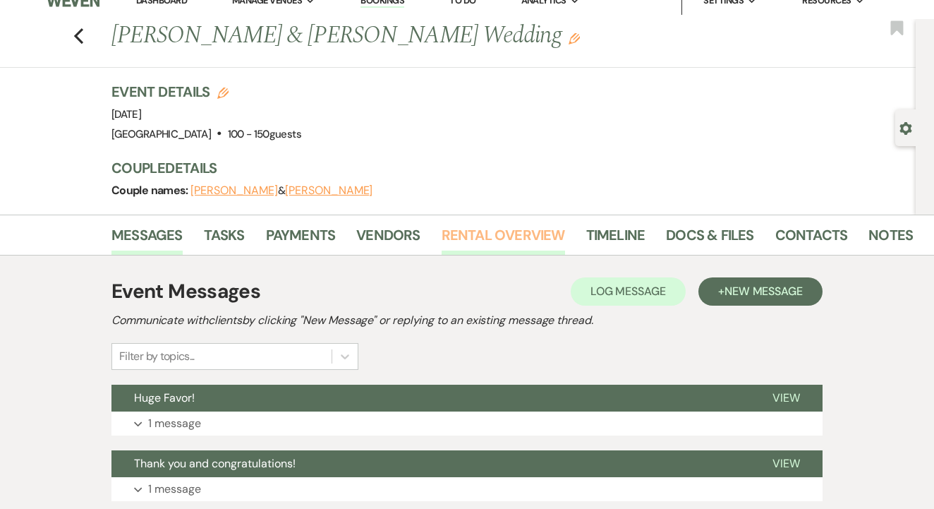
click at [499, 240] on link "Rental Overview" at bounding box center [503, 239] width 123 height 31
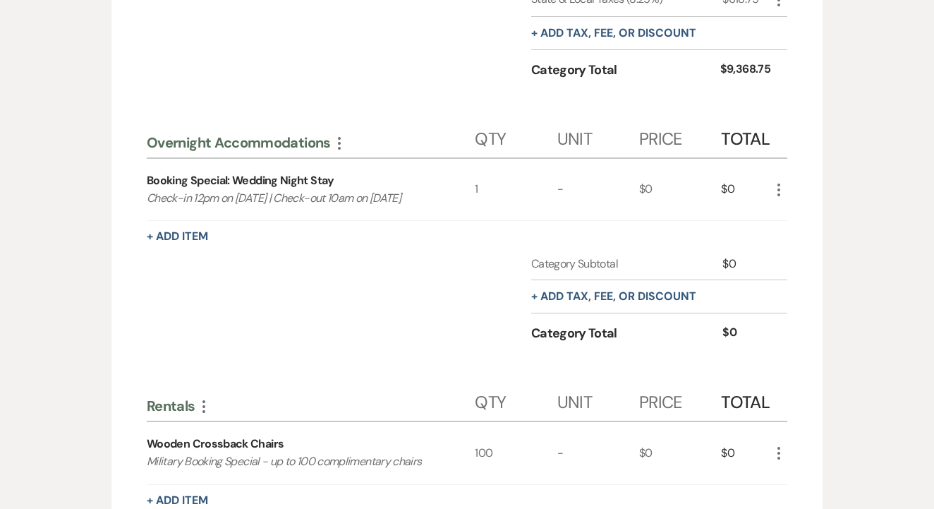
scroll to position [723, 0]
drag, startPoint x: 151, startPoint y: 198, endPoint x: 289, endPoint y: 205, distance: 137.8
click at [289, 205] on div "Booking Special: Wedding Night Stay Check-in 12pm on [DATE] | Check-out 10am on…" at bounding box center [311, 190] width 328 height 62
click at [289, 243] on div "Venue Rental More Qty Unit Price Total Standard Venue Rental [DATE]- 12 hr. Ven…" at bounding box center [467, 163] width 641 height 1025
drag, startPoint x: 142, startPoint y: 193, endPoint x: 333, endPoint y: 214, distance: 192.3
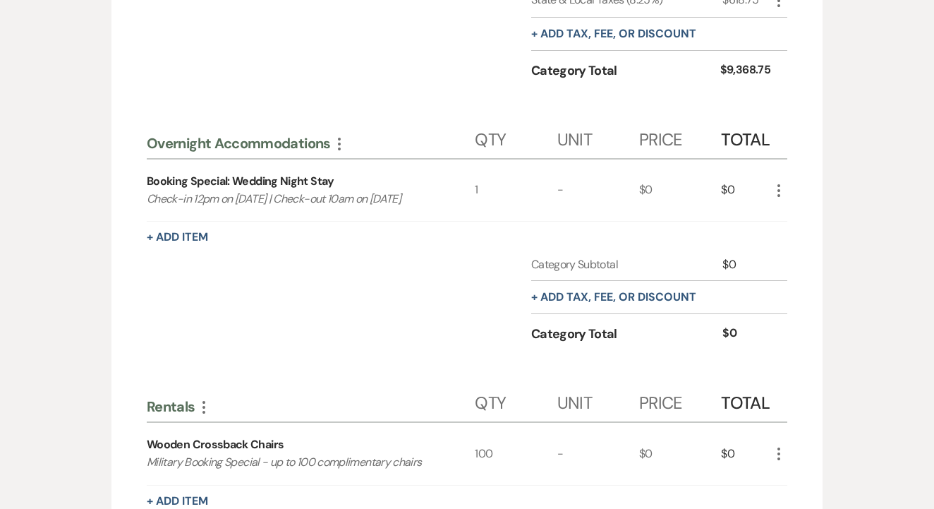
click at [333, 214] on div "Venue Rental More Qty Unit Price Total Standard Venue Rental [DATE]- 12 hr. Ven…" at bounding box center [466, 164] width 711 height 1064
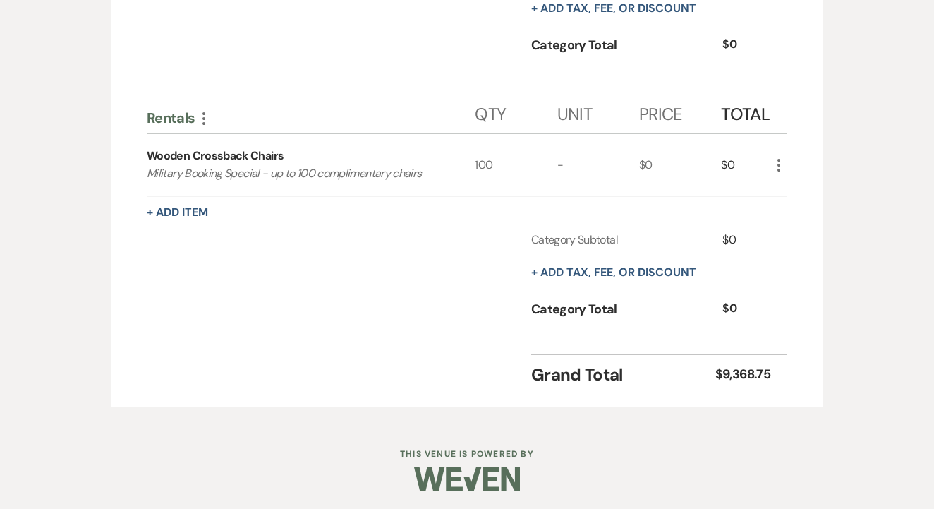
scroll to position [1011, 0]
drag, startPoint x: 143, startPoint y: 175, endPoint x: 356, endPoint y: 176, distance: 213.1
click at [355, 176] on p "Military Booking Special - up to 100 complimentary chairs" at bounding box center [295, 174] width 296 height 18
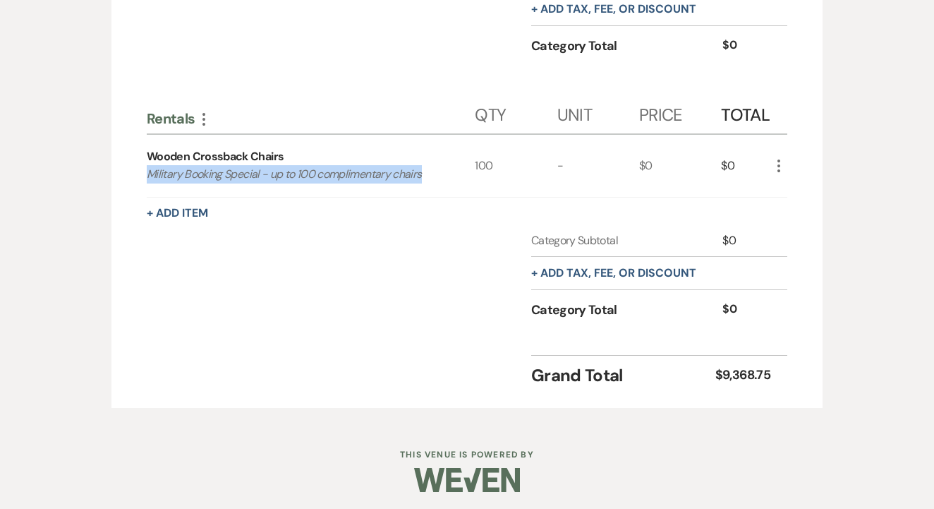
drag, startPoint x: 133, startPoint y: 170, endPoint x: 369, endPoint y: 181, distance: 236.7
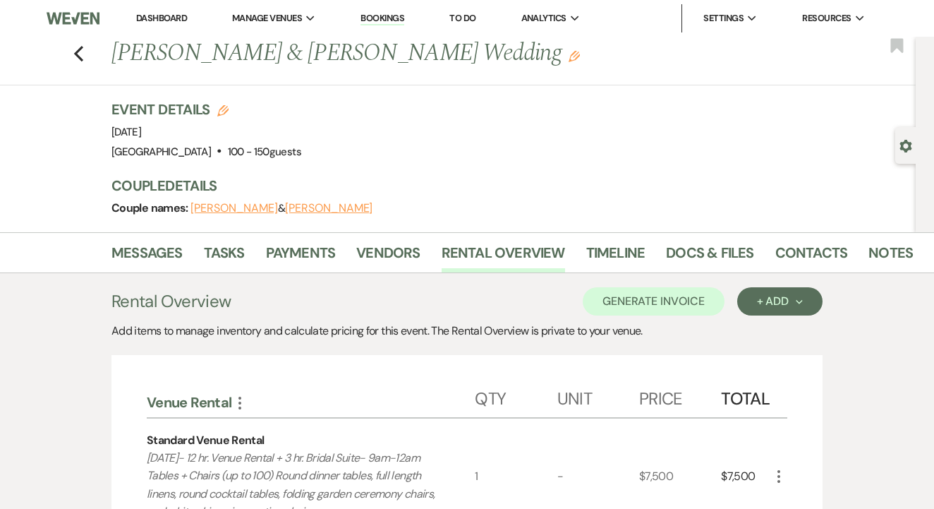
scroll to position [0, 0]
click at [303, 253] on link "Payments" at bounding box center [301, 256] width 70 height 31
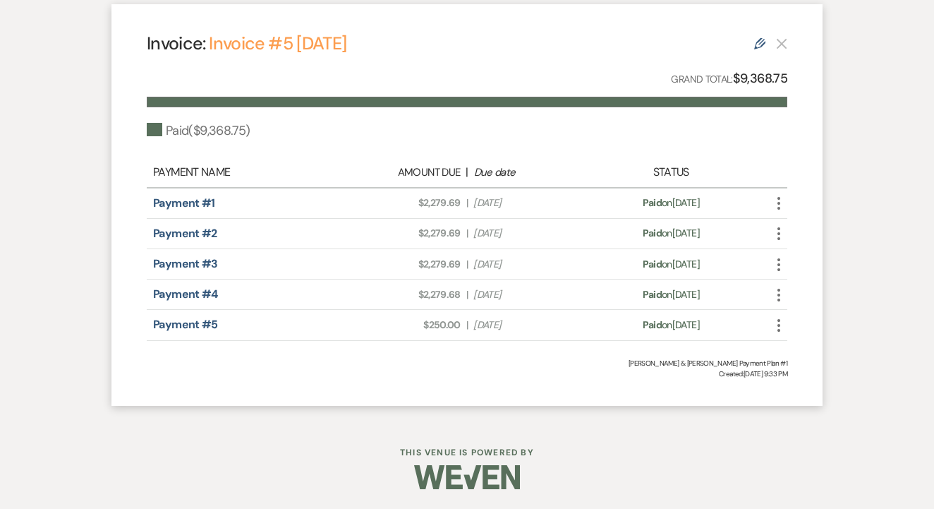
scroll to position [406, 0]
drag, startPoint x: 418, startPoint y: 199, endPoint x: 461, endPoint y: 205, distance: 43.5
click at [461, 205] on div "Amount Due: $2,279.69 | Due Date [DATE]" at bounding box center [467, 203] width 251 height 15
click at [372, 6] on div "Invoice: Invoice #5 [DATE] Edit Grand Total: $9,368.75 Paid ( $9,368.75 ) Payme…" at bounding box center [466, 206] width 711 height 402
drag, startPoint x: 416, startPoint y: 236, endPoint x: 476, endPoint y: 236, distance: 59.3
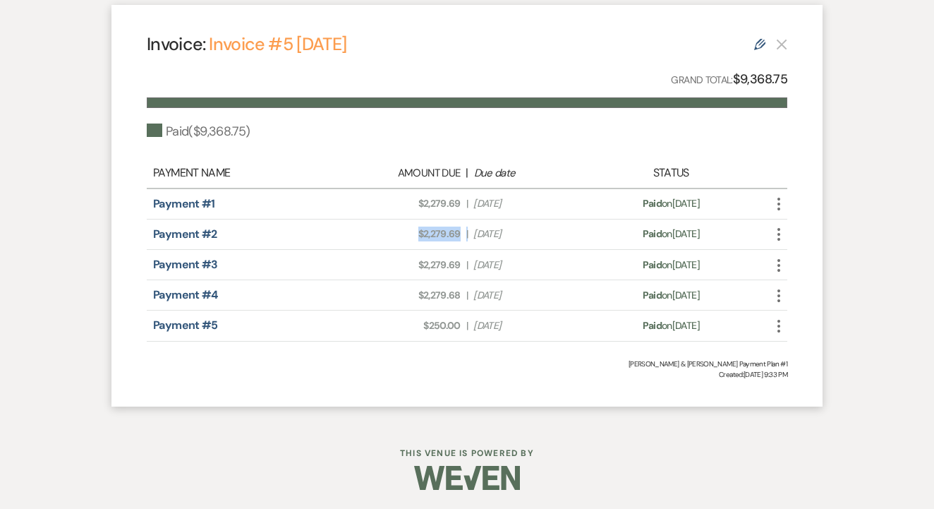
click at [476, 236] on div "Amount Due: $2,279.69 | Due Date [DATE]" at bounding box center [467, 234] width 251 height 15
drag, startPoint x: 412, startPoint y: 263, endPoint x: 461, endPoint y: 267, distance: 49.6
click at [463, 267] on div "Amount Due: $2,279.69 | Due Date [DATE]" at bounding box center [467, 265] width 251 height 15
drag, startPoint x: 412, startPoint y: 296, endPoint x: 466, endPoint y: 295, distance: 53.6
click at [467, 295] on div "Amount Due: $2,279.68 | Due Date [DATE]" at bounding box center [467, 295] width 251 height 15
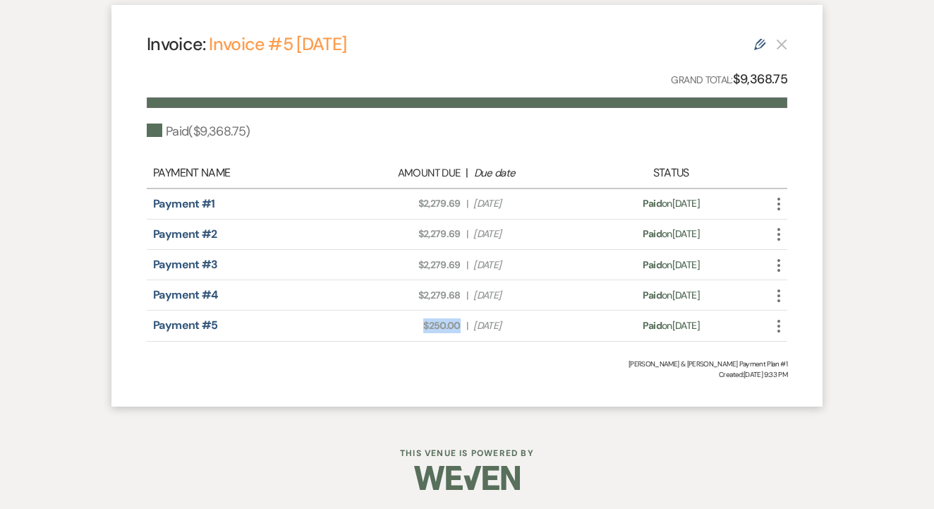
drag, startPoint x: 422, startPoint y: 325, endPoint x: 462, endPoint y: 327, distance: 40.2
click at [462, 327] on div "Amount Due: $250.00 | Due Date [DATE]" at bounding box center [467, 325] width 251 height 15
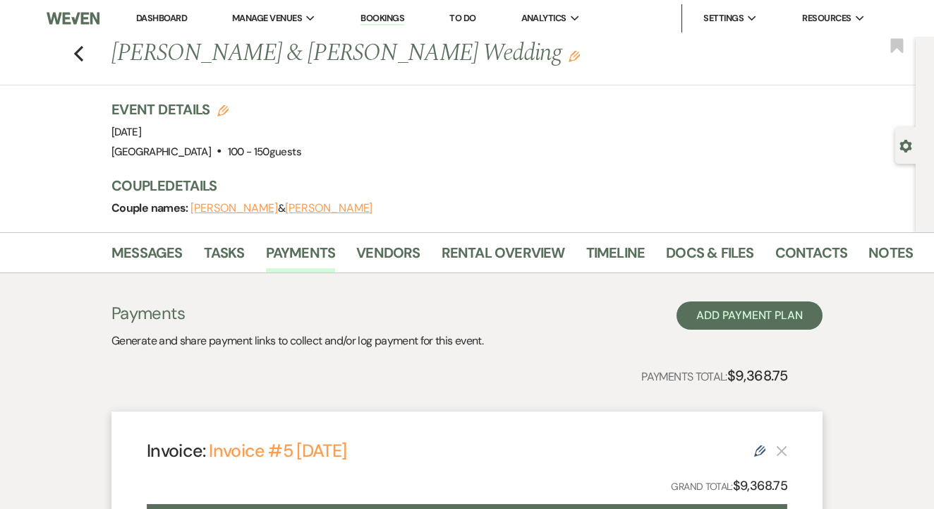
scroll to position [0, 0]
click at [78, 52] on use "button" at bounding box center [78, 54] width 9 height 16
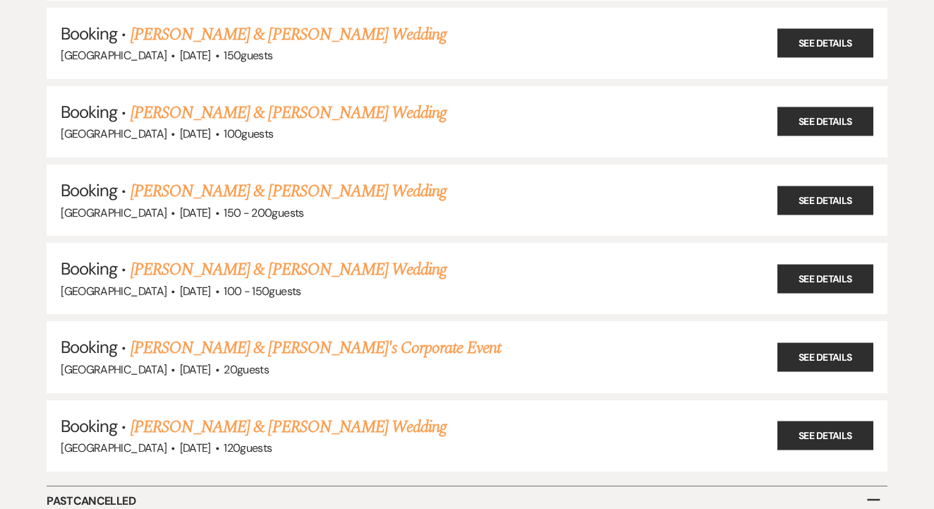
scroll to position [7327, 0]
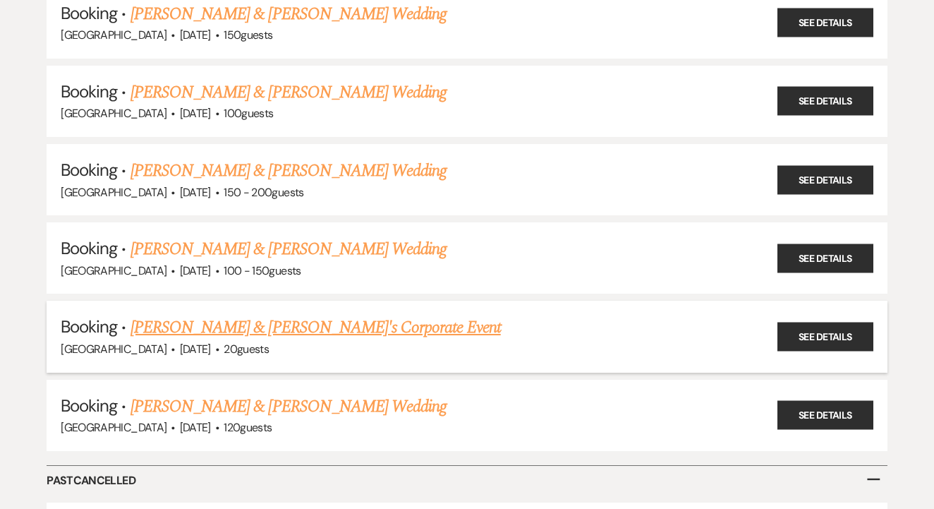
click at [353, 315] on link "[PERSON_NAME] & [PERSON_NAME]'s Corporate Event" at bounding box center [316, 327] width 370 height 25
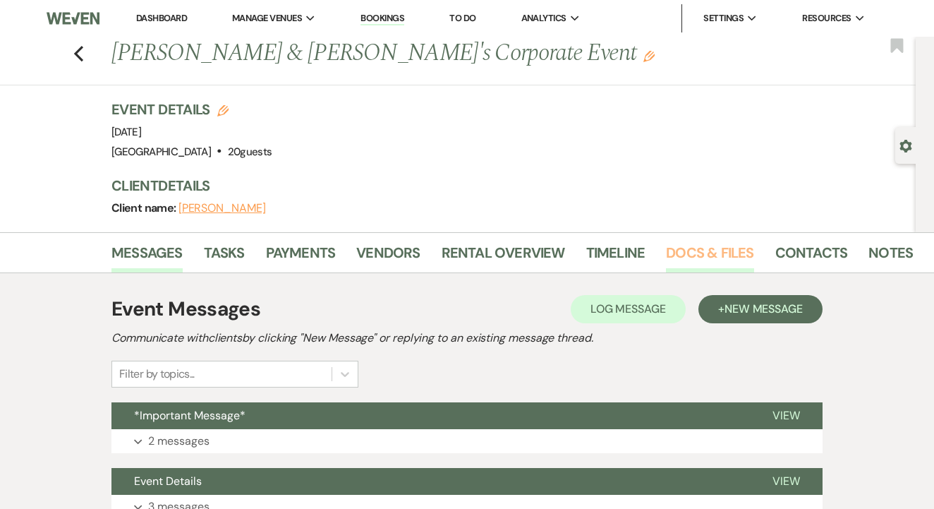
click at [735, 271] on link "Docs & Files" at bounding box center [709, 256] width 87 height 31
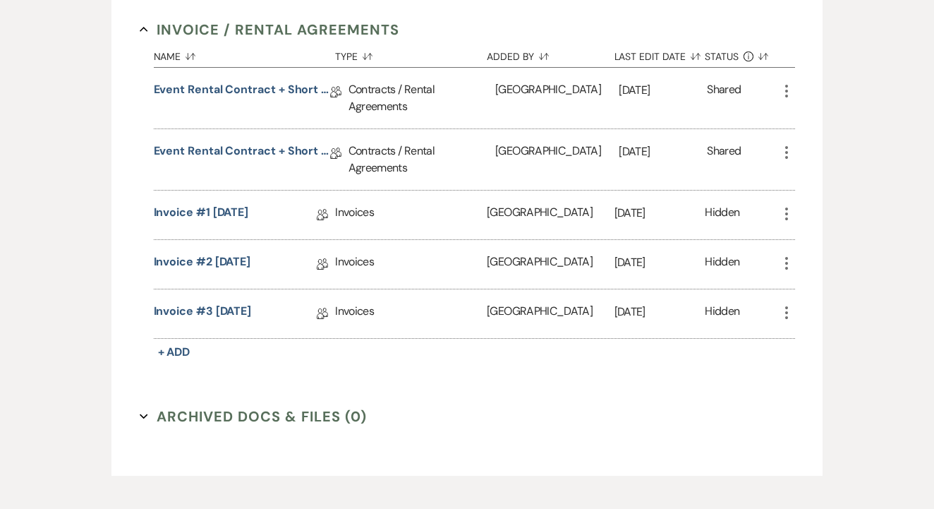
scroll to position [385, 0]
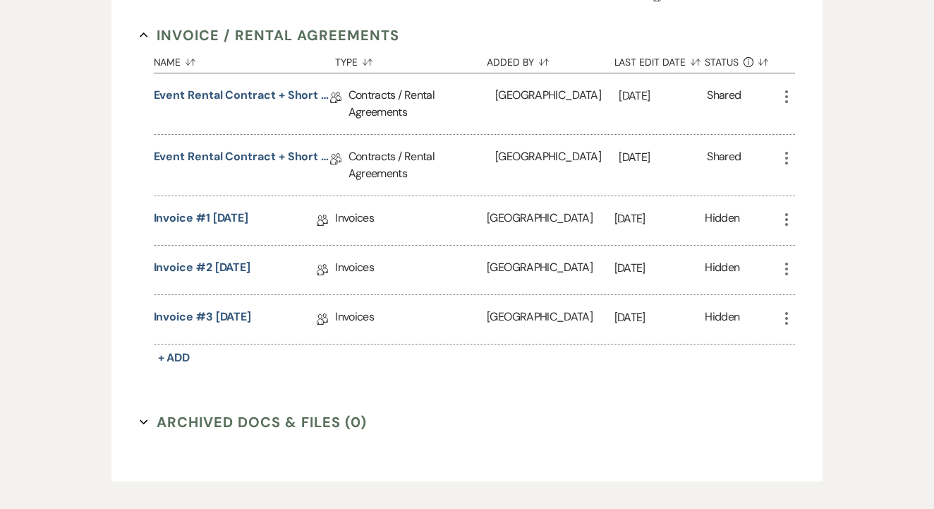
click at [783, 152] on icon "More" at bounding box center [786, 158] width 17 height 17
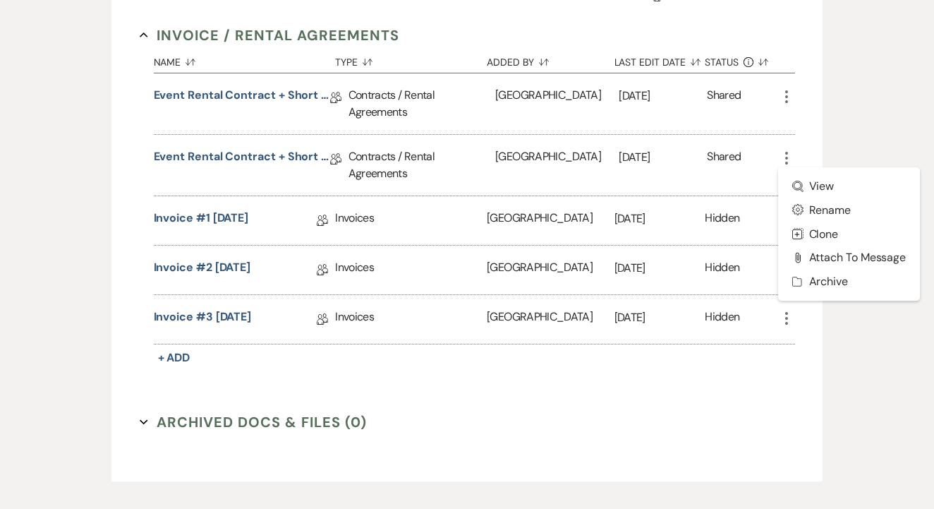
click at [784, 90] on icon "More" at bounding box center [786, 96] width 17 height 17
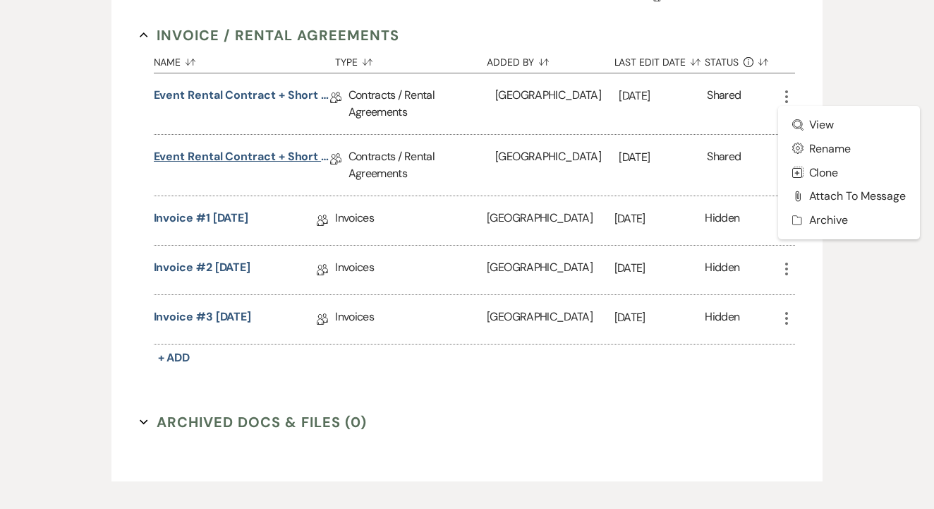
click at [210, 152] on link "Event Rental Contract + Short Term Lease [DATE]" at bounding box center [242, 159] width 176 height 22
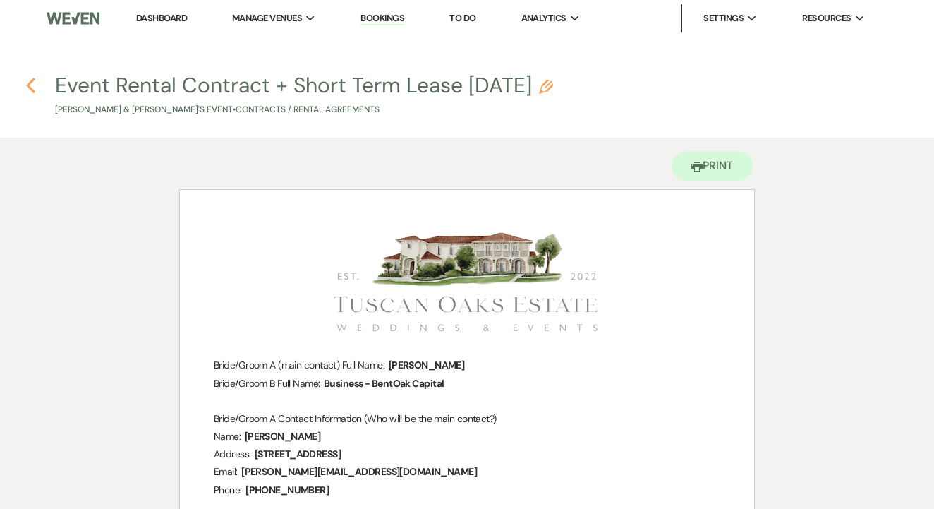
click at [33, 91] on use "button" at bounding box center [30, 86] width 9 height 16
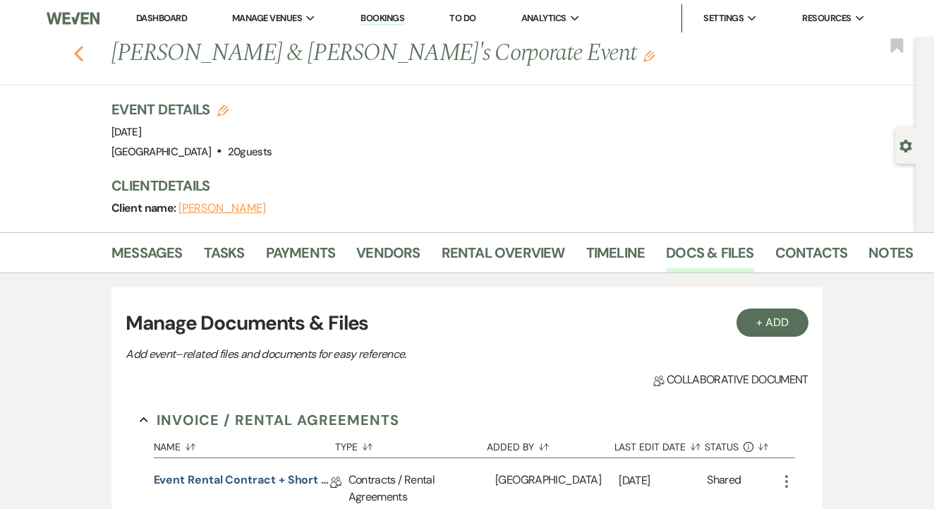
click at [76, 53] on use "button" at bounding box center [78, 54] width 9 height 16
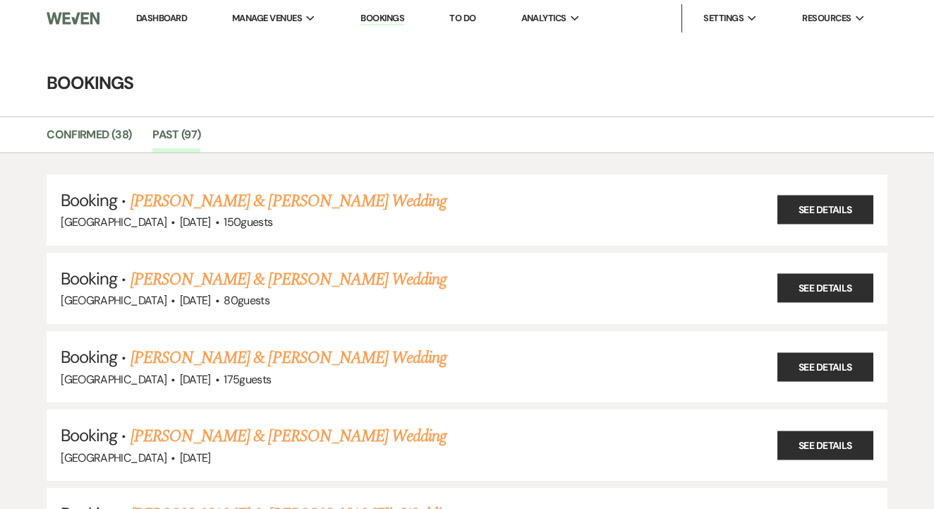
scroll to position [7327, 0]
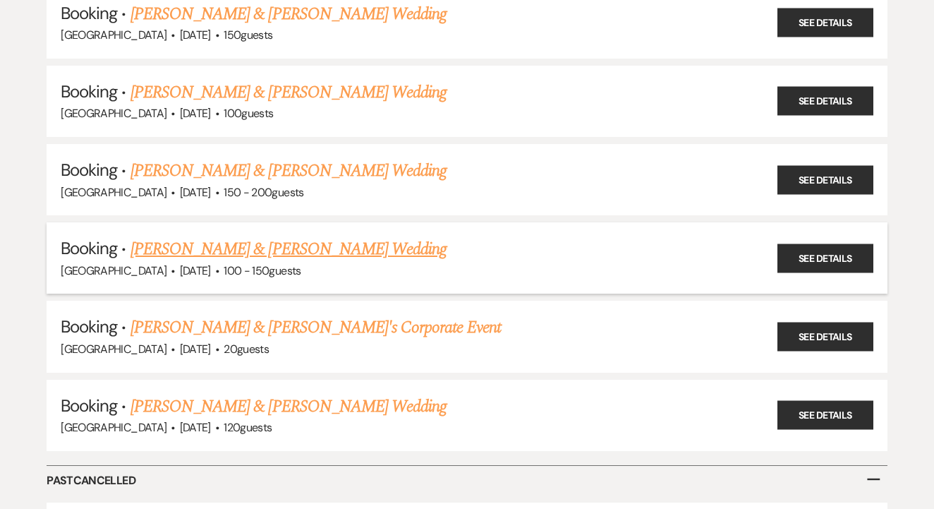
click at [397, 236] on h5 "Booking · [PERSON_NAME] & [PERSON_NAME] Wedding" at bounding box center [467, 248] width 813 height 25
click at [404, 236] on link "[PERSON_NAME] & [PERSON_NAME] Wedding" at bounding box center [289, 248] width 316 height 25
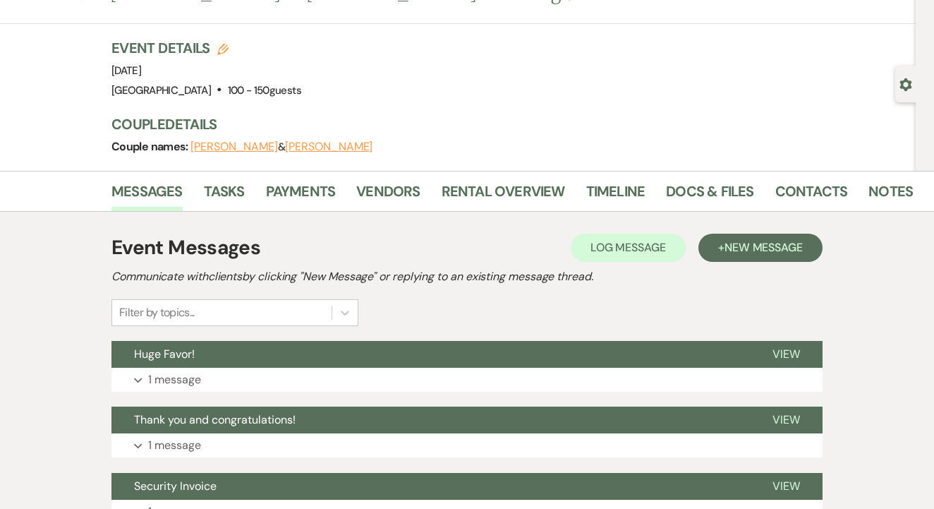
scroll to position [49, 0]
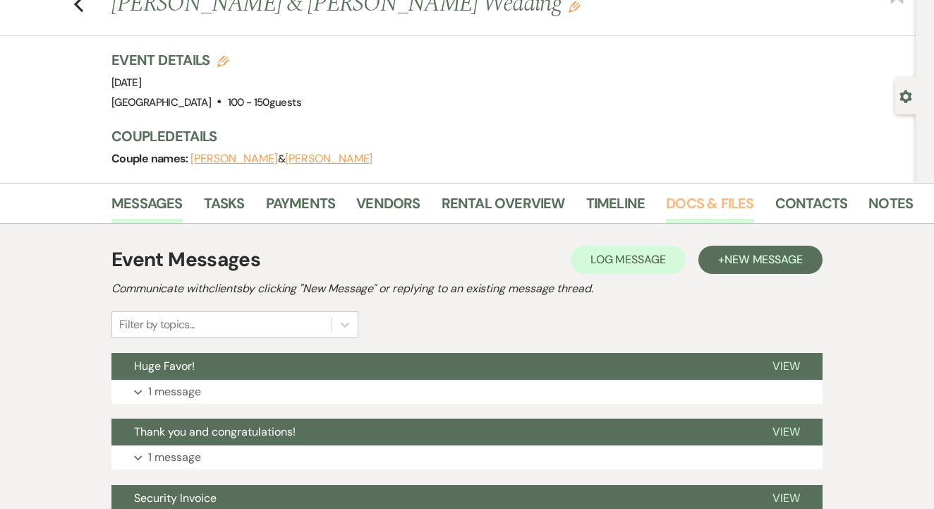
click at [706, 200] on link "Docs & Files" at bounding box center [709, 207] width 87 height 31
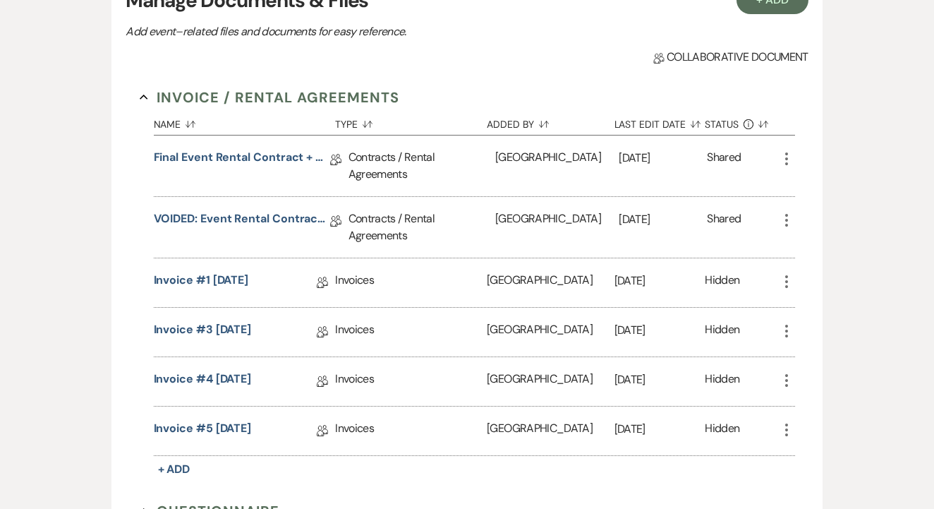
scroll to position [344, 0]
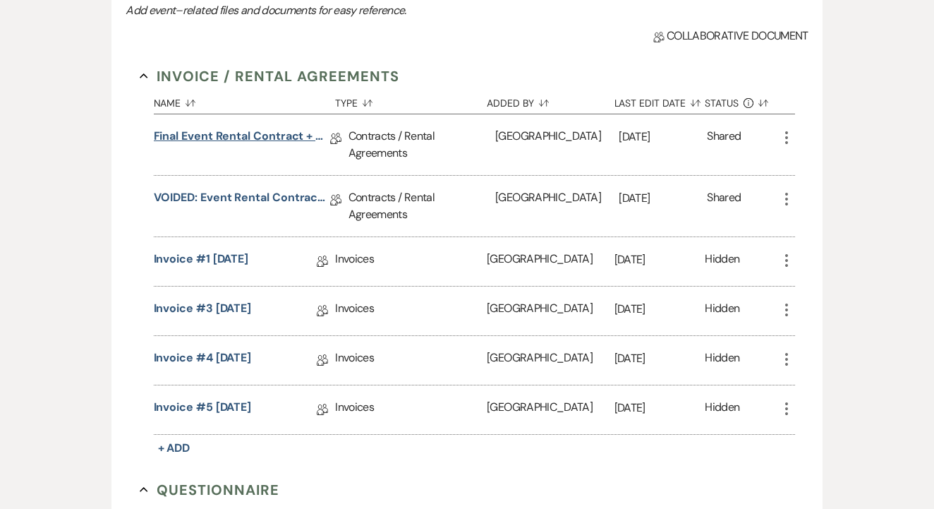
click at [305, 135] on link "Final Event Rental Contract + Short Term Lease - [DATE]" at bounding box center [242, 139] width 176 height 22
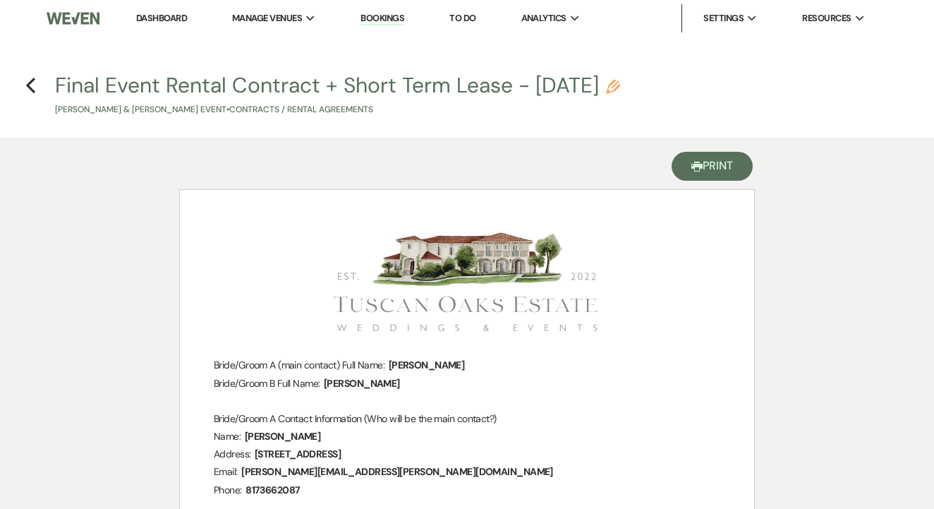
click at [716, 171] on button "Printer Print" at bounding box center [712, 166] width 81 height 29
click at [28, 87] on use "button" at bounding box center [30, 86] width 9 height 16
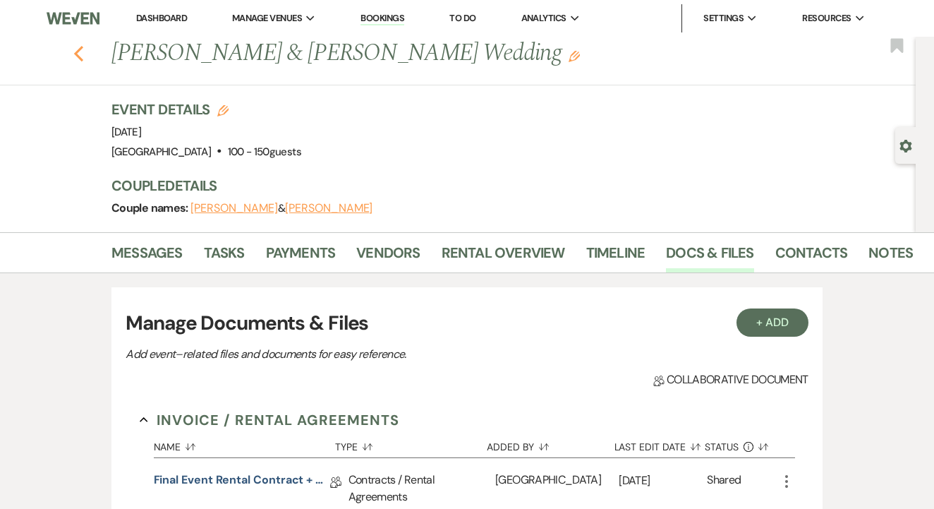
click at [83, 53] on icon "Previous" at bounding box center [78, 53] width 11 height 17
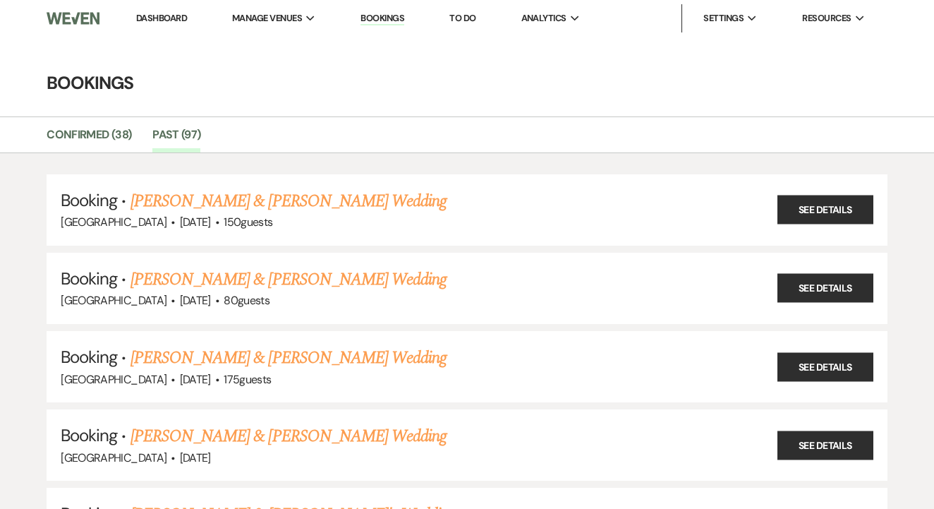
scroll to position [7327, 0]
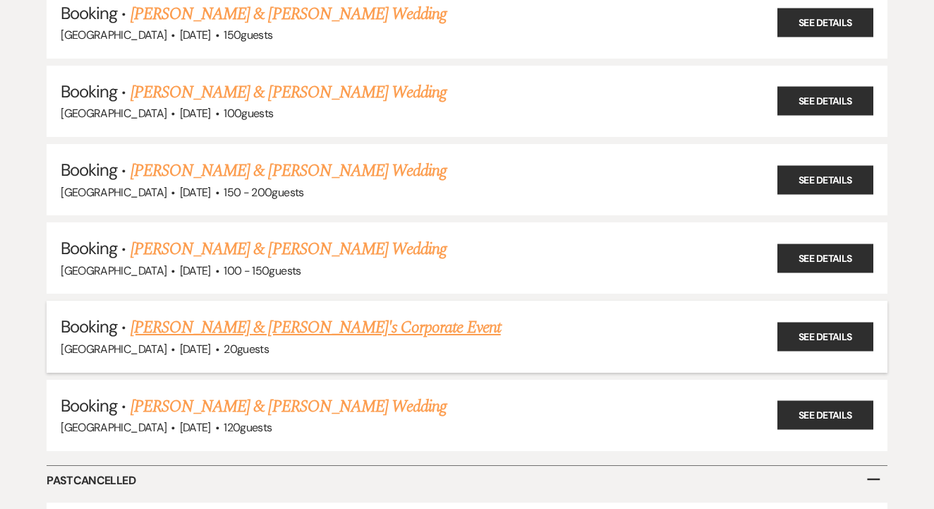
click at [306, 315] on link "[PERSON_NAME] & [PERSON_NAME]'s Corporate Event" at bounding box center [316, 327] width 370 height 25
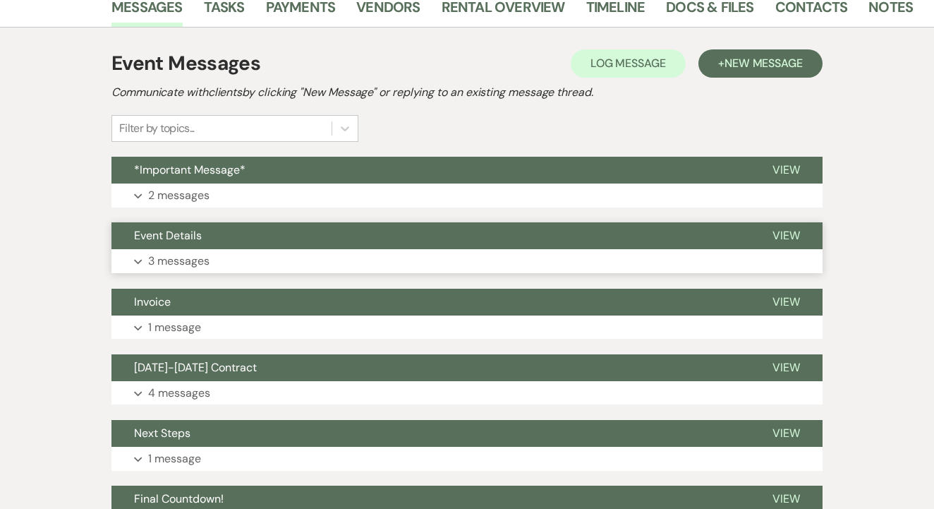
click at [406, 223] on button "Event Details" at bounding box center [430, 235] width 639 height 27
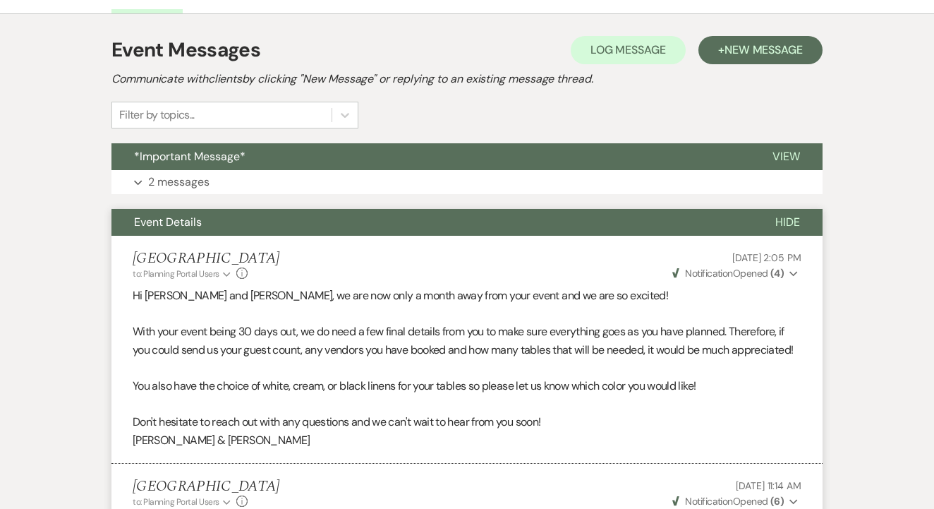
scroll to position [252, 0]
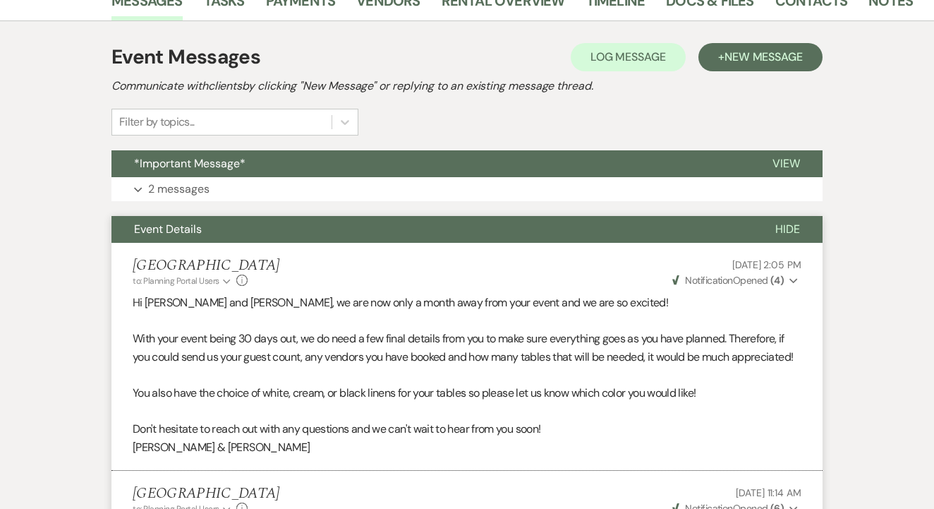
click at [414, 173] on button "*Important Message*" at bounding box center [430, 163] width 639 height 27
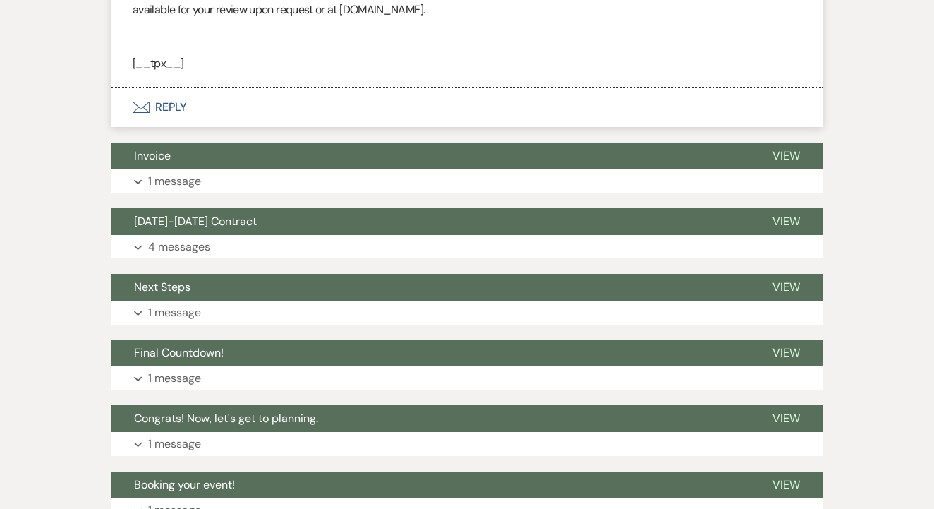
scroll to position [2078, 0]
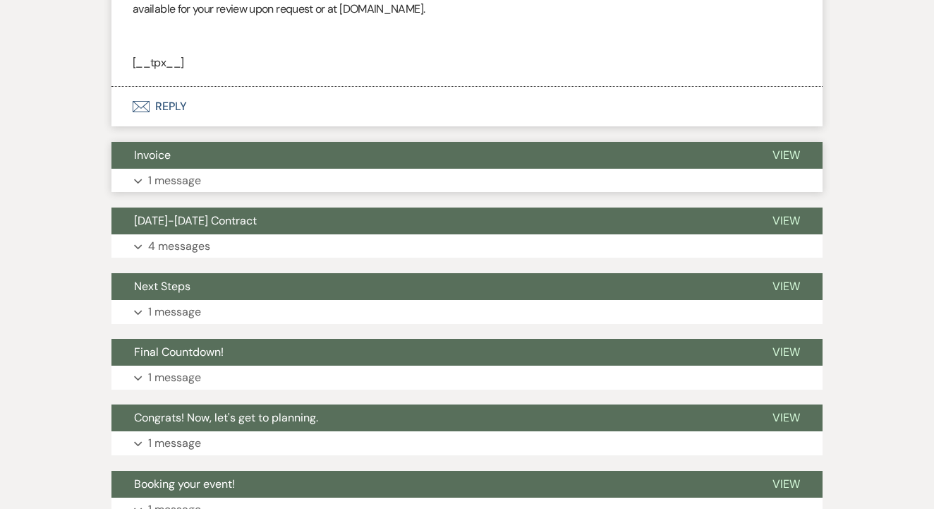
click at [406, 169] on button "Invoice" at bounding box center [430, 155] width 639 height 27
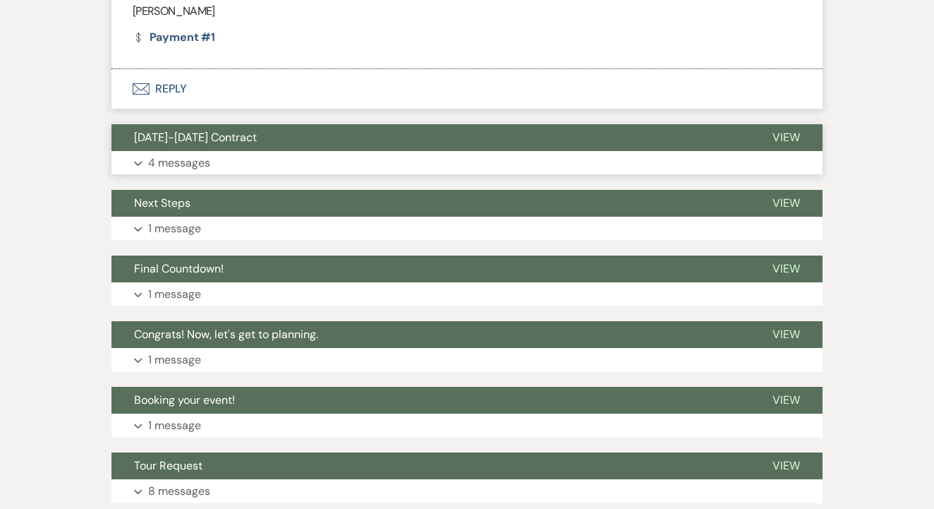
click at [417, 151] on button "[DATE]-[DATE] Contract" at bounding box center [430, 137] width 639 height 27
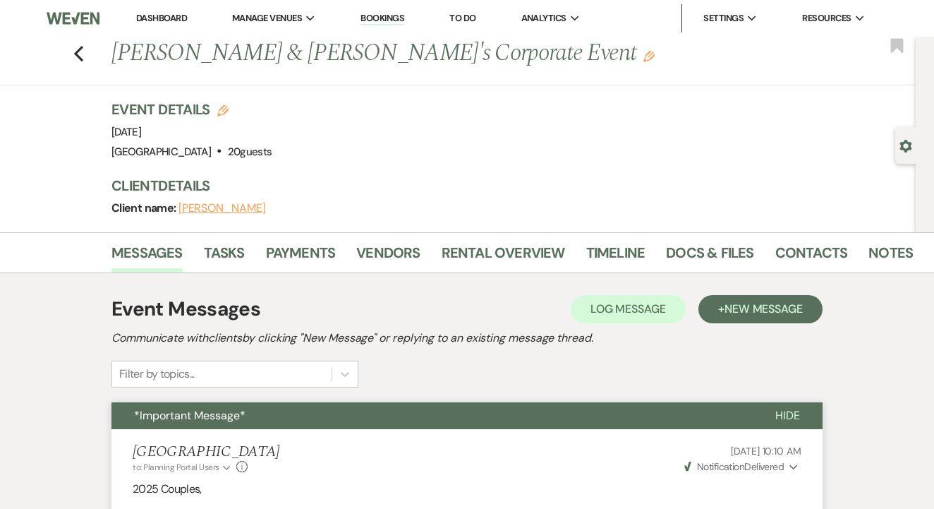
scroll to position [0, 0]
click at [483, 258] on link "Rental Overview" at bounding box center [503, 256] width 123 height 31
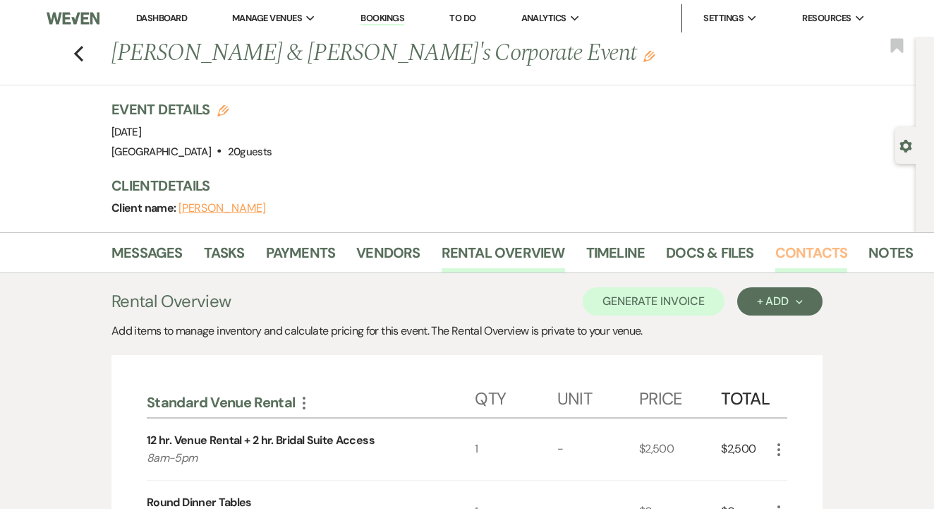
click at [808, 258] on link "Contacts" at bounding box center [811, 256] width 73 height 31
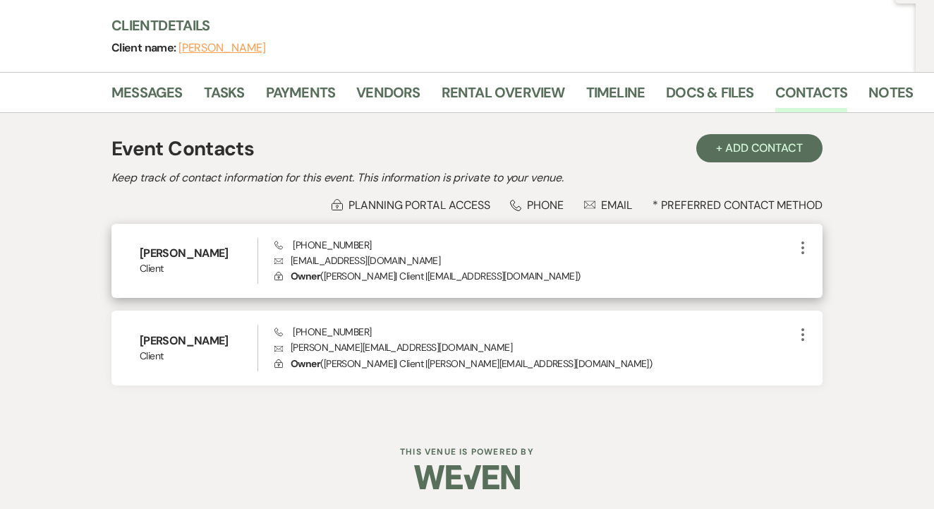
scroll to position [159, 0]
drag, startPoint x: 284, startPoint y: 258, endPoint x: 428, endPoint y: 266, distance: 144.2
click at [428, 266] on p "Envelope [EMAIL_ADDRESS][DOMAIN_NAME]" at bounding box center [534, 261] width 520 height 16
drag, startPoint x: 289, startPoint y: 242, endPoint x: 377, endPoint y: 235, distance: 88.5
click at [380, 235] on div "[PERSON_NAME] Client Phone [PHONE_NUMBER] Envelope [EMAIL_ADDRESS][DOMAIN_NAME]…" at bounding box center [466, 261] width 711 height 75
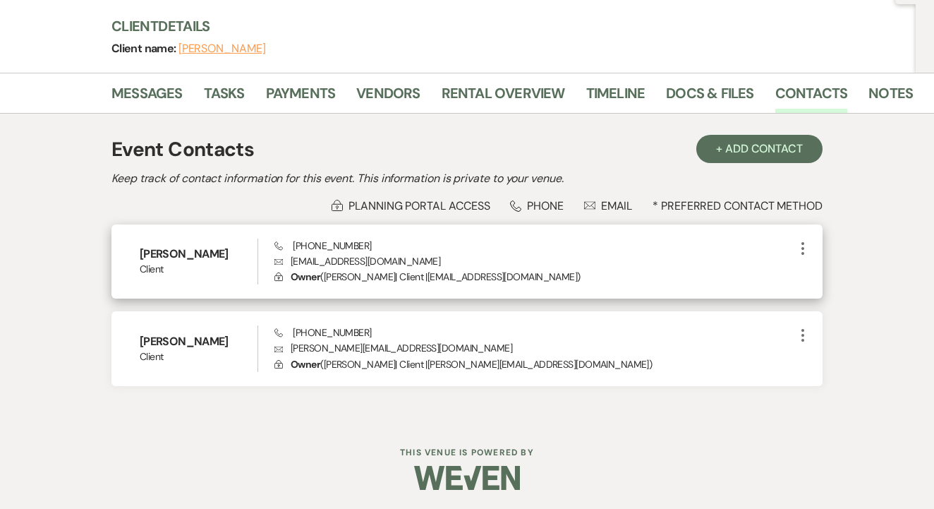
click at [373, 236] on div "[PERSON_NAME] Client Phone [PHONE_NUMBER] Envelope [EMAIL_ADDRESS][DOMAIN_NAME]…" at bounding box center [466, 261] width 711 height 75
drag, startPoint x: 312, startPoint y: 243, endPoint x: 406, endPoint y: 247, distance: 93.9
click at [406, 247] on div "Phone [PHONE_NUMBER] Envelope [EMAIL_ADDRESS][DOMAIN_NAME] Lock Owner ( [PERSON…" at bounding box center [534, 262] width 520 height 47
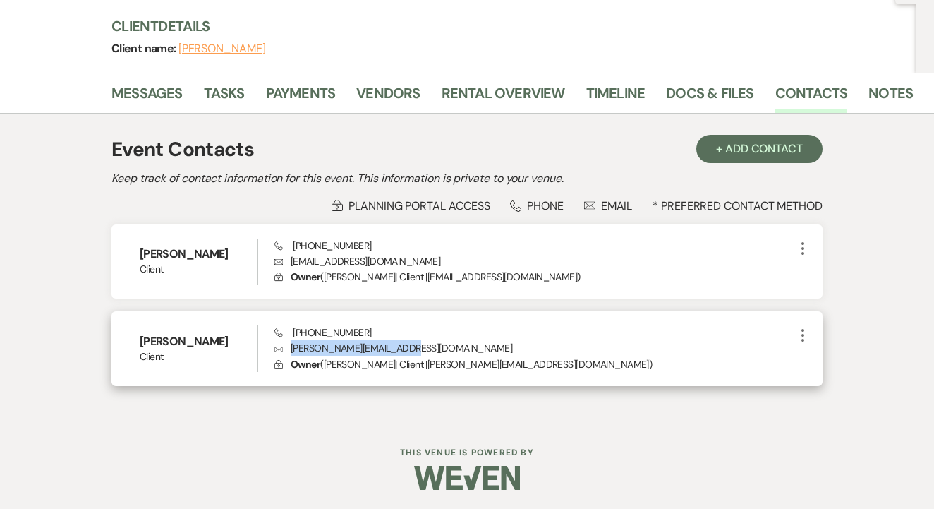
drag, startPoint x: 291, startPoint y: 348, endPoint x: 425, endPoint y: 348, distance: 134.1
click at [425, 348] on p "Envelope [PERSON_NAME][EMAIL_ADDRESS][DOMAIN_NAME]" at bounding box center [534, 348] width 520 height 16
drag, startPoint x: 291, startPoint y: 325, endPoint x: 413, endPoint y: 335, distance: 122.5
click at [413, 335] on div "Phone [PHONE_NUMBER] Envelope [PERSON_NAME][EMAIL_ADDRESS][DOMAIN_NAME] Lock Ow…" at bounding box center [534, 348] width 520 height 47
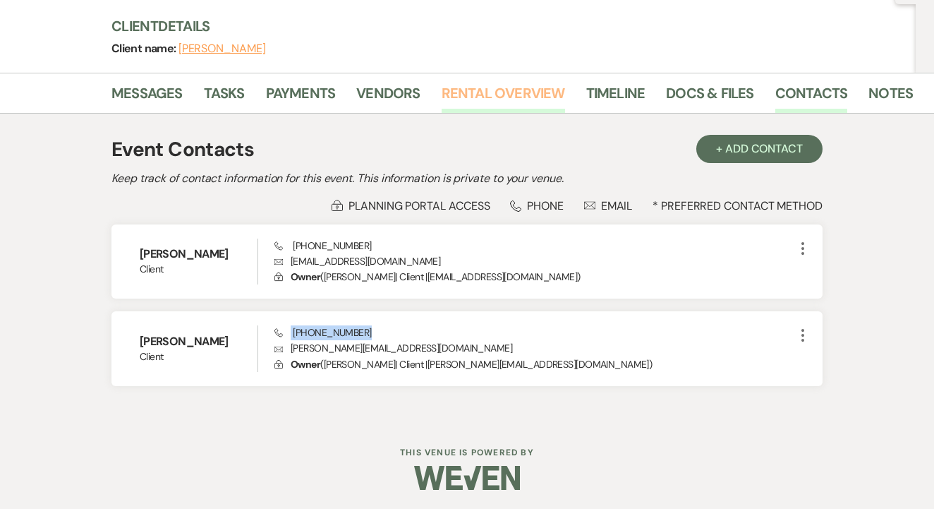
click at [537, 111] on link "Rental Overview" at bounding box center [503, 97] width 123 height 31
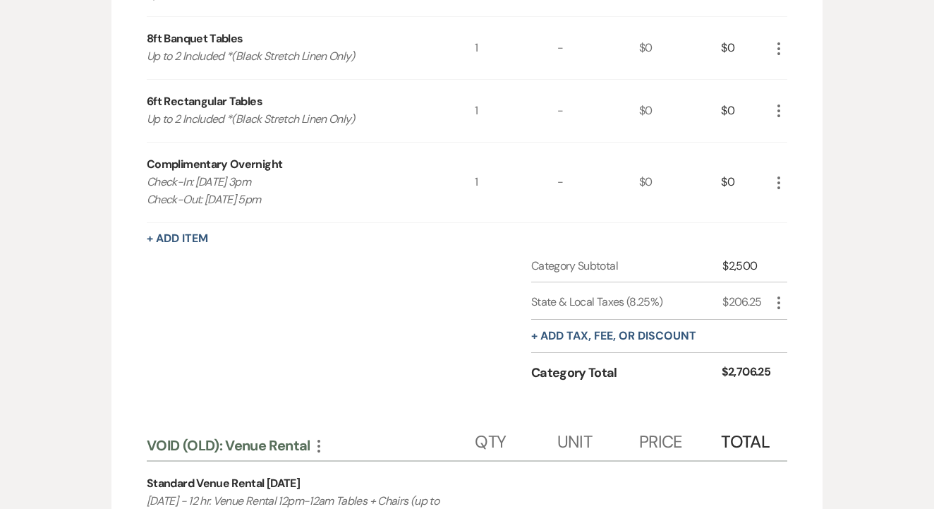
scroll to position [768, 0]
drag, startPoint x: 710, startPoint y: 291, endPoint x: 766, endPoint y: 298, distance: 57.0
click at [767, 298] on div "State & Local Taxes (8.25%) $206.25 More" at bounding box center [659, 300] width 256 height 37
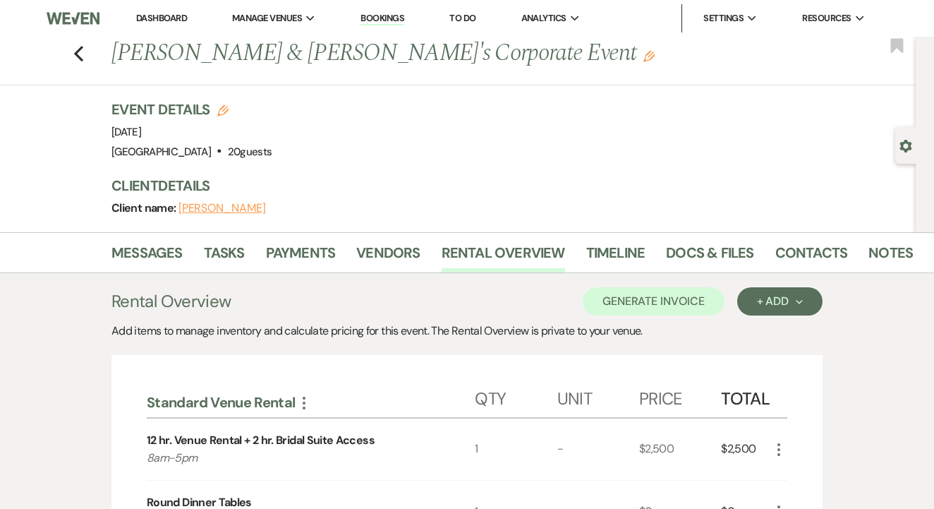
scroll to position [0, 0]
click at [312, 248] on link "Payments" at bounding box center [301, 256] width 70 height 31
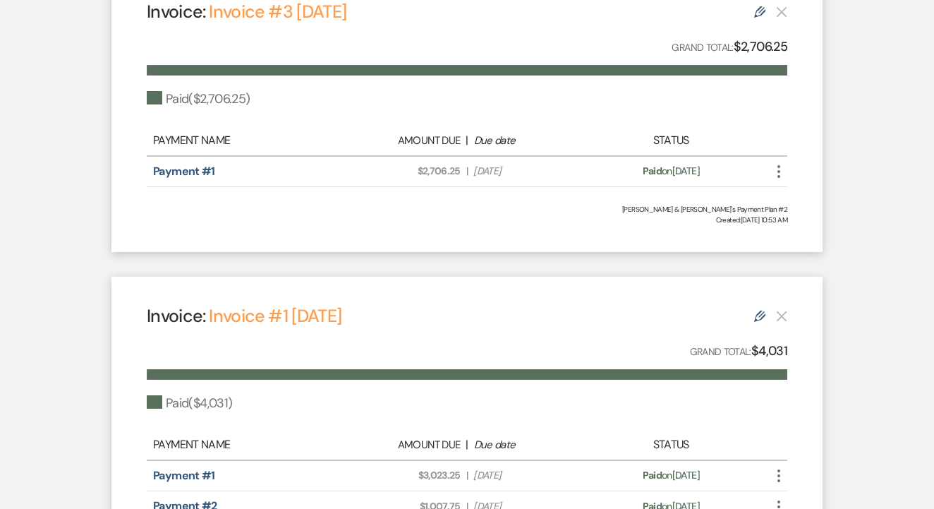
scroll to position [427, 0]
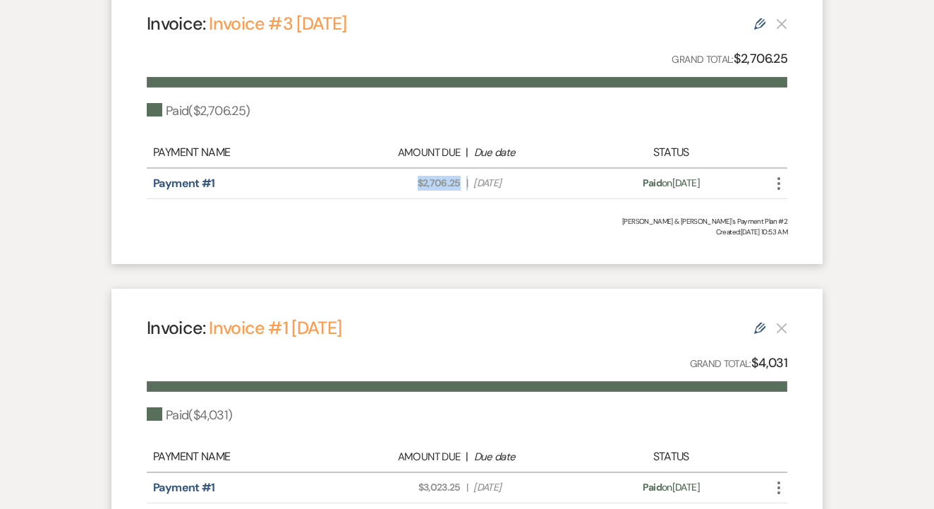
drag, startPoint x: 414, startPoint y: 177, endPoint x: 469, endPoint y: 181, distance: 54.4
click at [469, 181] on div "Amount Due: $2,706.25 | Due Date [DATE]" at bounding box center [467, 183] width 251 height 15
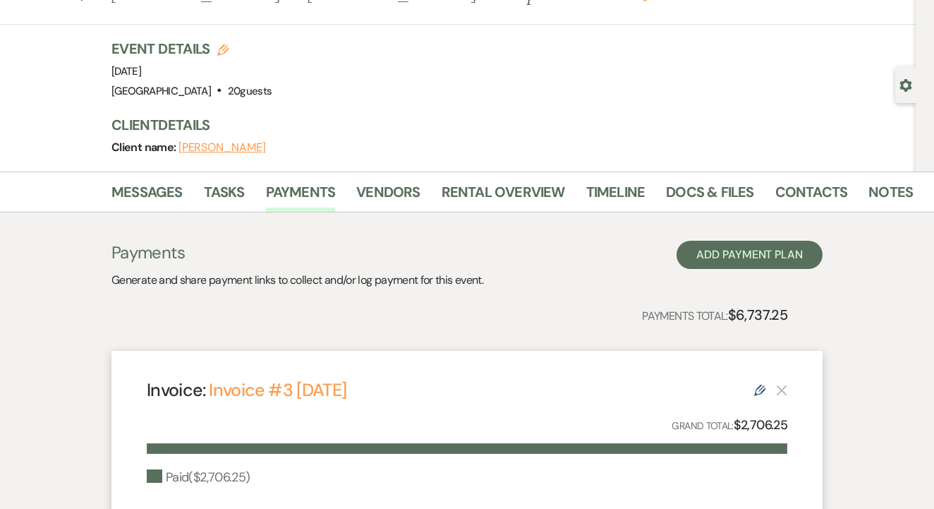
scroll to position [44, 0]
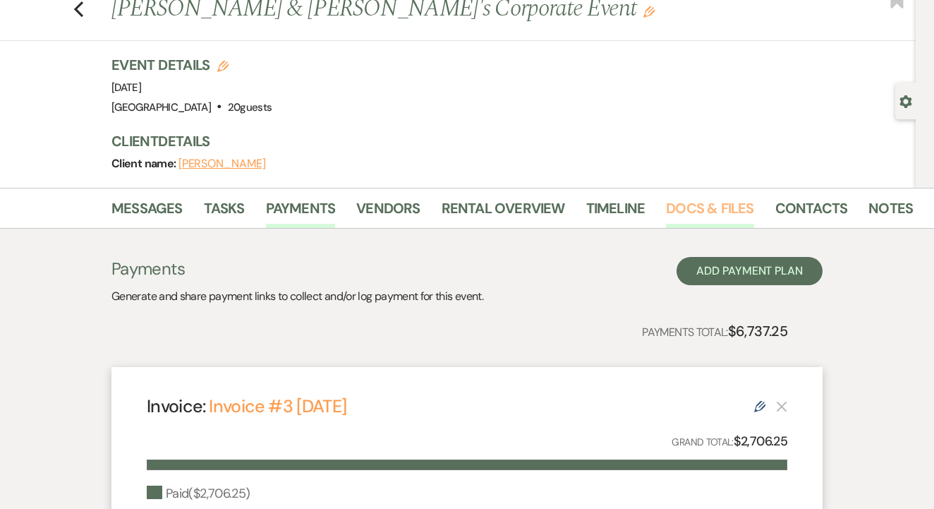
click at [713, 219] on link "Docs & Files" at bounding box center [709, 212] width 87 height 31
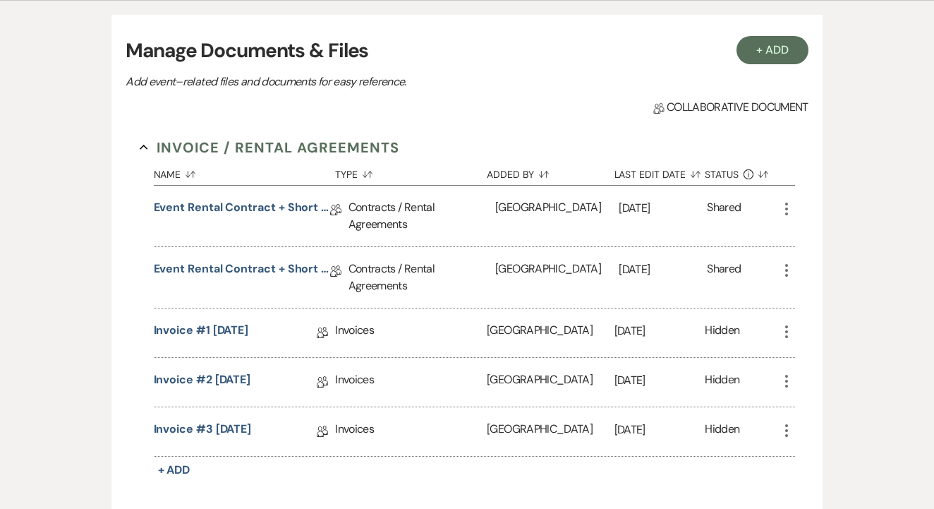
scroll to position [298, 0]
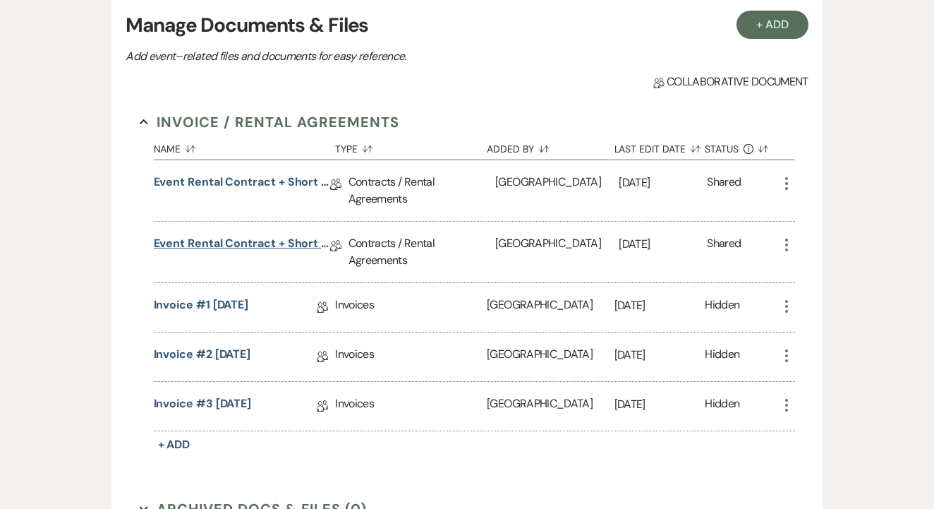
click at [261, 240] on link "Event Rental Contract + Short Term Lease [DATE]" at bounding box center [242, 246] width 176 height 22
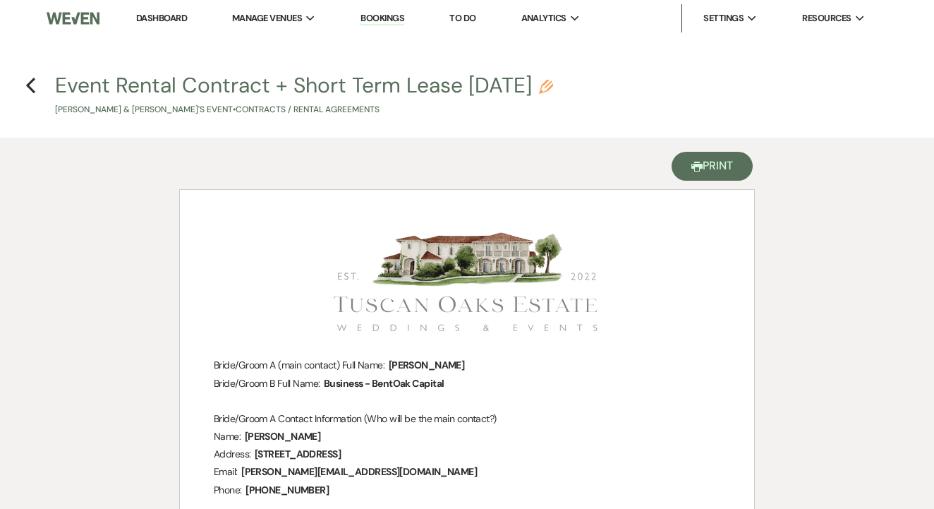
click at [725, 166] on button "Printer Print" at bounding box center [712, 166] width 81 height 29
click at [32, 90] on use "button" at bounding box center [30, 86] width 9 height 16
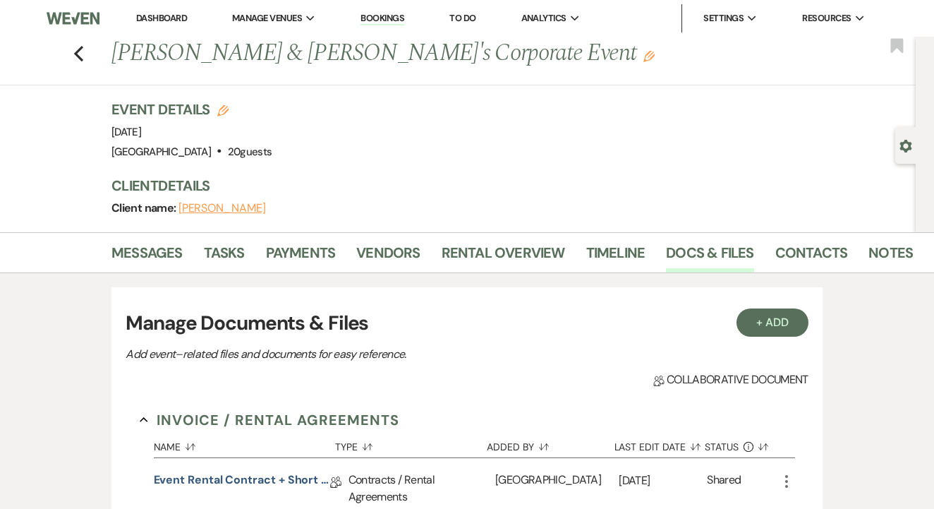
click at [85, 59] on div "Previous [PERSON_NAME] & [PERSON_NAME]'s Corporate Event Edit Bookmark" at bounding box center [454, 61] width 923 height 49
click at [83, 56] on icon "Previous" at bounding box center [78, 53] width 11 height 17
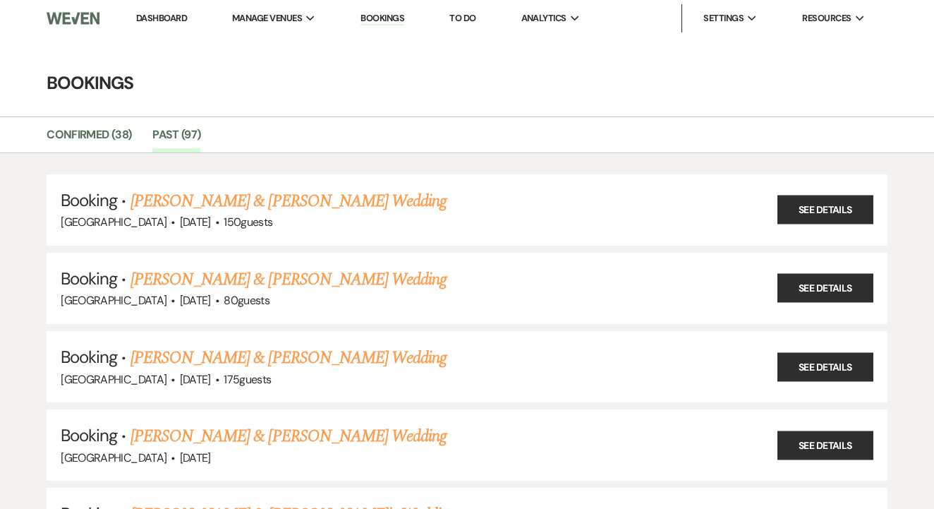
scroll to position [7327, 0]
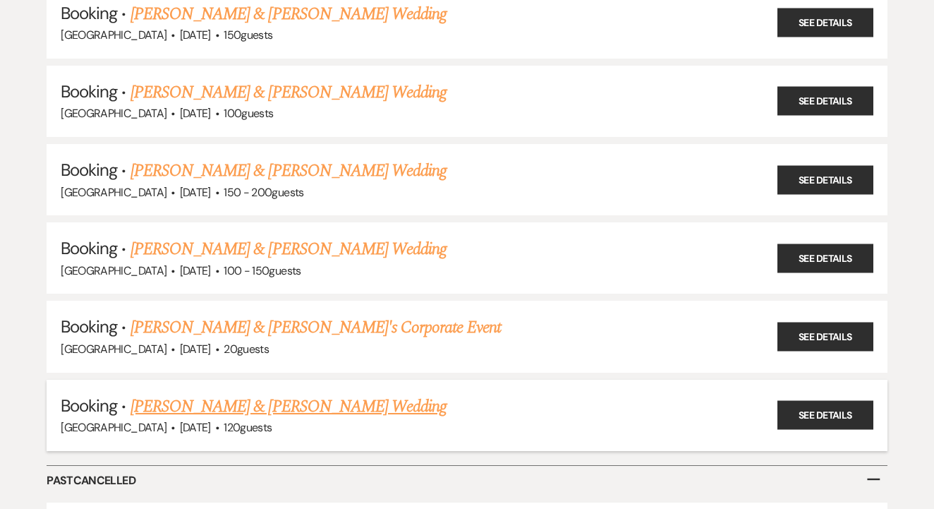
click at [347, 394] on link "[PERSON_NAME] & [PERSON_NAME] Wedding" at bounding box center [289, 406] width 316 height 25
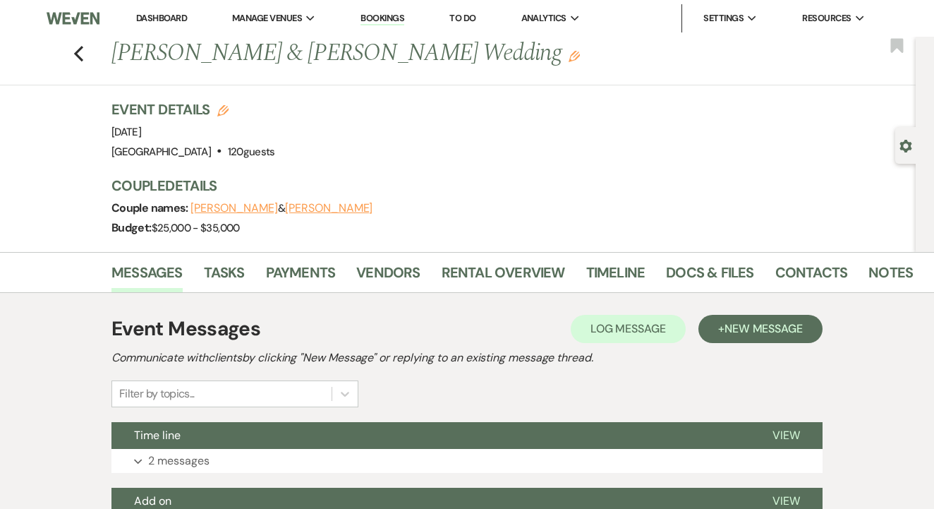
click at [305, 1] on nav "Dashboard Manage Venues Expand [GEOGRAPHIC_DATA] Bookings To Do Analytics Expan…" at bounding box center [467, 18] width 934 height 37
click at [514, 280] on link "Rental Overview" at bounding box center [503, 276] width 123 height 31
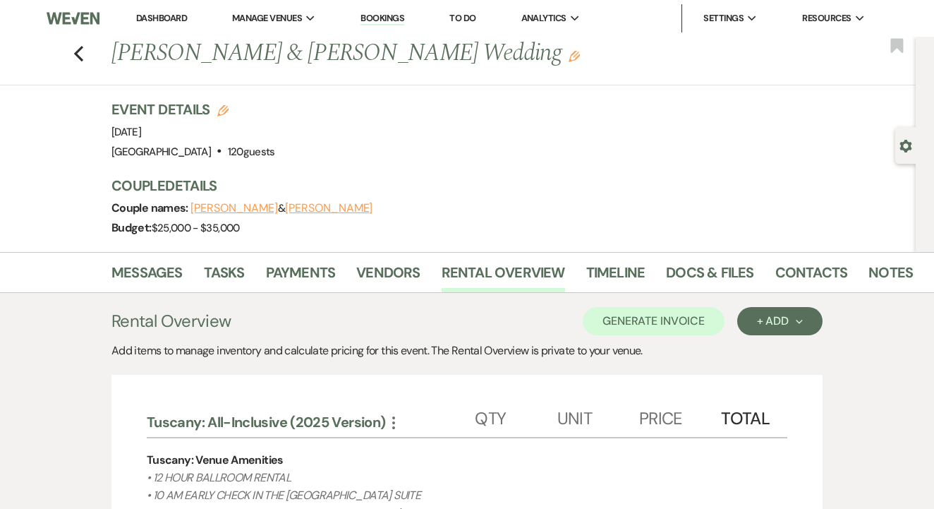
click at [799, 275] on link "Contacts" at bounding box center [811, 276] width 73 height 31
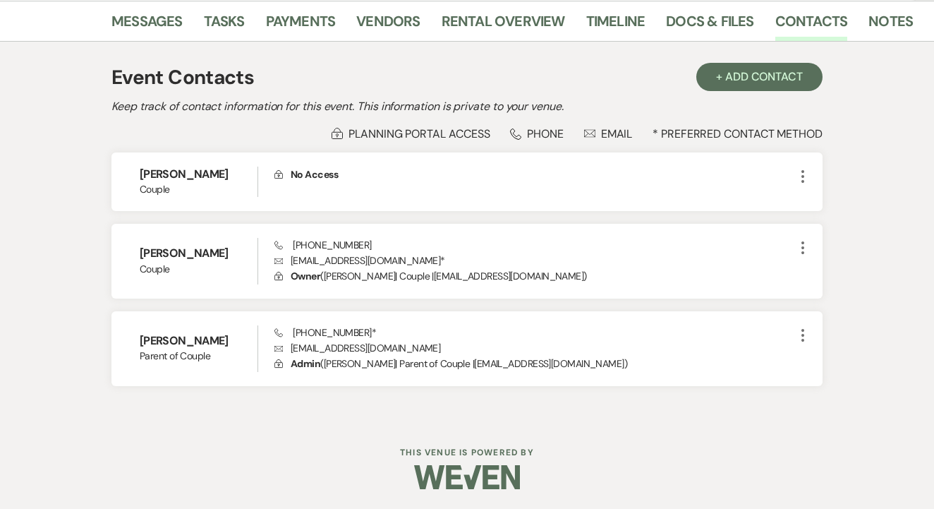
scroll to position [250, 0]
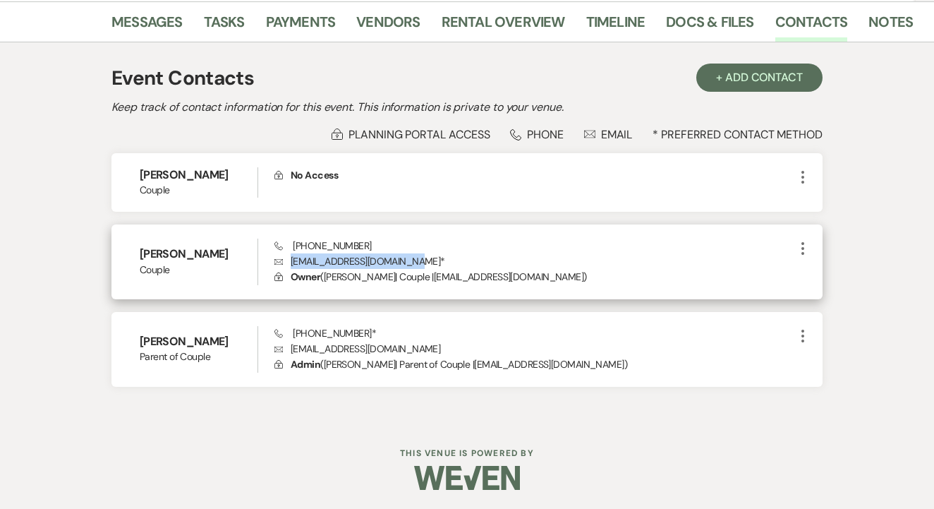
drag, startPoint x: 291, startPoint y: 263, endPoint x: 410, endPoint y: 264, distance: 118.5
click at [410, 264] on p "Envelope [EMAIL_ADDRESS][DOMAIN_NAME] *" at bounding box center [534, 261] width 520 height 16
drag, startPoint x: 291, startPoint y: 243, endPoint x: 392, endPoint y: 247, distance: 101.7
click at [392, 247] on div "Phone [PHONE_NUMBER] Envelope [EMAIL_ADDRESS][DOMAIN_NAME] * Lock Owner ( [PERS…" at bounding box center [534, 262] width 520 height 47
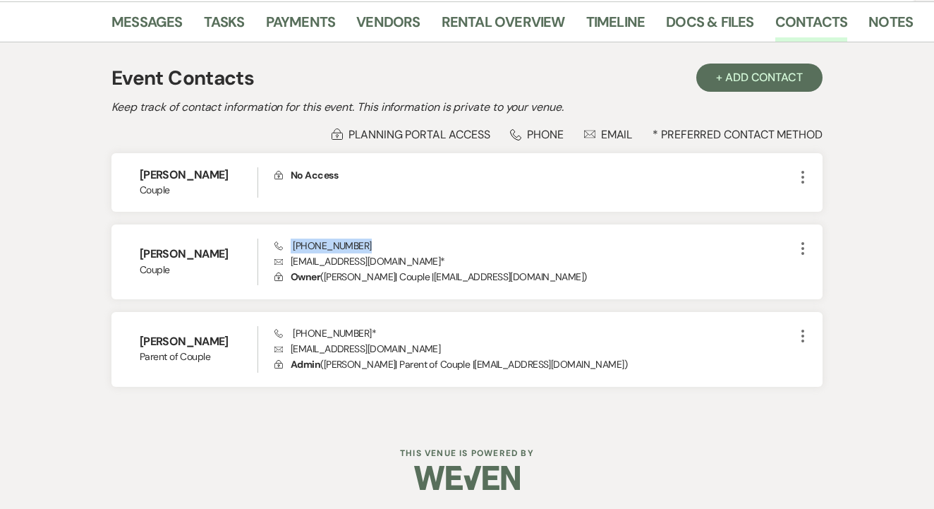
click at [320, 4] on div "Messages Tasks Payments Vendors Rental Overview Timeline Docs & Files Contacts …" at bounding box center [467, 21] width 934 height 41
click at [230, 4] on div "Messages Tasks Payments Vendors Rental Overview Timeline Docs & Files Contacts …" at bounding box center [467, 21] width 934 height 41
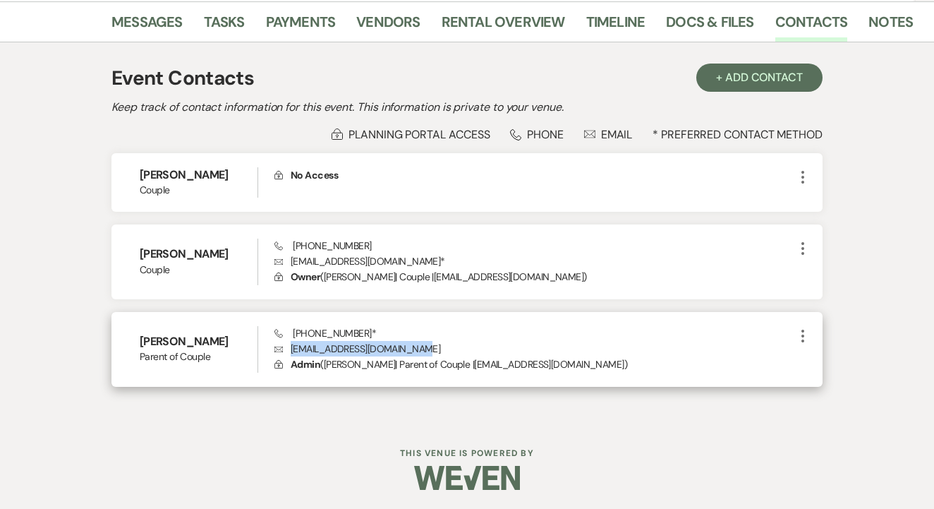
drag, startPoint x: 289, startPoint y: 347, endPoint x: 422, endPoint y: 349, distance: 132.7
click at [422, 349] on p "Envelope [EMAIL_ADDRESS][DOMAIN_NAME]" at bounding box center [534, 349] width 520 height 16
drag, startPoint x: 290, startPoint y: 329, endPoint x: 366, endPoint y: 334, distance: 75.7
click at [366, 334] on span "Phone [PHONE_NUMBER] *" at bounding box center [325, 333] width 102 height 13
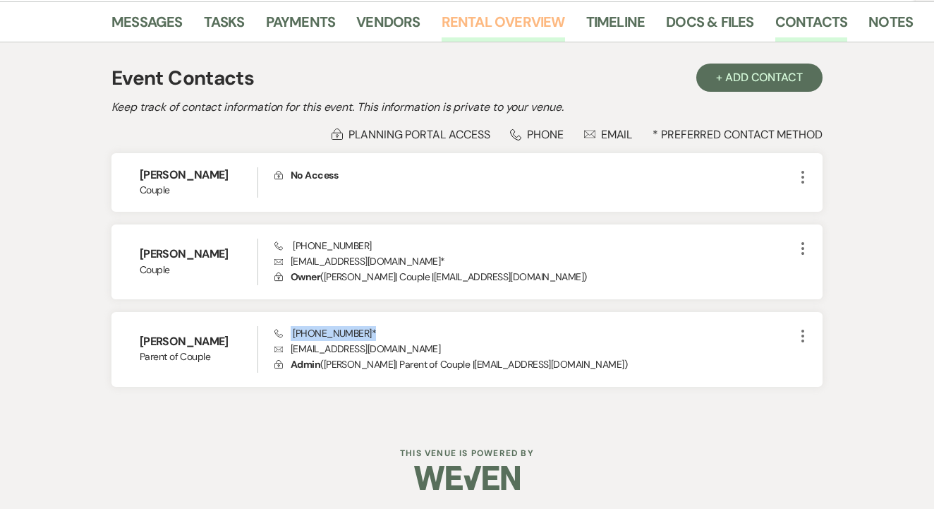
click at [461, 21] on link "Rental Overview" at bounding box center [503, 26] width 123 height 31
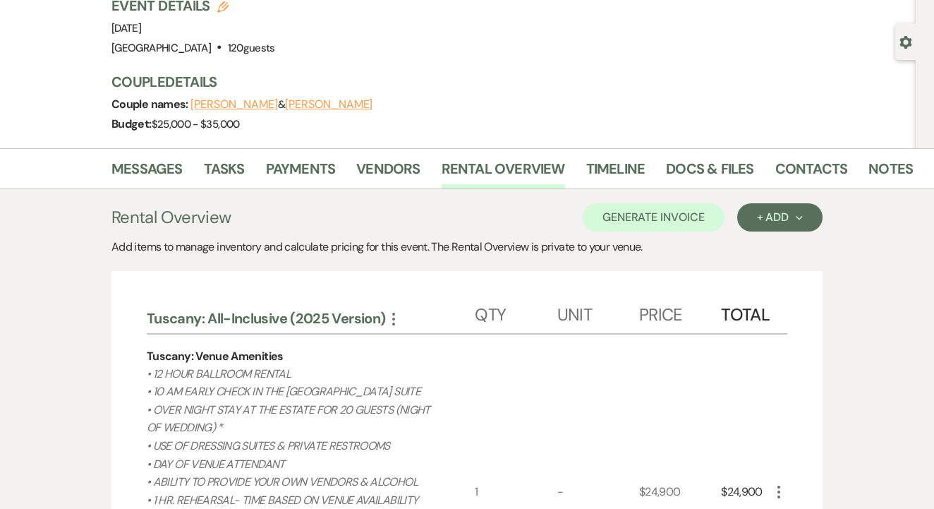
scroll to position [104, 0]
click at [299, 176] on link "Payments" at bounding box center [301, 172] width 70 height 31
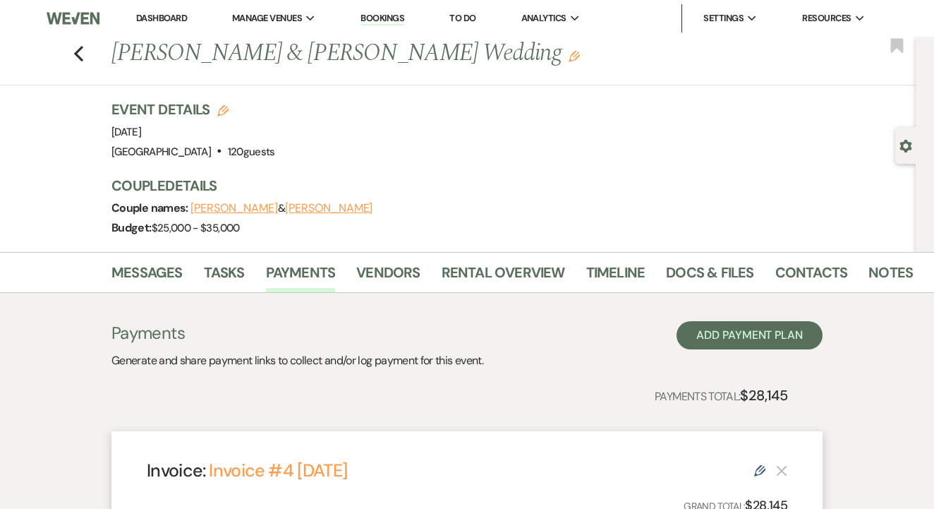
click at [454, 207] on div "Couple names: [PERSON_NAME] & [PERSON_NAME]" at bounding box center [506, 208] width 790 height 20
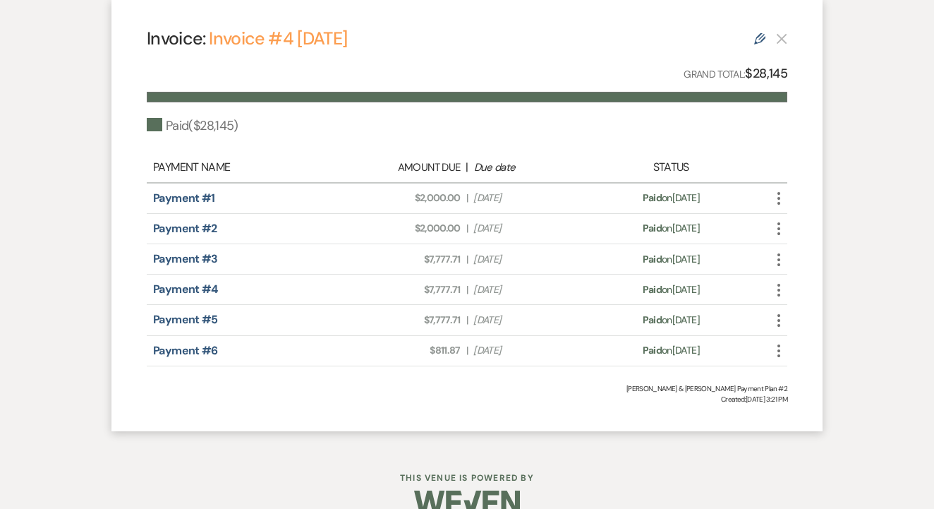
scroll to position [433, 0]
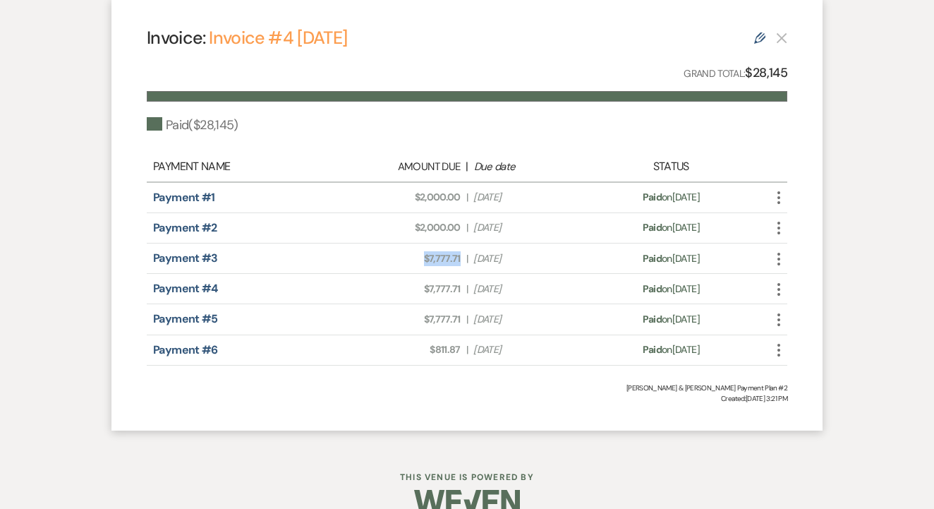
drag, startPoint x: 421, startPoint y: 255, endPoint x: 464, endPoint y: 260, distance: 44.1
click at [464, 260] on div "Amount Due: $7,777.71 | Due Date [DATE]" at bounding box center [467, 258] width 251 height 15
drag, startPoint x: 423, startPoint y: 291, endPoint x: 466, endPoint y: 291, distance: 43.0
click at [466, 291] on div "Amount Due: $7,777.71 | Due Date [DATE]" at bounding box center [467, 289] width 251 height 15
drag, startPoint x: 429, startPoint y: 317, endPoint x: 442, endPoint y: 310, distance: 15.2
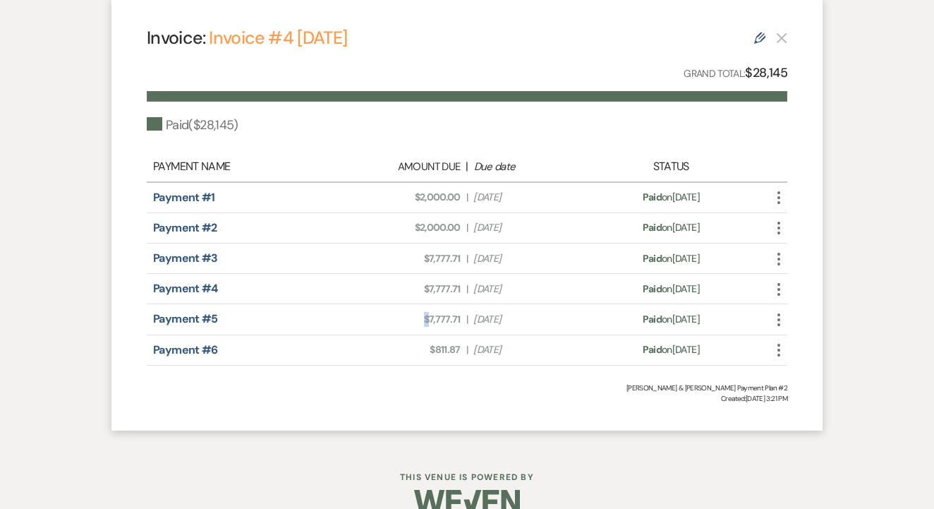
click at [443, 312] on span "Amount Due: $7,777.71" at bounding box center [404, 319] width 111 height 15
click at [442, 312] on span "Amount Due: $7,777.71" at bounding box center [404, 319] width 111 height 15
drag, startPoint x: 415, startPoint y: 318, endPoint x: 461, endPoint y: 320, distance: 46.6
click at [461, 320] on div "Amount Due: $7,777.71 | Due Date [DATE]" at bounding box center [467, 319] width 251 height 15
drag, startPoint x: 430, startPoint y: 346, endPoint x: 471, endPoint y: 347, distance: 41.0
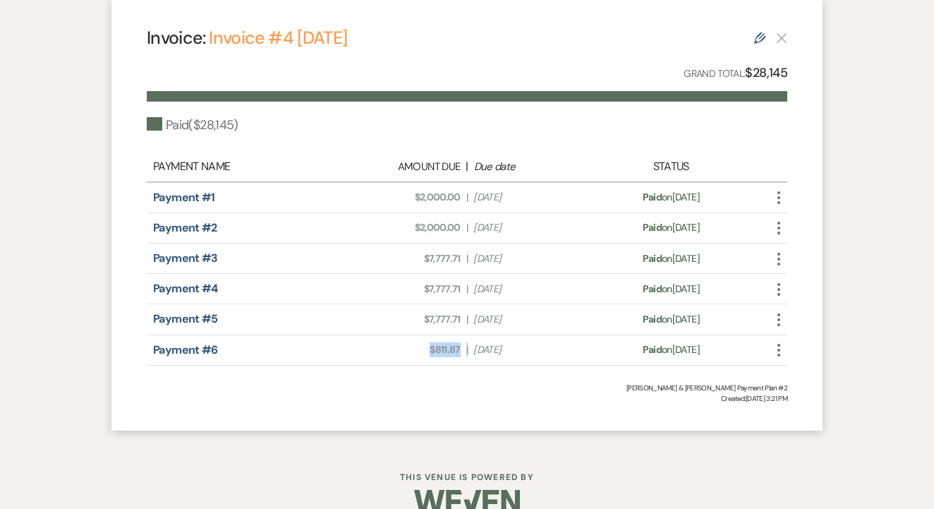
click at [471, 347] on div "Amount Due: $811.87 | Due Date [DATE]" at bounding box center [467, 349] width 251 height 15
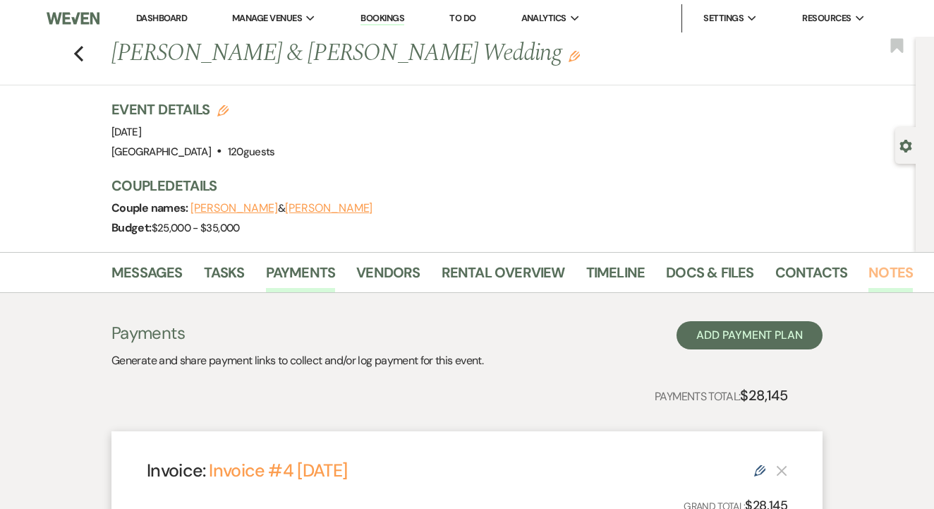
click at [885, 275] on link "Notes" at bounding box center [891, 276] width 44 height 31
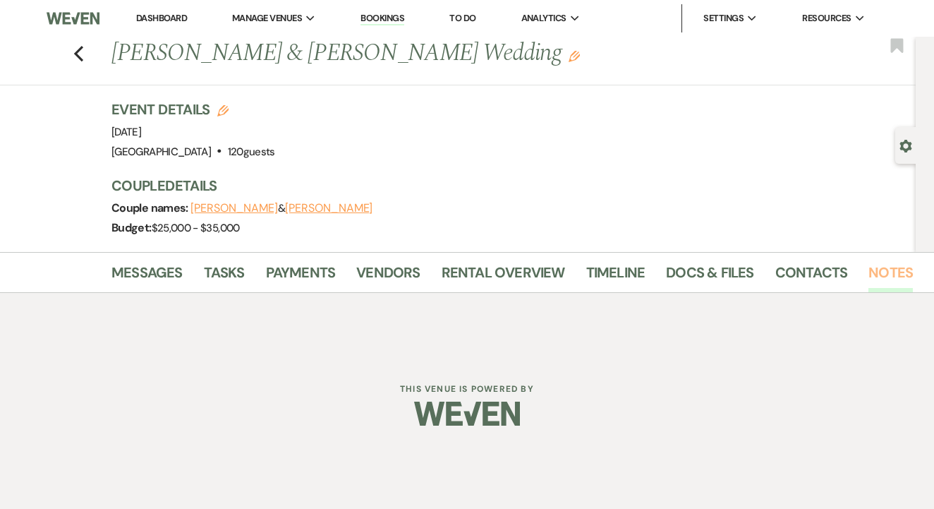
click at [893, 261] on link "Notes" at bounding box center [891, 276] width 44 height 31
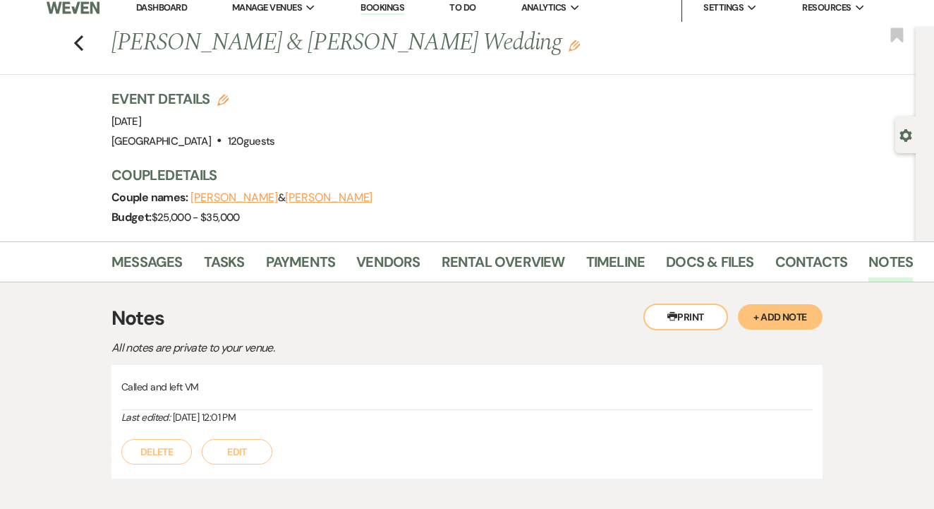
scroll to position [90, 0]
